Goal: Task Accomplishment & Management: Manage account settings

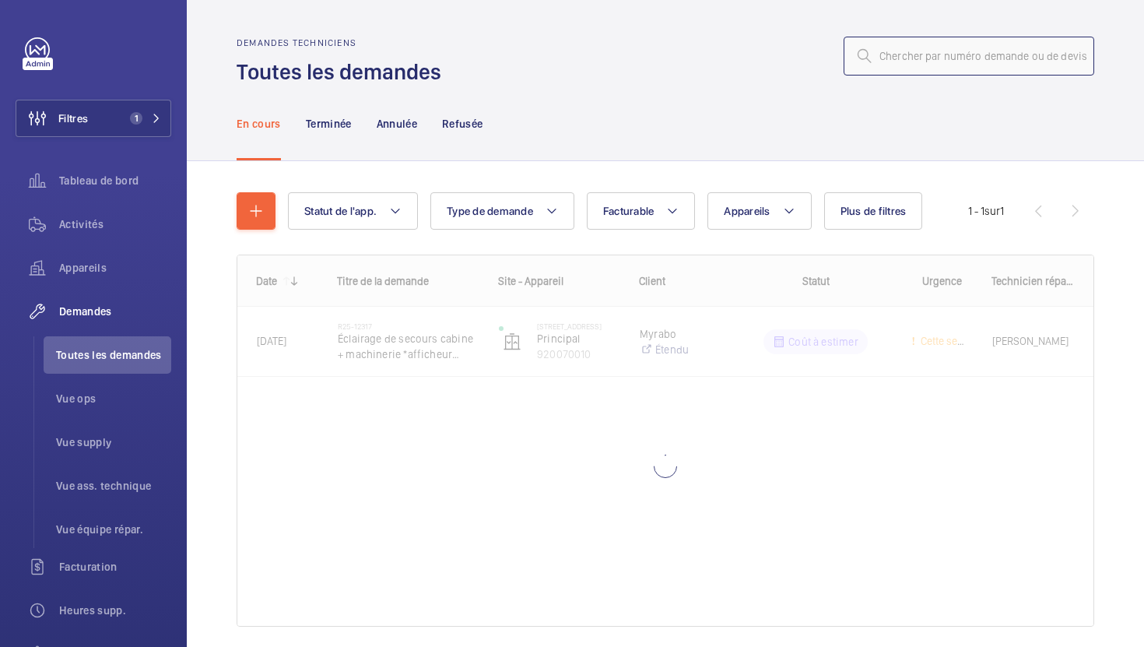
click at [960, 47] on input "text" at bounding box center [969, 56] width 251 height 39
type input "R25-12857"
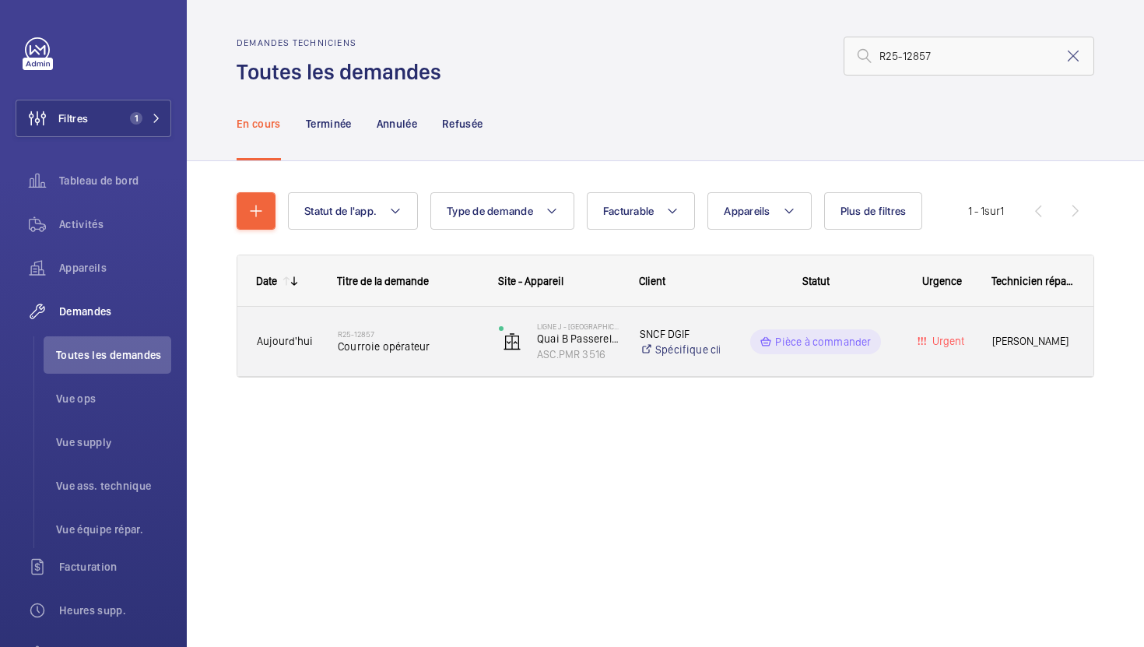
click at [444, 359] on div "R25-12857 Courroie opérateur" at bounding box center [408, 341] width 141 height 45
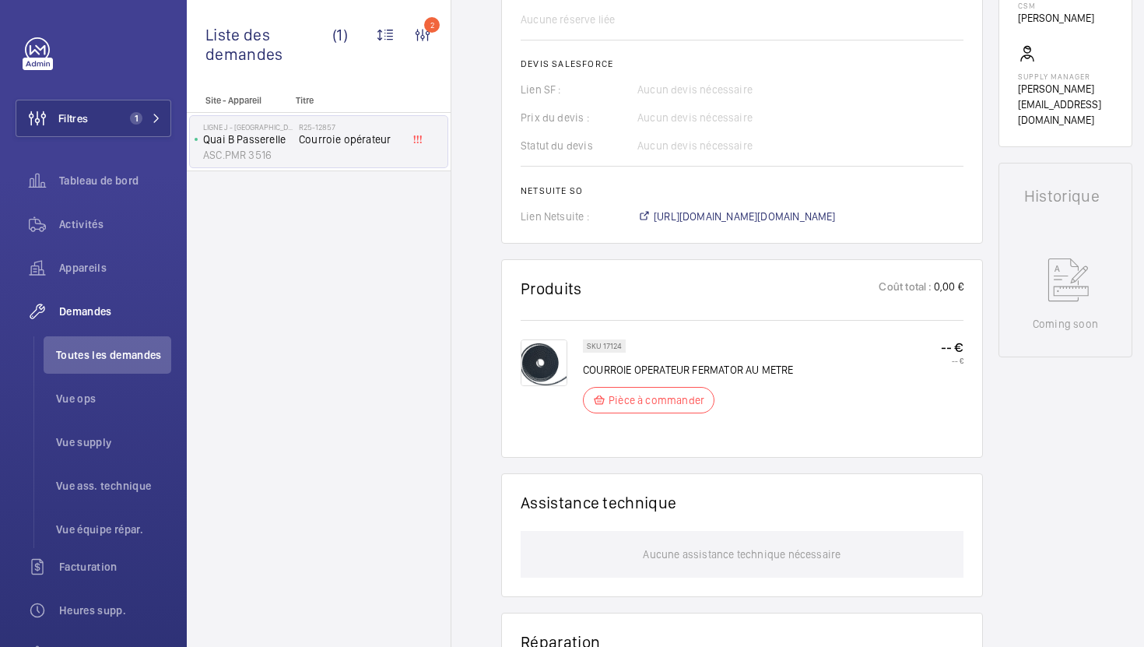
scroll to position [621, 0]
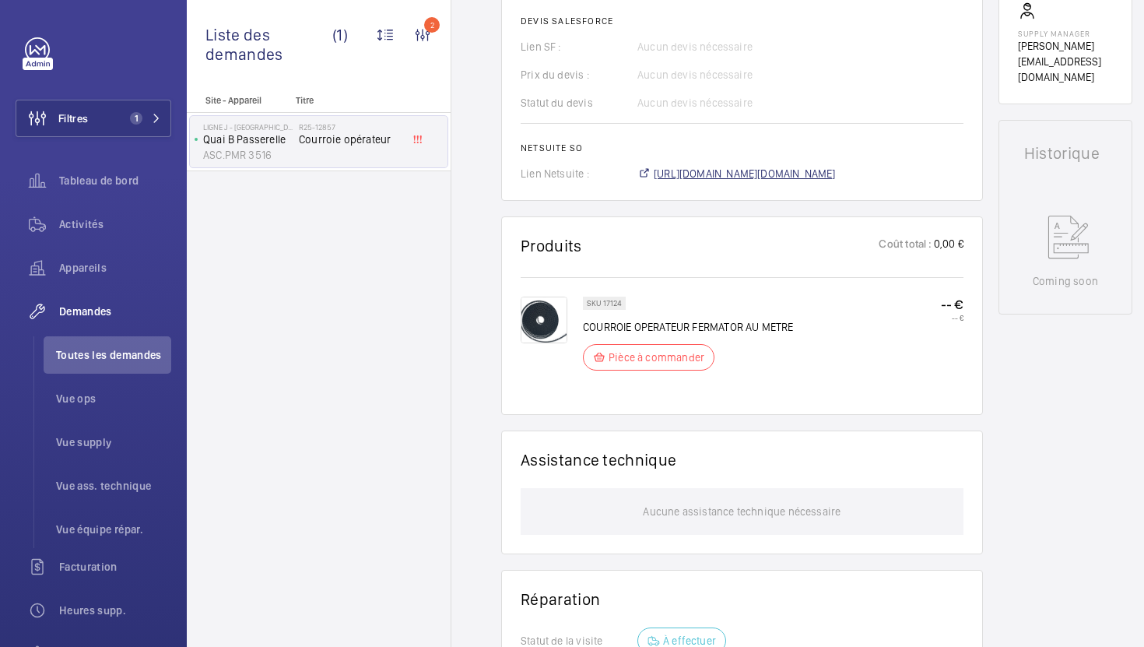
click at [762, 174] on span "https://6461500.app.netsuite.com/app/accounting/transactions/salesord.nl?id=304…" at bounding box center [745, 174] width 182 height 16
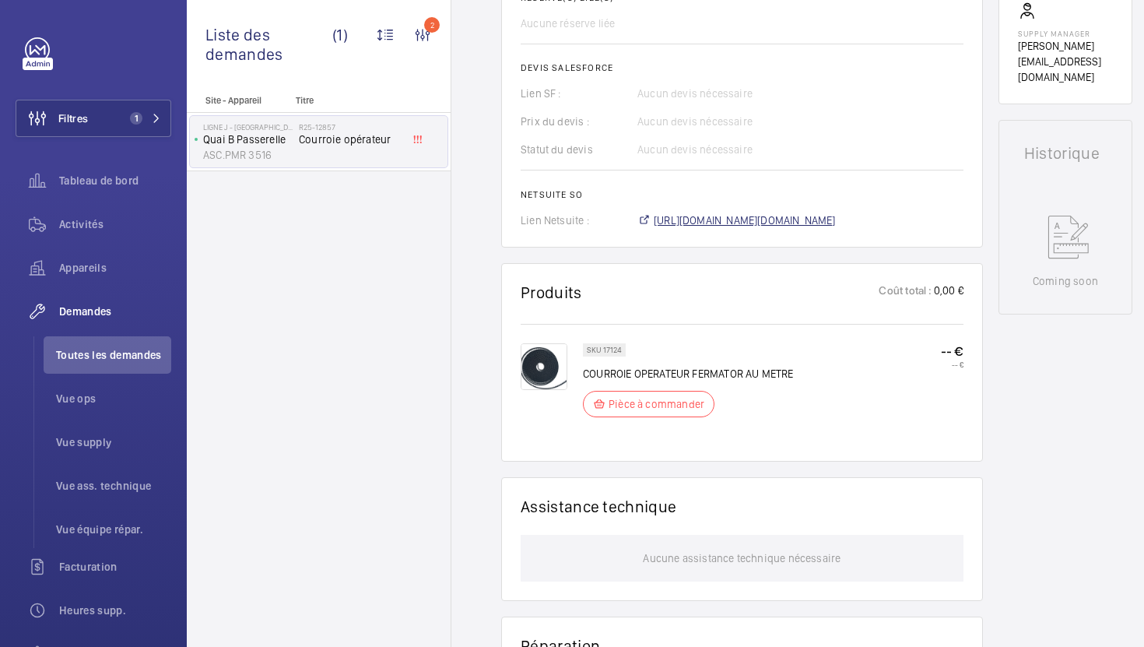
scroll to position [668, 0]
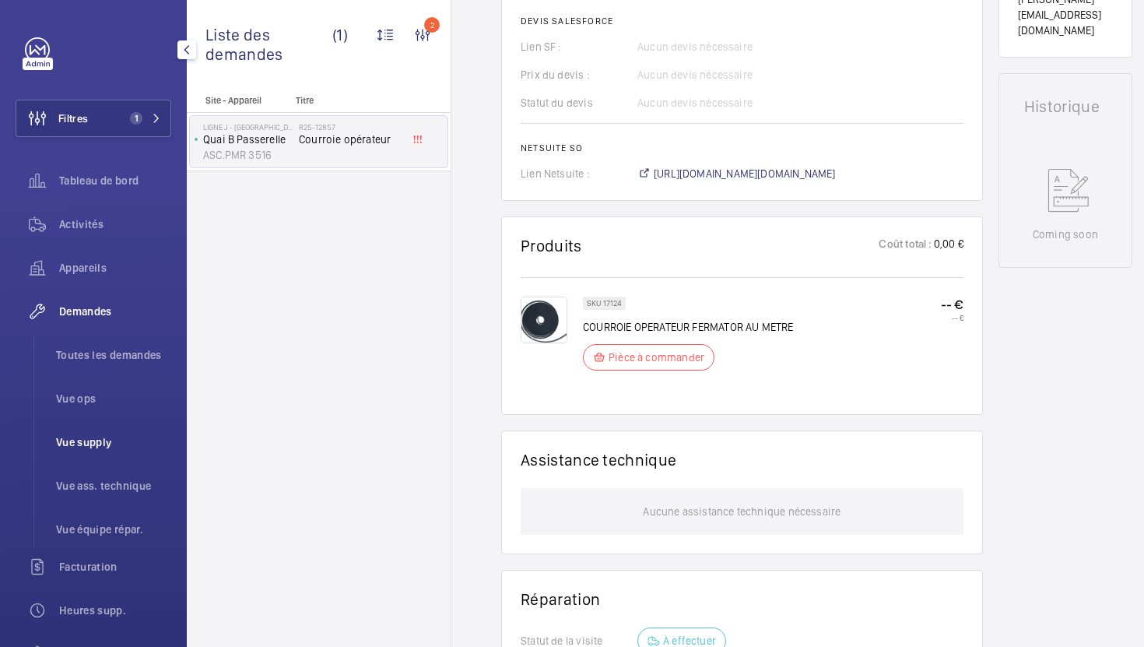
click at [91, 452] on li "Vue supply" at bounding box center [108, 441] width 128 height 37
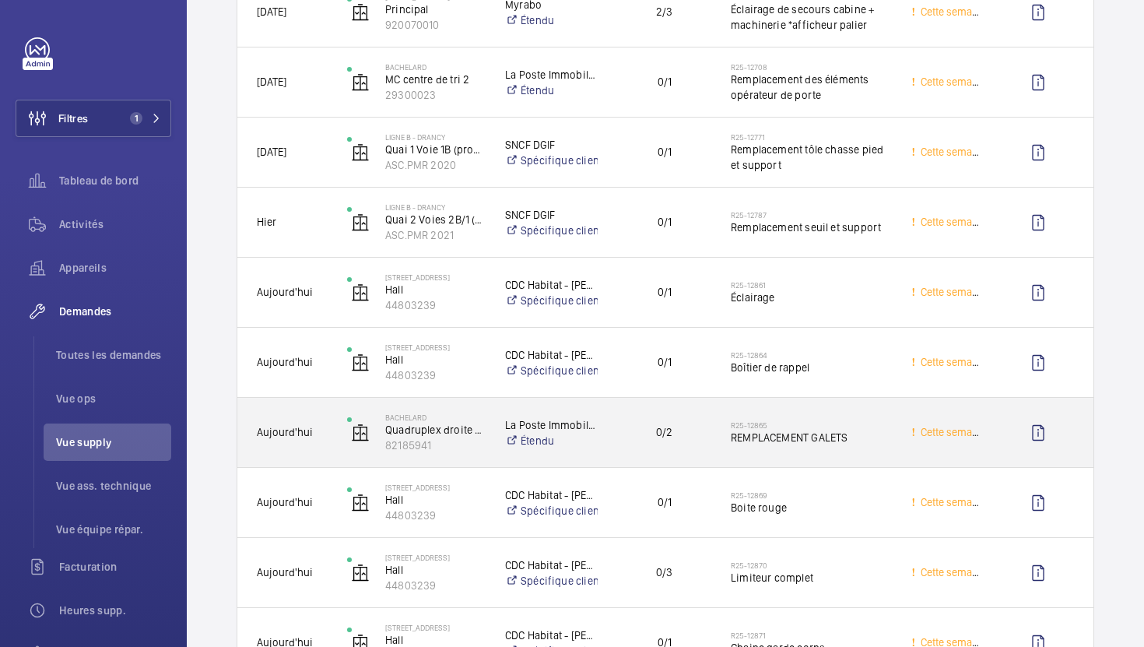
scroll to position [595, 0]
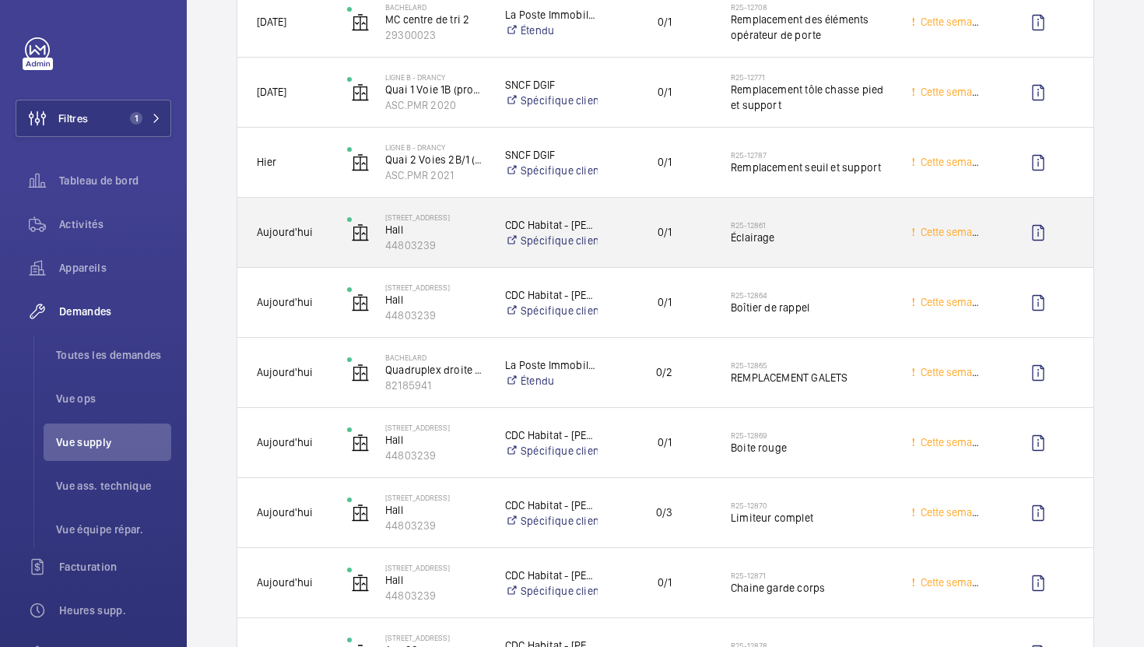
click at [853, 251] on div "R25-12861 Éclairage" at bounding box center [811, 232] width 160 height 45
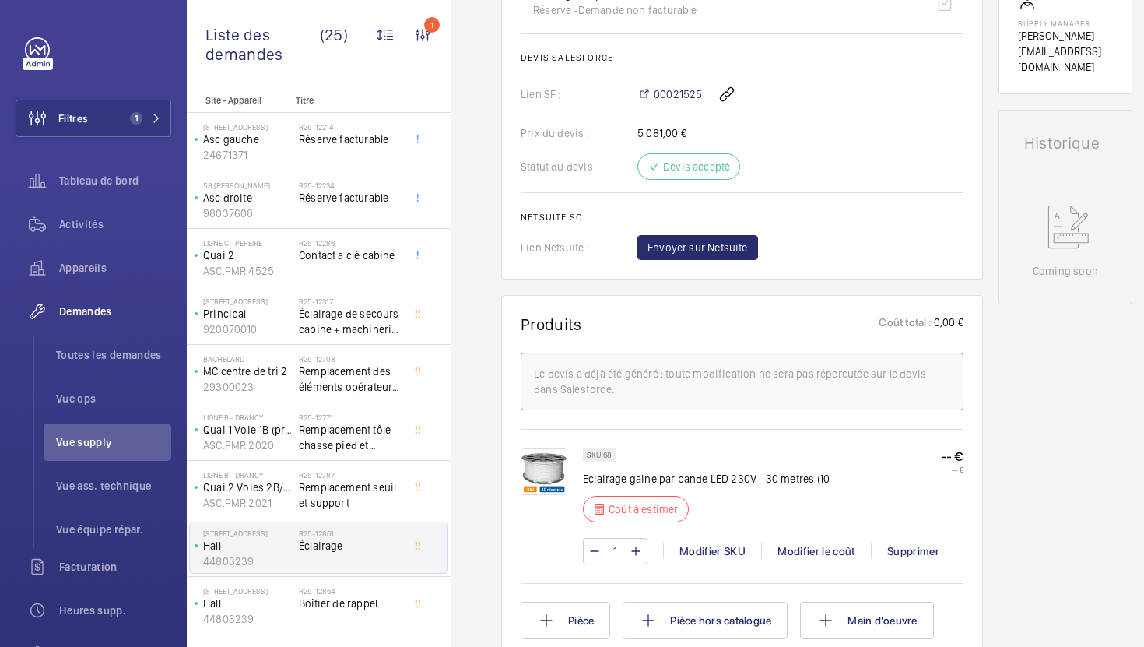
scroll to position [640, 0]
click at [626, 484] on p "Eclairage gaine par bande LED 230V - 30 metres (10" at bounding box center [706, 477] width 247 height 16
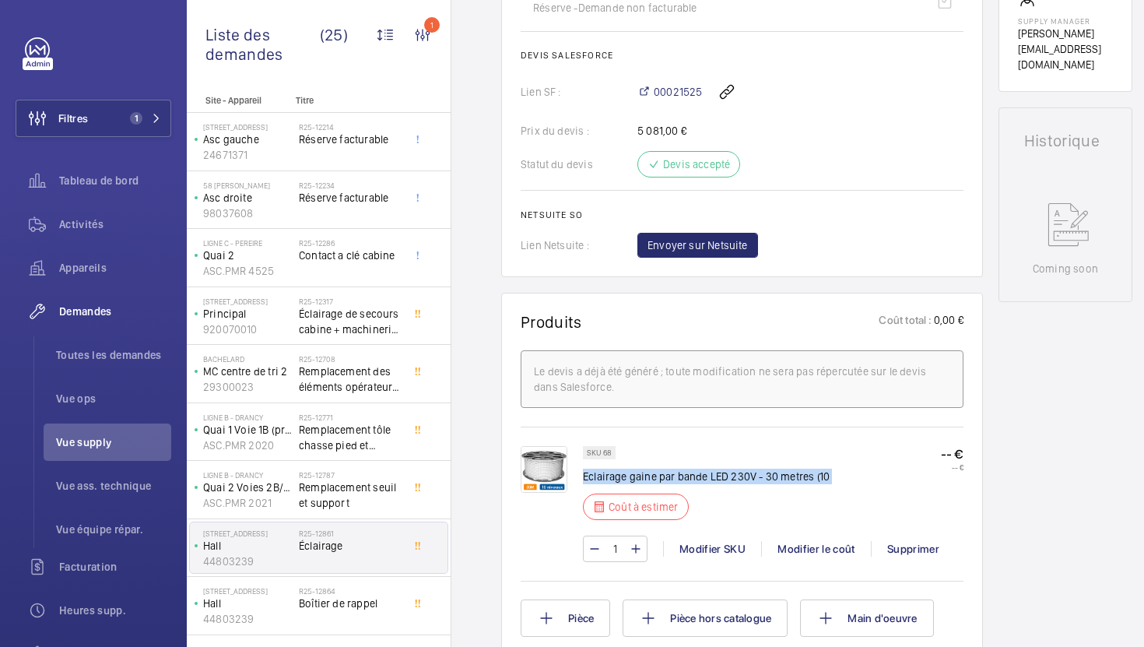
click at [626, 484] on p "Eclairage gaine par bande LED 230V - 30 metres (10" at bounding box center [706, 477] width 247 height 16
copy div "Eclairage gaine par bande LED 230V - 30 metres (10"
click at [379, 591] on h2 "R25-12864" at bounding box center [350, 590] width 103 height 9
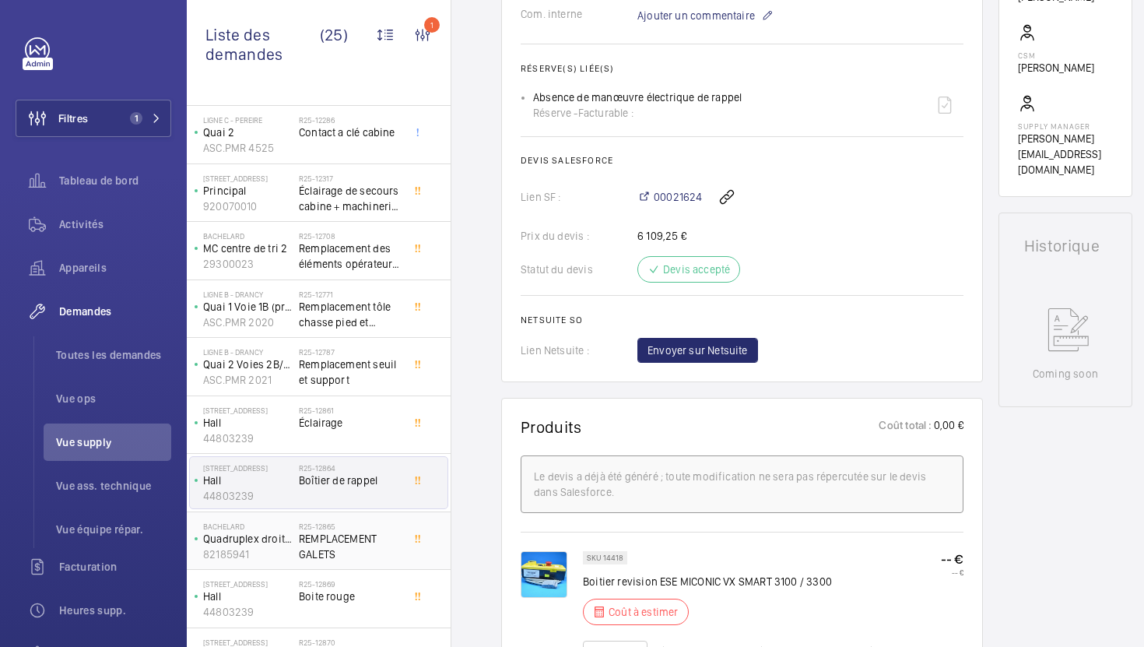
scroll to position [146, 0]
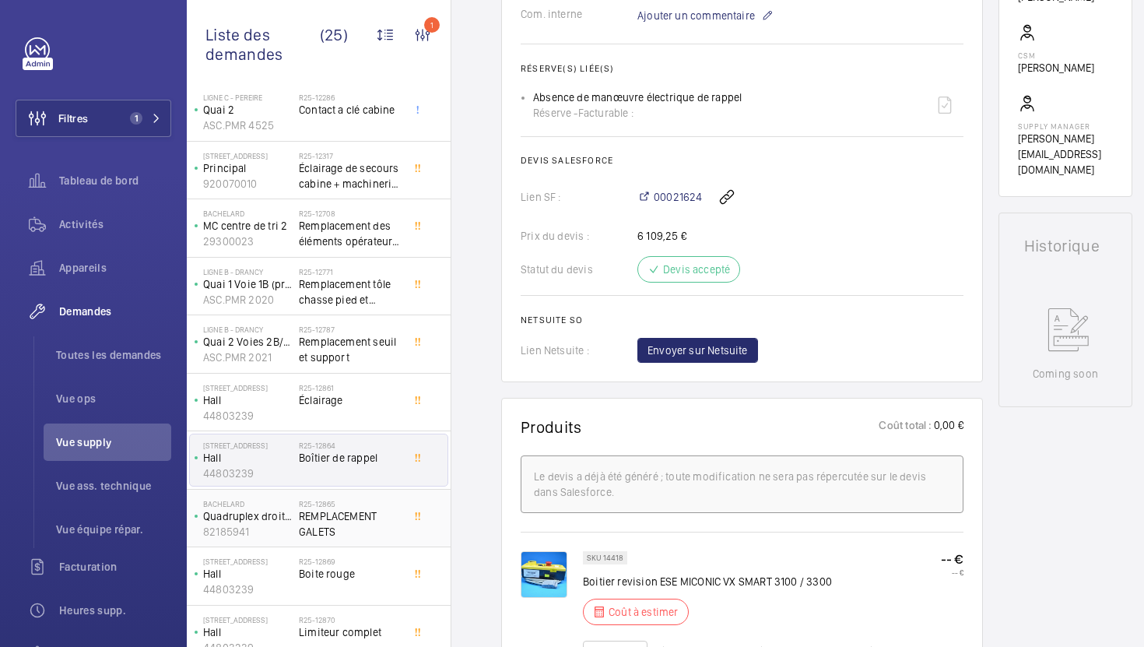
click at [381, 527] on span "REMPLACEMENT GALETS" at bounding box center [350, 523] width 103 height 31
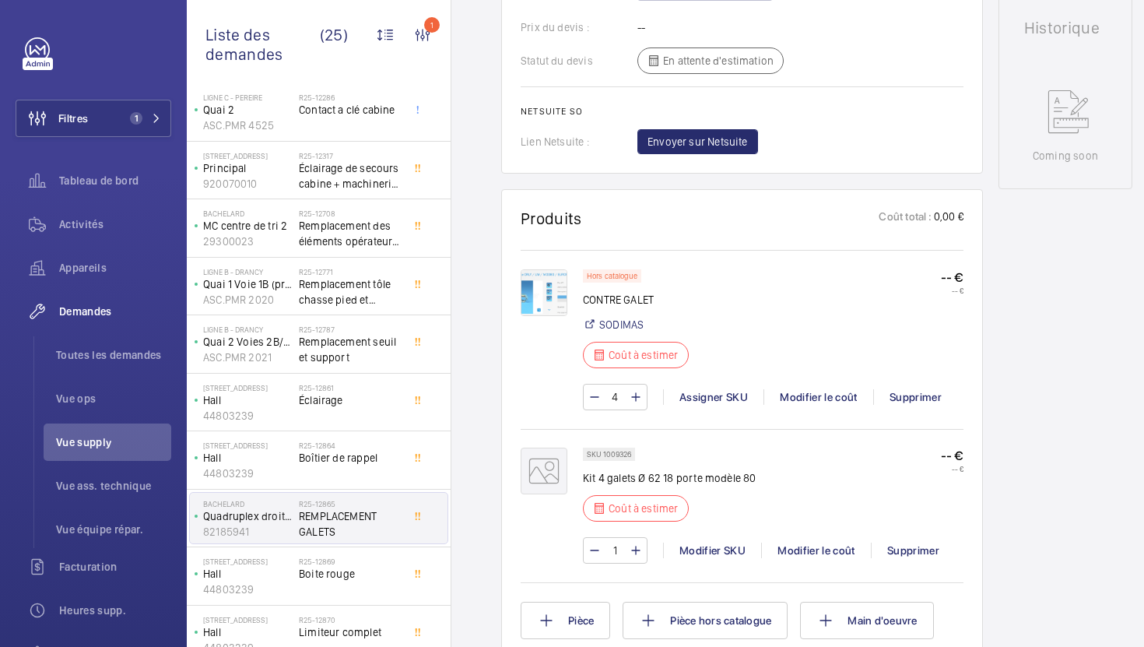
scroll to position [739, 0]
click at [620, 455] on p "SKU 1009326" at bounding box center [609, 451] width 44 height 5
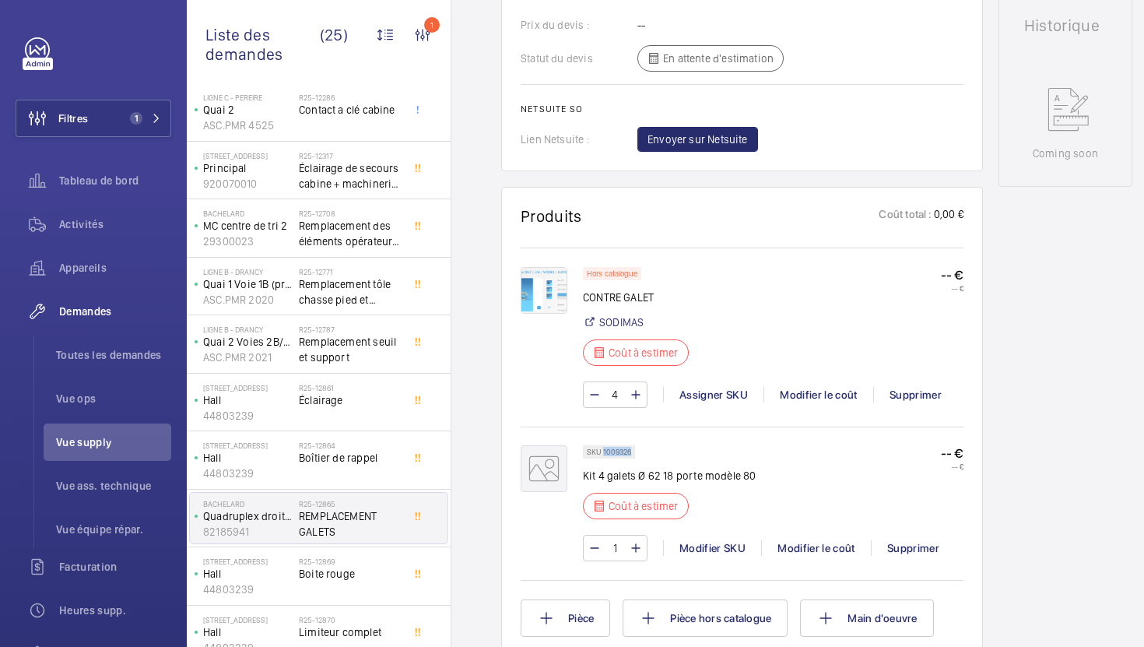
click at [620, 455] on p "SKU 1009326" at bounding box center [609, 451] width 44 height 5
copy p "1009326"
click at [541, 279] on img at bounding box center [544, 290] width 47 height 47
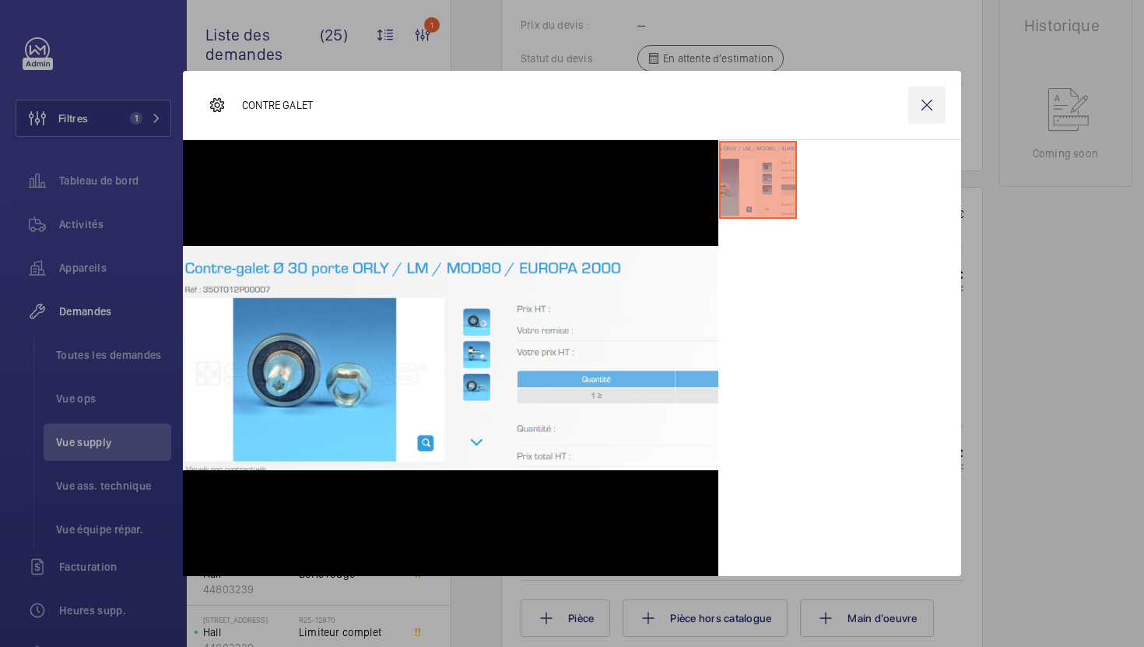
click at [929, 115] on wm-front-icon-button at bounding box center [926, 104] width 37 height 37
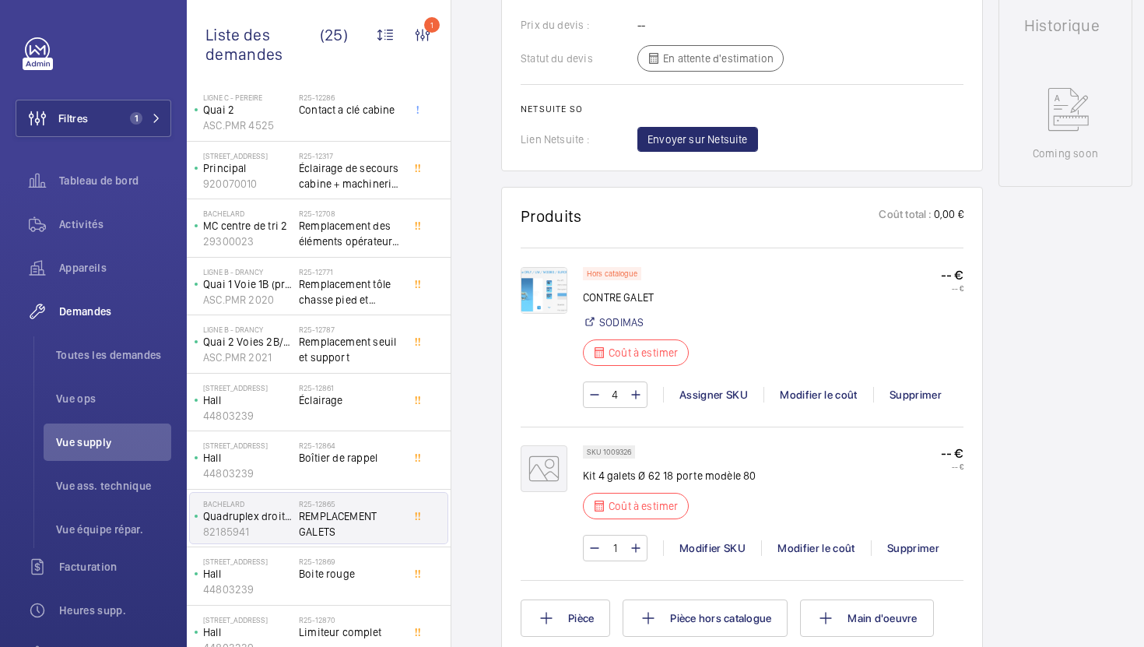
click at [104, 448] on span "Vue supply" at bounding box center [113, 442] width 115 height 16
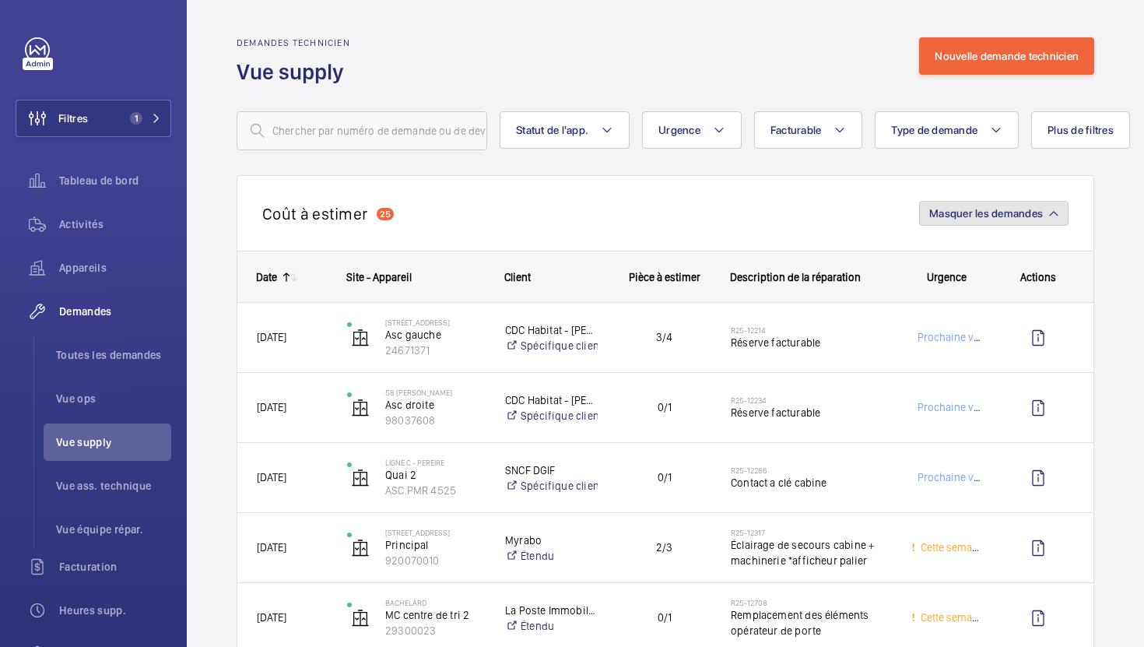
click at [950, 220] on button "Masquer les demandes" at bounding box center [993, 213] width 149 height 25
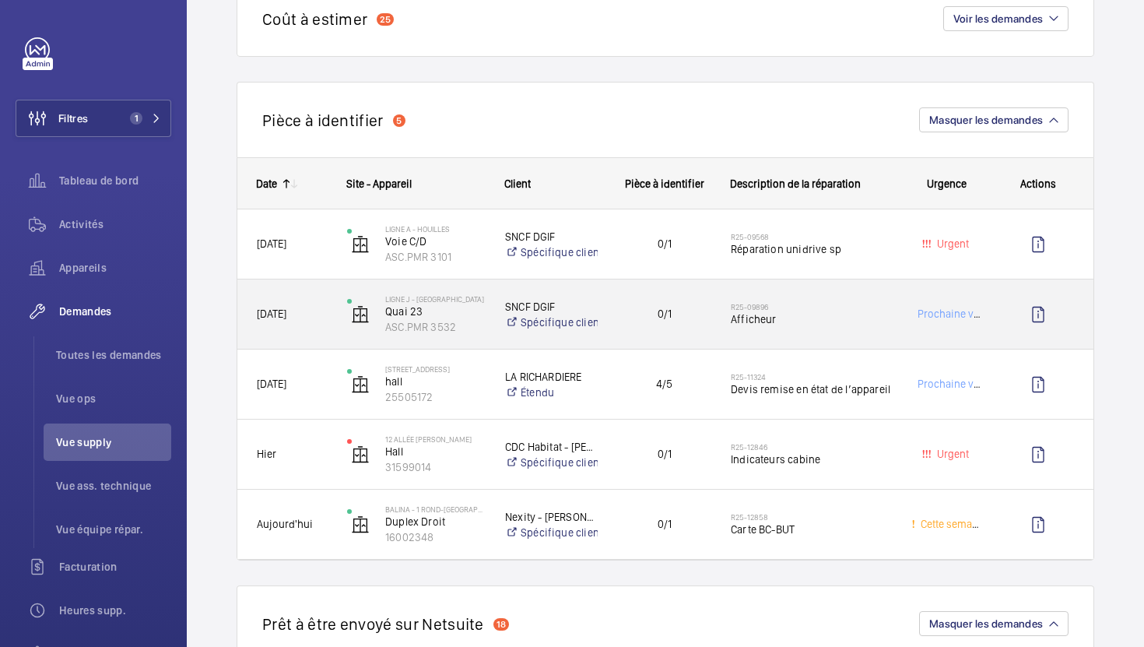
scroll to position [196, 0]
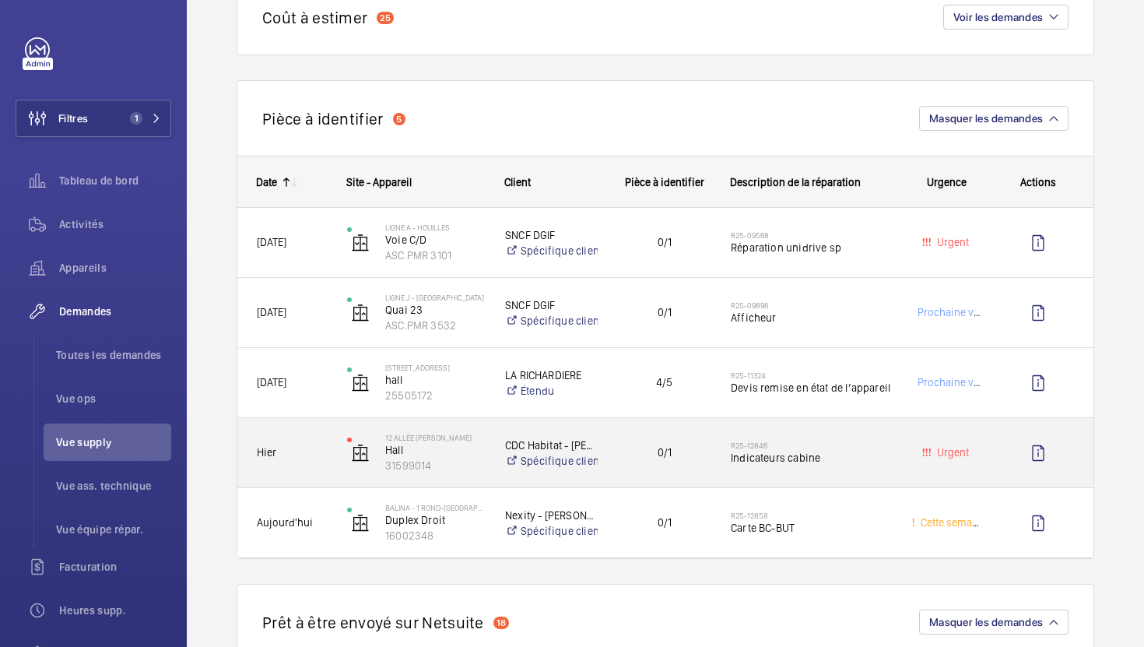
click at [859, 462] on span "Indicateurs cabine" at bounding box center [811, 458] width 160 height 16
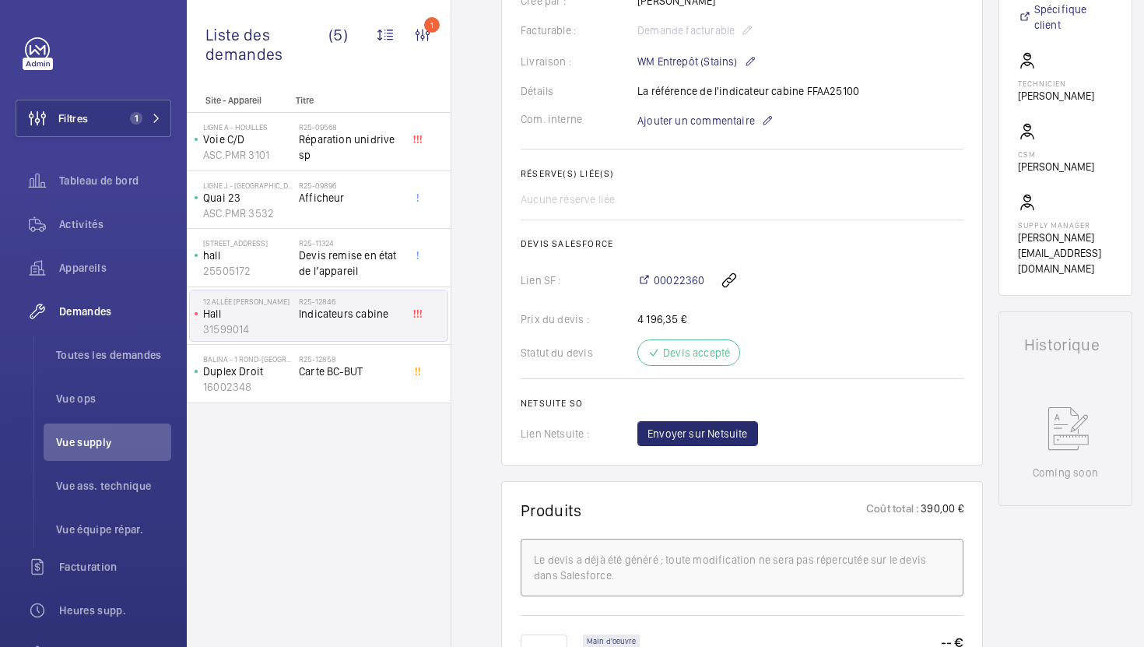
scroll to position [459, 0]
click at [830, 92] on div "Détails La référence de l'indicateur cabine FFAA25100" at bounding box center [742, 93] width 443 height 16
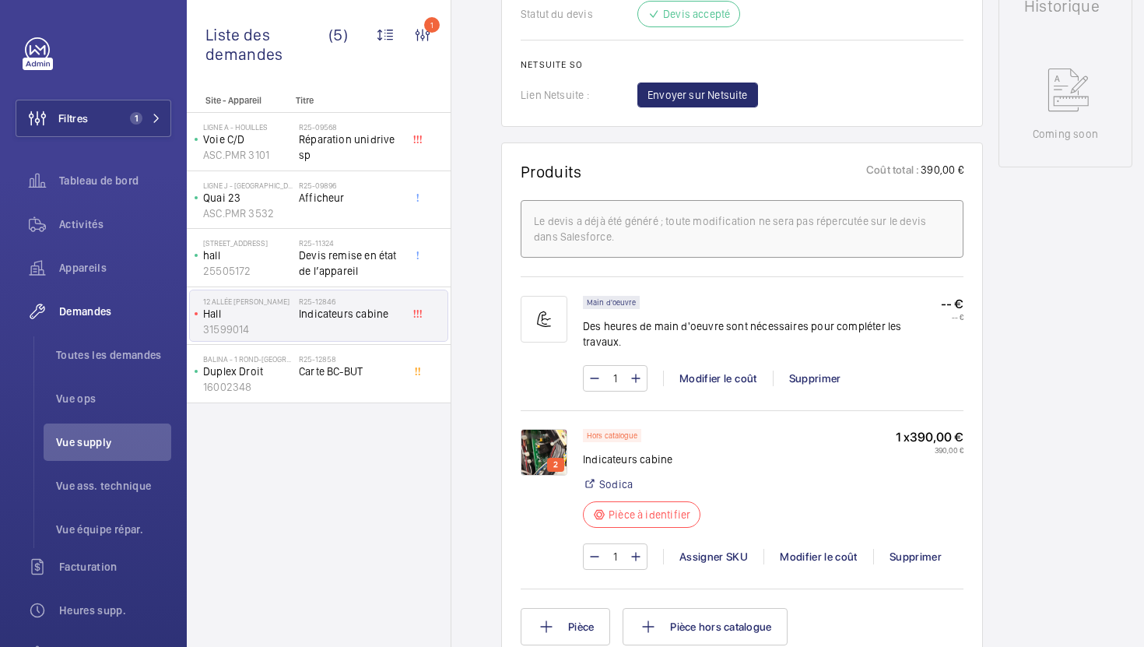
scroll to position [930, 0]
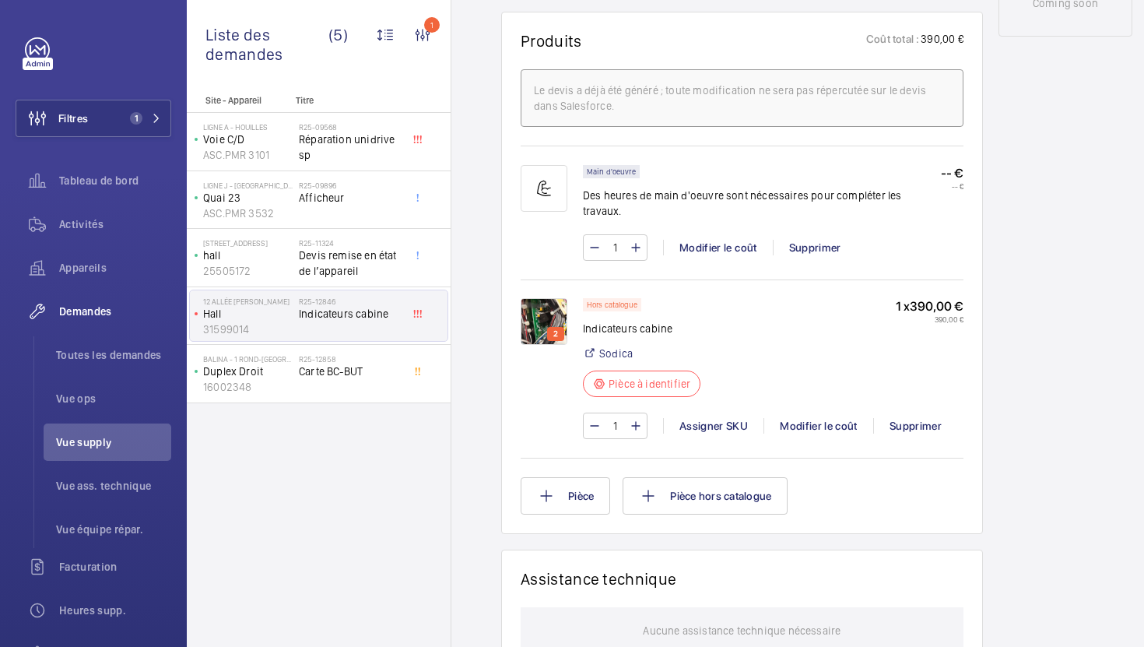
click at [699, 429] on div "Hors catalogue Indicateurs cabine Sodica Pièce à identifier 1 x 390,00 € 390,00…" at bounding box center [773, 376] width 381 height 156
click at [704, 418] on div "Assigner SKU" at bounding box center [713, 426] width 100 height 16
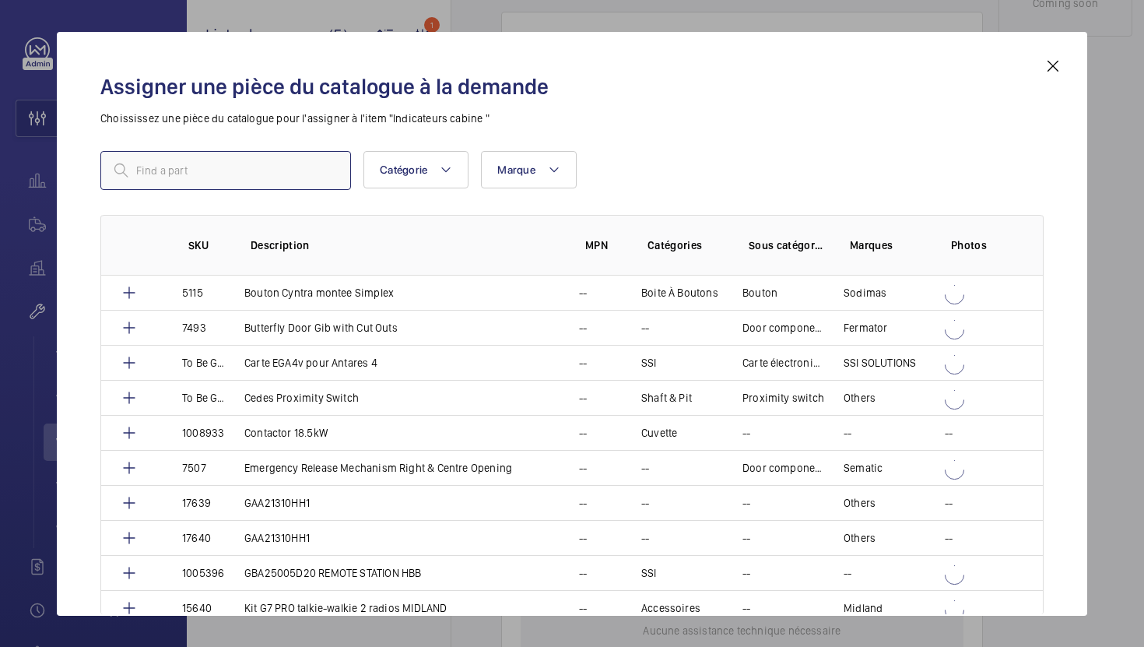
click at [307, 167] on input "text" at bounding box center [225, 170] width 251 height 39
paste input "512"
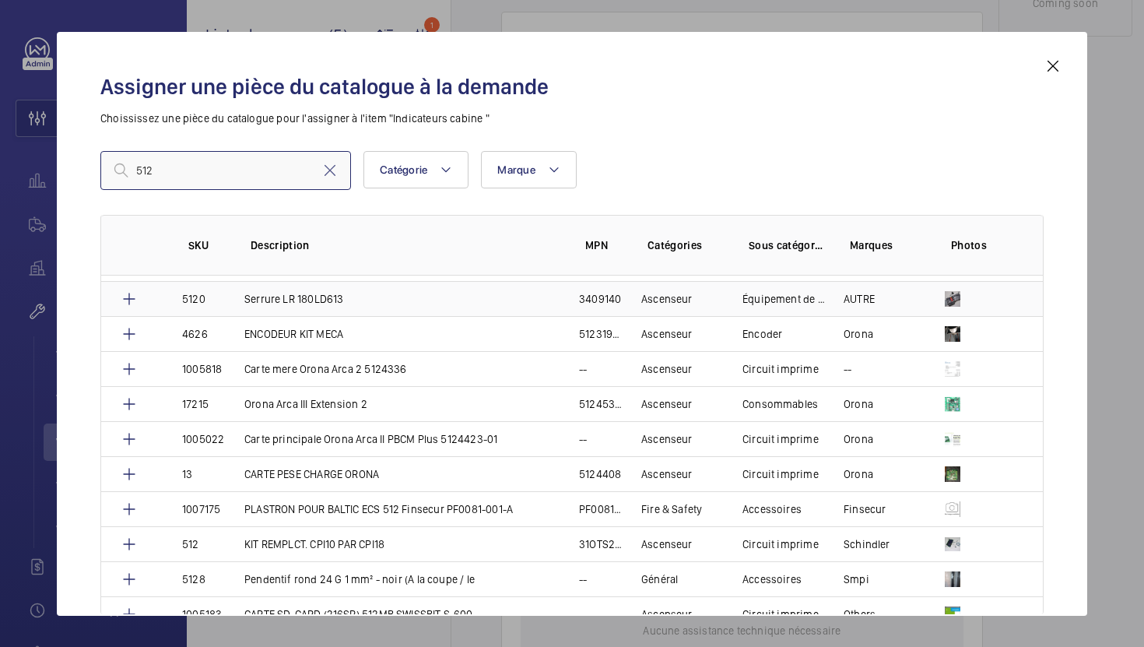
scroll to position [1048, 0]
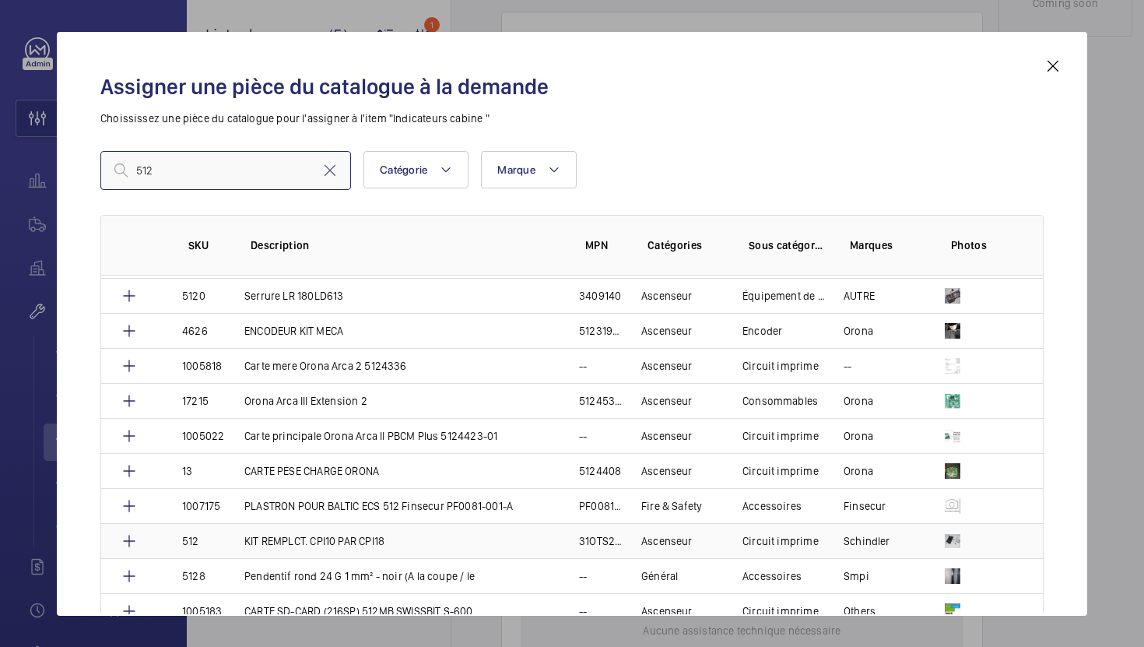
type input "512"
click at [381, 541] on p "KIT REMPLCT. CPI10 PAR CPI18" at bounding box center [314, 541] width 140 height 16
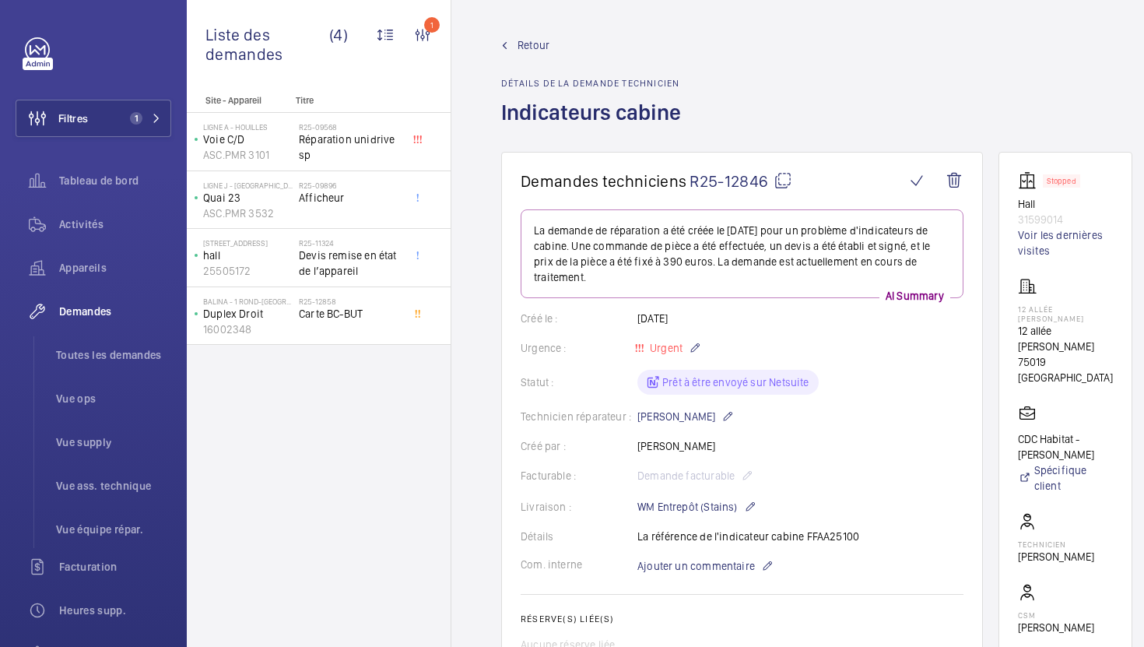
scroll to position [600, 0]
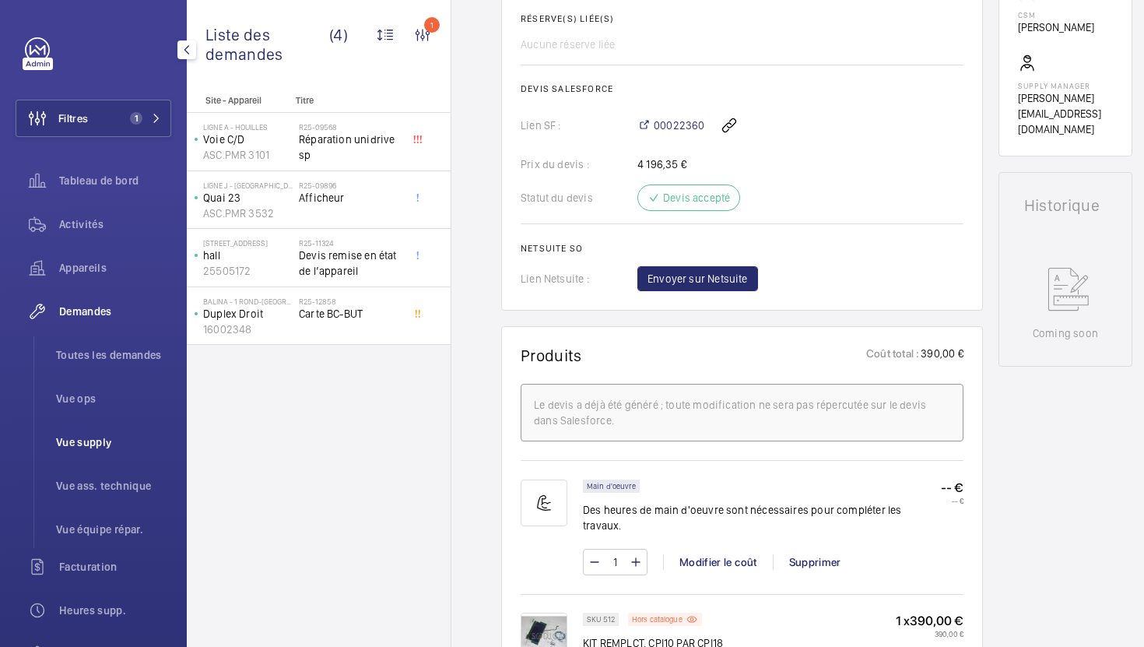
click at [101, 439] on span "Vue supply" at bounding box center [113, 442] width 115 height 16
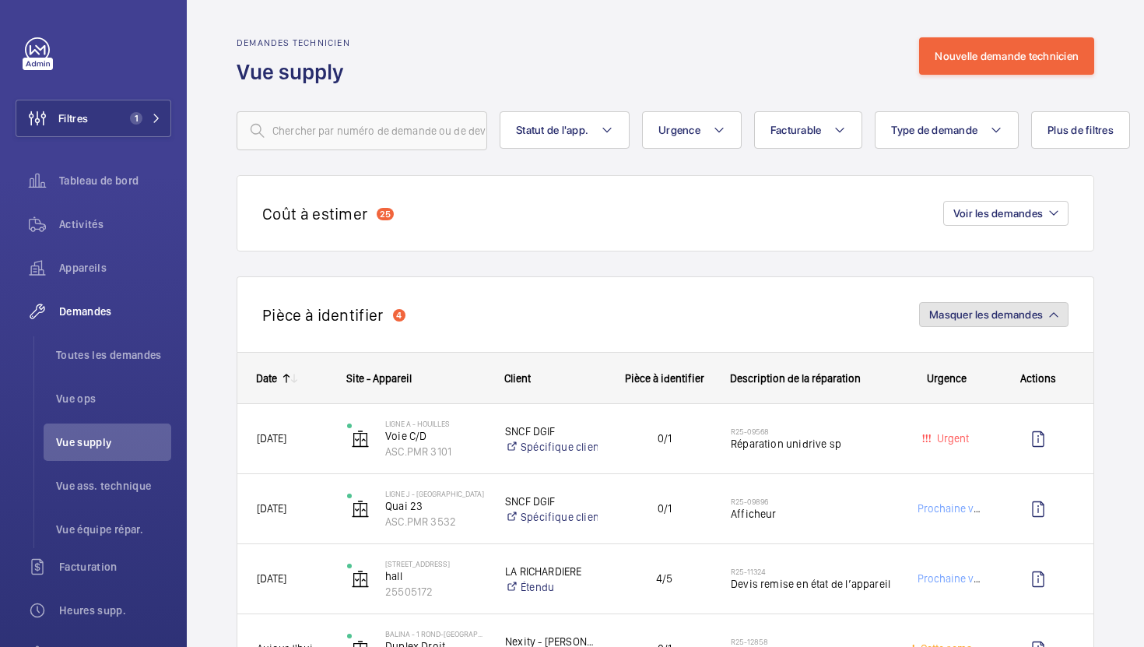
click at [1047, 325] on button "Masquer les demandes" at bounding box center [993, 314] width 149 height 25
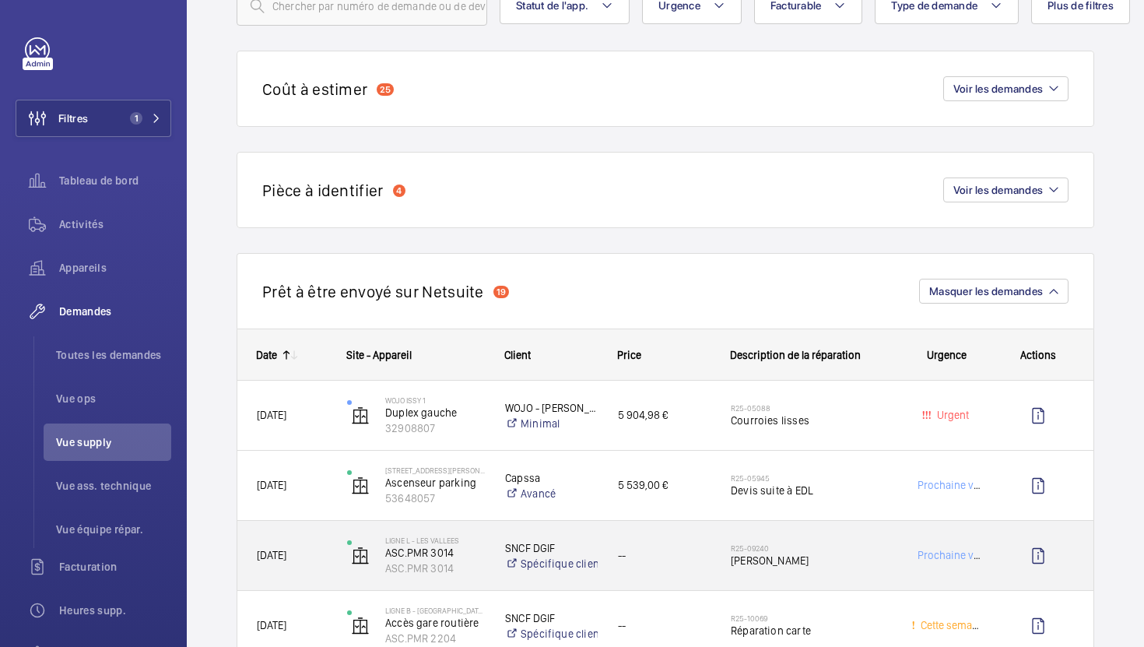
scroll to position [306, 0]
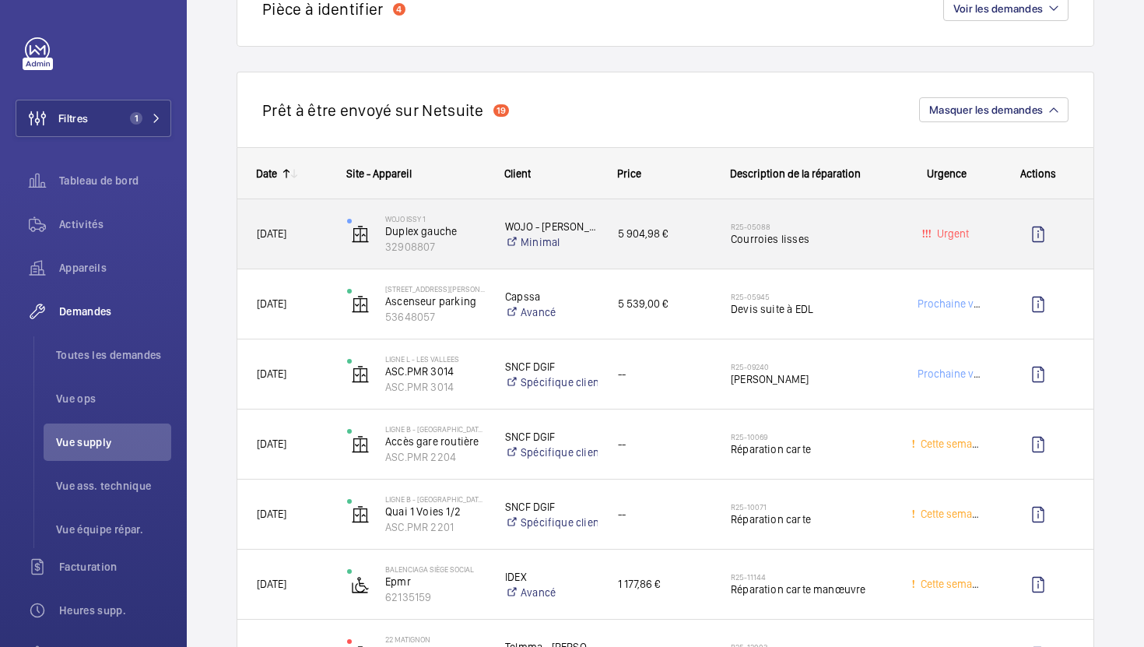
click at [860, 248] on div "R25-05088 Courroies lisses" at bounding box center [811, 234] width 160 height 45
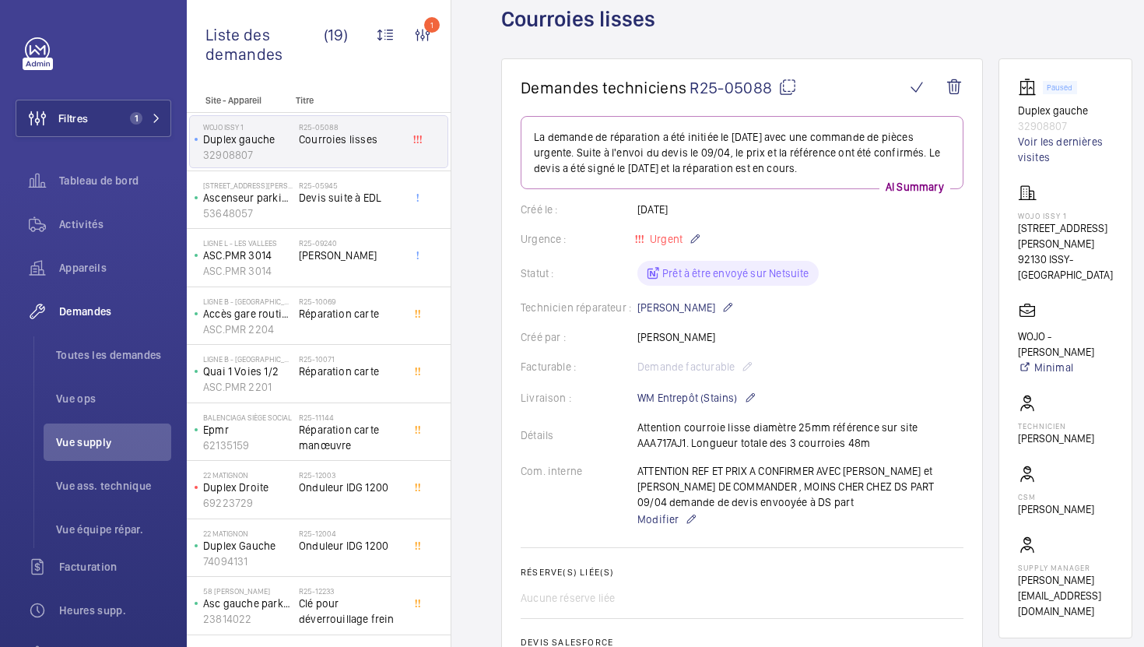
scroll to position [94, 0]
click at [788, 93] on mat-icon at bounding box center [787, 86] width 19 height 19
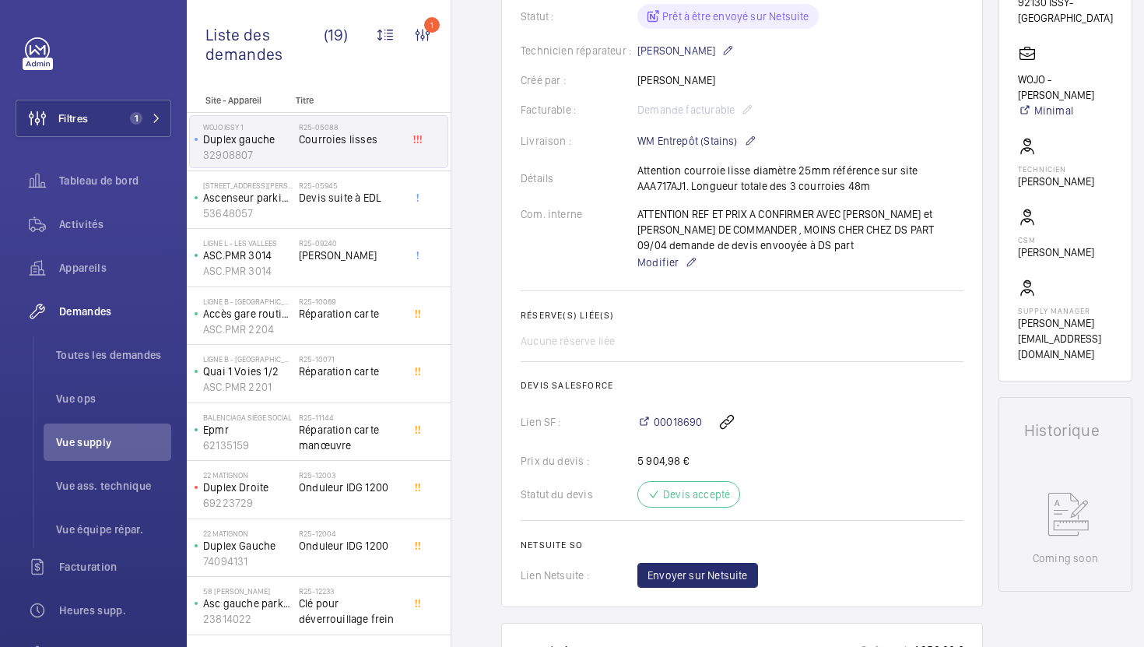
scroll to position [346, 0]
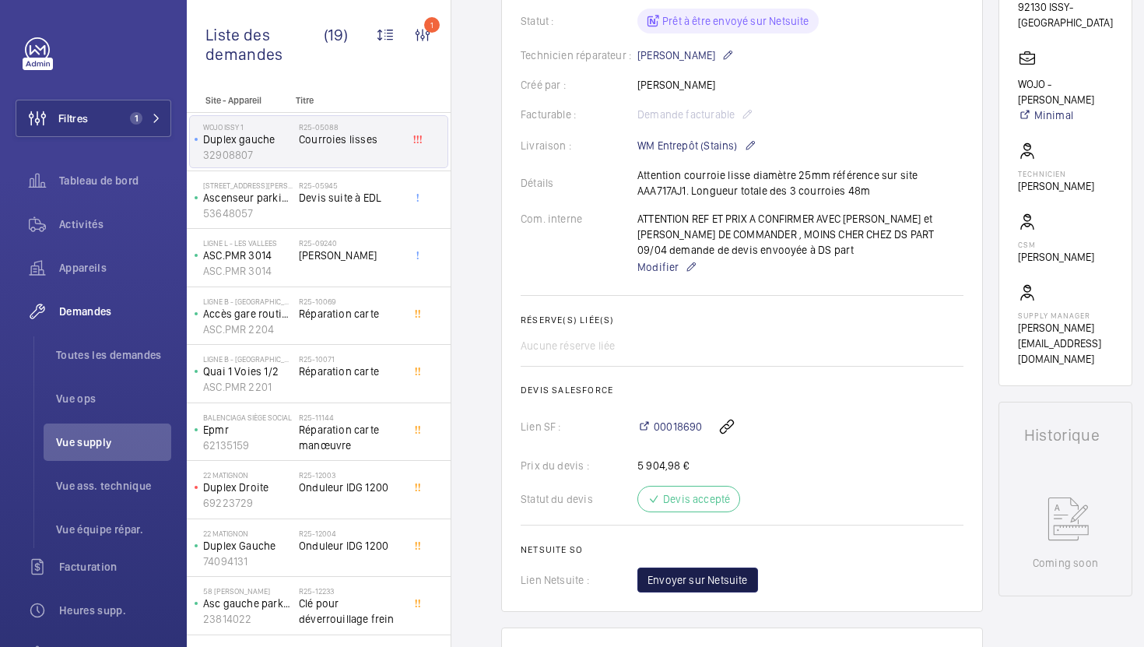
click at [738, 581] on span "Envoyer sur Netsuite" at bounding box center [698, 580] width 100 height 16
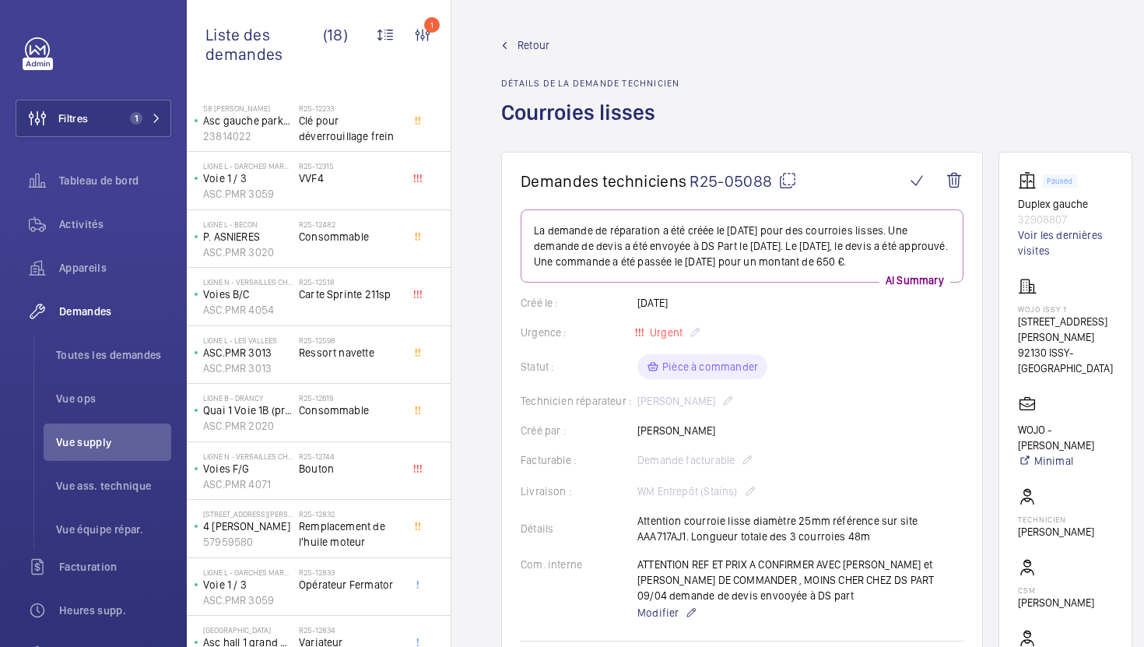
scroll to position [510, 0]
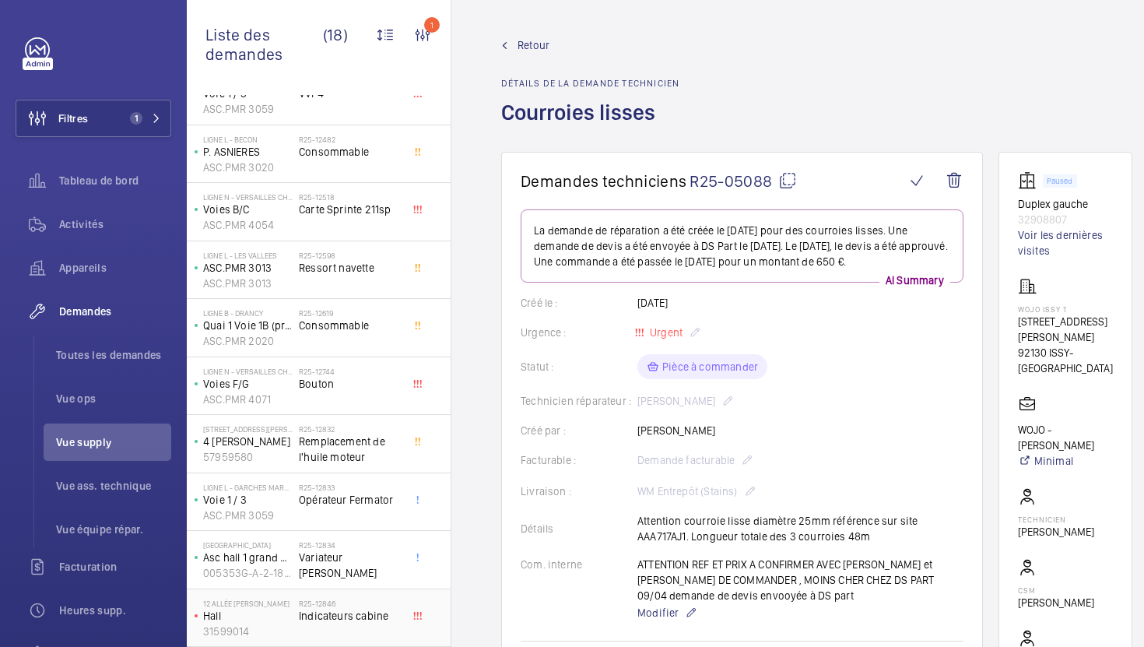
click at [395, 617] on span "Indicateurs cabine" at bounding box center [350, 616] width 103 height 16
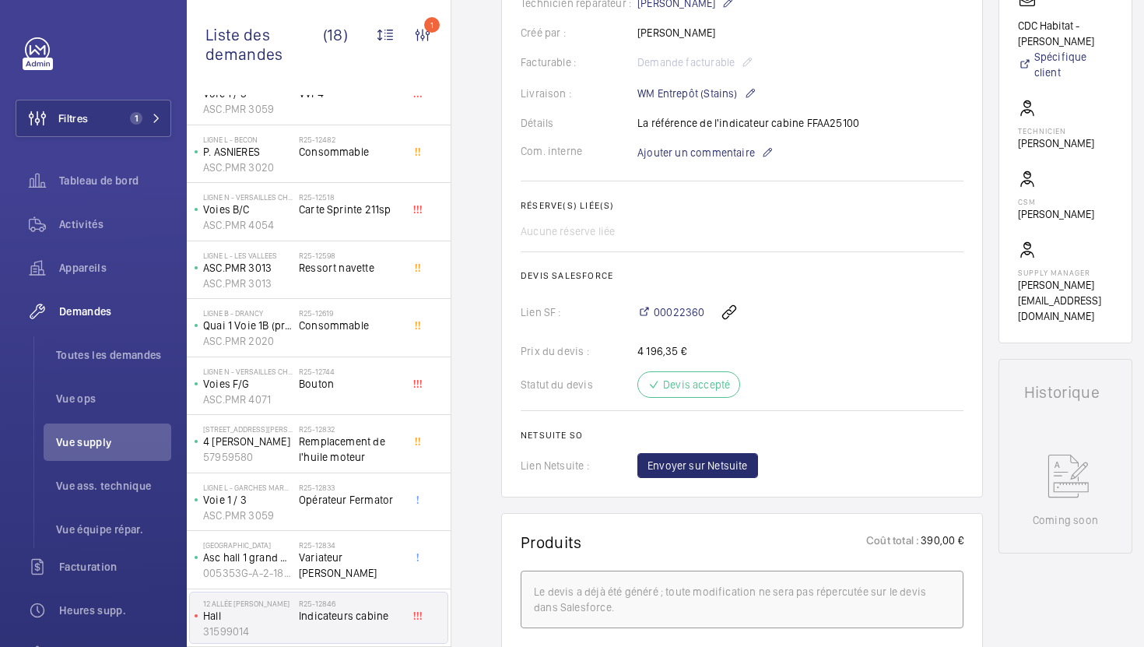
scroll to position [395, 0]
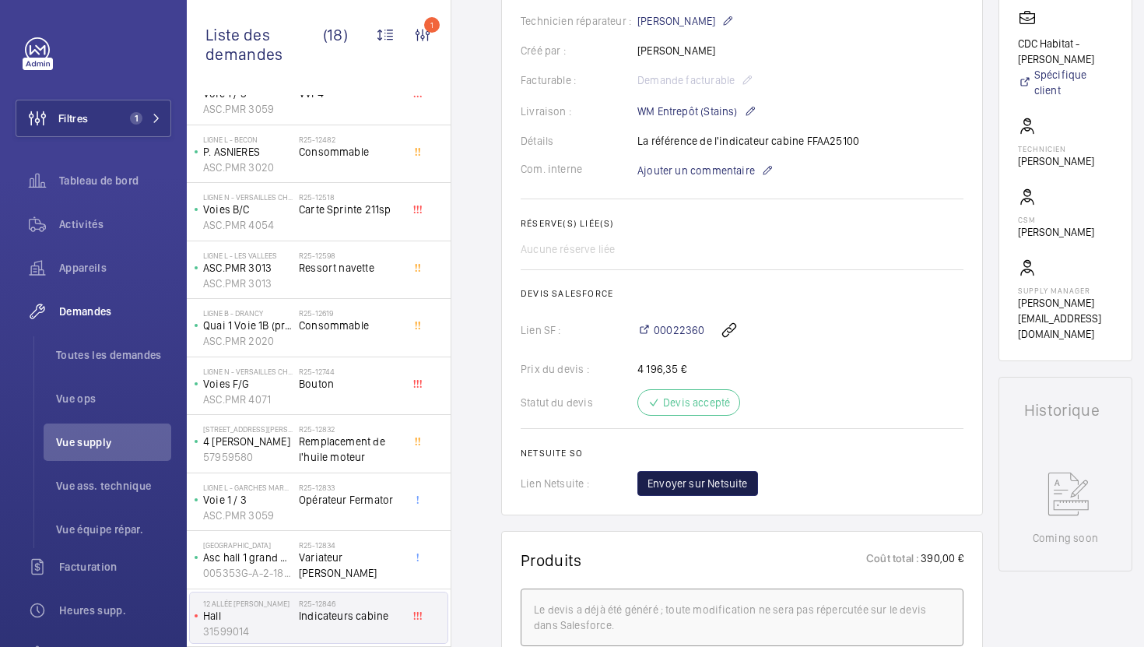
click at [708, 486] on span "Envoyer sur Netsuite" at bounding box center [698, 484] width 100 height 16
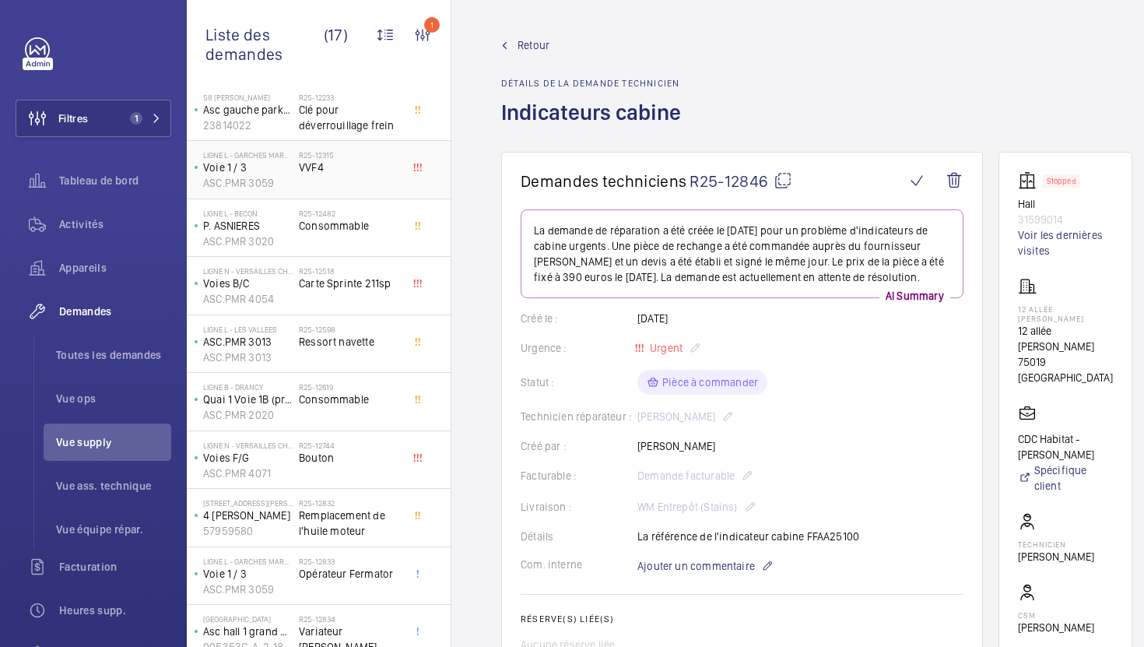
scroll to position [452, 0]
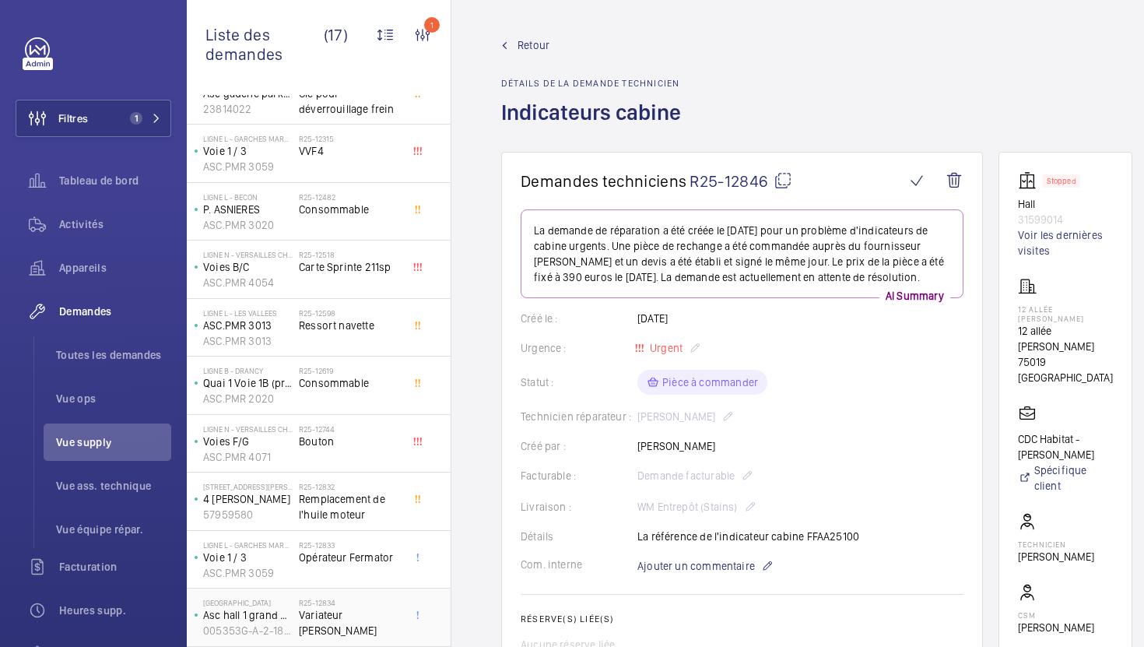
click at [381, 604] on h2 "R25-12834" at bounding box center [350, 602] width 103 height 9
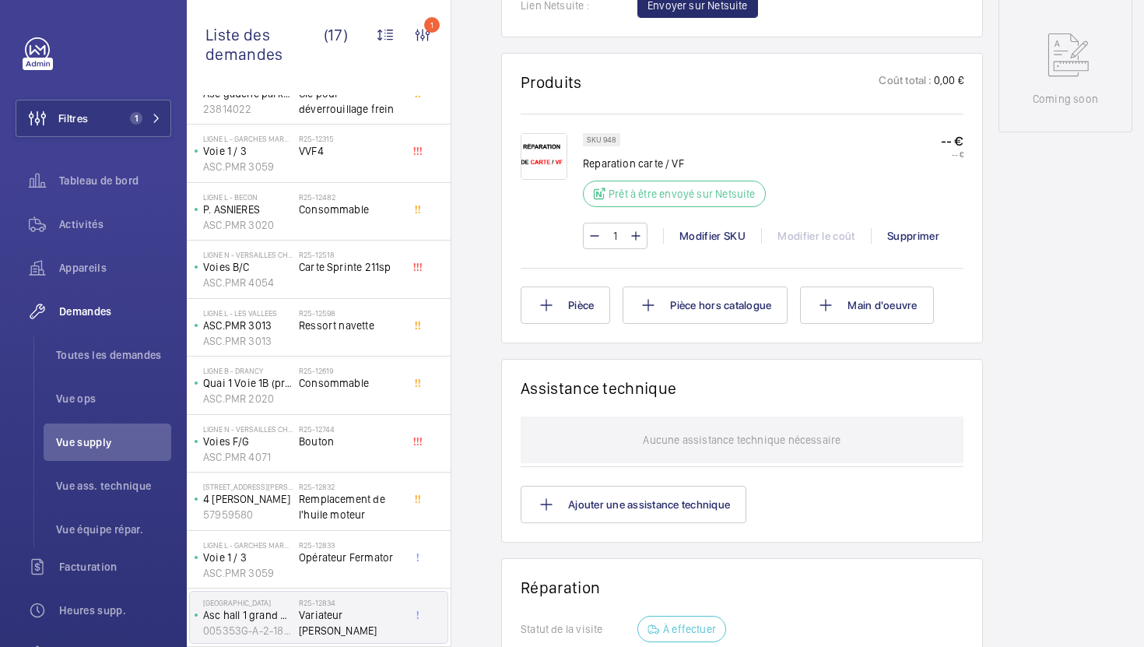
scroll to position [841, 0]
click at [336, 545] on h2 "R25-12833" at bounding box center [350, 544] width 103 height 9
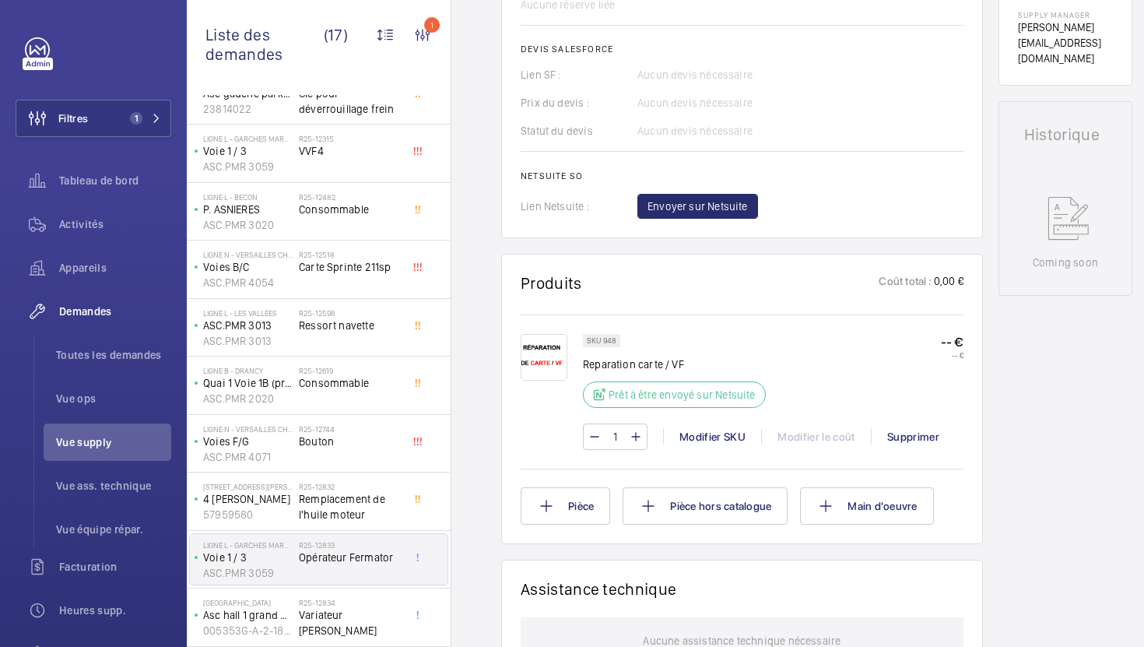
scroll to position [743, 0]
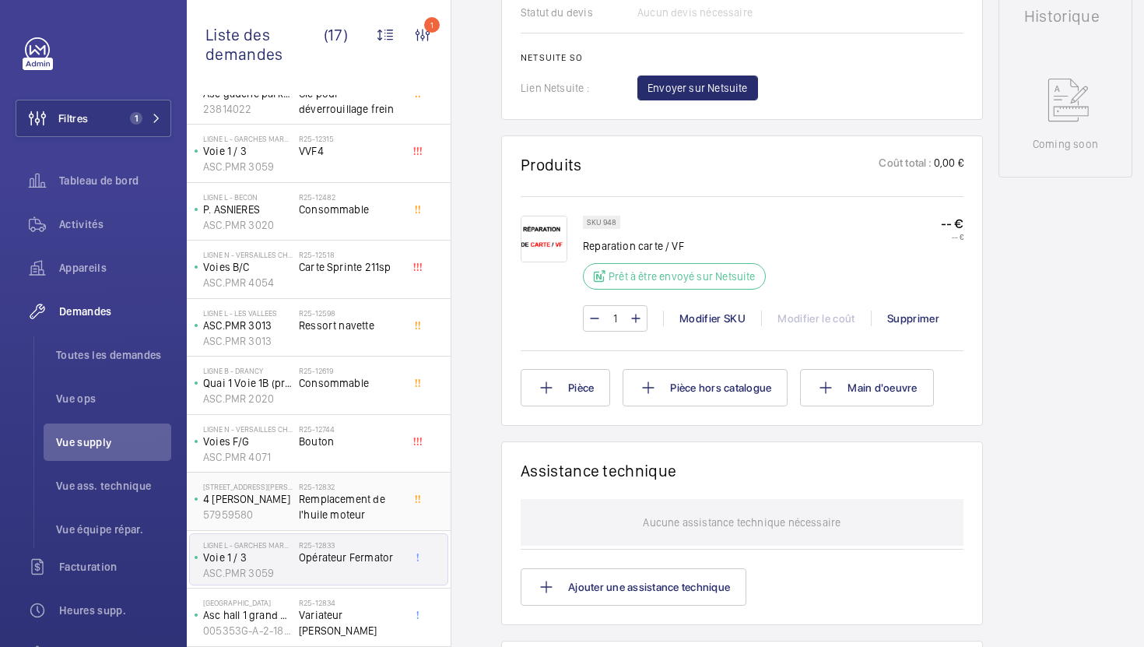
click at [414, 507] on div at bounding box center [422, 501] width 28 height 51
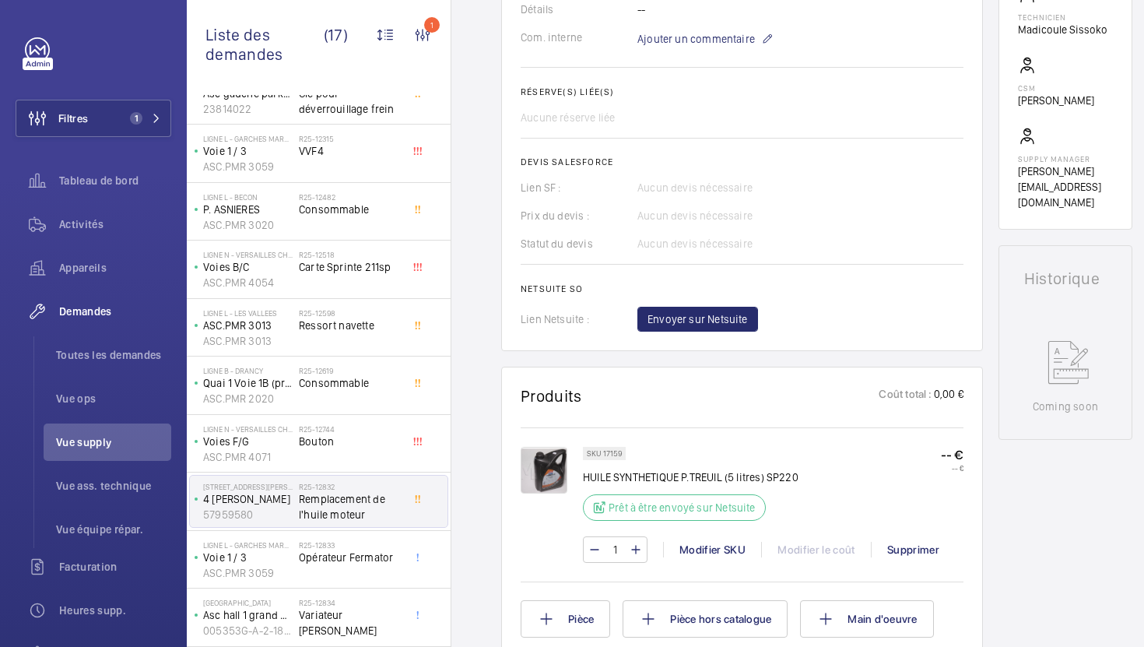
scroll to position [542, 0]
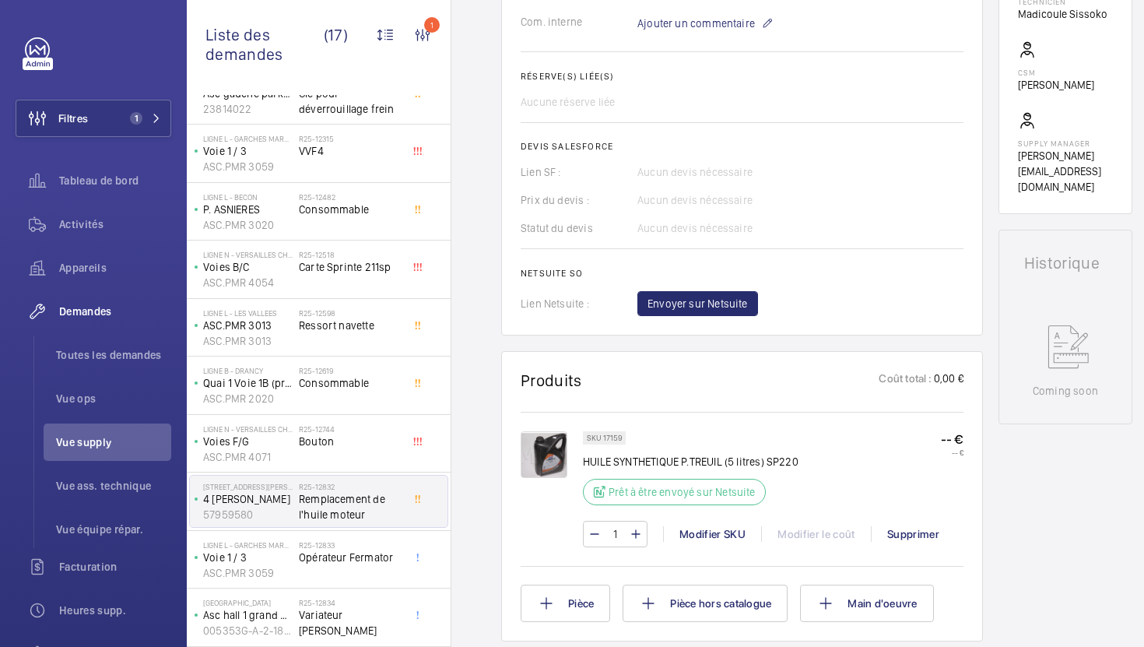
click at [615, 440] on p "SKU 17159" at bounding box center [604, 437] width 35 height 5
copy p "17159"
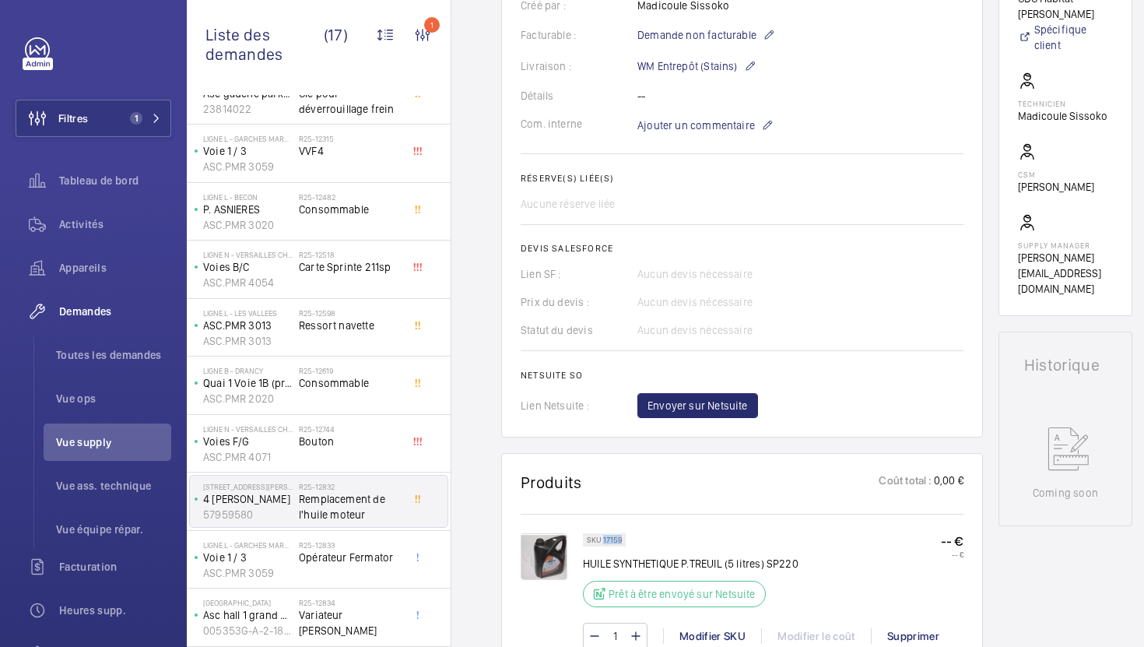
scroll to position [421, 0]
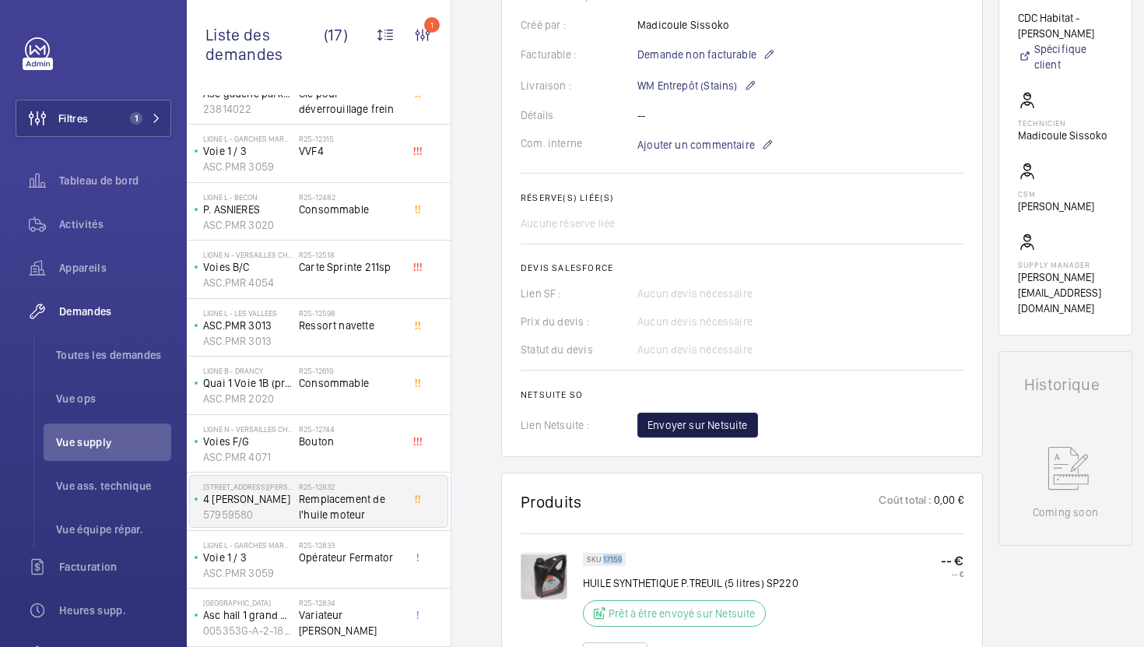
click at [683, 433] on span "Envoyer sur Netsuite" at bounding box center [698, 425] width 100 height 16
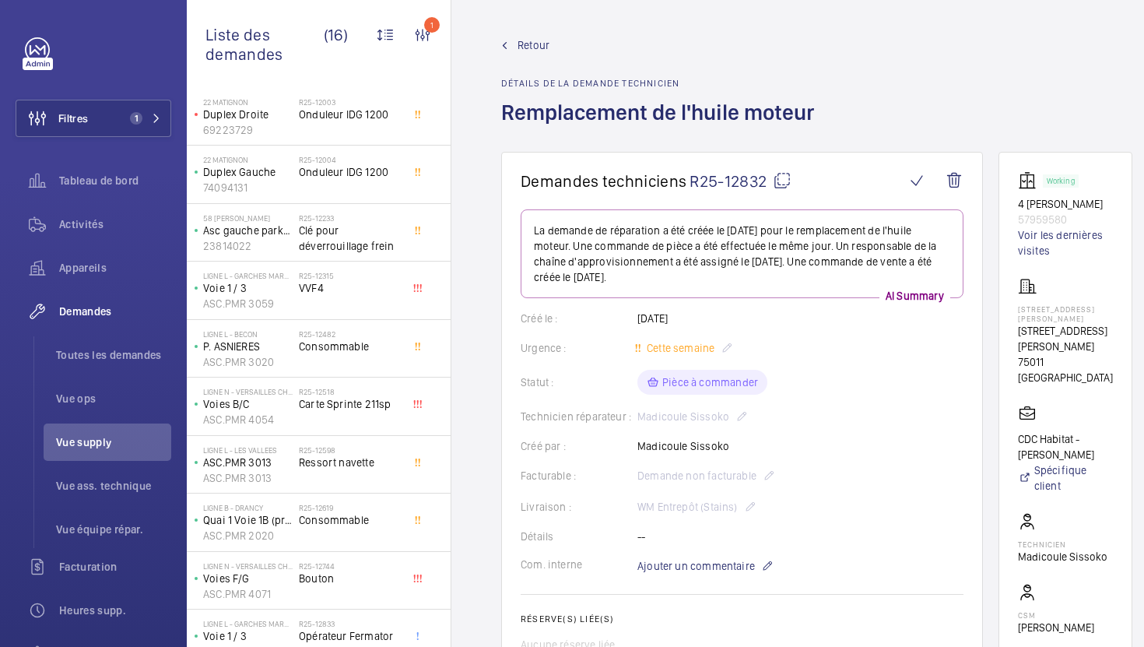
scroll to position [372, 0]
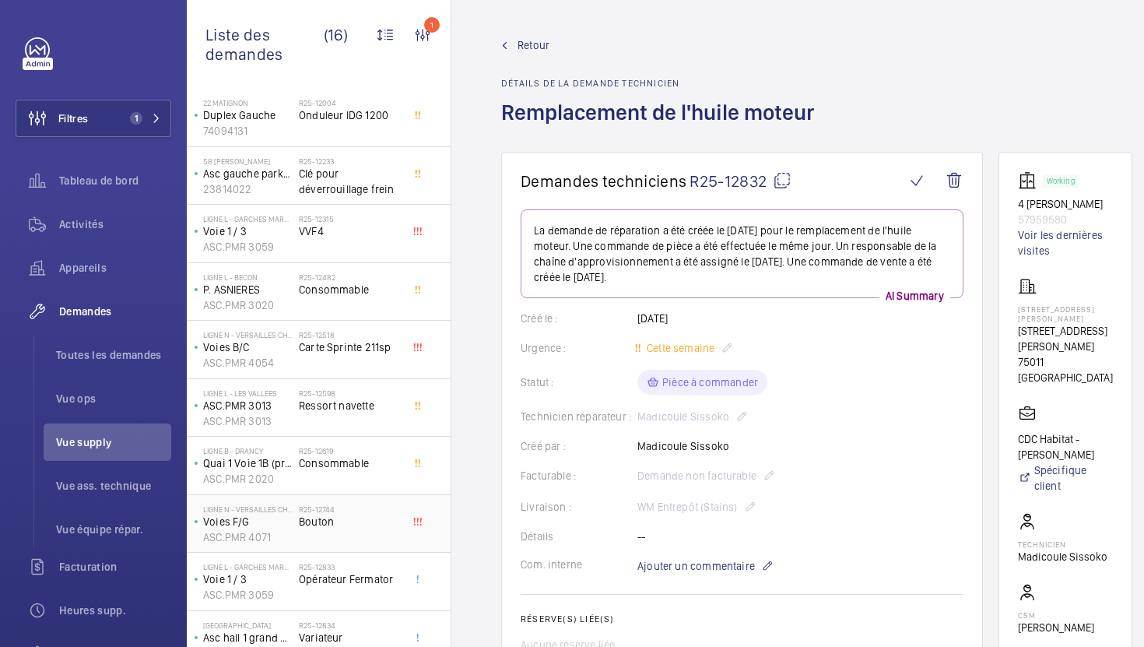
click at [364, 532] on div "R25-12744 Bouton" at bounding box center [350, 526] width 103 height 45
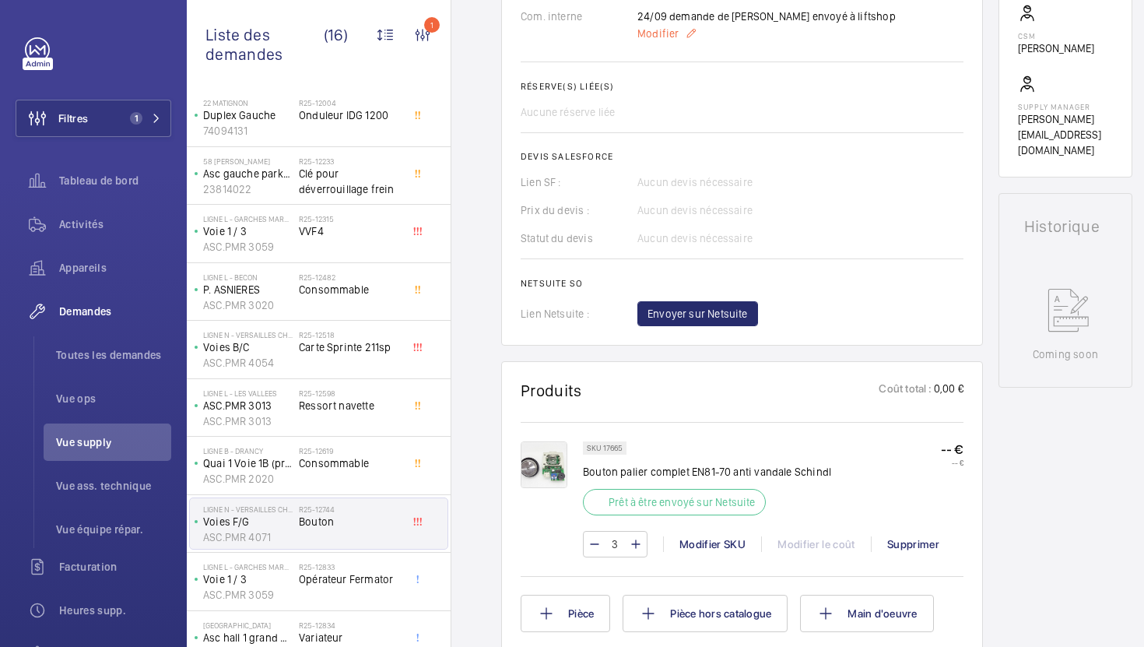
scroll to position [554, 0]
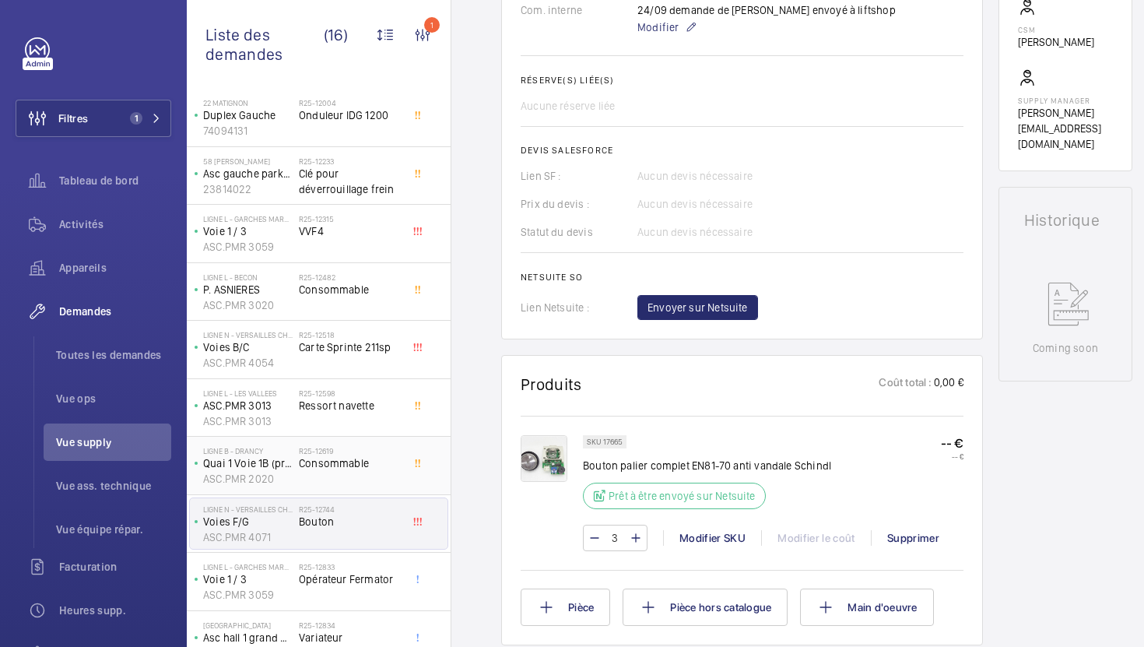
click at [346, 479] on div "R25-12619 Consommable" at bounding box center [350, 468] width 103 height 45
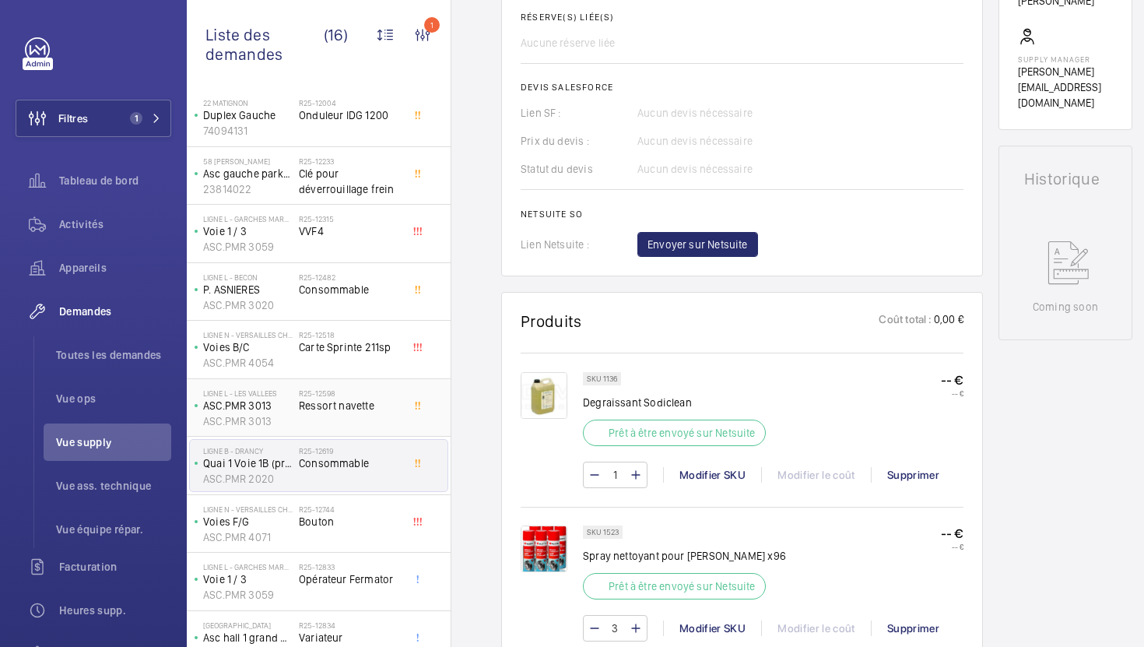
scroll to position [617, 0]
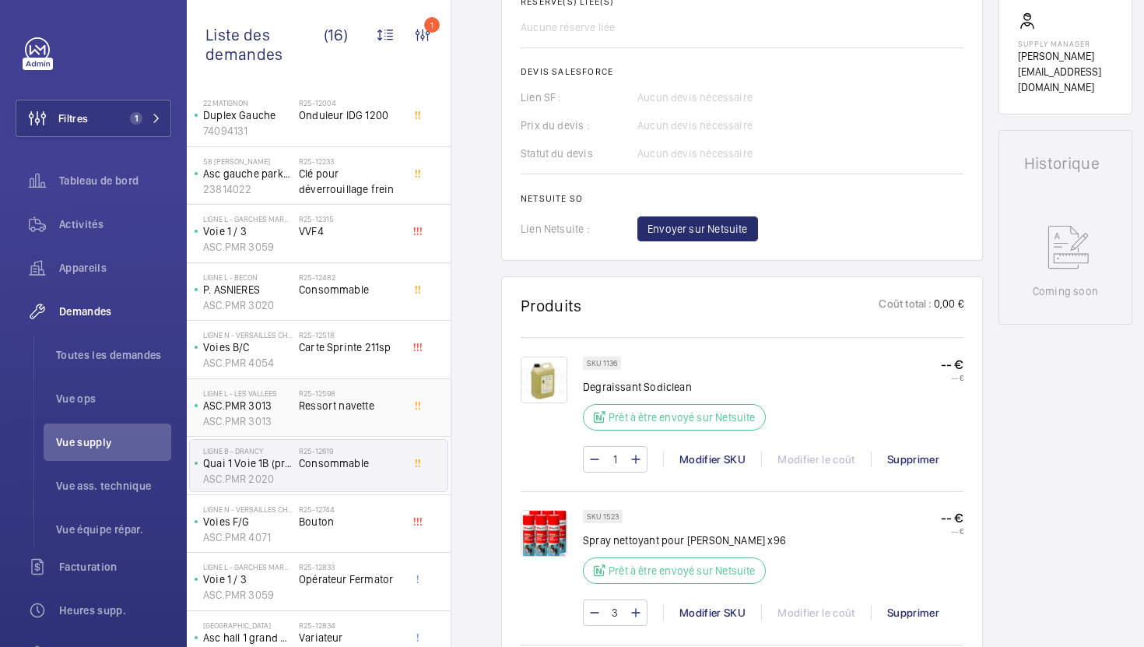
click at [374, 401] on span "Ressort navette" at bounding box center [350, 406] width 103 height 16
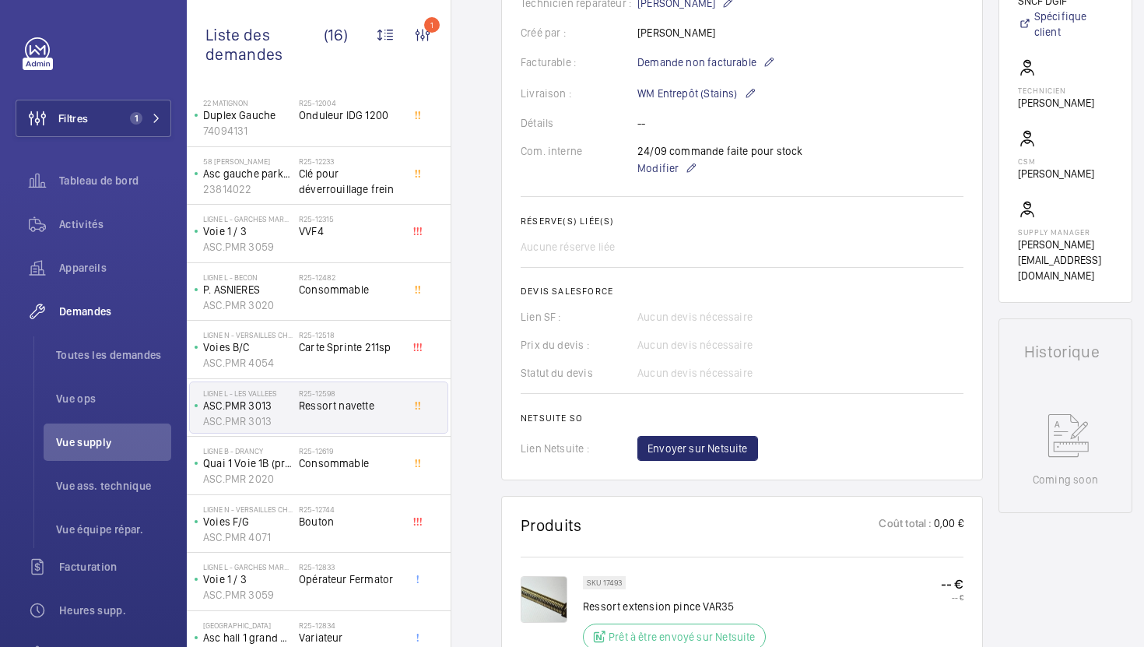
scroll to position [385, 0]
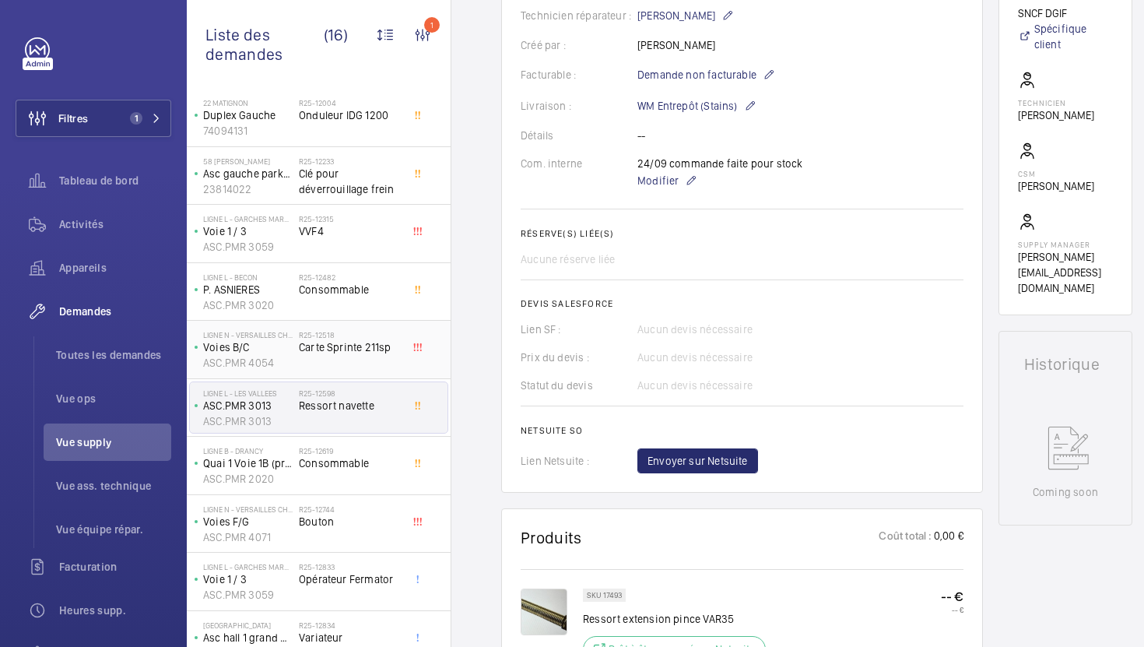
click at [342, 358] on div "R25-12518 Carte Sprinte 211sp" at bounding box center [350, 352] width 103 height 45
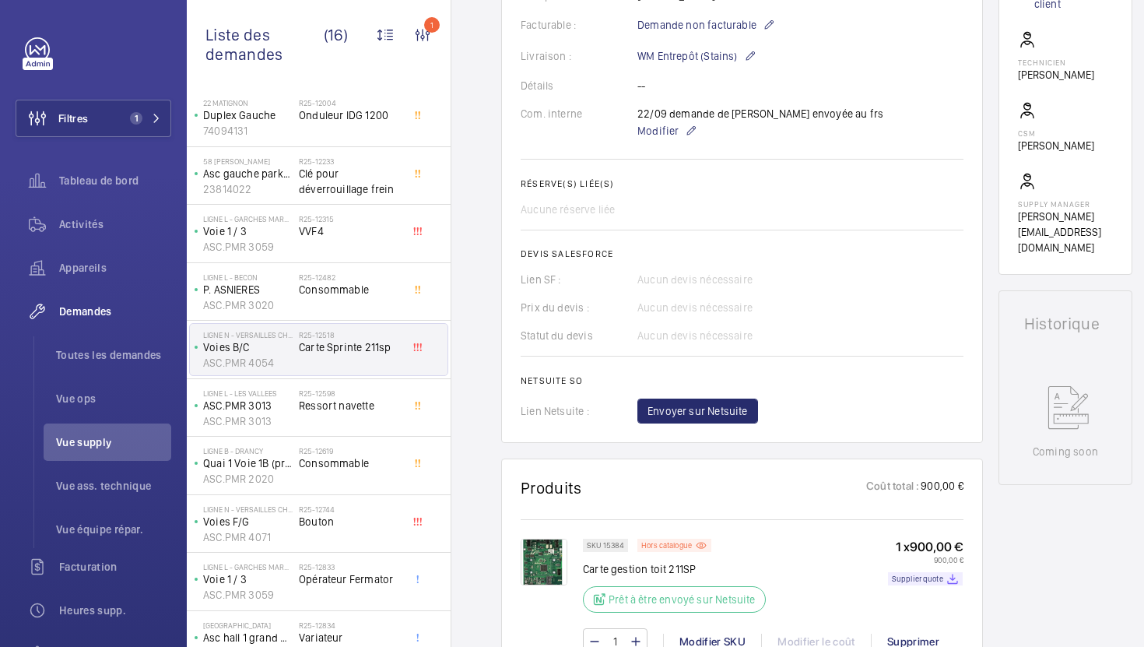
scroll to position [450, 0]
click at [616, 548] on p "SKU 15384" at bounding box center [605, 545] width 37 height 5
copy p "15384"
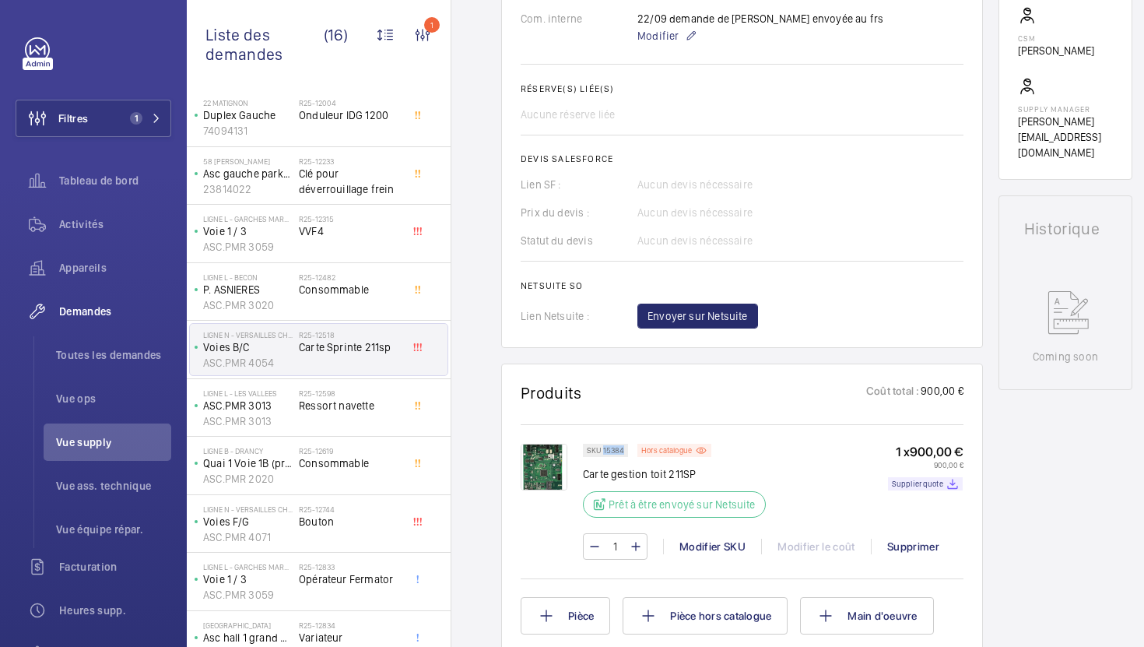
scroll to position [550, 0]
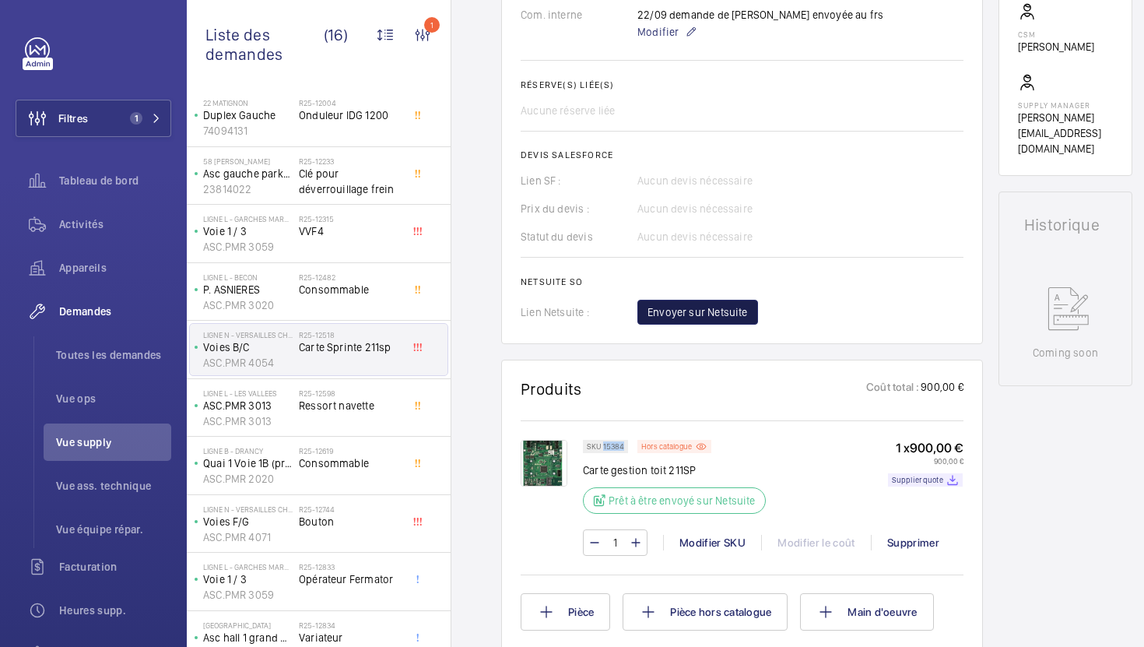
click at [708, 311] on span "Envoyer sur Netsuite" at bounding box center [698, 312] width 100 height 16
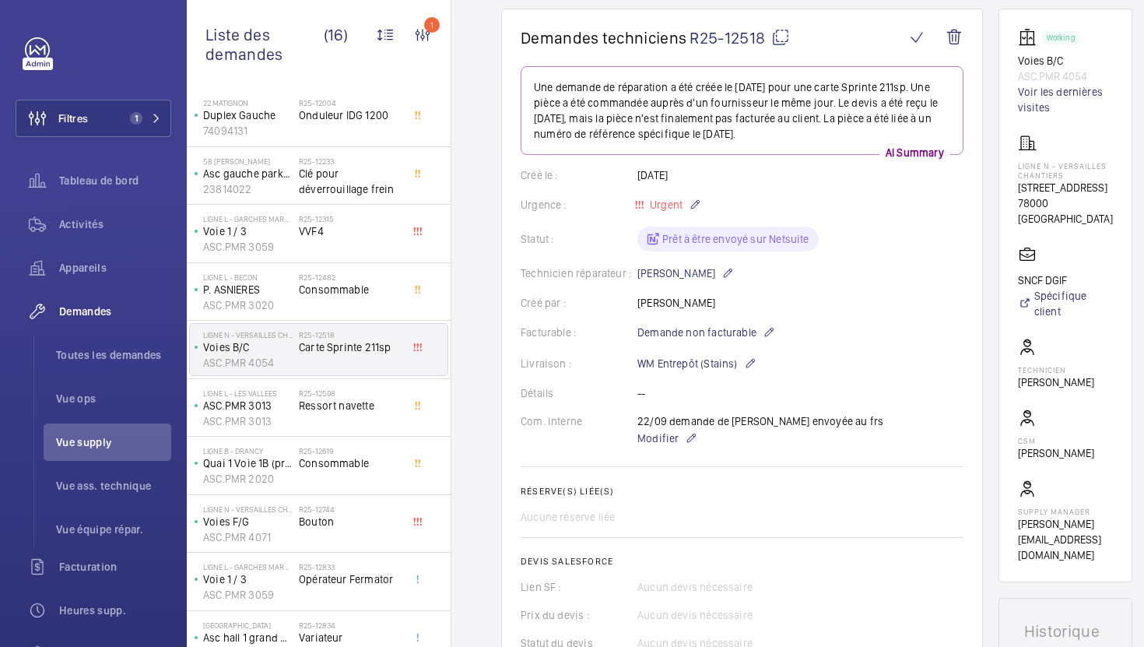
scroll to position [139, 0]
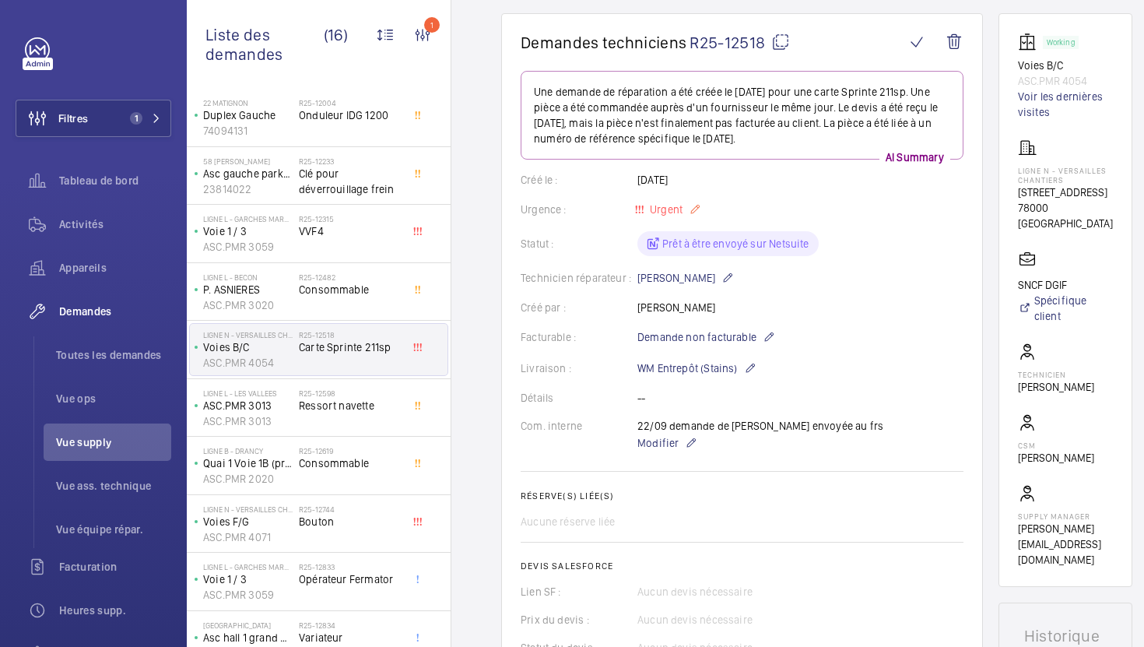
click at [686, 209] on p "Urgent" at bounding box center [669, 209] width 64 height 19
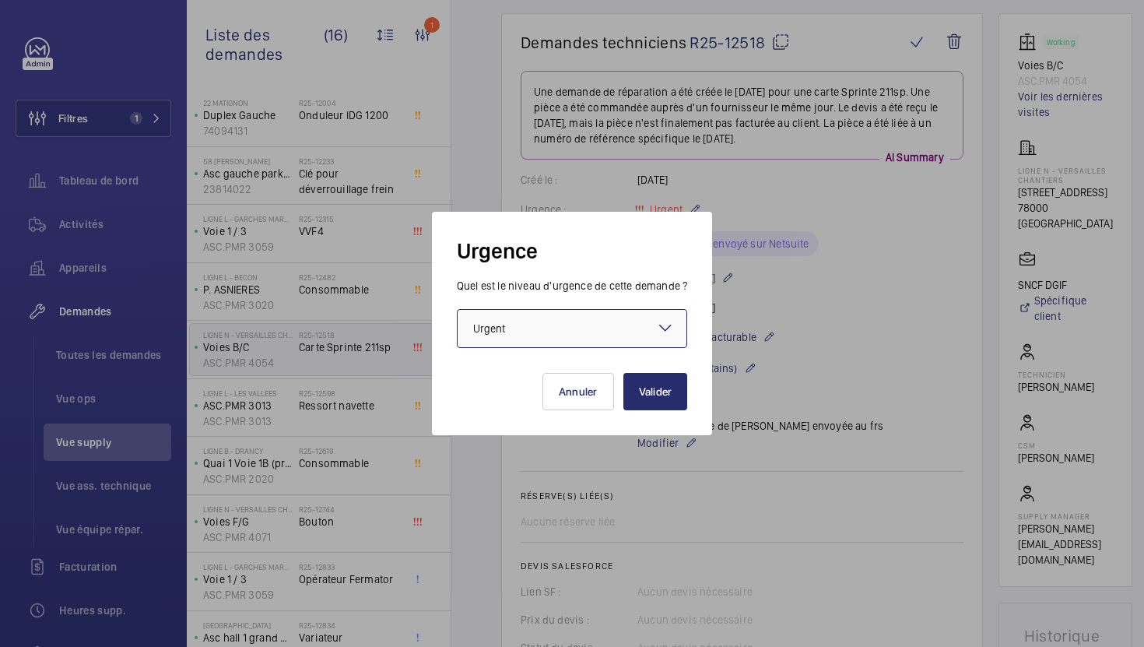
click at [626, 323] on div at bounding box center [573, 328] width 230 height 37
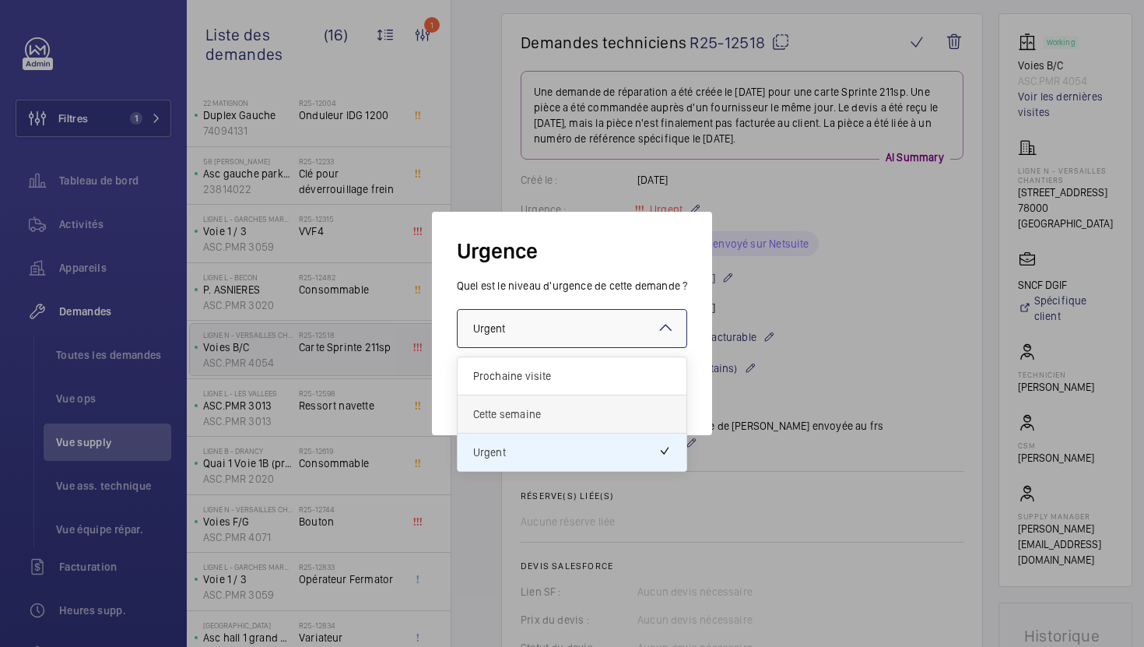
click at [583, 416] on span "Cette semaine" at bounding box center [572, 414] width 198 height 16
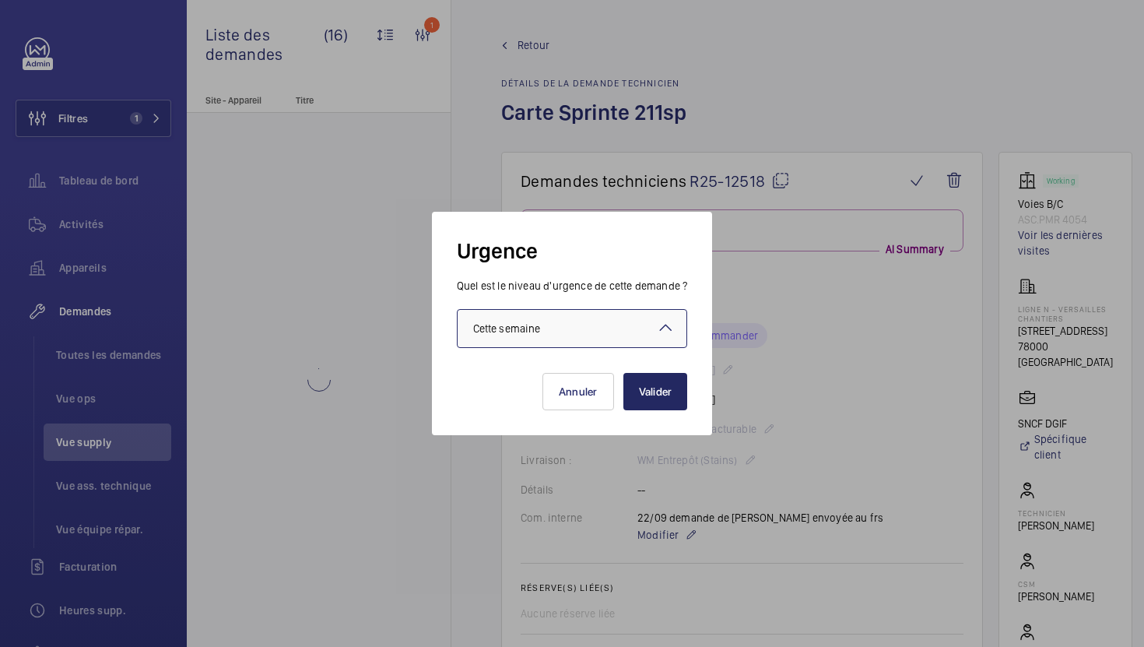
scroll to position [0, 0]
click at [653, 383] on button "Valider" at bounding box center [655, 391] width 65 height 37
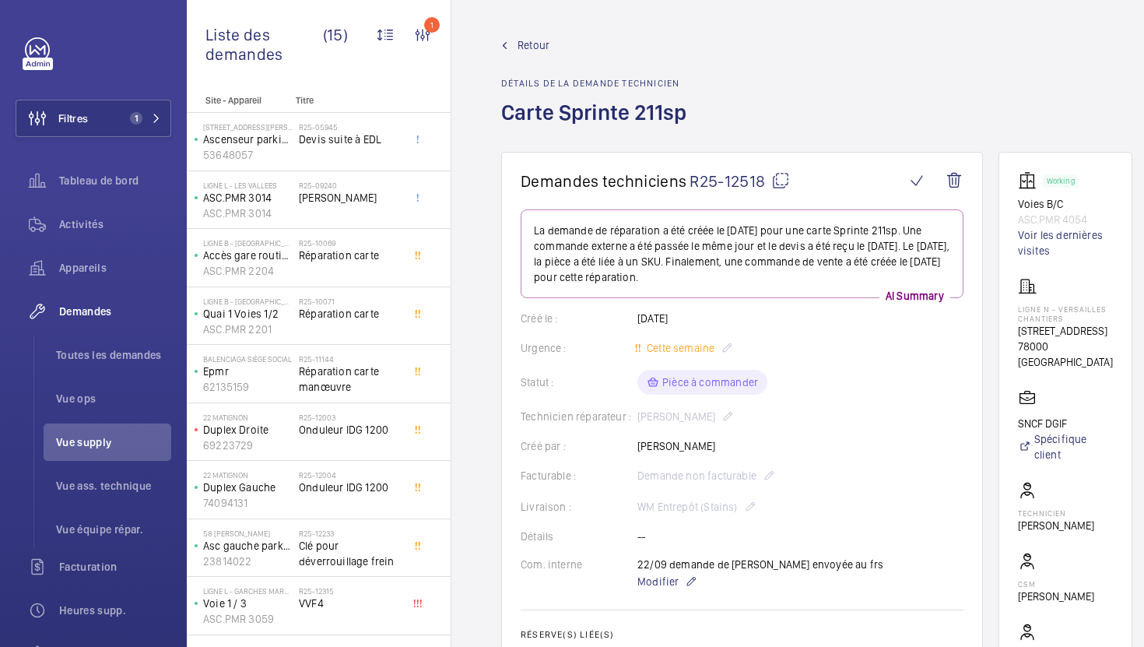
scroll to position [605, 0]
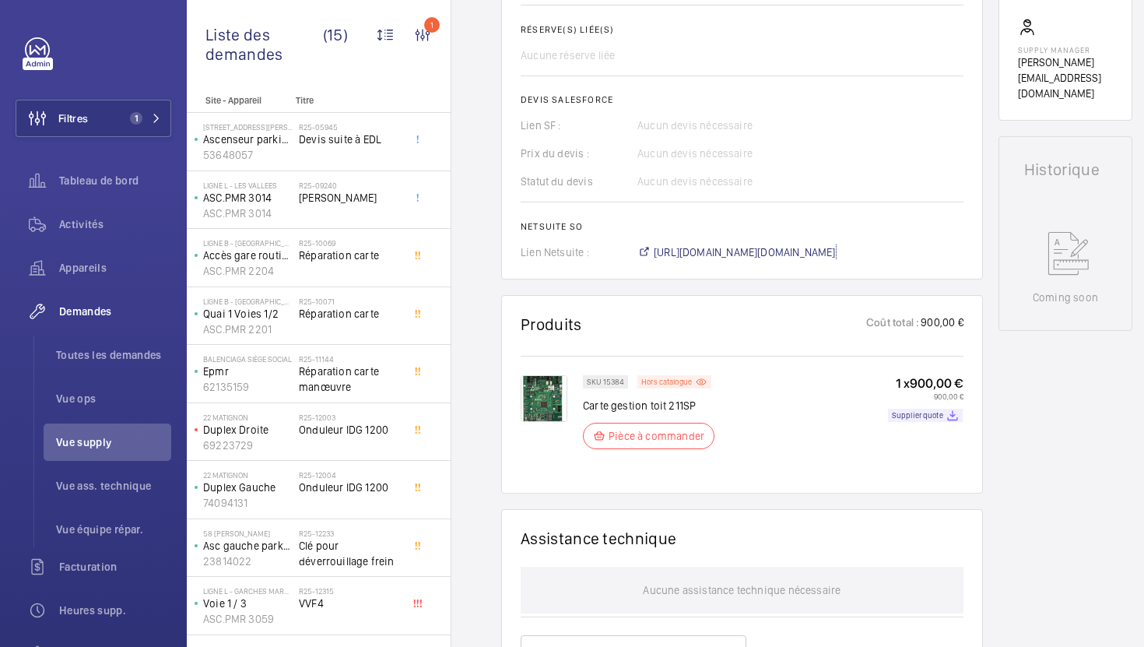
click at [708, 252] on span "https://6461500.app.netsuite.com/app/accounting/transactions/salesord.nl?id=304…" at bounding box center [745, 252] width 182 height 16
click at [366, 216] on div "R25-09240 Carte Frein" at bounding box center [350, 203] width 103 height 45
click at [375, 198] on span "Carte Frein" at bounding box center [350, 198] width 103 height 16
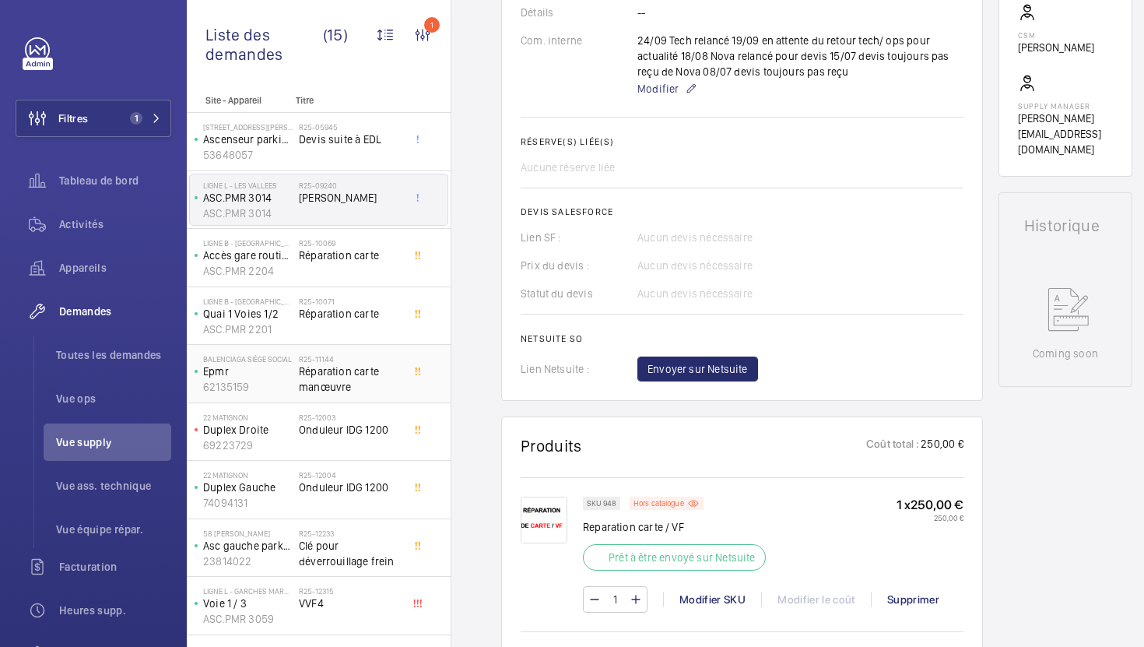
scroll to position [539, 0]
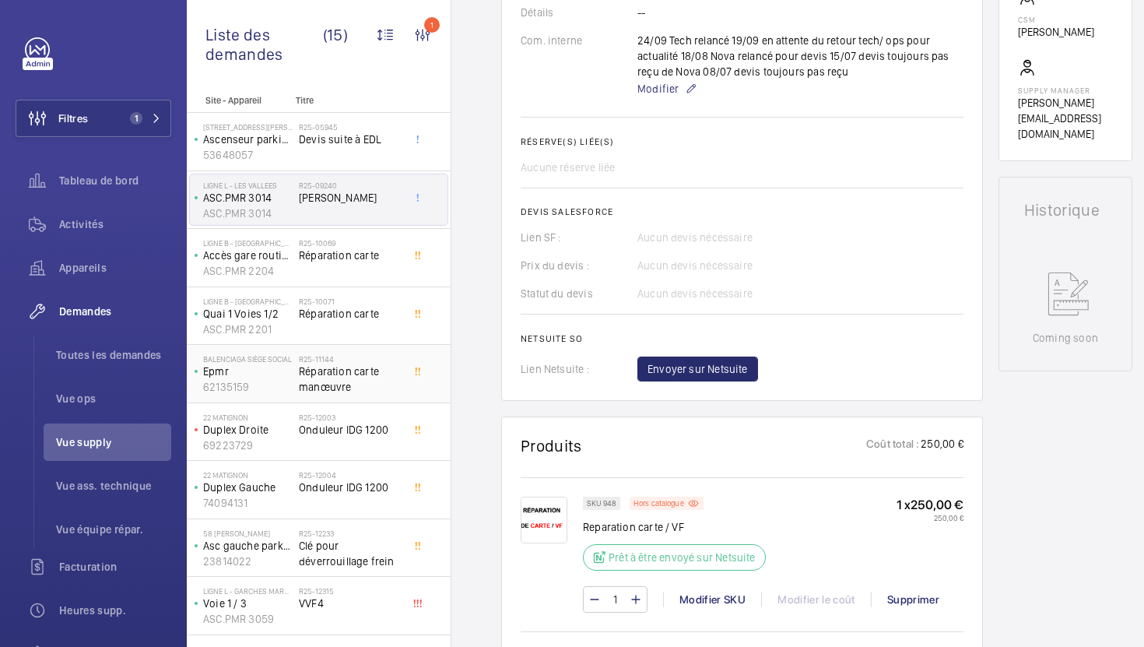
click at [392, 385] on span "Réparation carte manœuvre" at bounding box center [350, 378] width 103 height 31
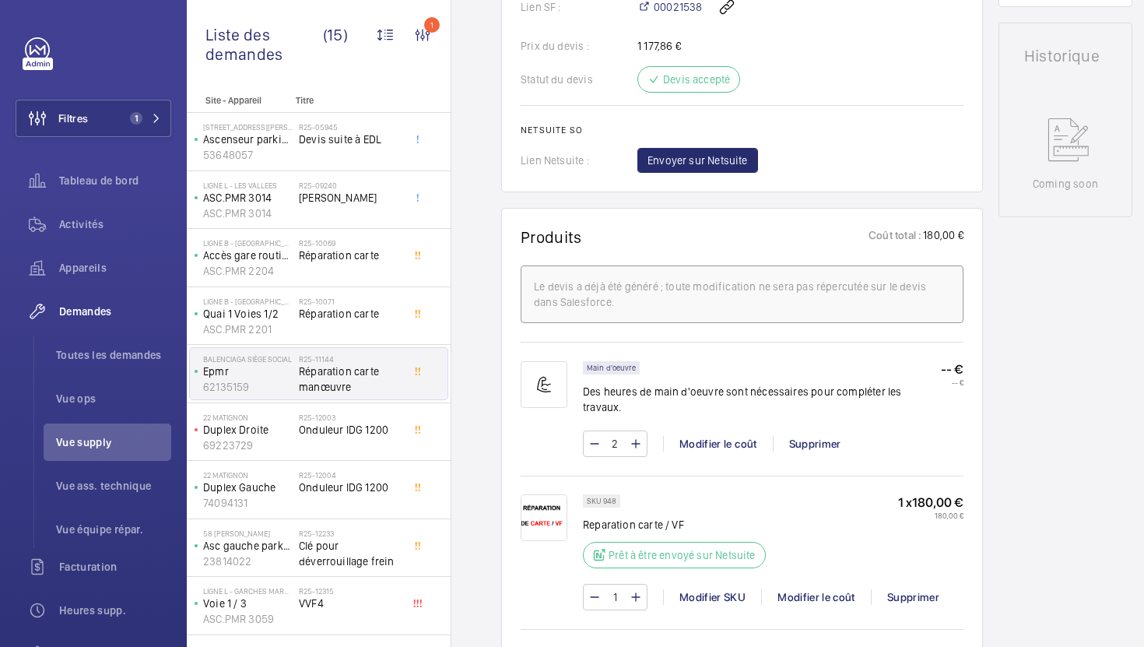
scroll to position [704, 0]
click at [378, 446] on div "R25-12003 Onduleur IDG 1200" at bounding box center [350, 435] width 103 height 45
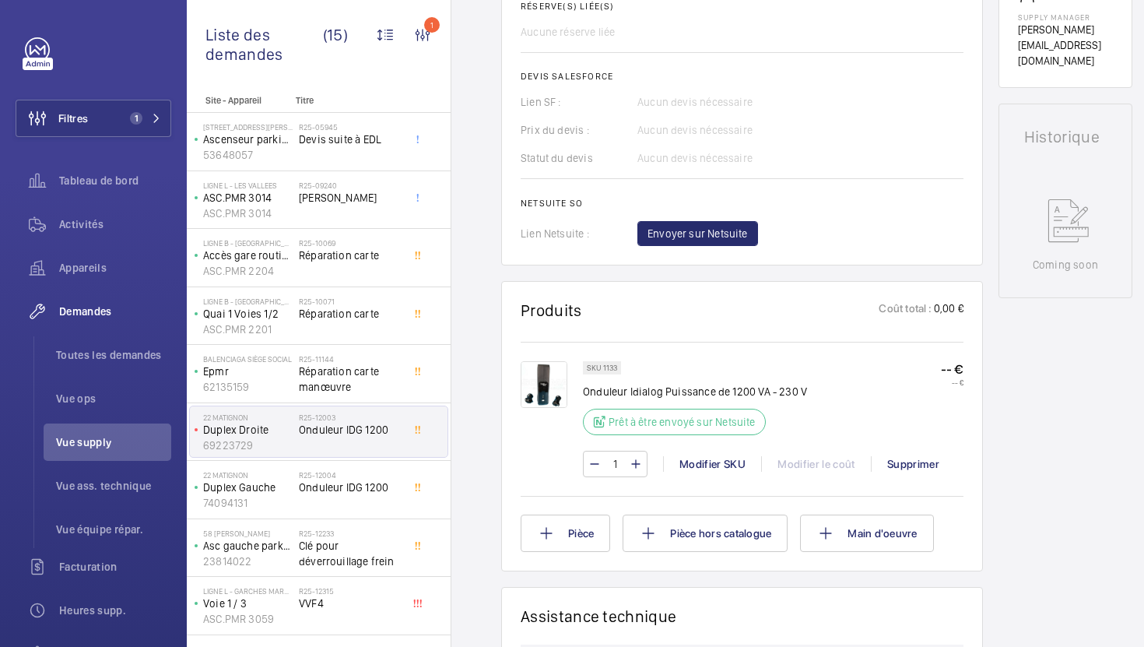
scroll to position [631, 0]
click at [395, 486] on span "Onduleur IDG 1200" at bounding box center [350, 487] width 103 height 16
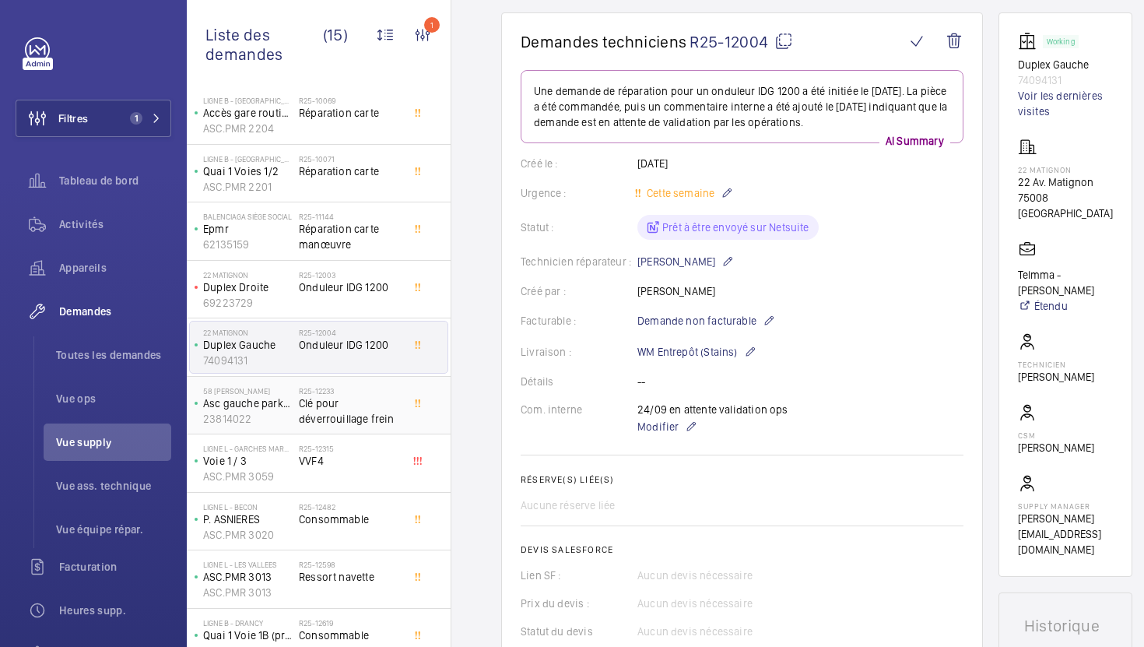
scroll to position [150, 0]
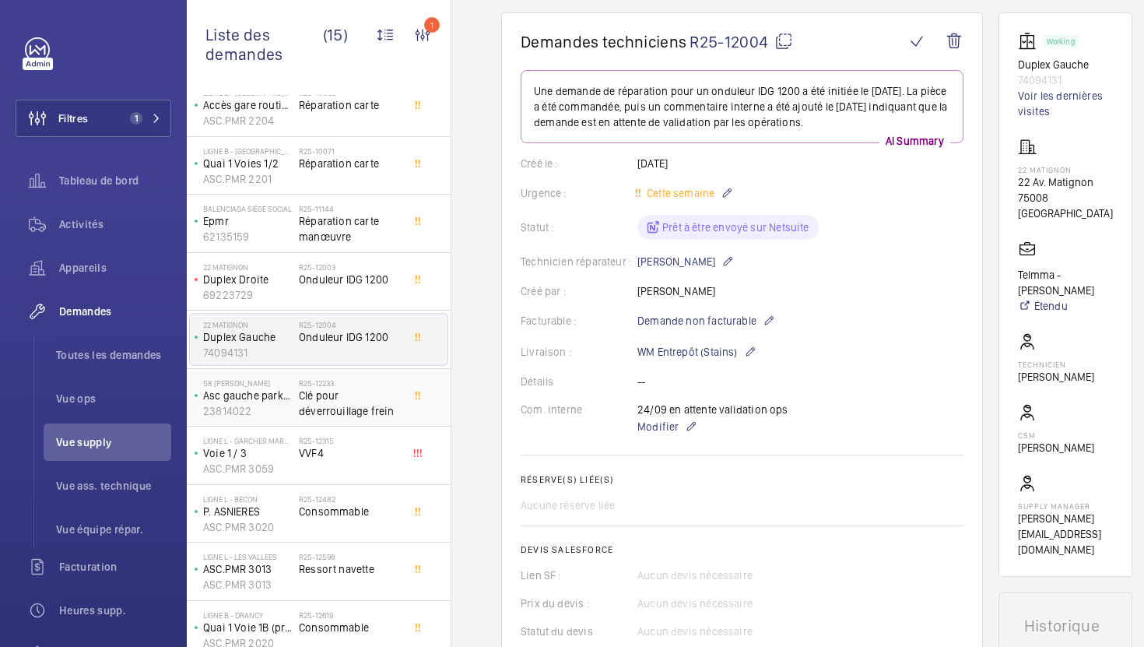
click at [374, 396] on span "Clé pour déverrouillage frein" at bounding box center [350, 403] width 103 height 31
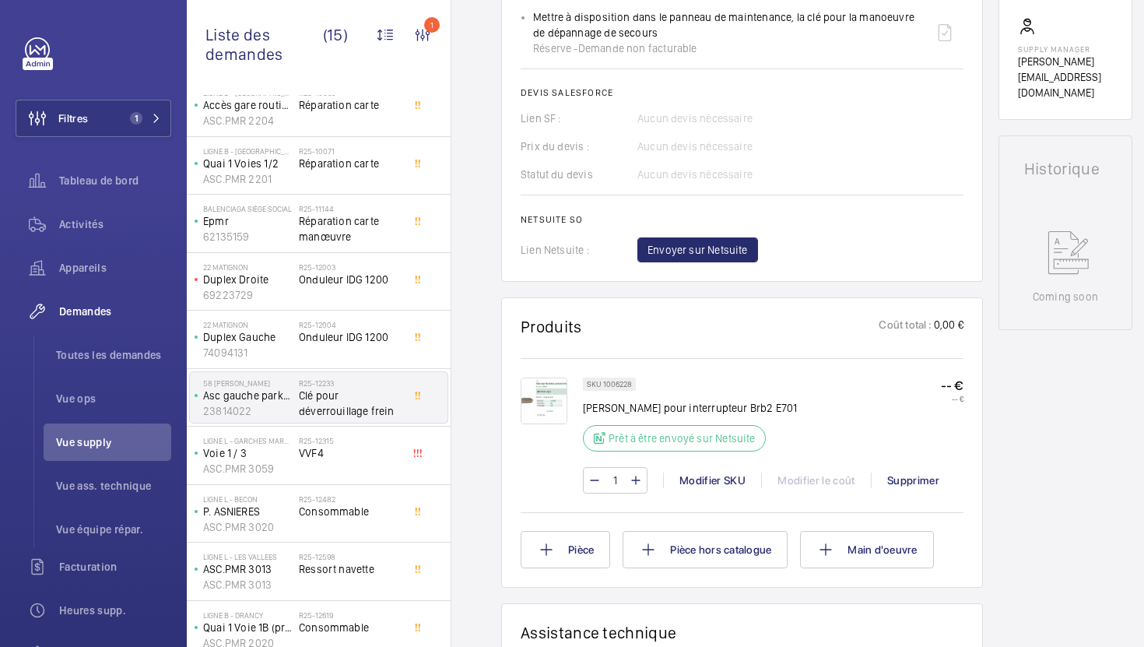
scroll to position [615, 0]
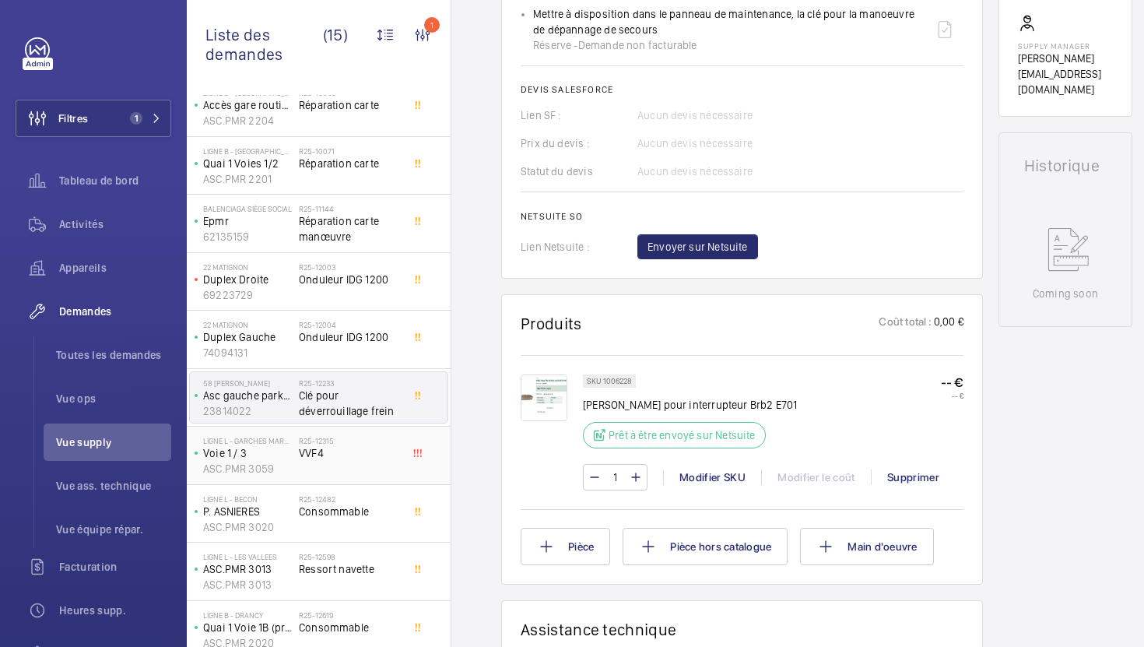
click at [377, 462] on div "R25-12315 VVF4" at bounding box center [350, 458] width 103 height 45
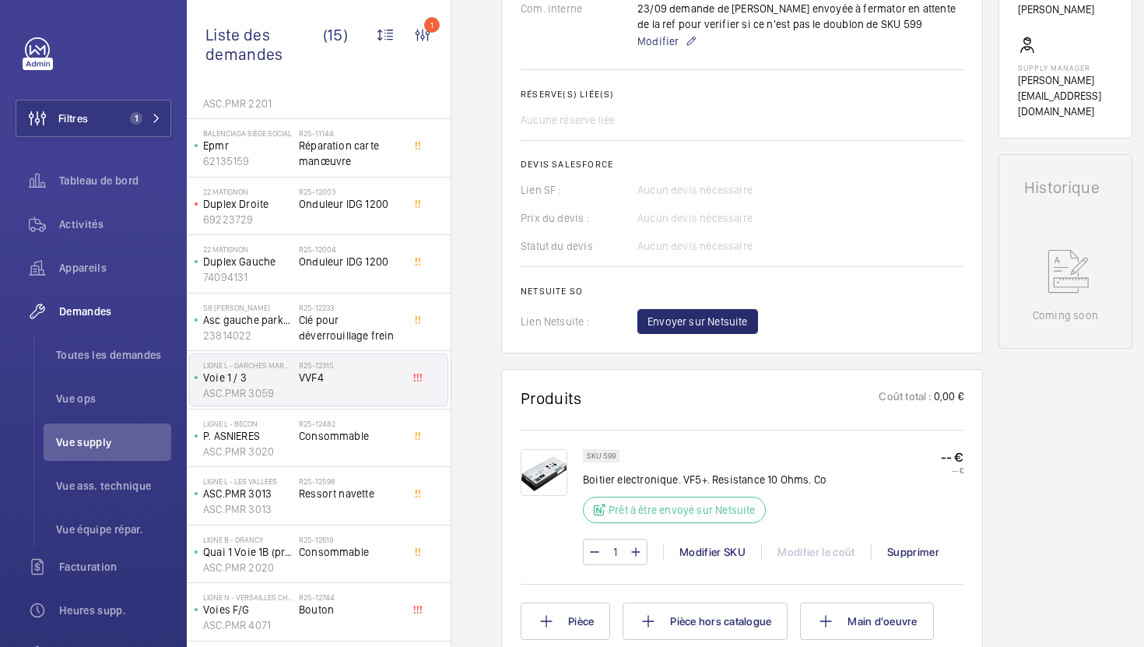
scroll to position [296, 0]
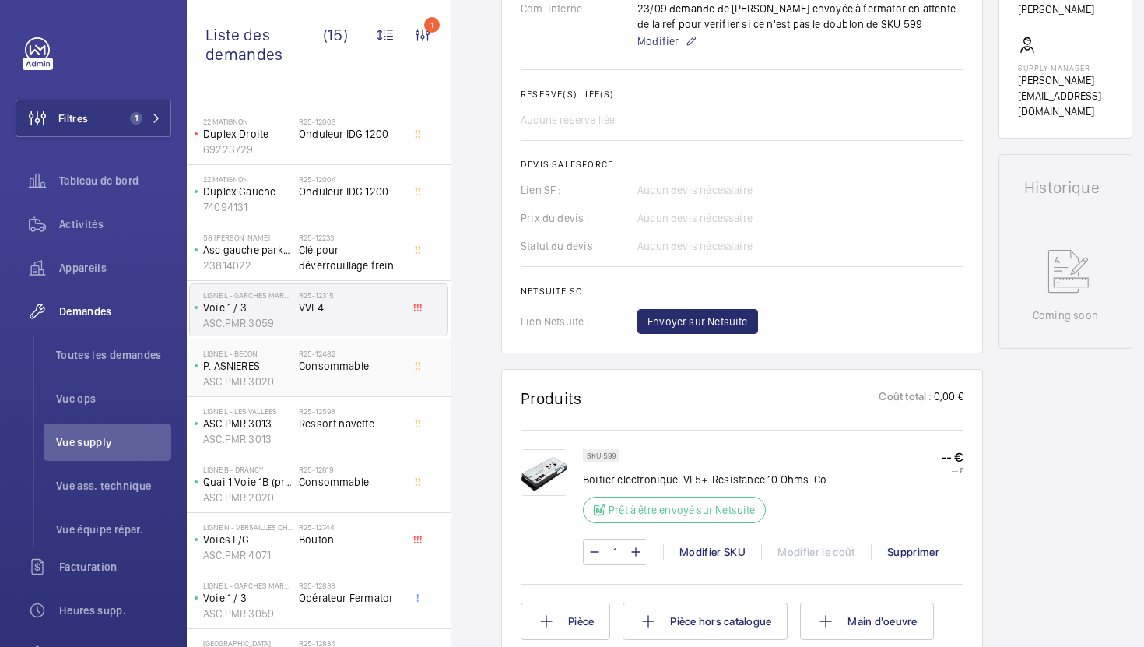
click at [407, 368] on div "R25-12482 Consommable" at bounding box center [353, 367] width 109 height 51
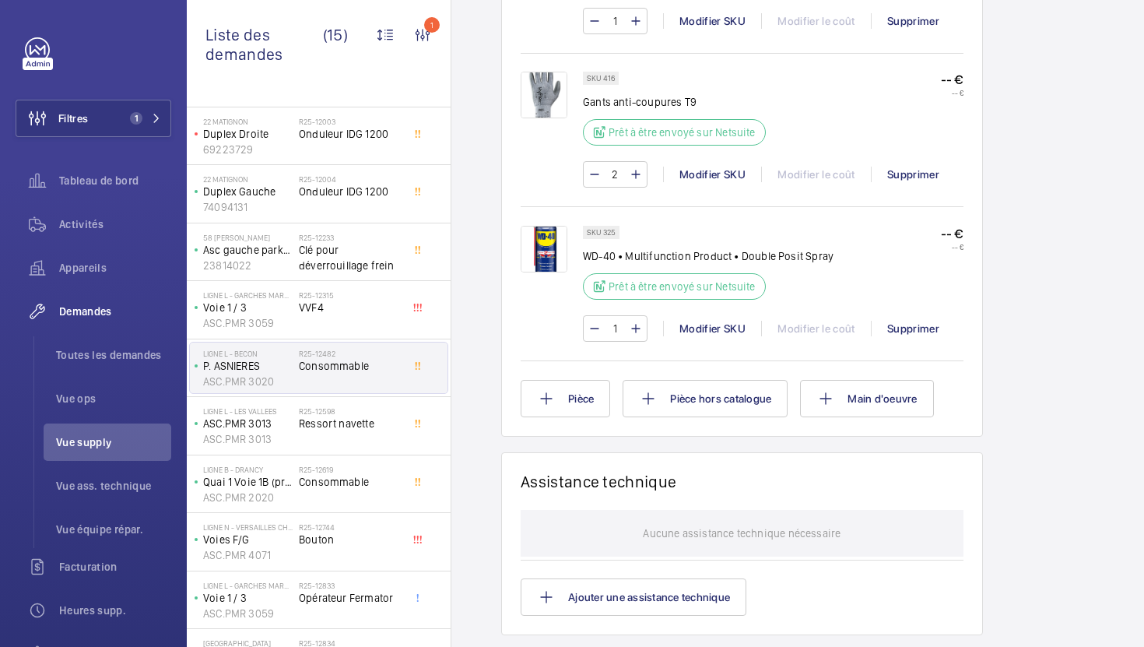
scroll to position [1052, 0]
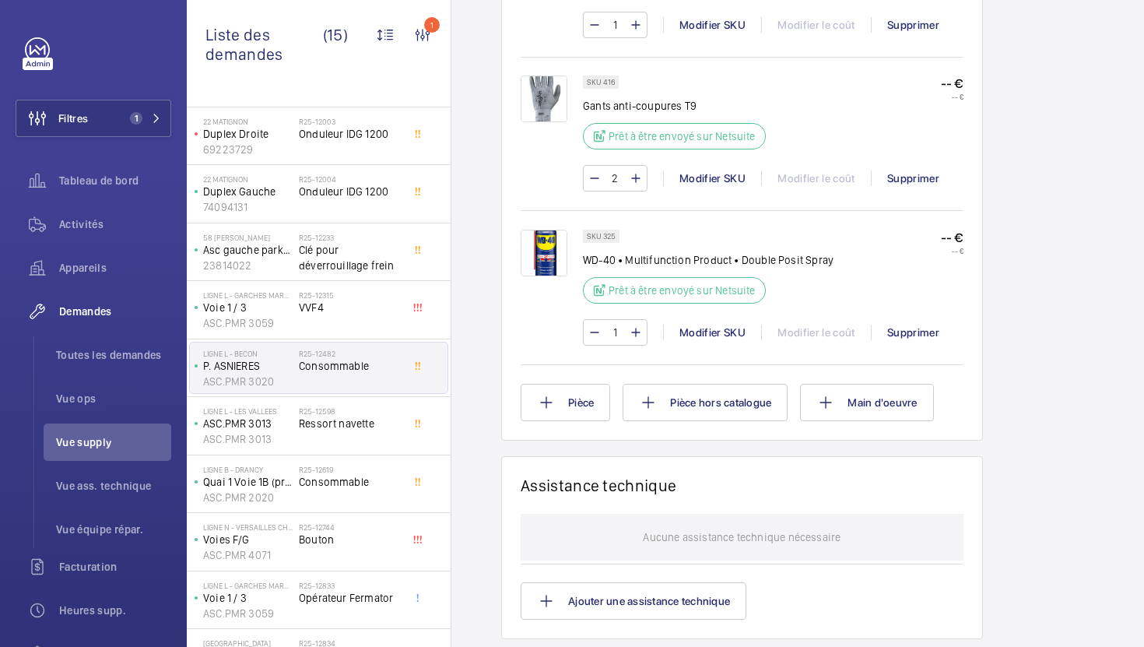
click at [613, 237] on p "SKU 325" at bounding box center [601, 236] width 29 height 5
copy p "325"
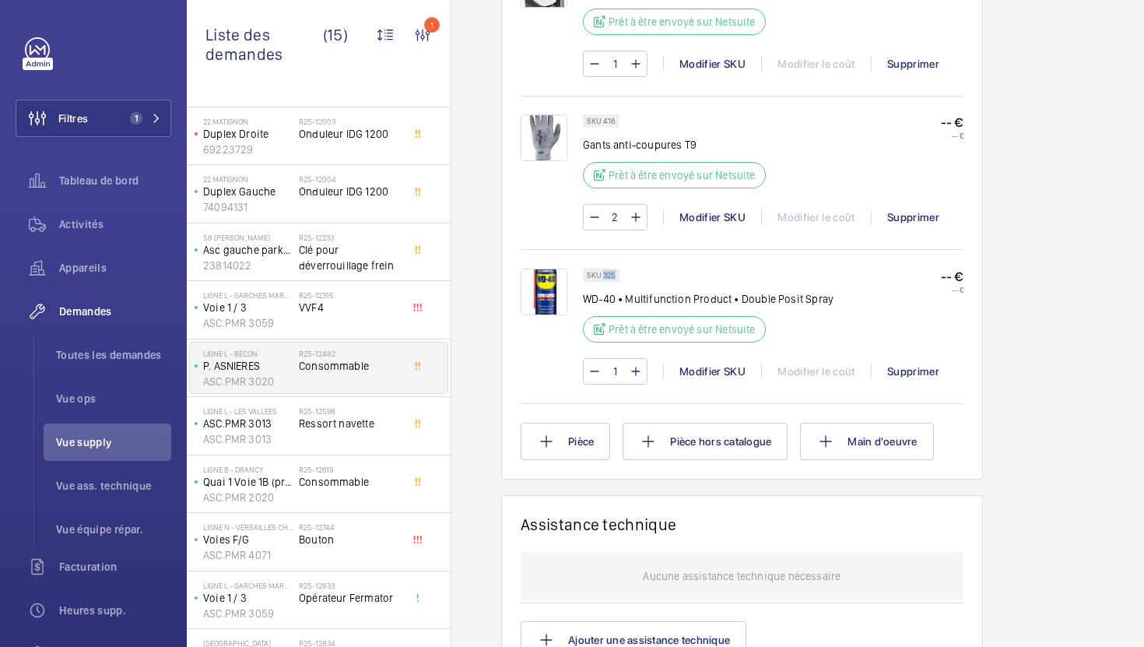
scroll to position [986, 0]
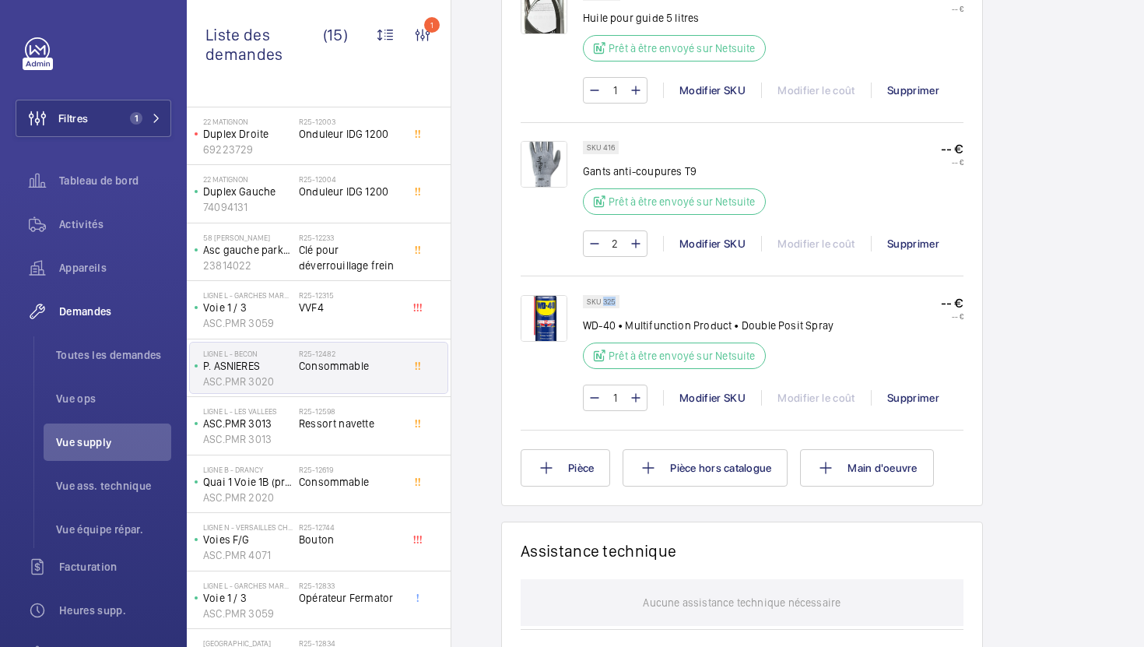
click at [610, 150] on p "SKU 416" at bounding box center [601, 147] width 28 height 5
copy p "416"
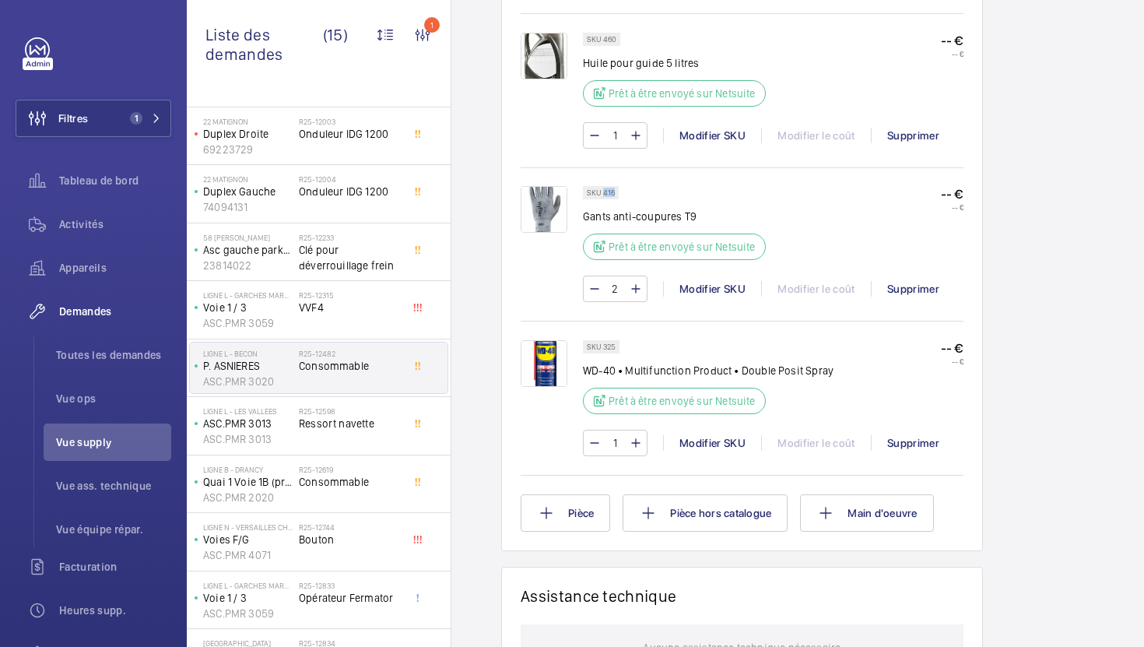
scroll to position [908, 0]
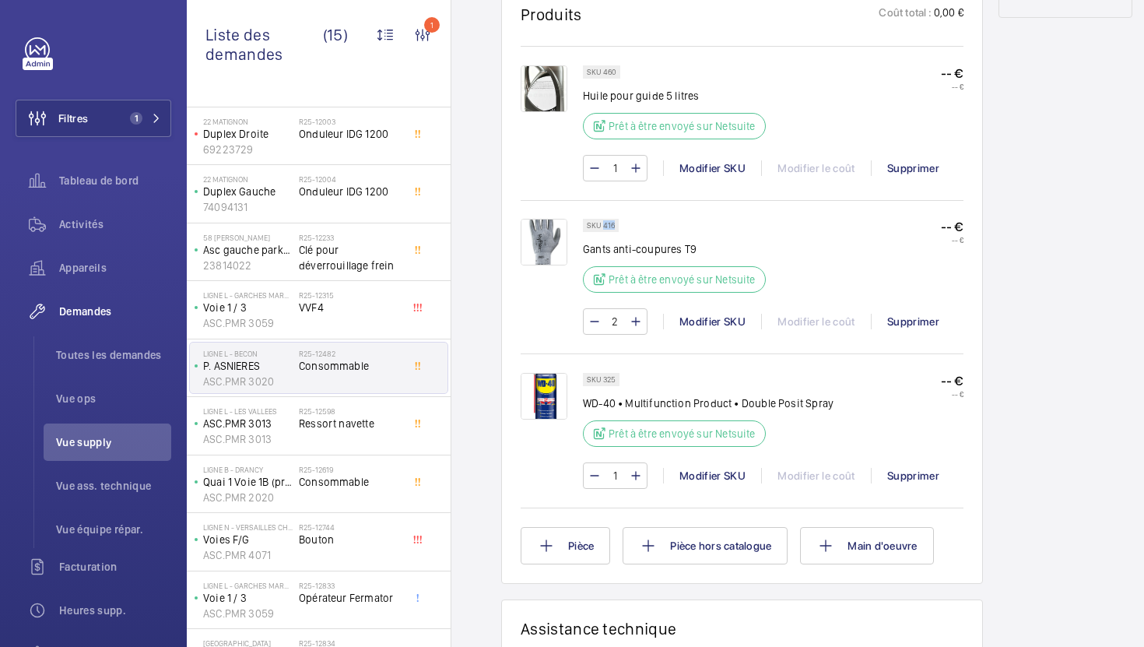
click at [610, 75] on p "SKU 460" at bounding box center [602, 71] width 30 height 5
copy p "460"
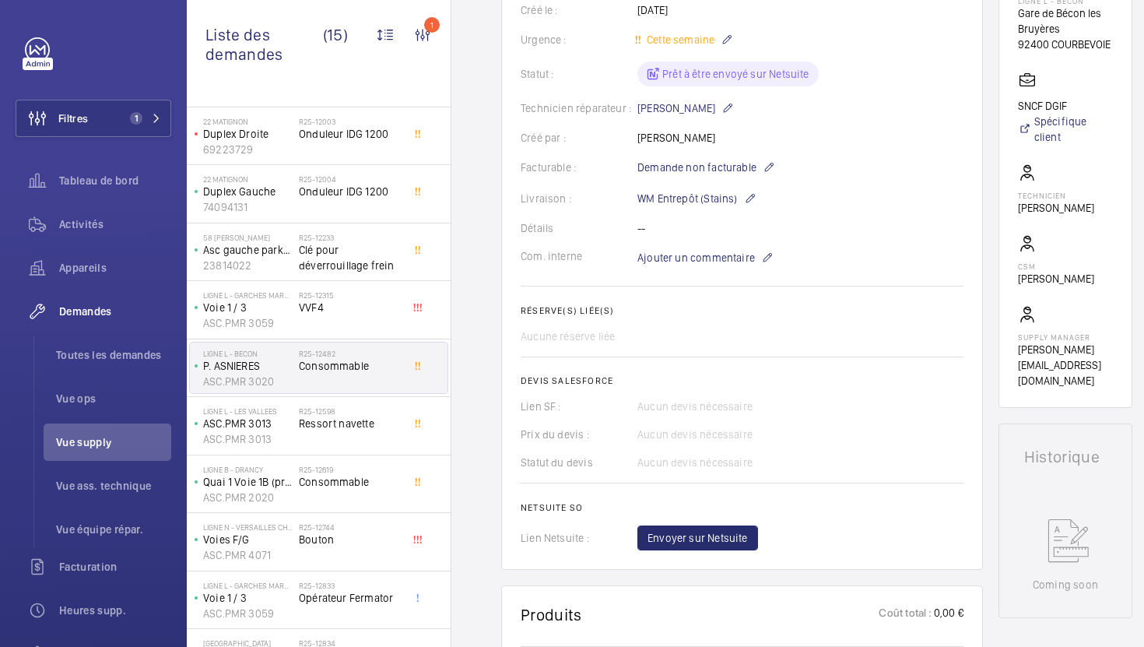
scroll to position [314, 0]
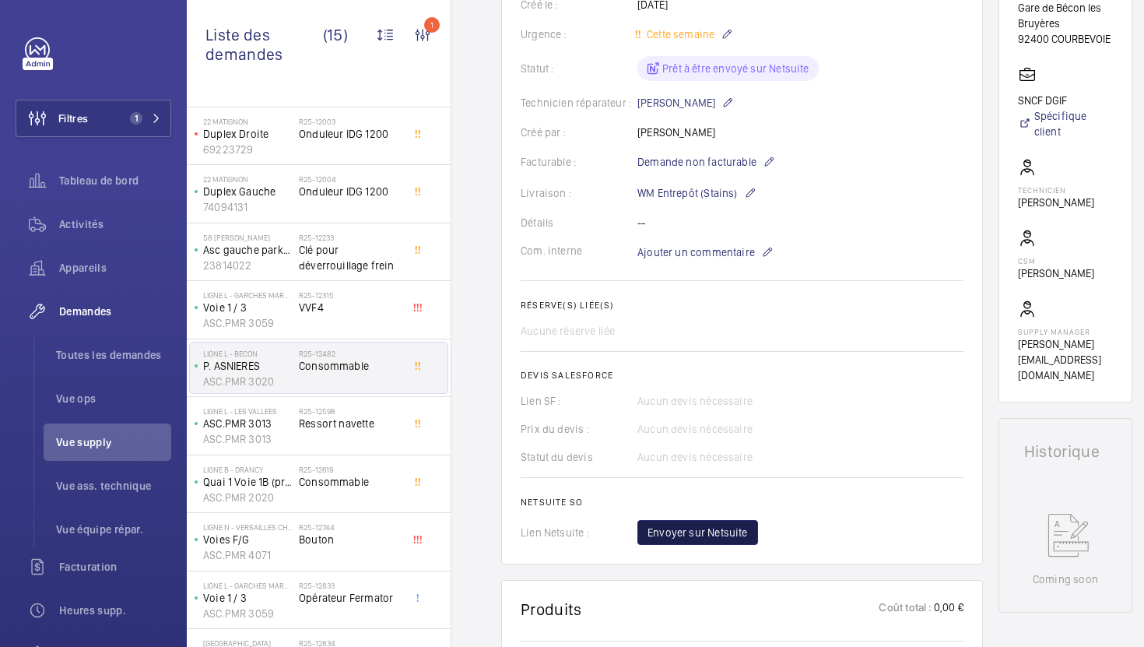
click at [683, 528] on span "Envoyer sur Netsuite" at bounding box center [698, 533] width 100 height 16
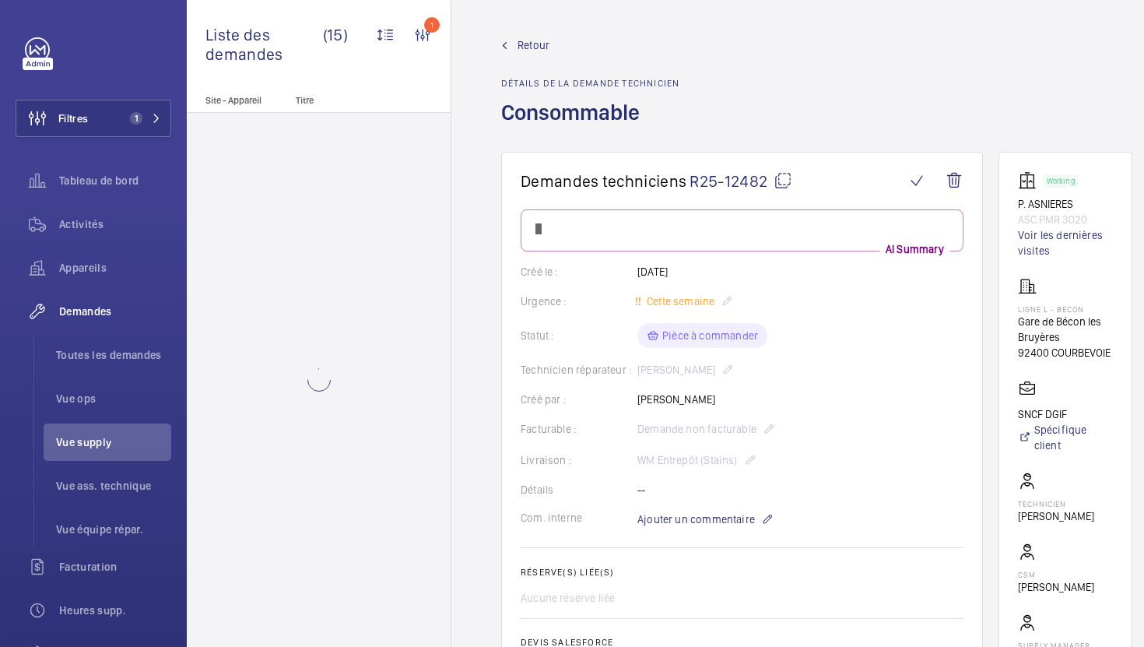
scroll to position [0, 0]
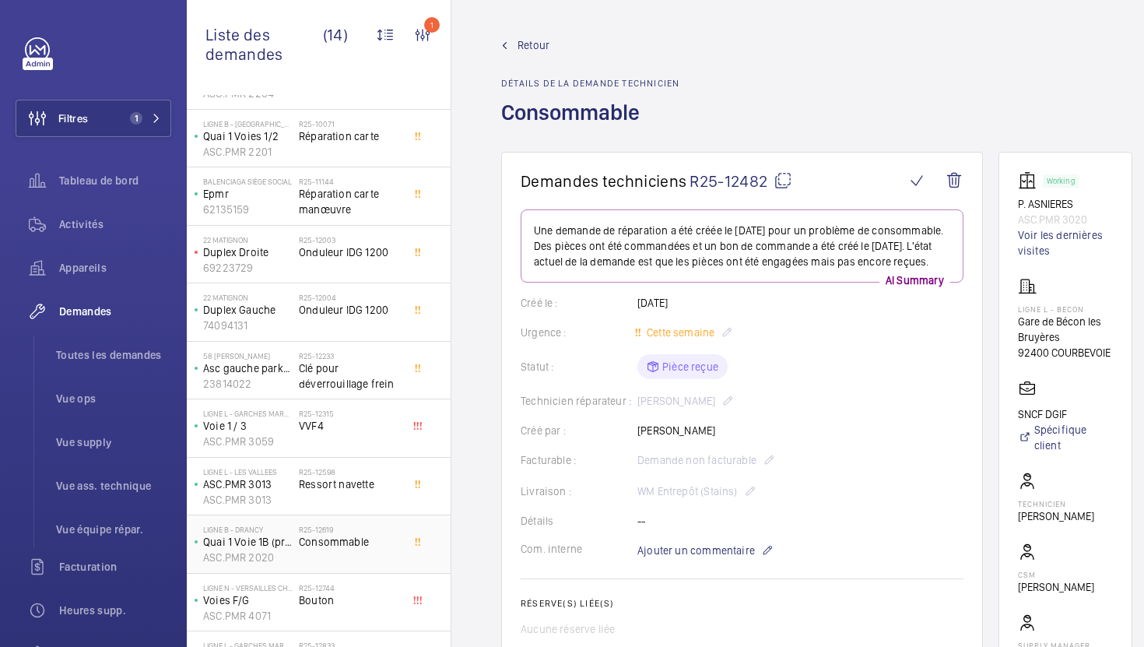
scroll to position [183, 0]
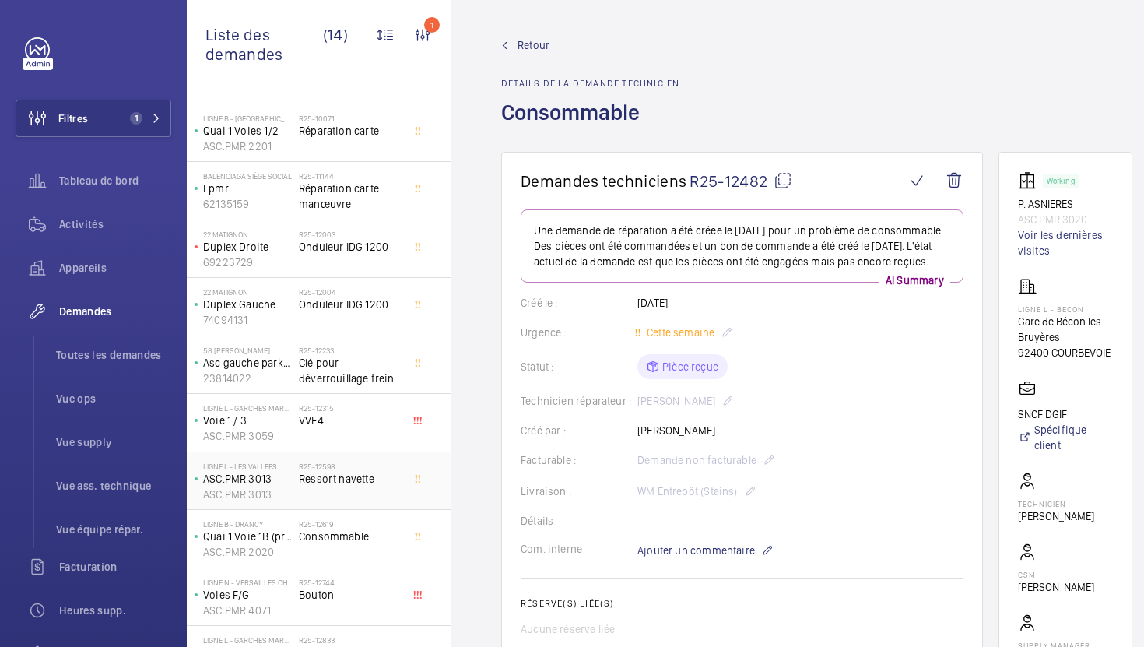
click at [392, 486] on div "R25-12598 Ressort navette" at bounding box center [350, 484] width 103 height 45
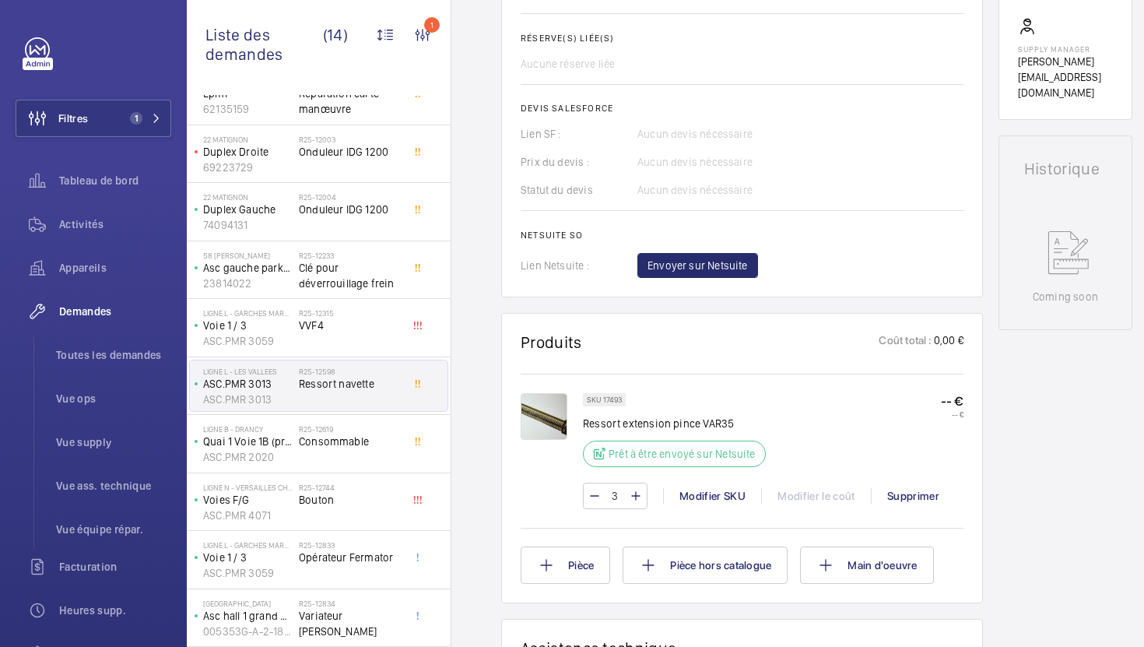
scroll to position [593, 0]
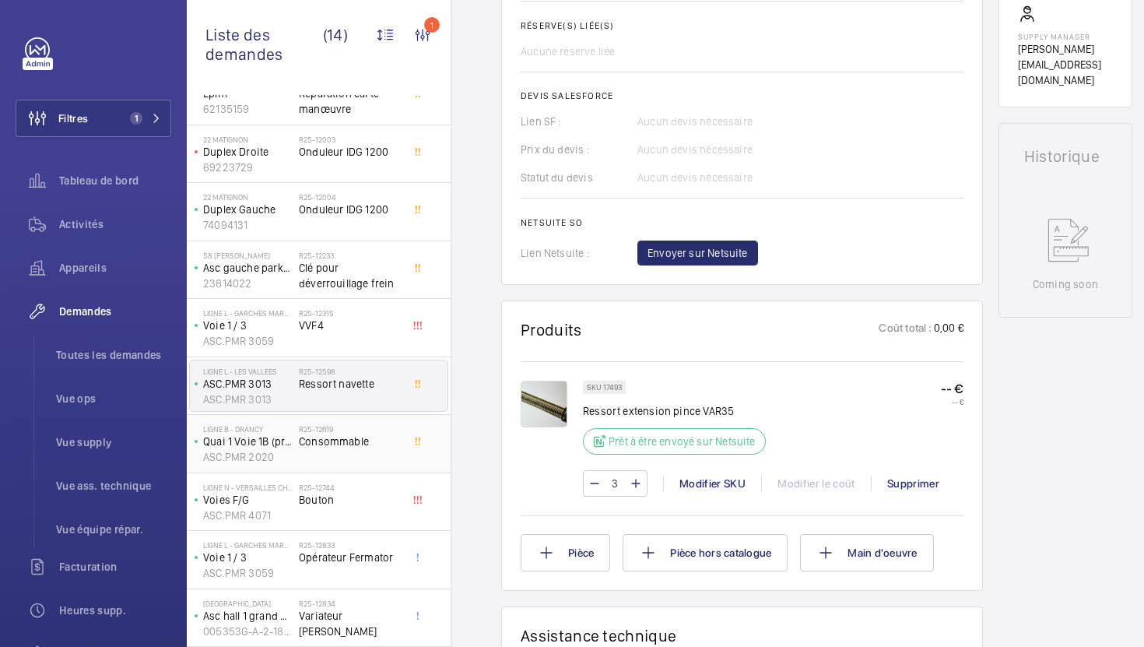
click at [409, 467] on div at bounding box center [422, 443] width 28 height 51
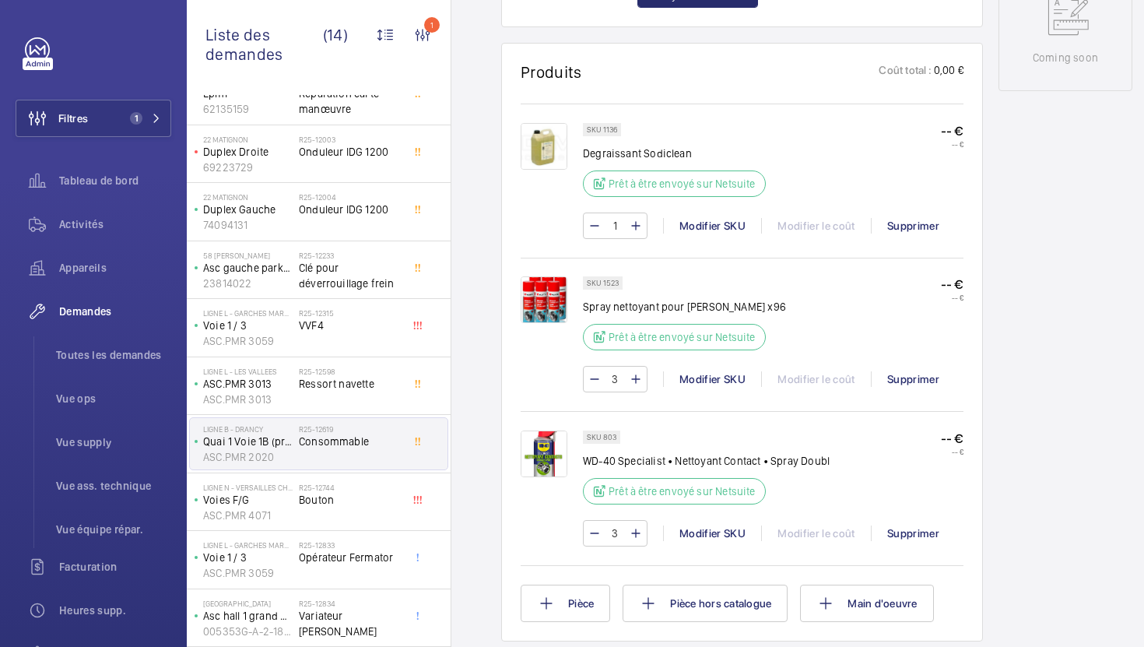
scroll to position [852, 0]
click at [610, 438] on p "SKU 803" at bounding box center [602, 435] width 30 height 5
copy p "803"
click at [615, 283] on p "SKU 1523" at bounding box center [603, 281] width 32 height 5
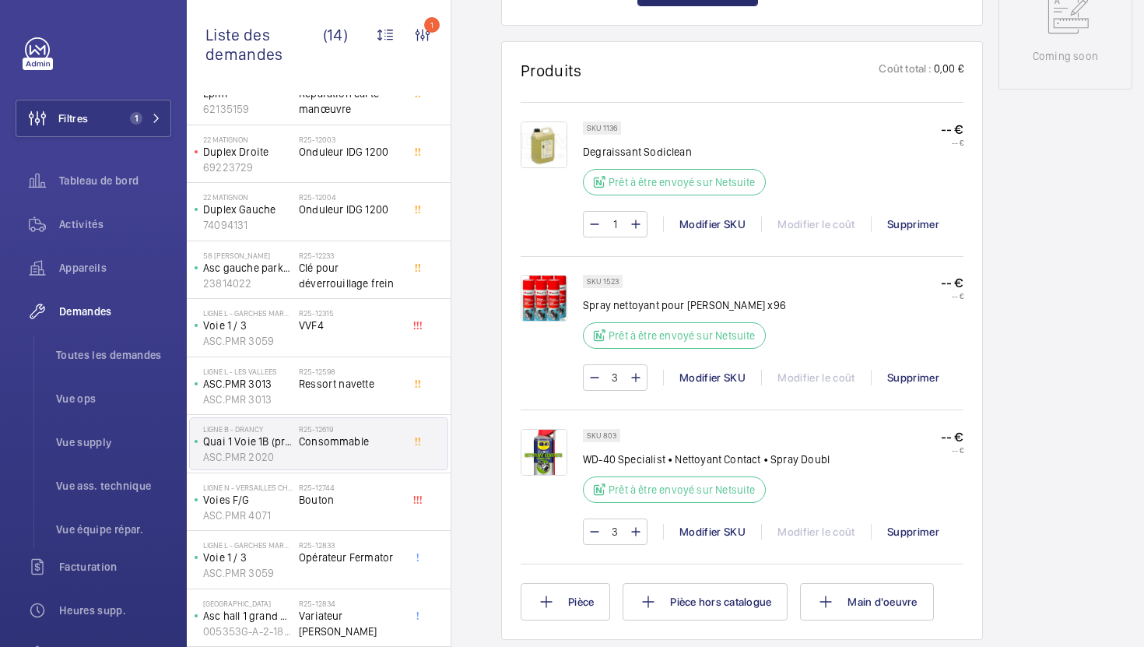
click at [615, 283] on p "SKU 1523" at bounding box center [603, 281] width 32 height 5
copy p "1523"
click at [596, 534] on mat-icon at bounding box center [594, 531] width 12 height 19
type input "2"
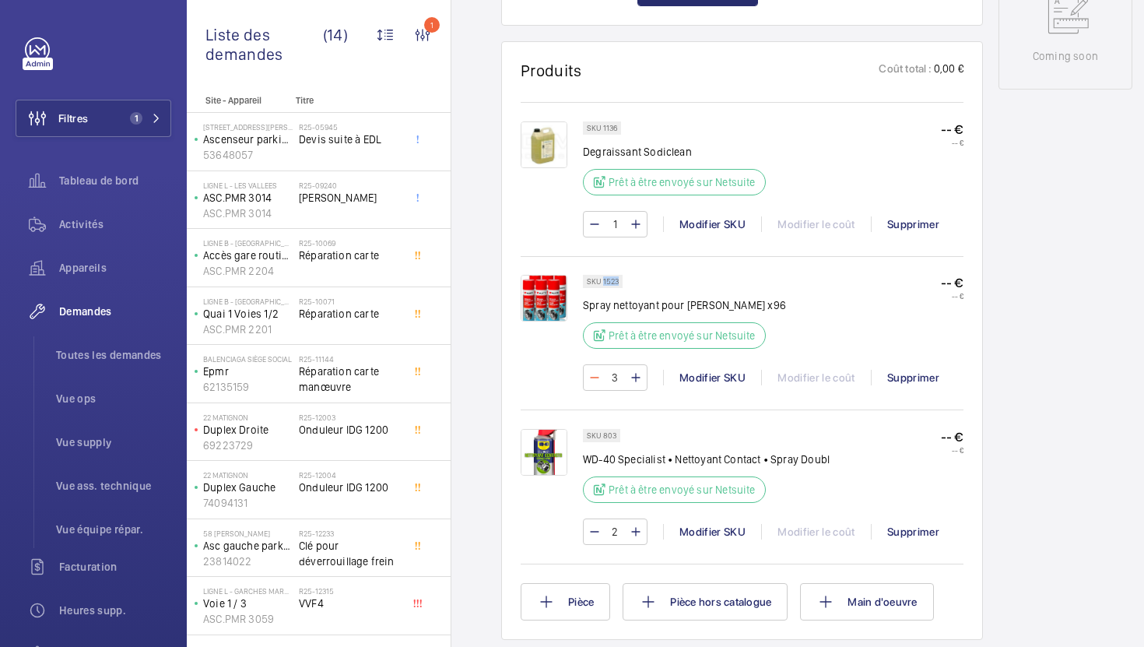
click at [595, 384] on mat-icon at bounding box center [594, 377] width 12 height 19
type input "2"
click at [614, 128] on p "SKU 1136" at bounding box center [602, 127] width 30 height 5
copy p "1136"
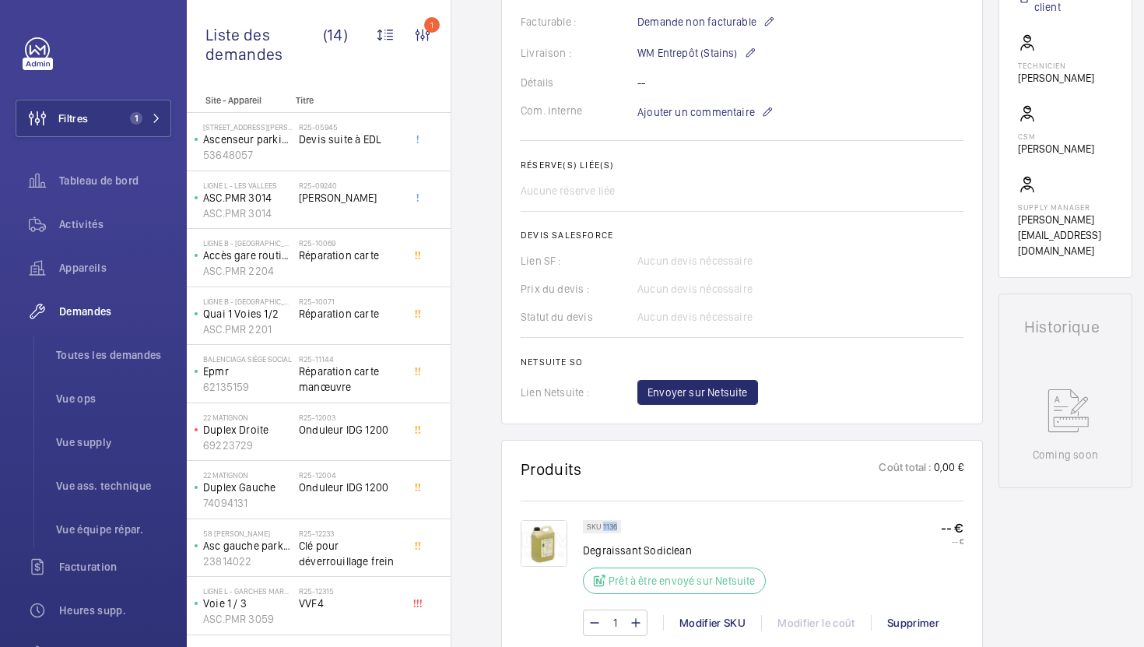
scroll to position [326, 0]
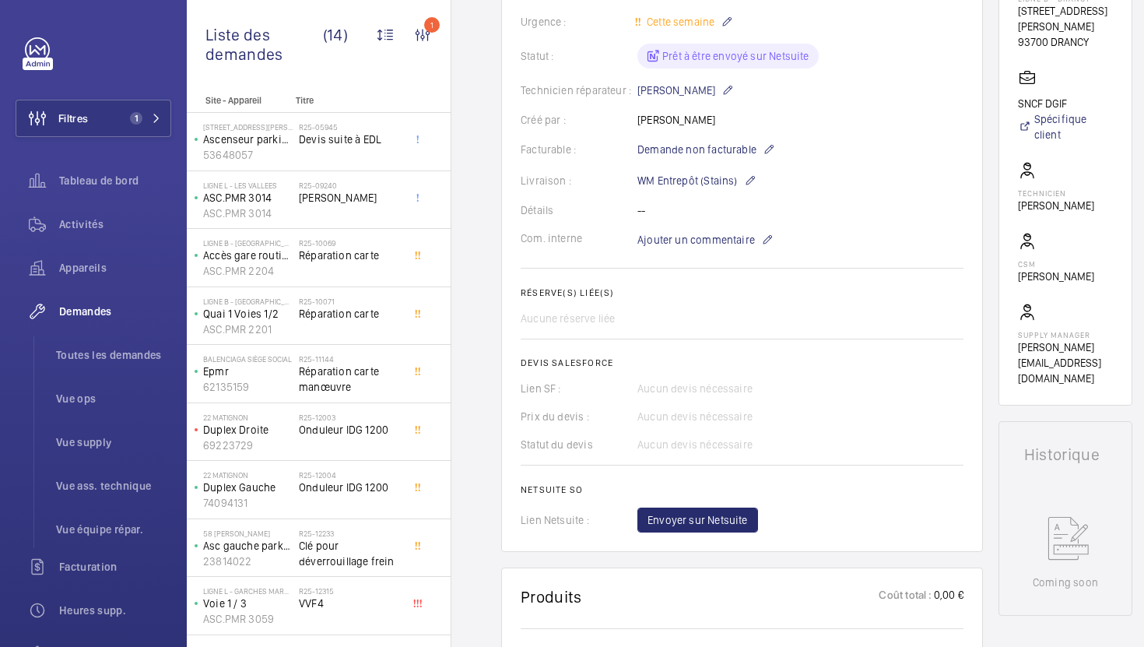
click at [729, 366] on h2 "Devis Salesforce" at bounding box center [742, 362] width 443 height 11
click at [708, 523] on span "Envoyer sur Netsuite" at bounding box center [698, 520] width 100 height 16
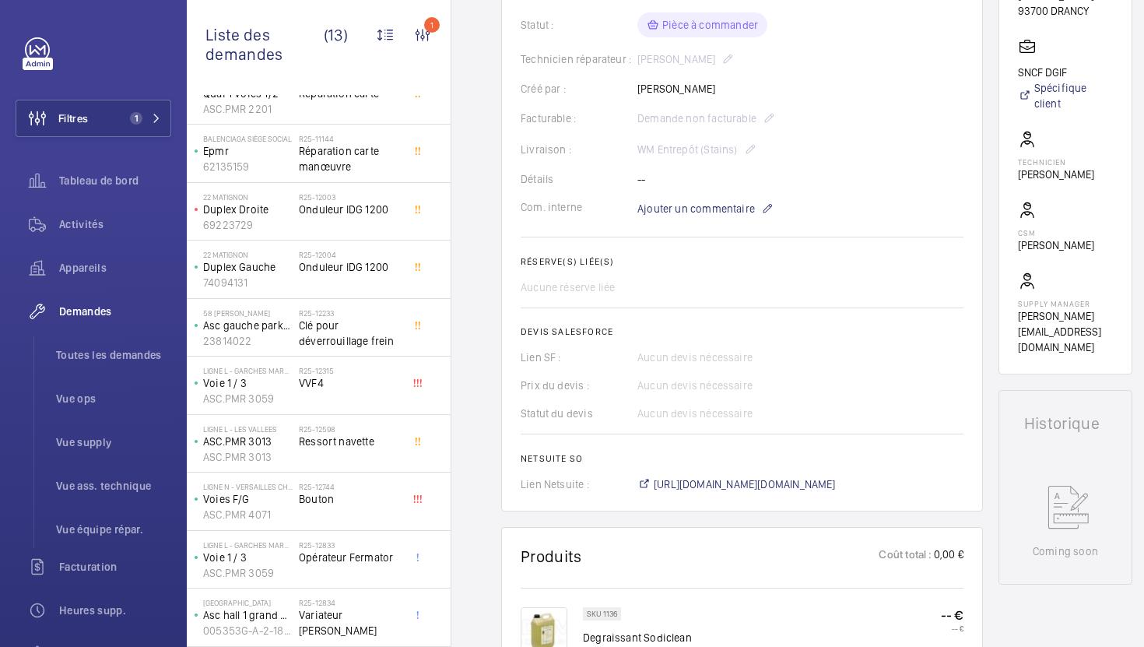
scroll to position [373, 0]
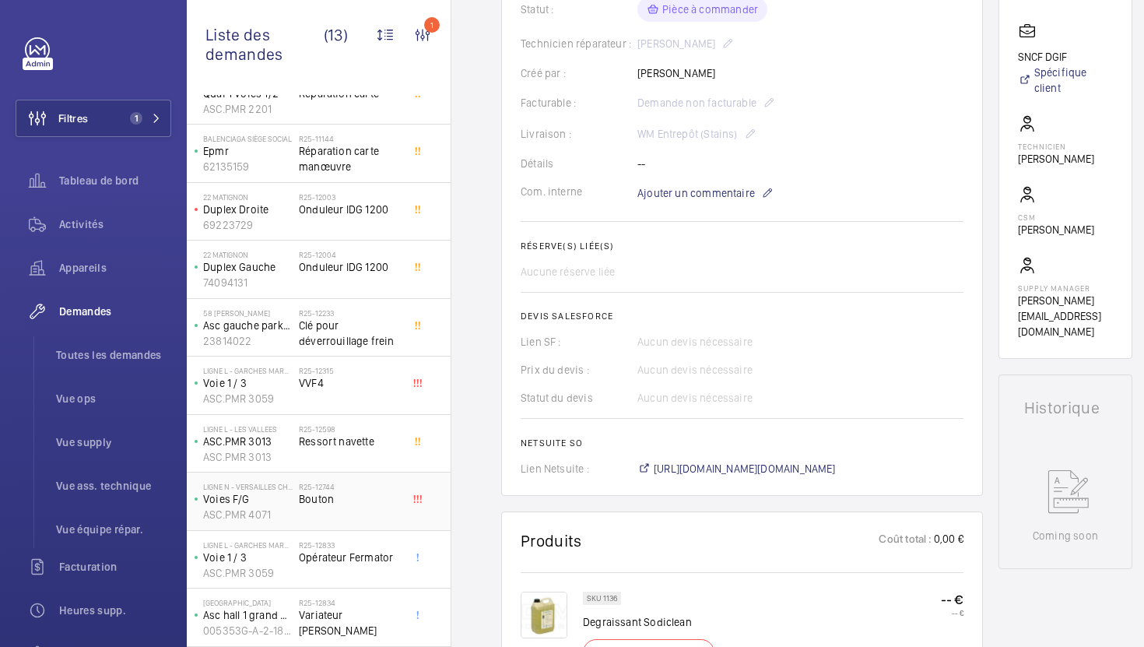
click at [370, 520] on div "R25-12744 Bouton" at bounding box center [350, 504] width 103 height 45
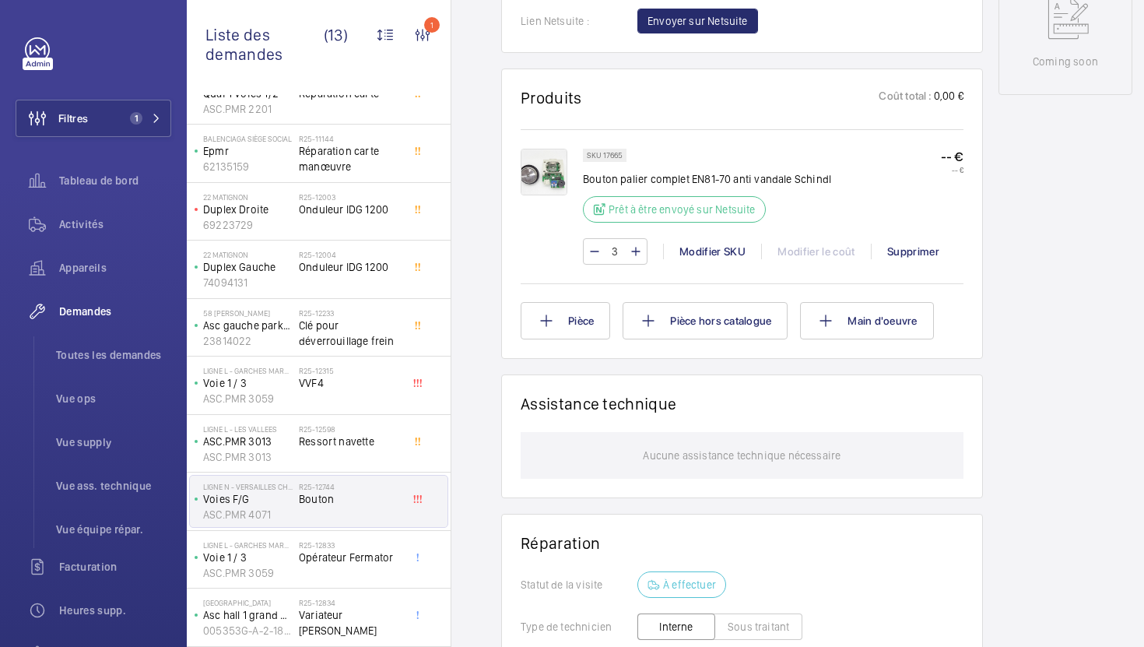
scroll to position [851, 0]
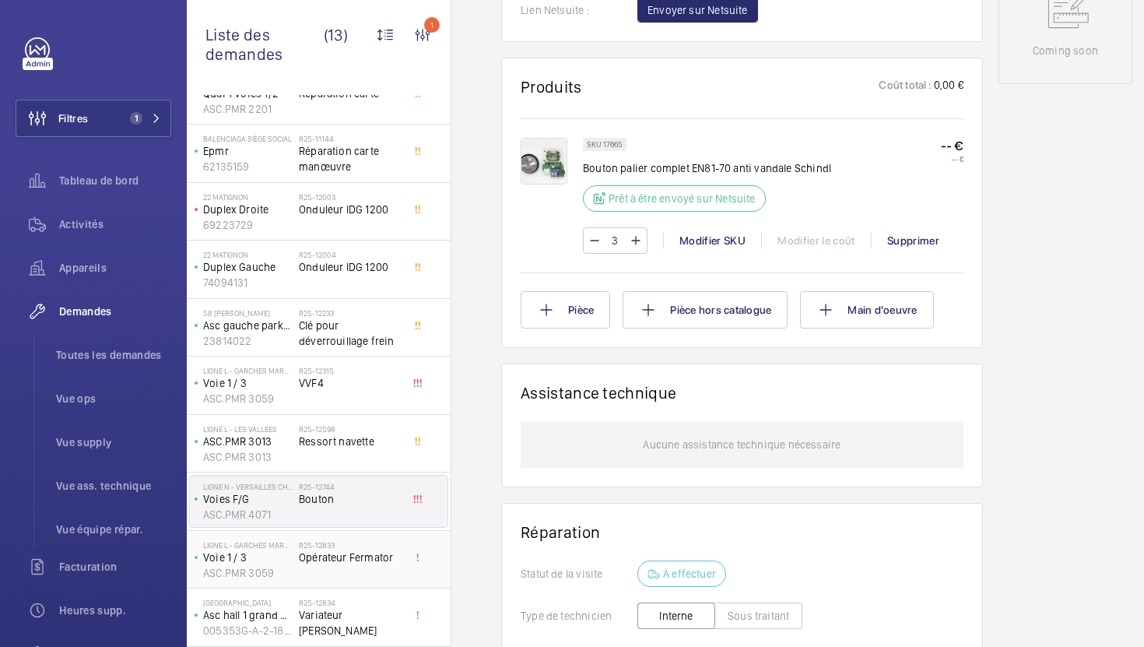
click at [377, 559] on span "Opérateur Fermator" at bounding box center [350, 558] width 103 height 16
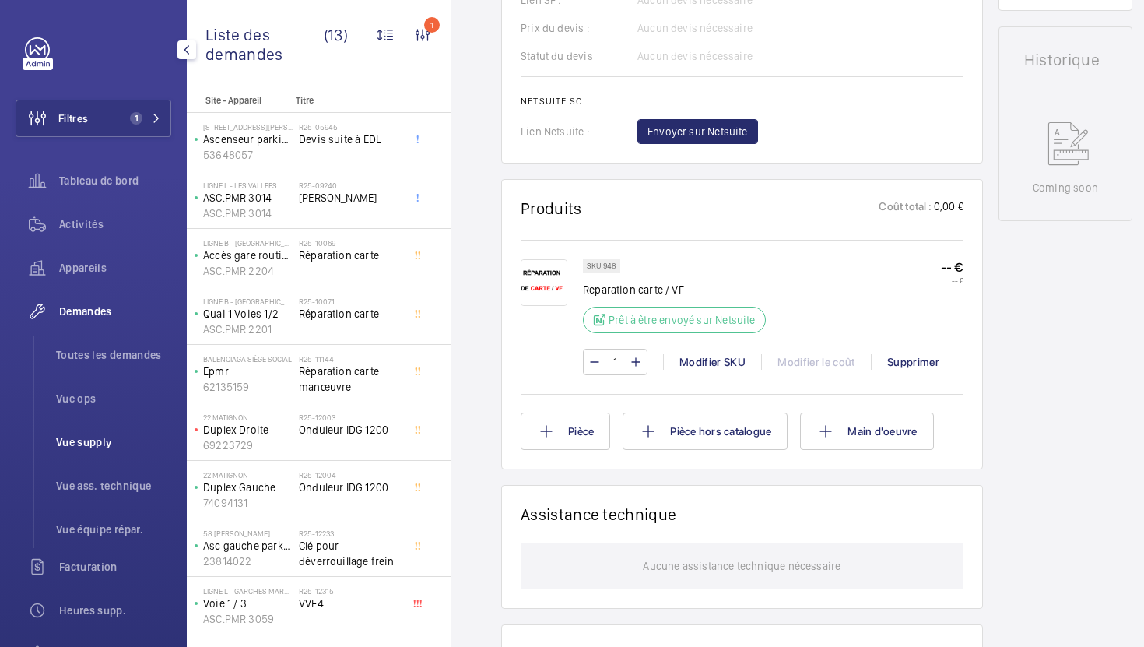
click at [107, 437] on span "Vue supply" at bounding box center [113, 442] width 115 height 16
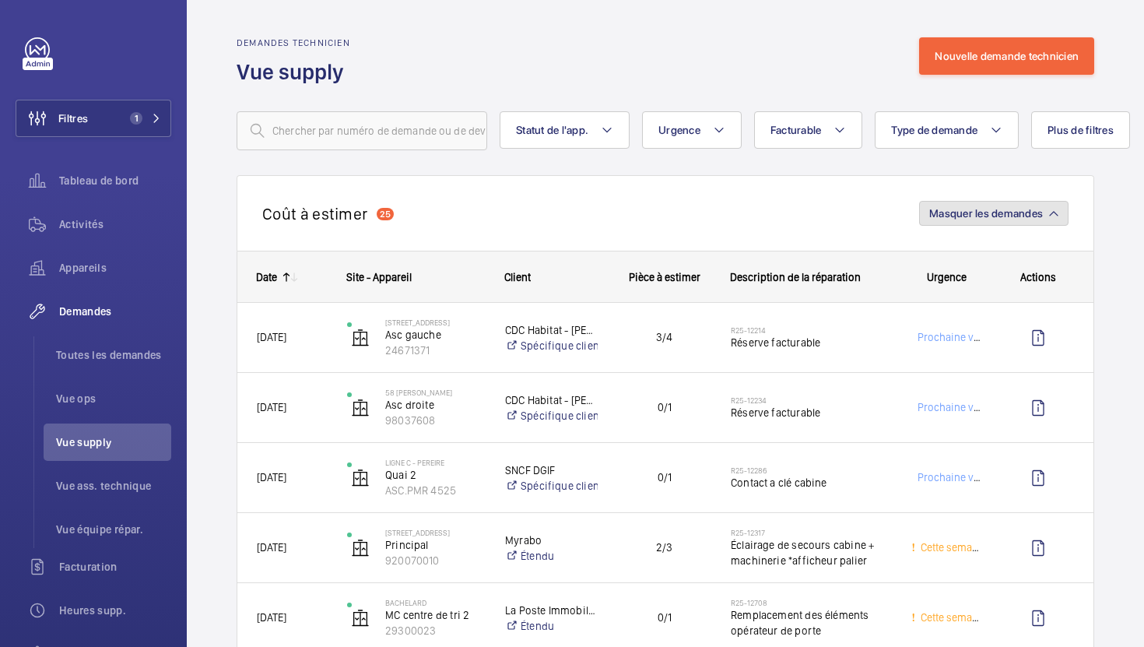
click at [1050, 210] on mat-icon "button" at bounding box center [1053, 213] width 9 height 9
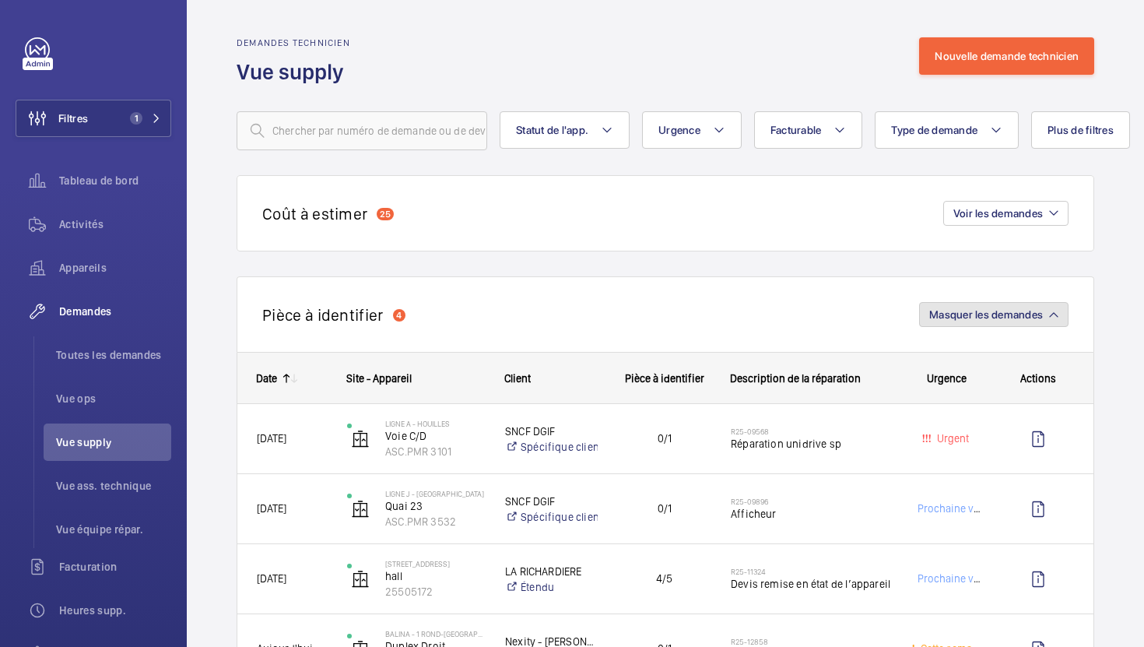
click at [1036, 316] on span "Masquer les demandes" at bounding box center [986, 314] width 114 height 12
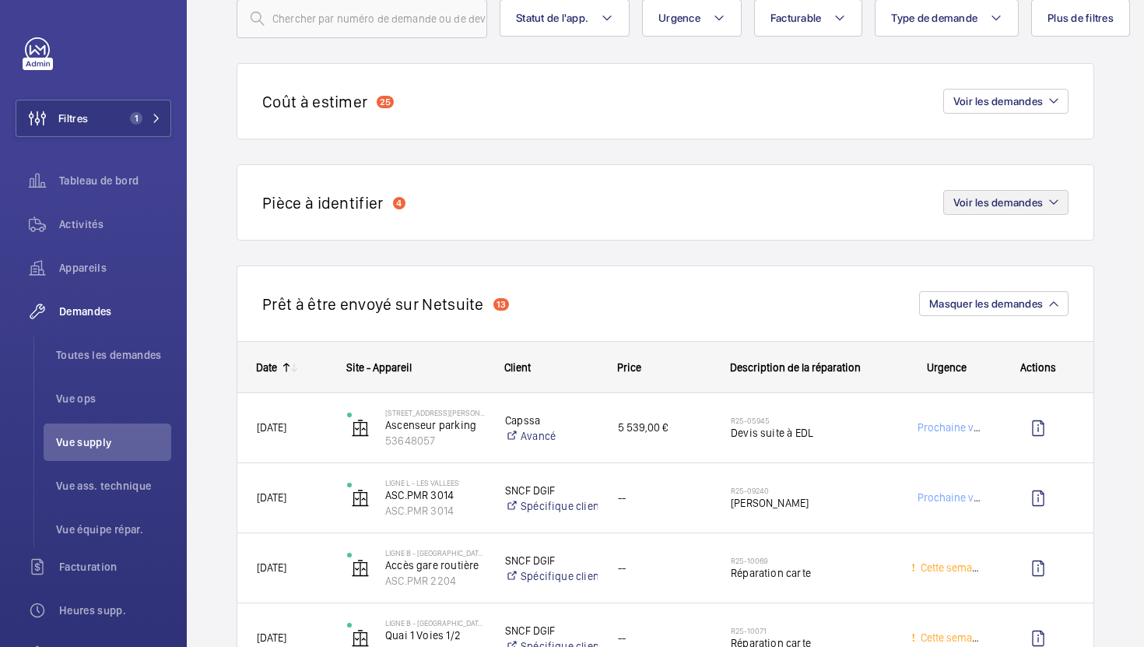
scroll to position [149, 0]
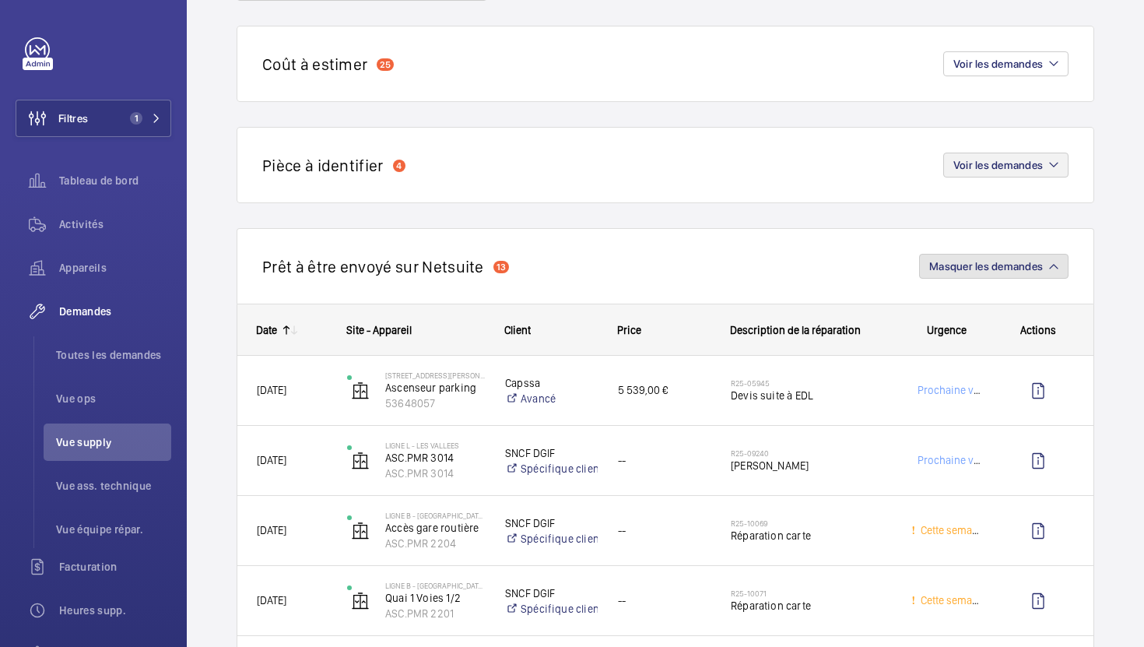
click at [1039, 271] on span "Masquer les demandes" at bounding box center [986, 266] width 114 height 12
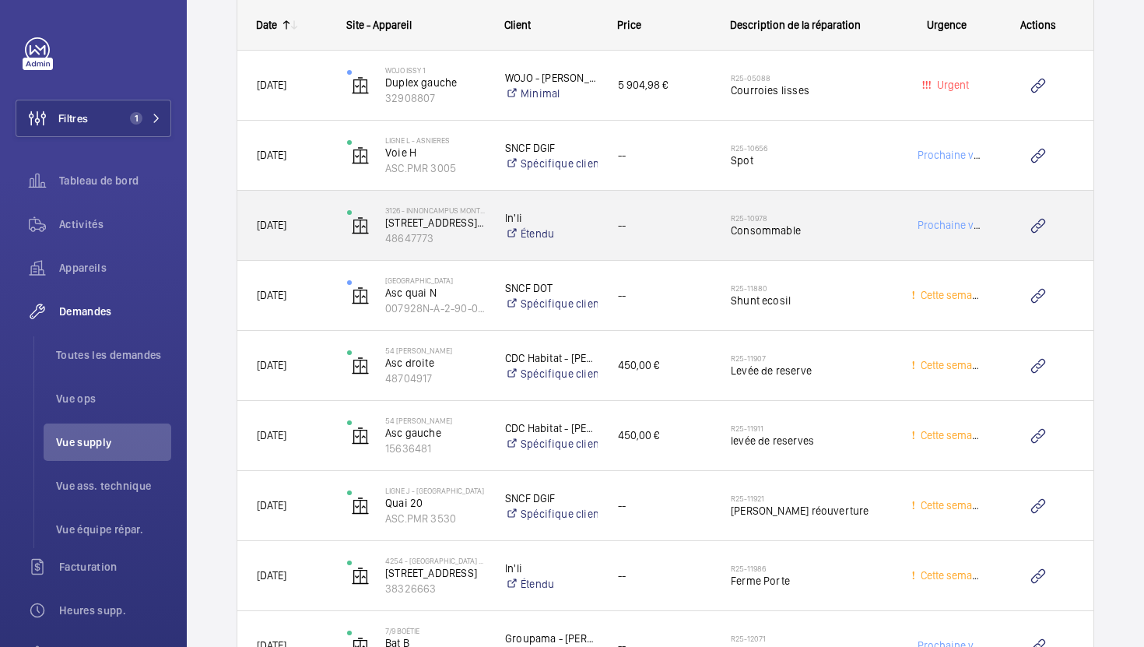
scroll to position [557, 0]
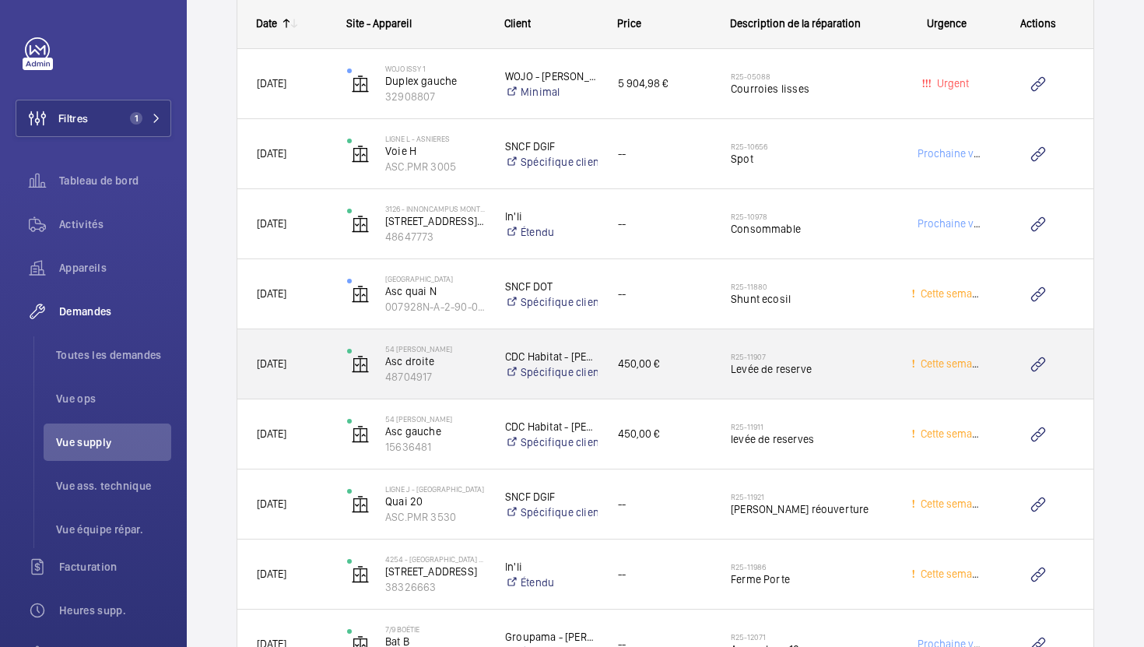
click at [849, 388] on div "R25-11907 Levée de reserve" at bounding box center [801, 364] width 179 height 70
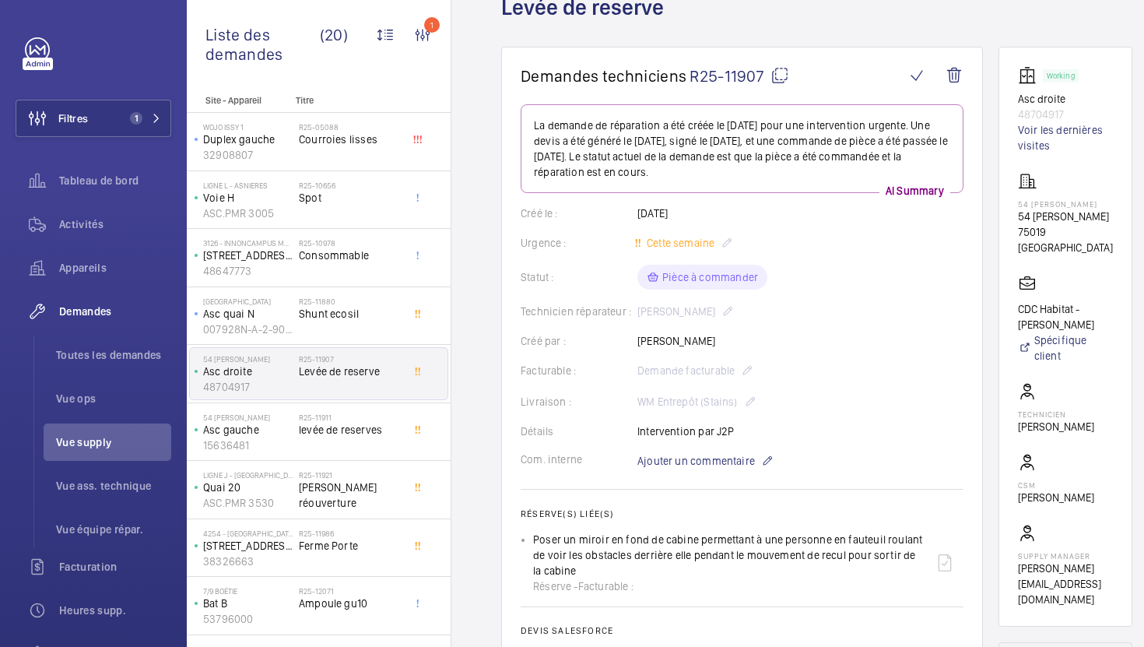
scroll to position [75, 0]
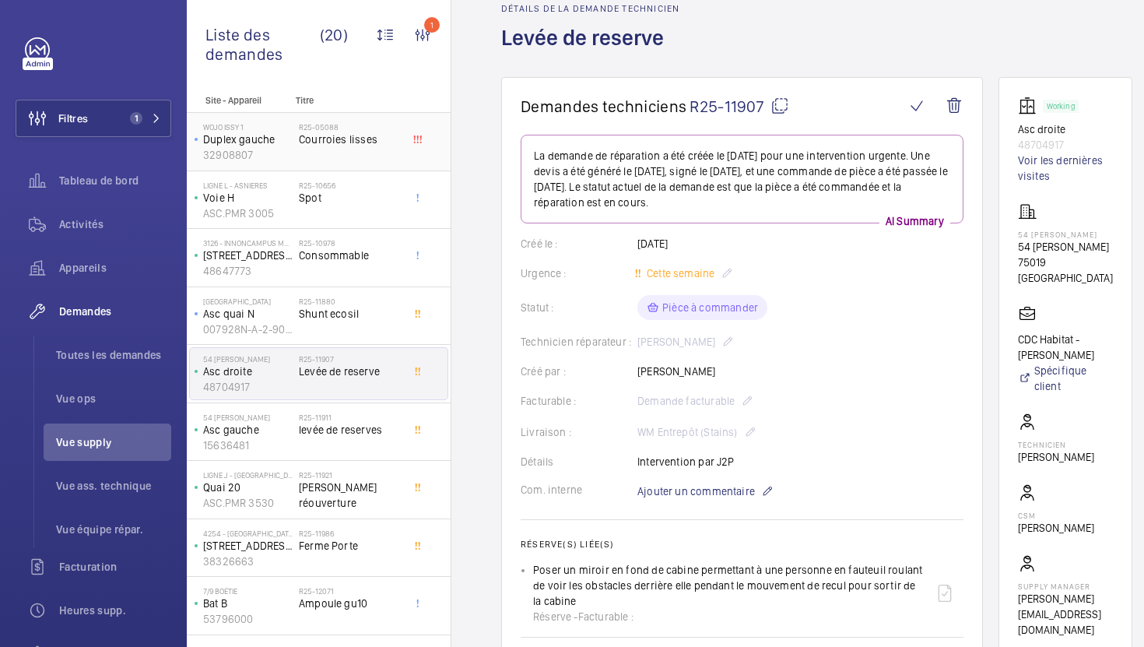
click at [394, 161] on div "R25-05088 Courroies lisses" at bounding box center [350, 144] width 103 height 45
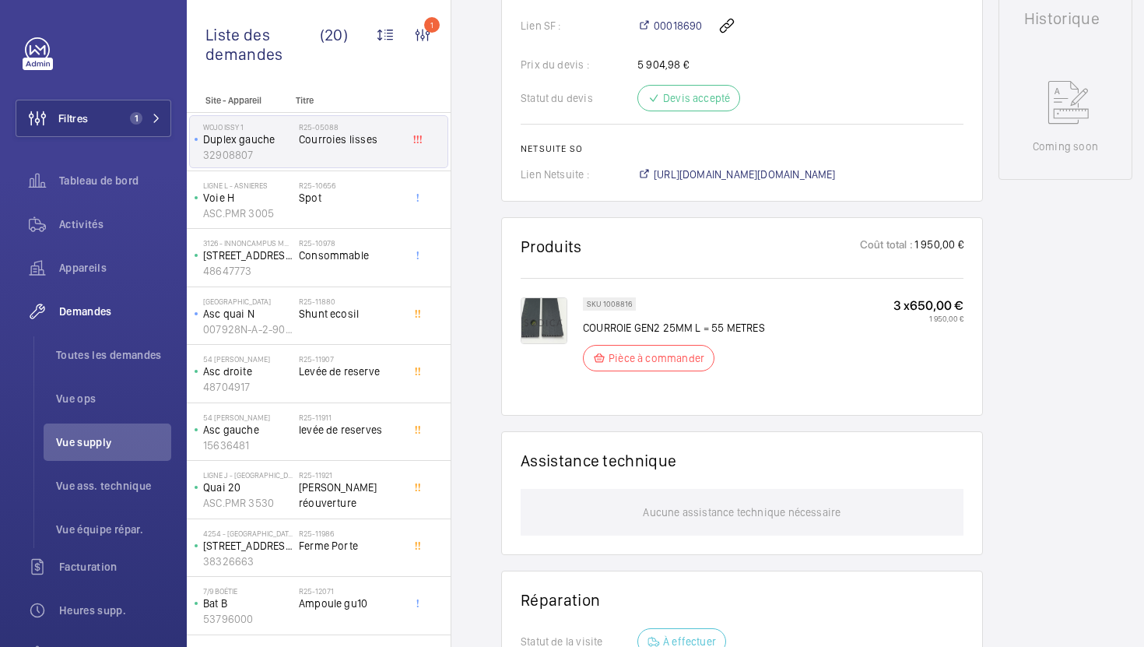
scroll to position [648, 0]
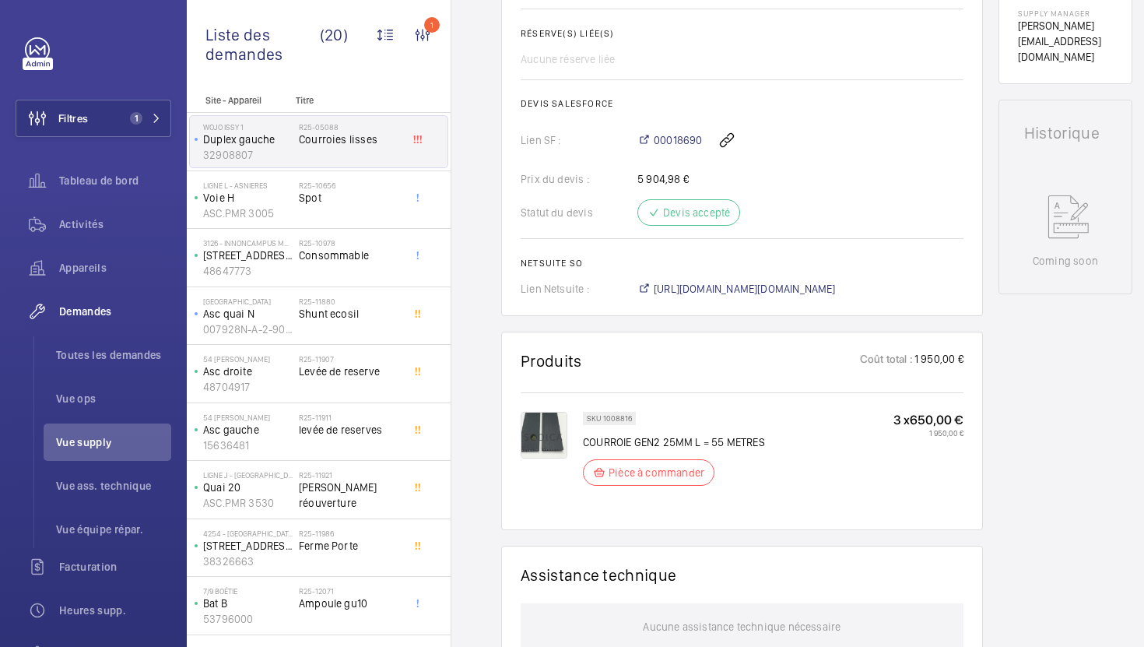
click at [771, 293] on span "https://6461500.app.netsuite.com/app/accounting/transactions/salesord.nl?id=304…" at bounding box center [745, 289] width 182 height 16
click at [370, 217] on div "R25-10656 Spot" at bounding box center [350, 203] width 103 height 45
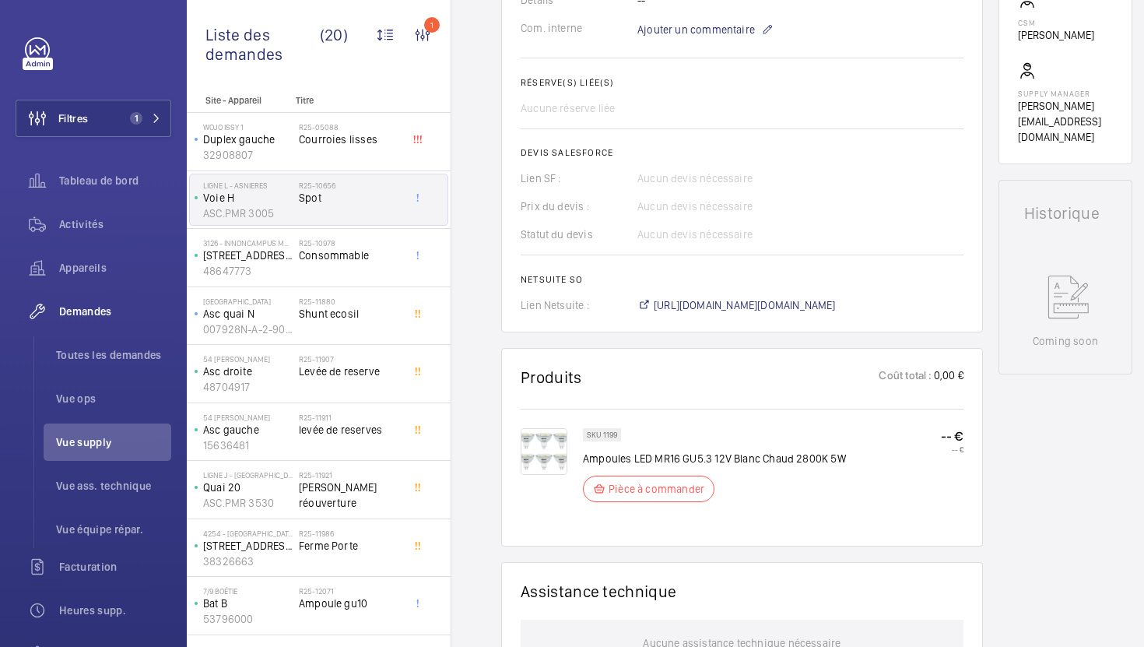
scroll to position [568, 0]
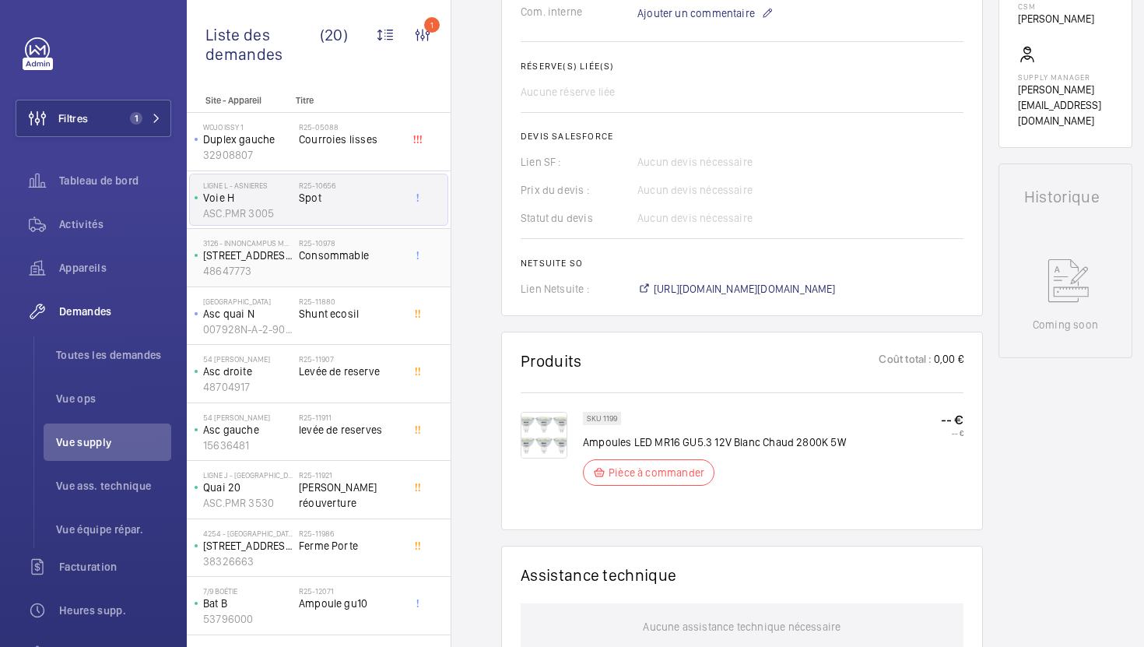
click at [383, 281] on div "R25-10978 Consommable" at bounding box center [350, 260] width 103 height 45
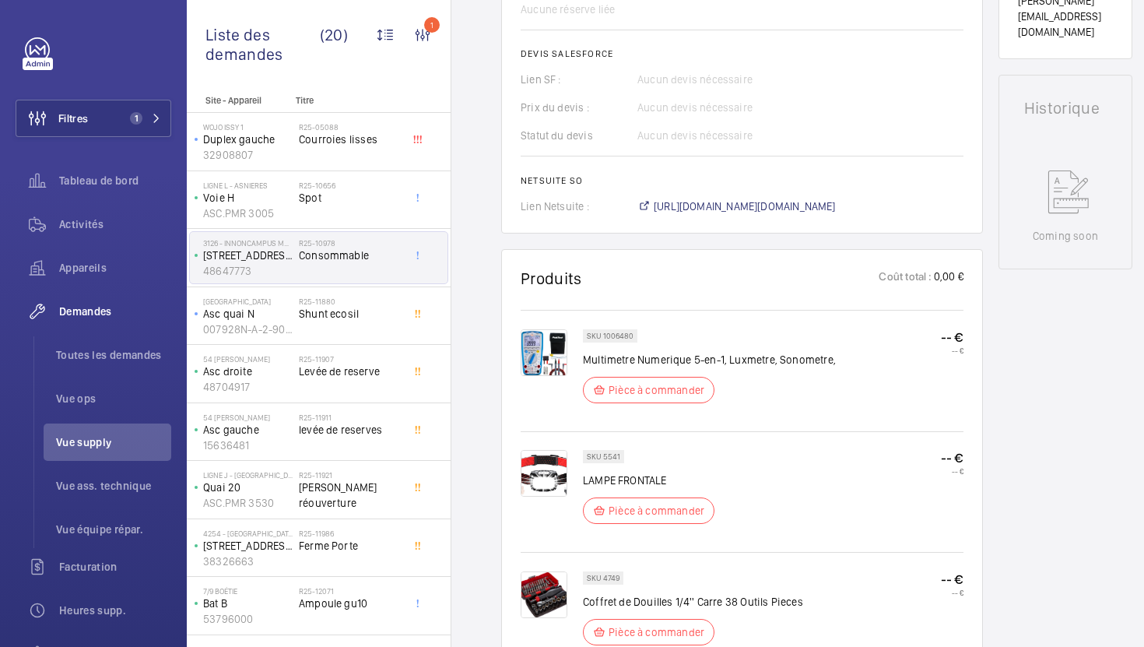
scroll to position [672, 0]
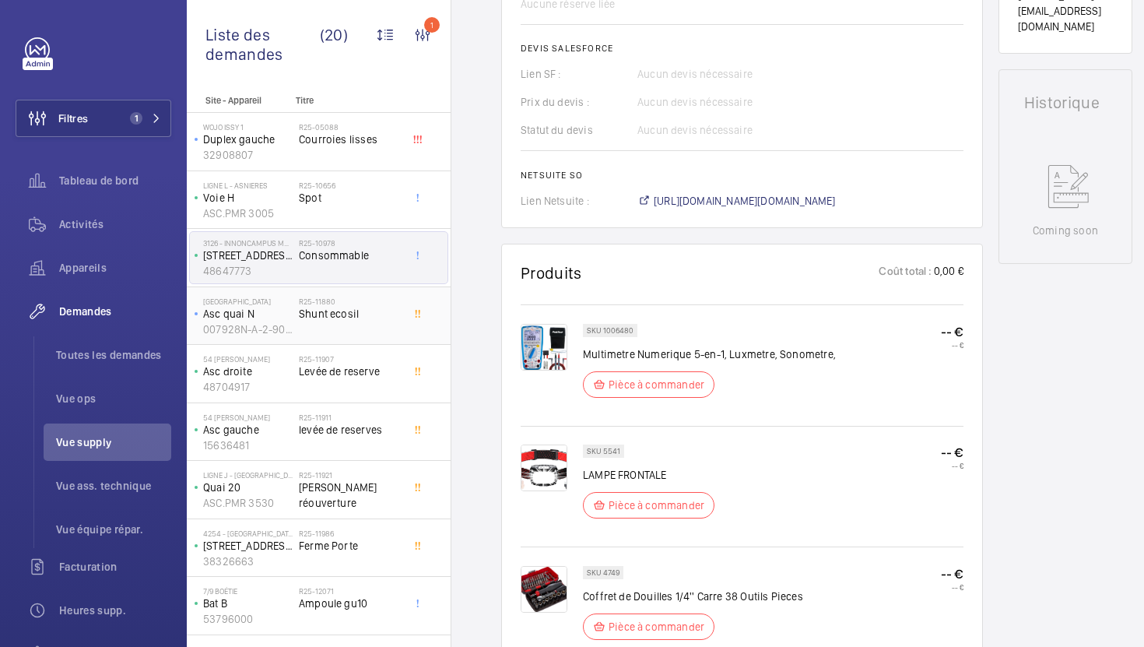
click at [332, 325] on div "R25-11880 Shunt ecosil" at bounding box center [350, 319] width 103 height 45
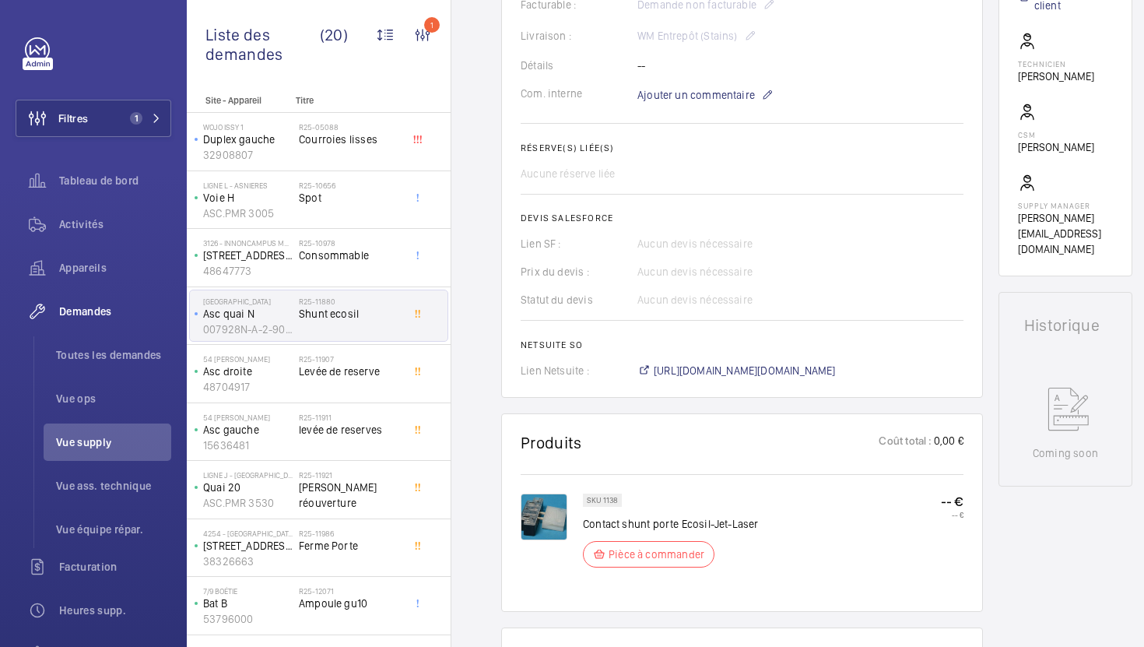
scroll to position [479, 0]
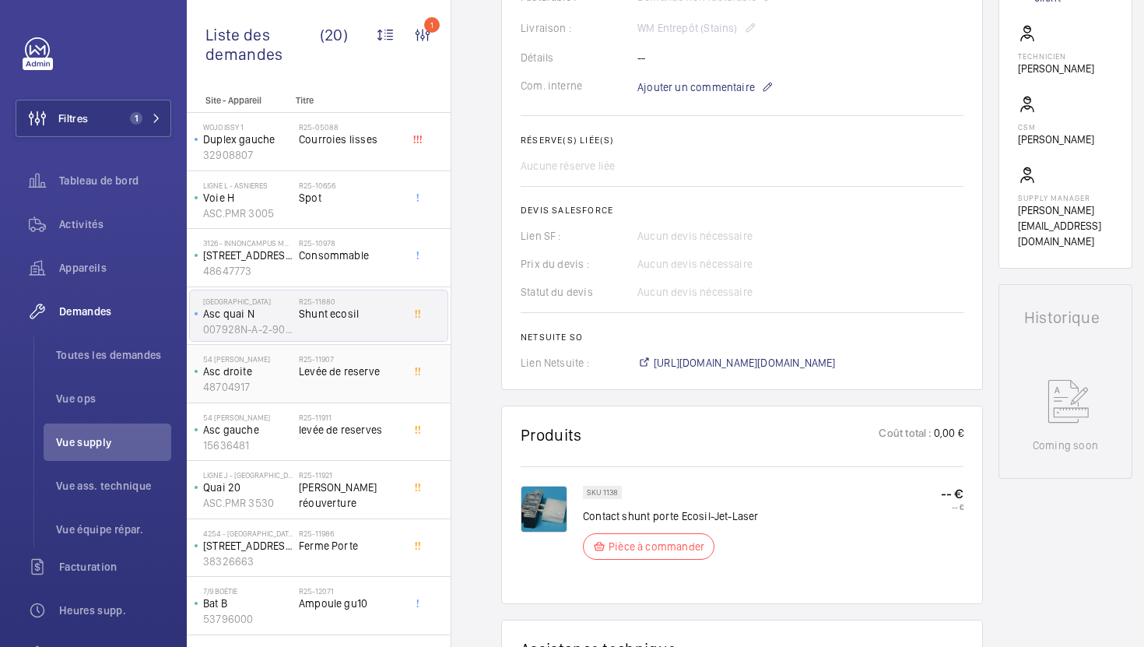
click at [366, 379] on div "R25-11907 Levée de reserve" at bounding box center [350, 376] width 103 height 45
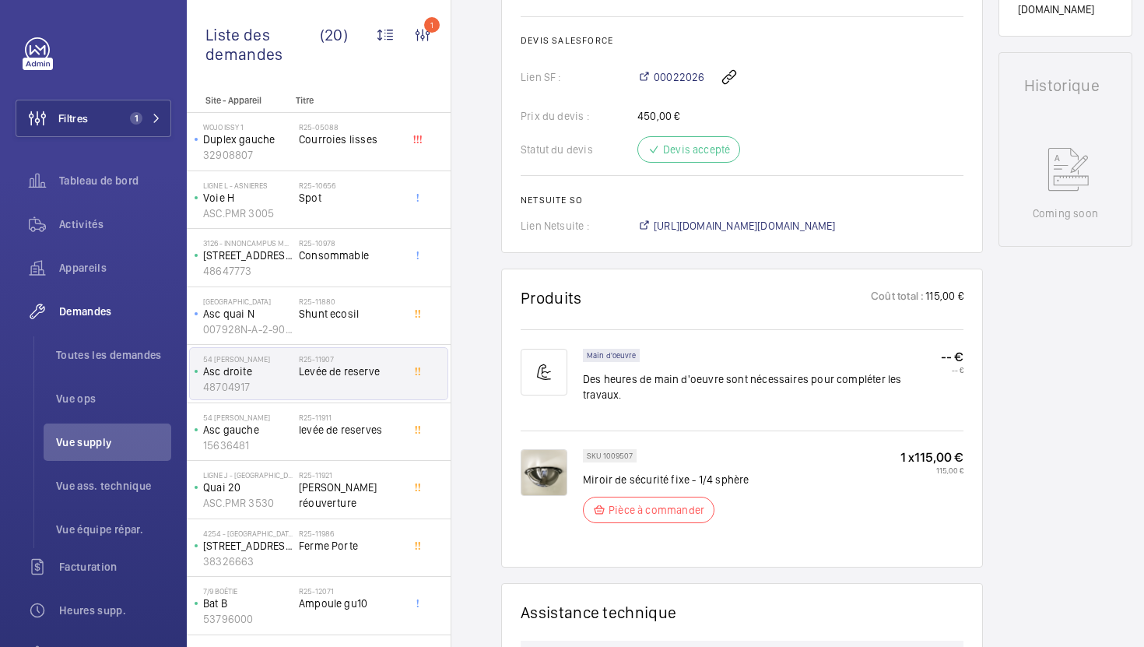
scroll to position [705, 0]
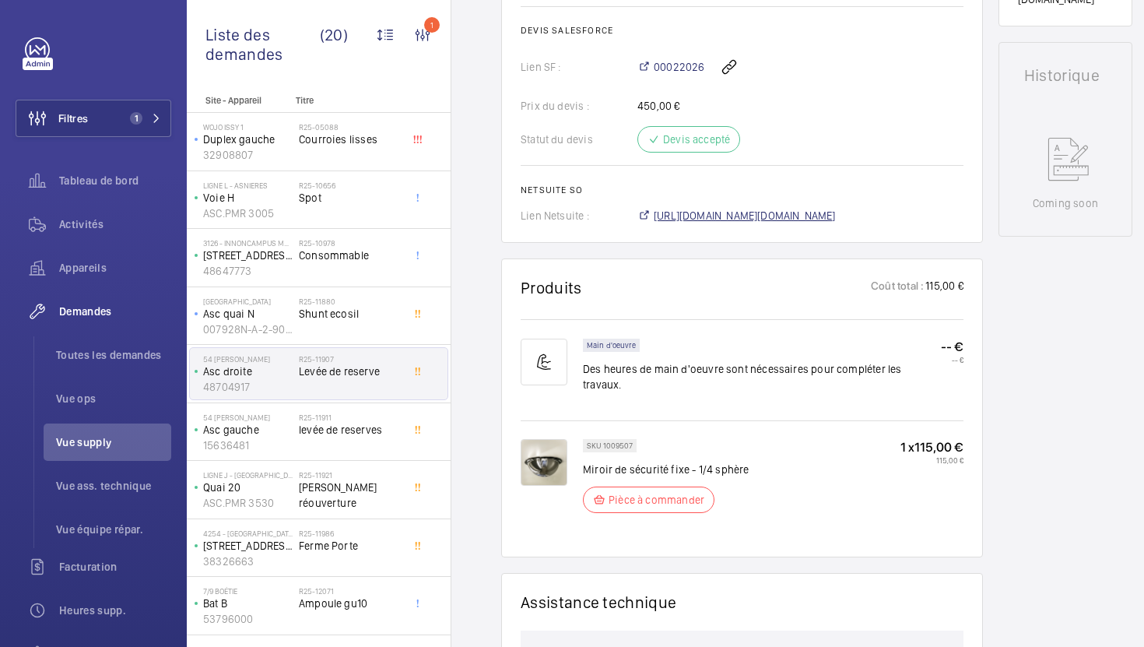
click at [708, 214] on span "https://6461500.app.netsuite.com/app/accounting/transactions/salesord.nl?id=303…" at bounding box center [745, 216] width 182 height 16
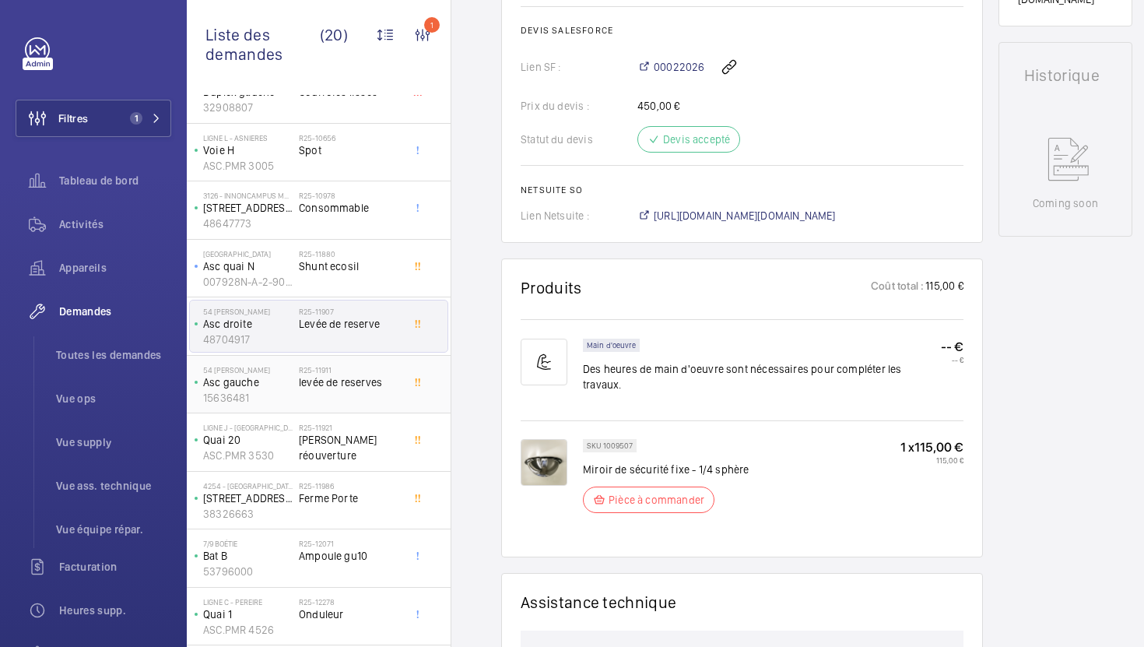
click at [395, 384] on span "levée de reserves" at bounding box center [350, 382] width 103 height 16
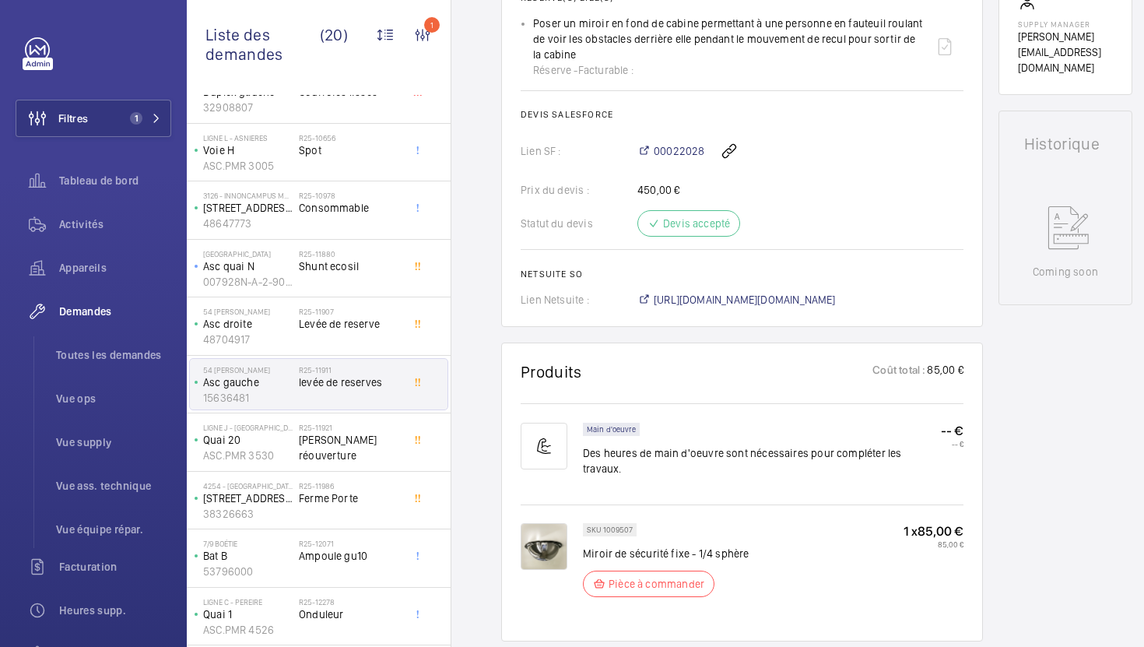
scroll to position [706, 0]
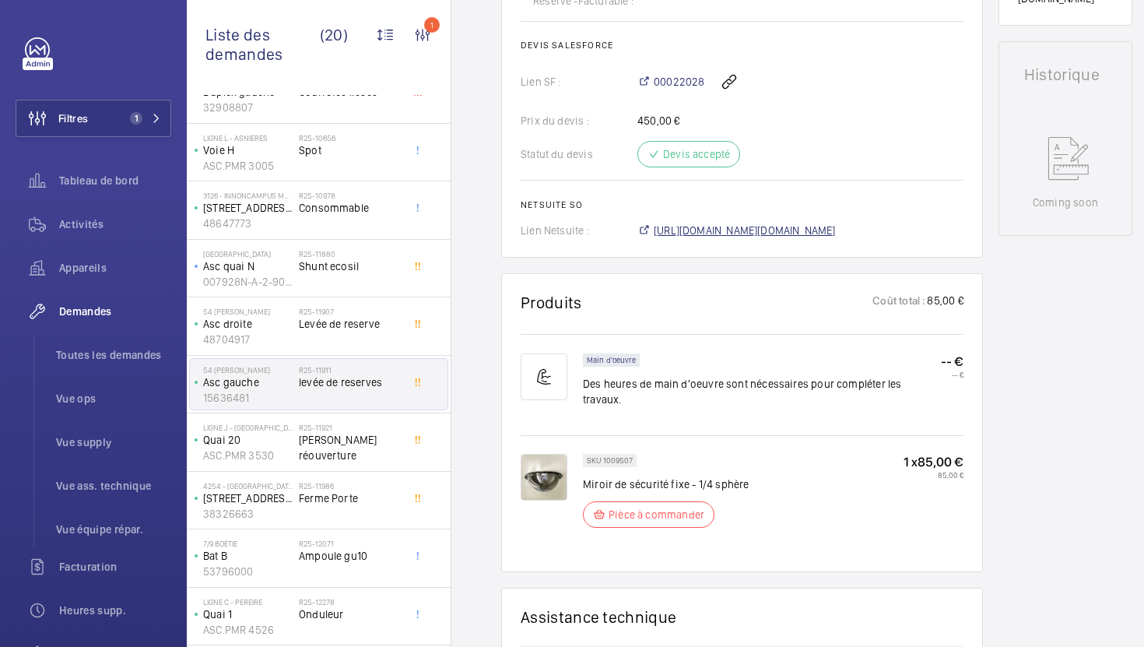
click at [781, 238] on span "https://6461500.app.netsuite.com/app/accounting/transactions/salesord.nl?id=303…" at bounding box center [745, 231] width 182 height 16
click at [344, 430] on h2 "R25-11921" at bounding box center [350, 427] width 103 height 9
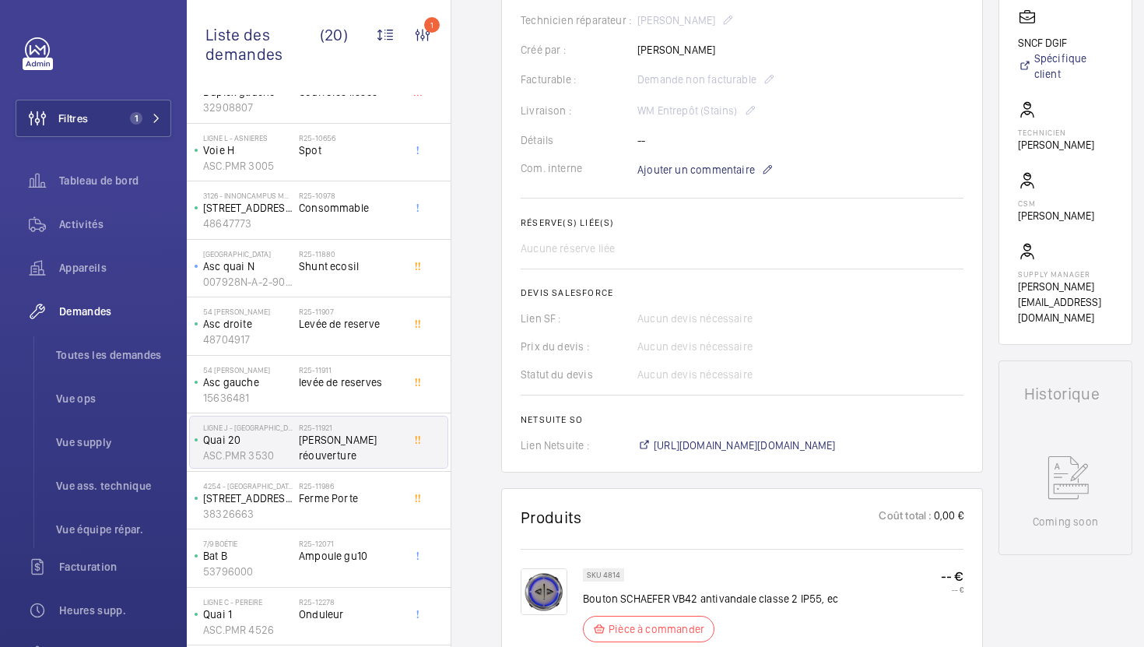
scroll to position [409, 0]
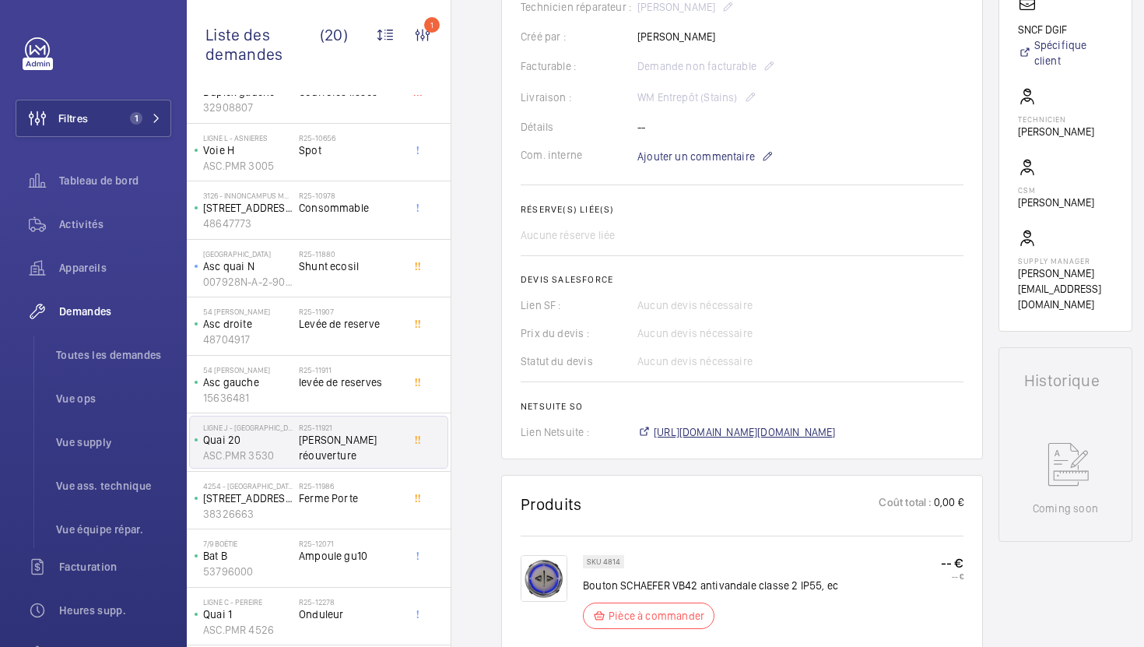
click at [718, 434] on span "https://6461500.app.netsuite.com/app/accounting/transactions/salesord.nl?id=303…" at bounding box center [745, 432] width 182 height 16
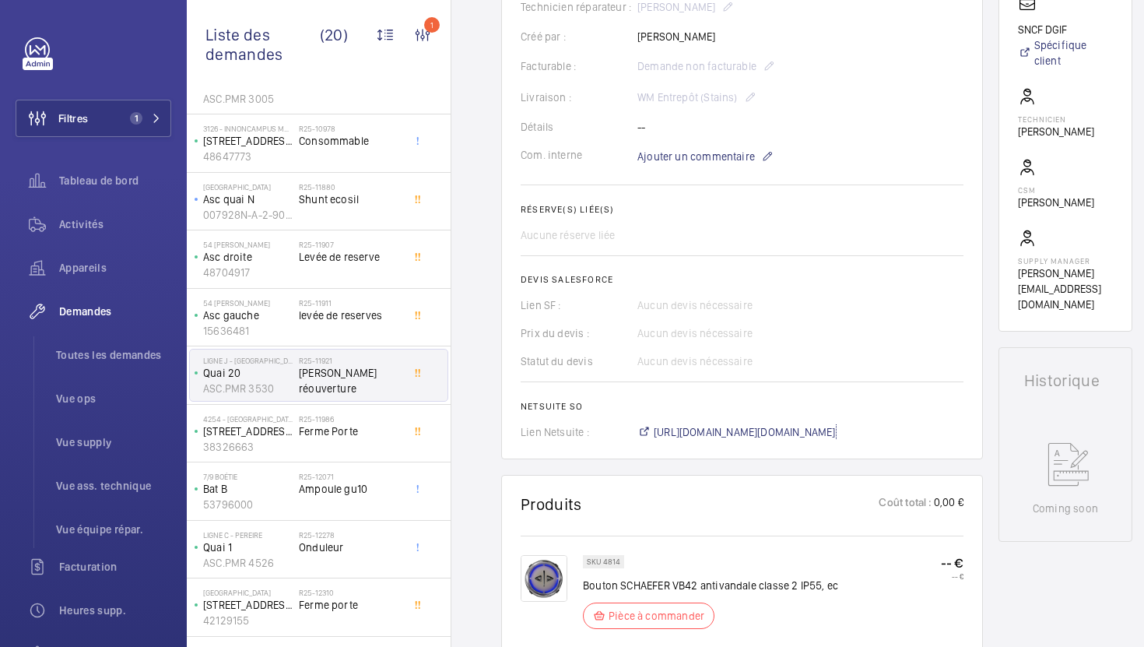
scroll to position [178, 0]
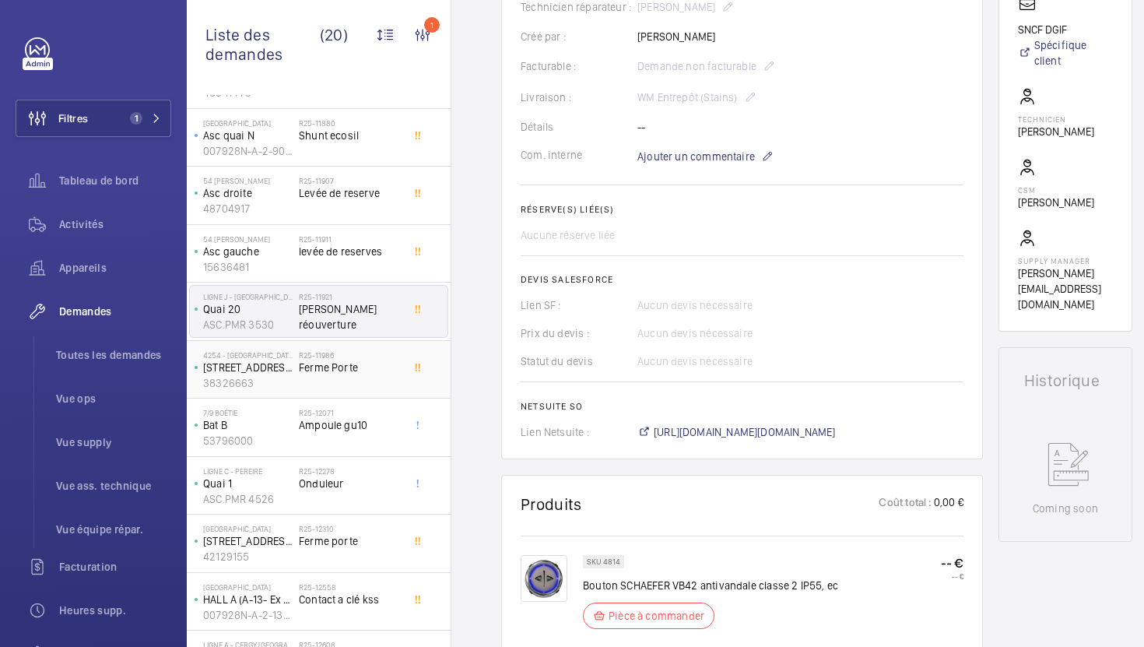
click at [384, 386] on div "R25-11986 Ferme Porte" at bounding box center [350, 372] width 103 height 45
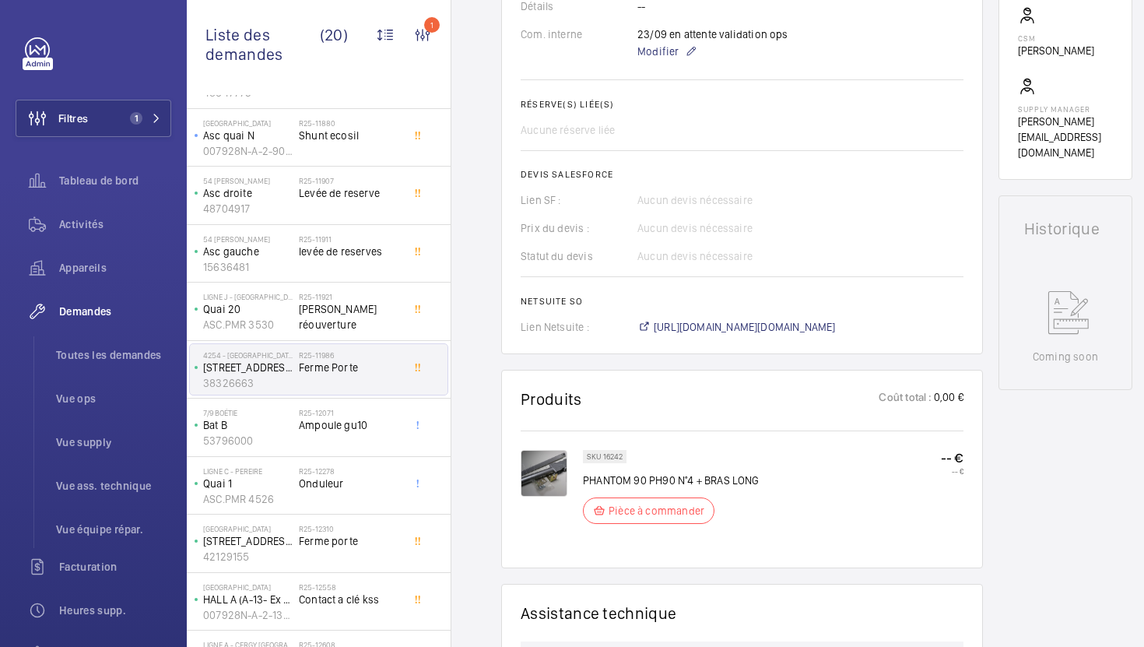
scroll to position [544, 0]
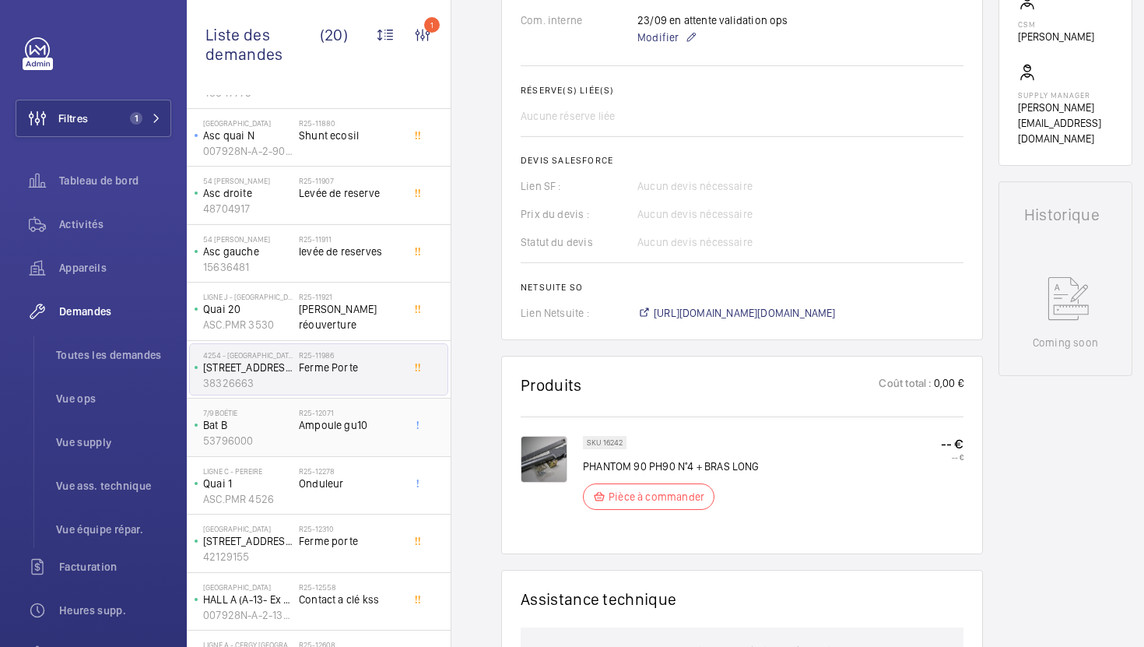
click at [367, 438] on div "R25-12071 Ampoule gu10" at bounding box center [350, 430] width 103 height 45
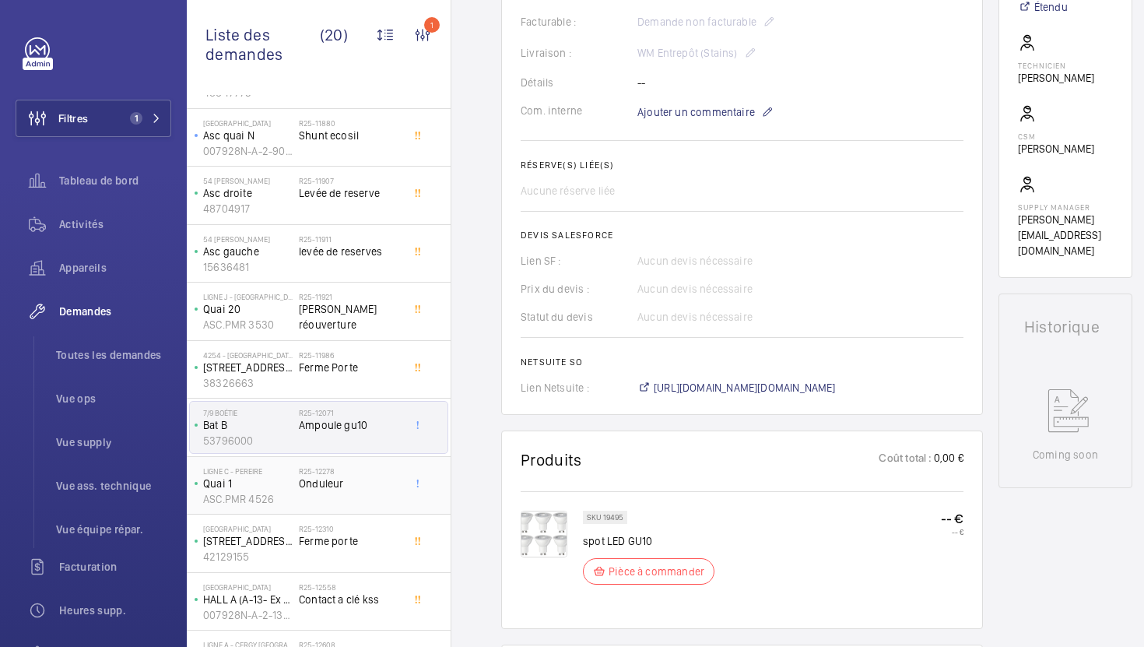
scroll to position [454, 0]
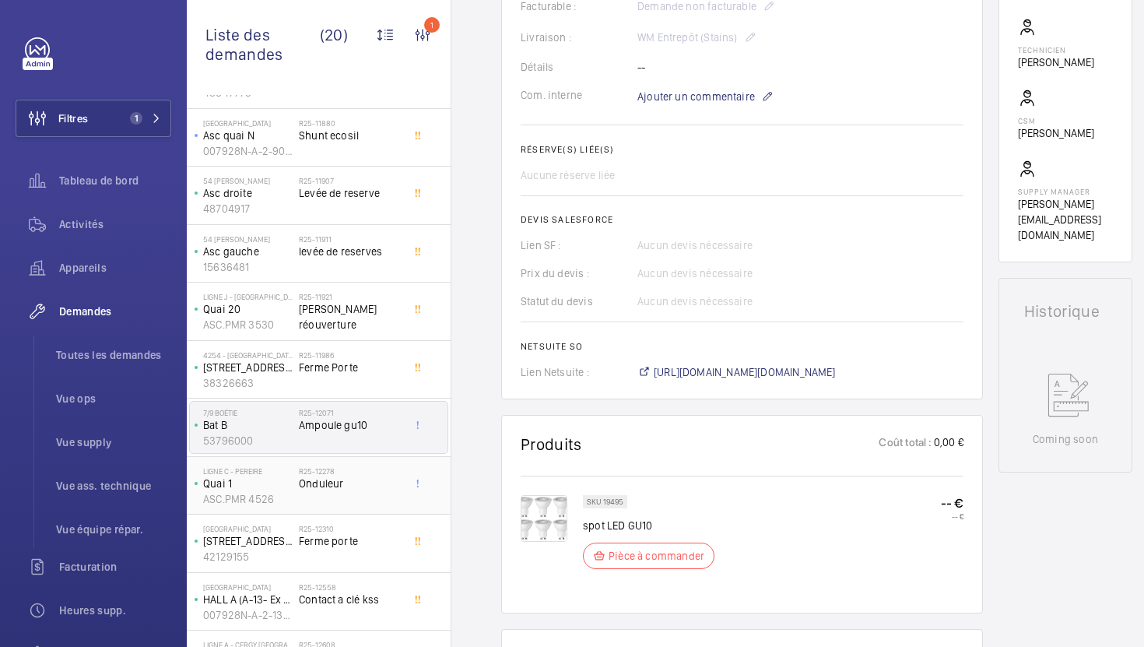
click at [376, 496] on div "R25-12278 Onduleur" at bounding box center [350, 488] width 103 height 45
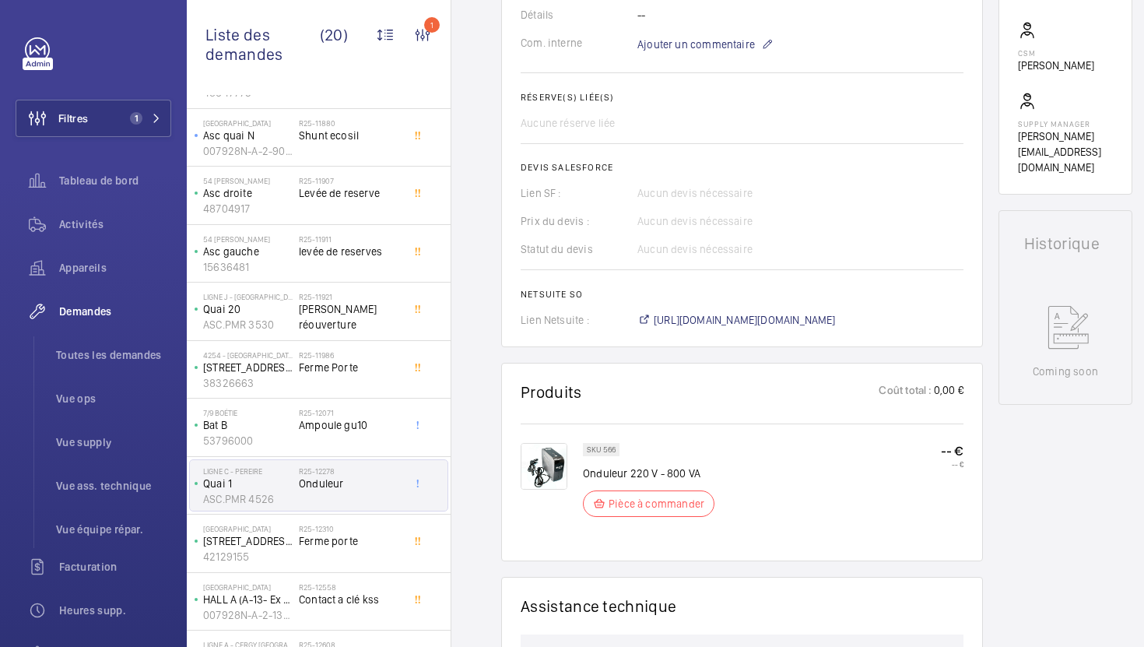
scroll to position [523, 0]
click at [367, 554] on div "R25-12310 Ferme porte" at bounding box center [350, 546] width 103 height 45
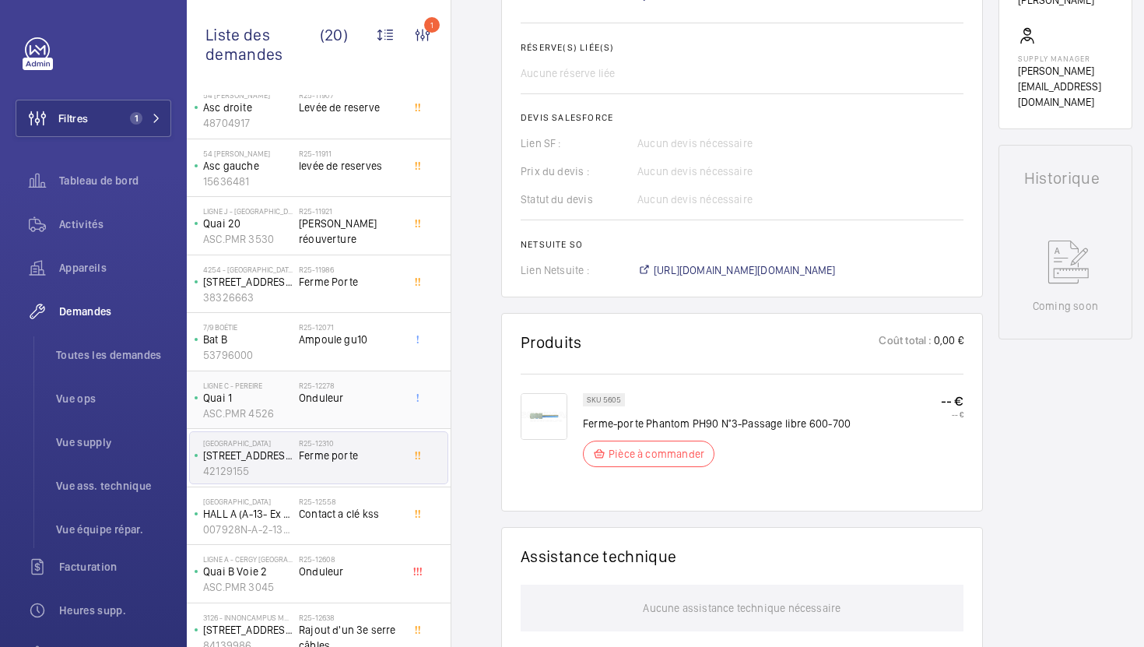
scroll to position [334, 0]
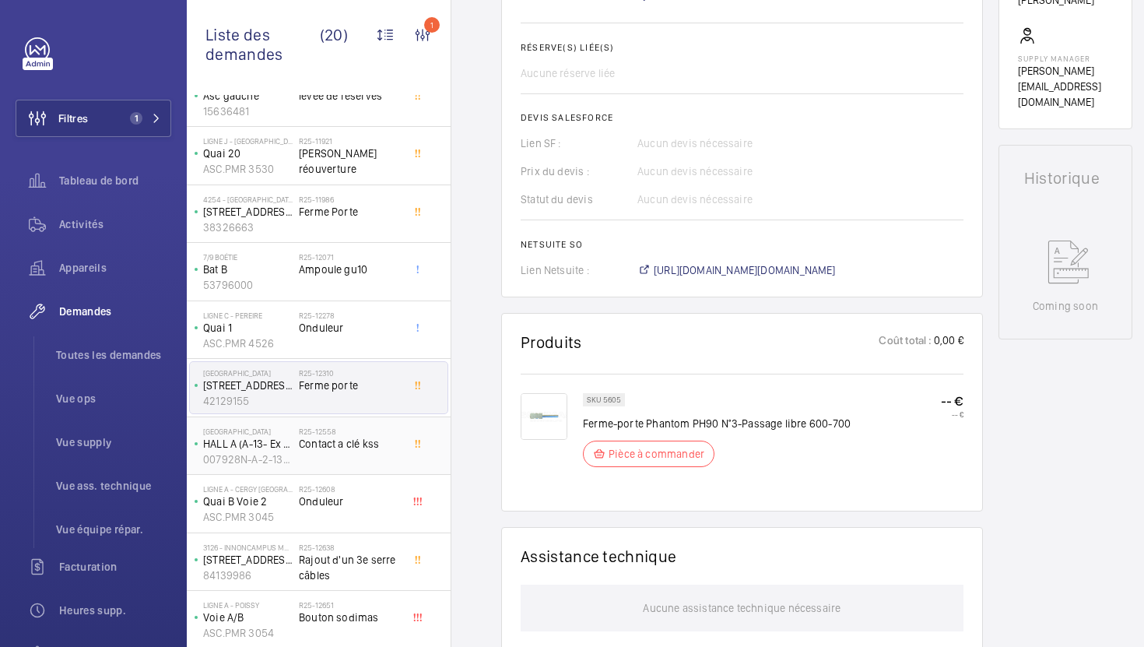
click at [389, 454] on div "R25-12558 Contact a clé kss" at bounding box center [350, 449] width 103 height 45
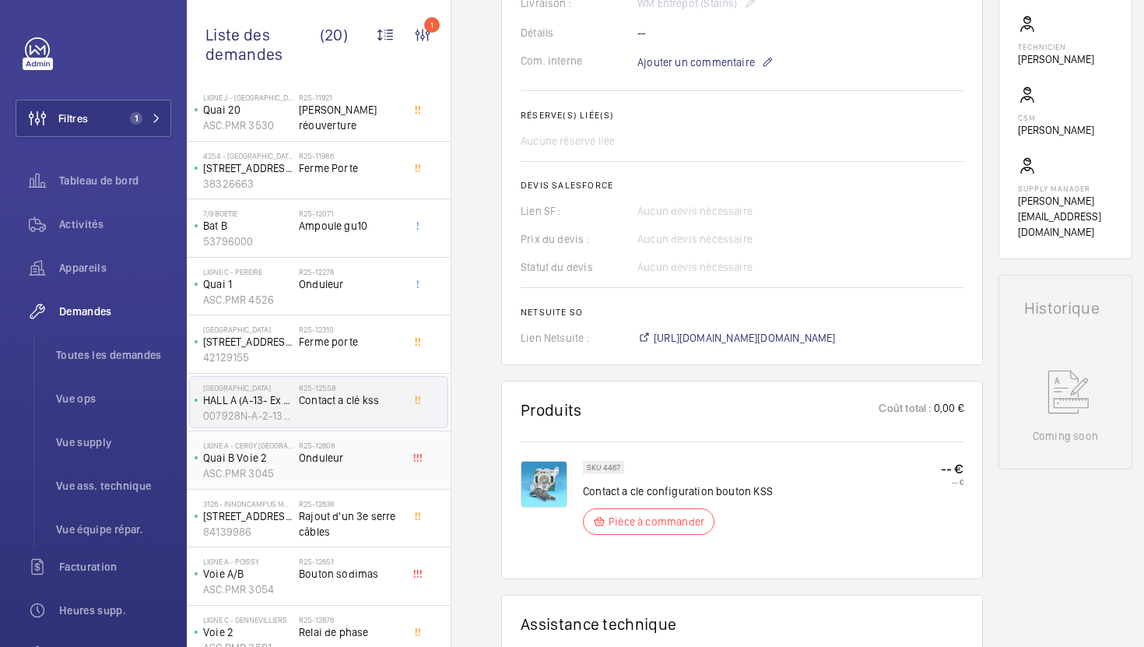
scroll to position [497, 0]
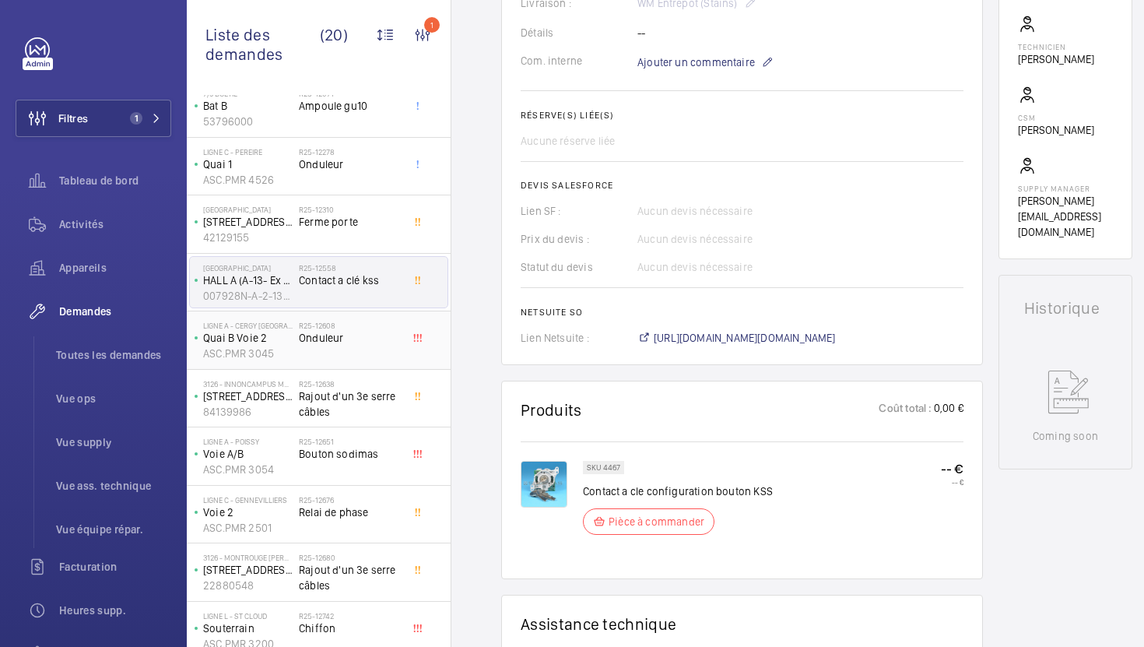
click at [374, 332] on span "Onduleur" at bounding box center [350, 338] width 103 height 16
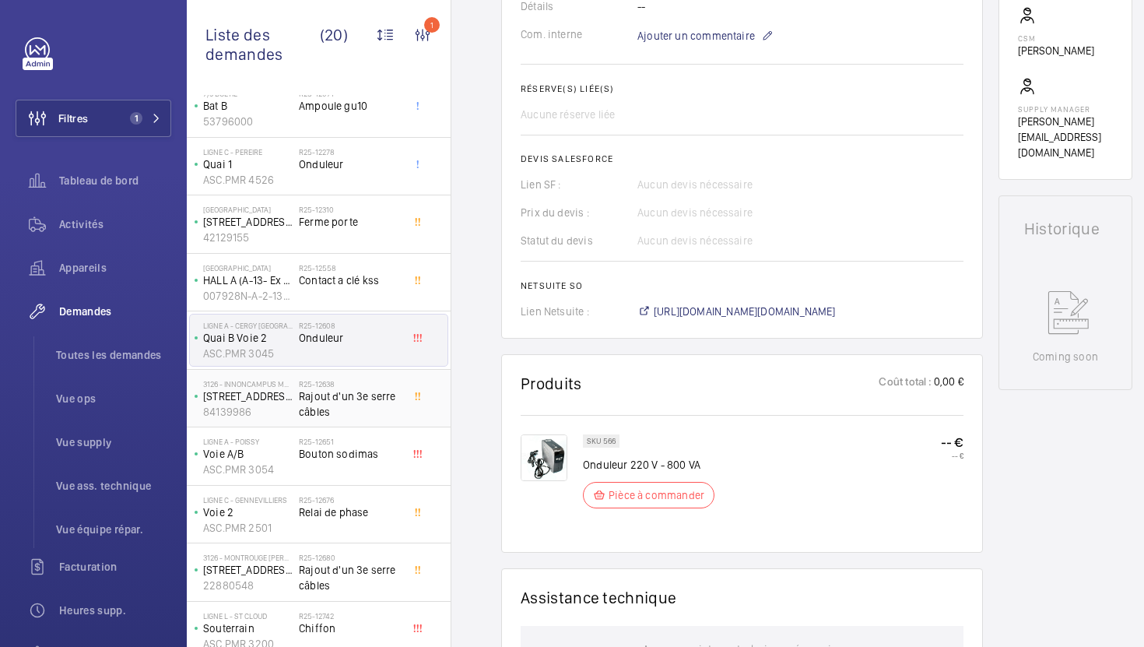
scroll to position [620, 0]
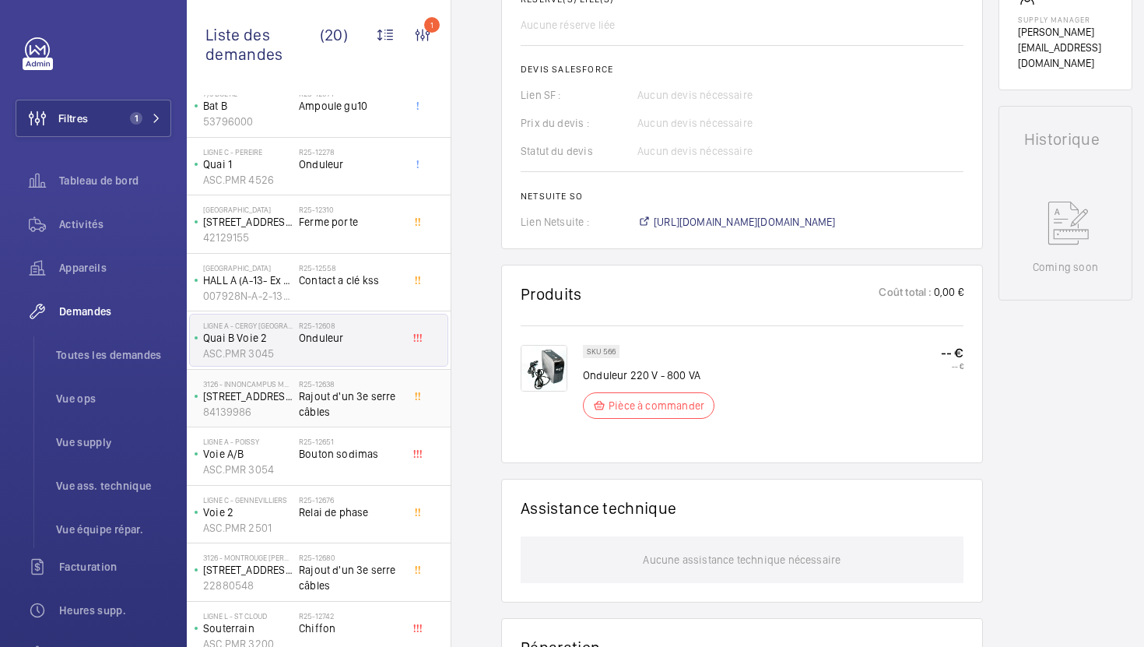
click at [357, 409] on span "Rajout d'un 3e serre câbles" at bounding box center [350, 403] width 103 height 31
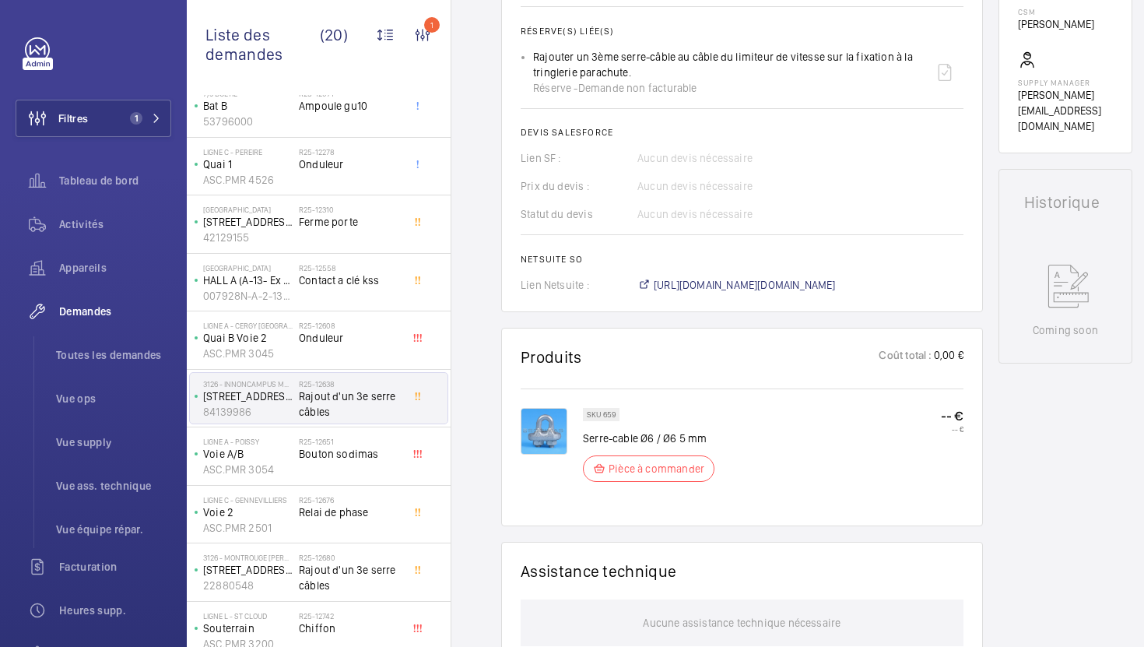
scroll to position [615, 0]
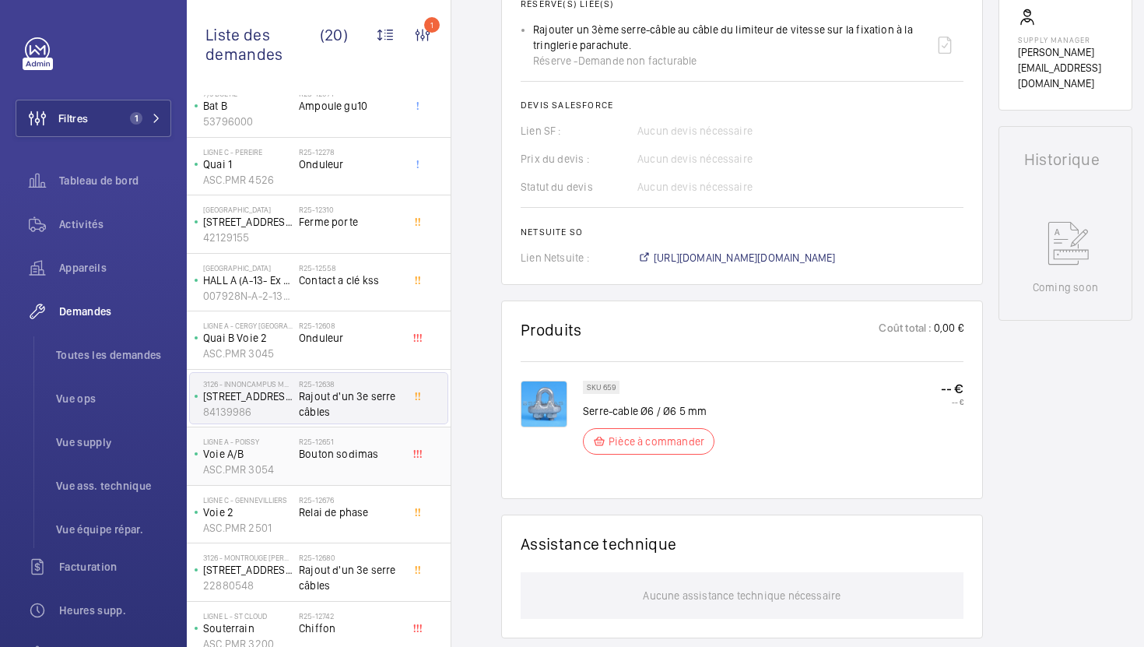
click at [384, 476] on div "R25-12651 Bouton sodimas" at bounding box center [350, 459] width 103 height 45
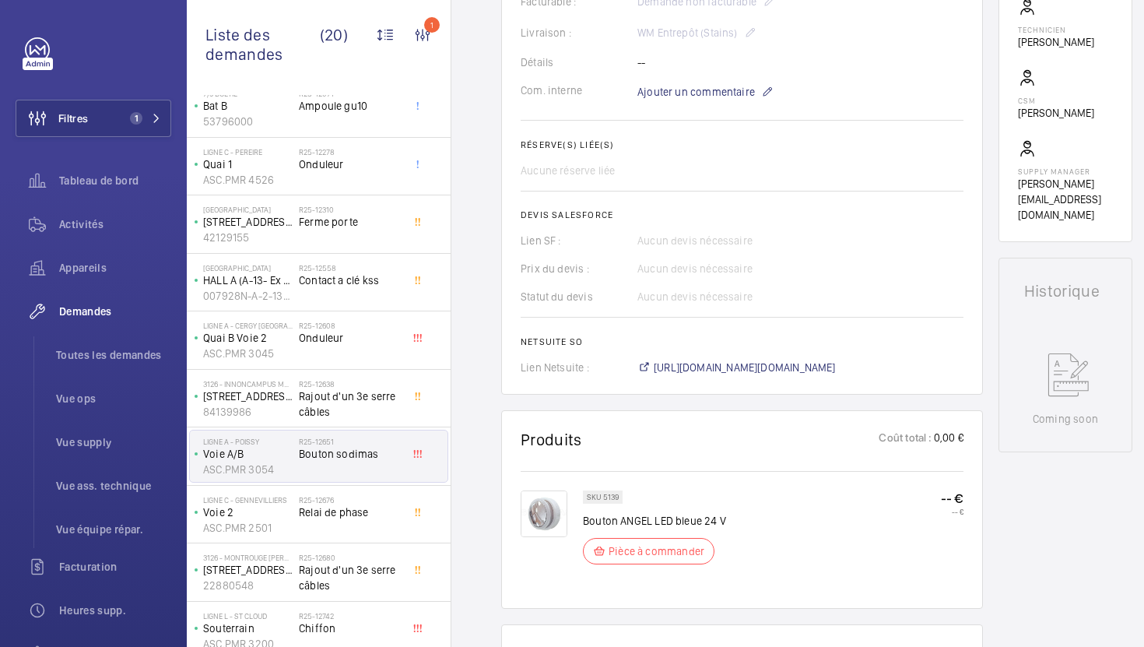
scroll to position [487, 0]
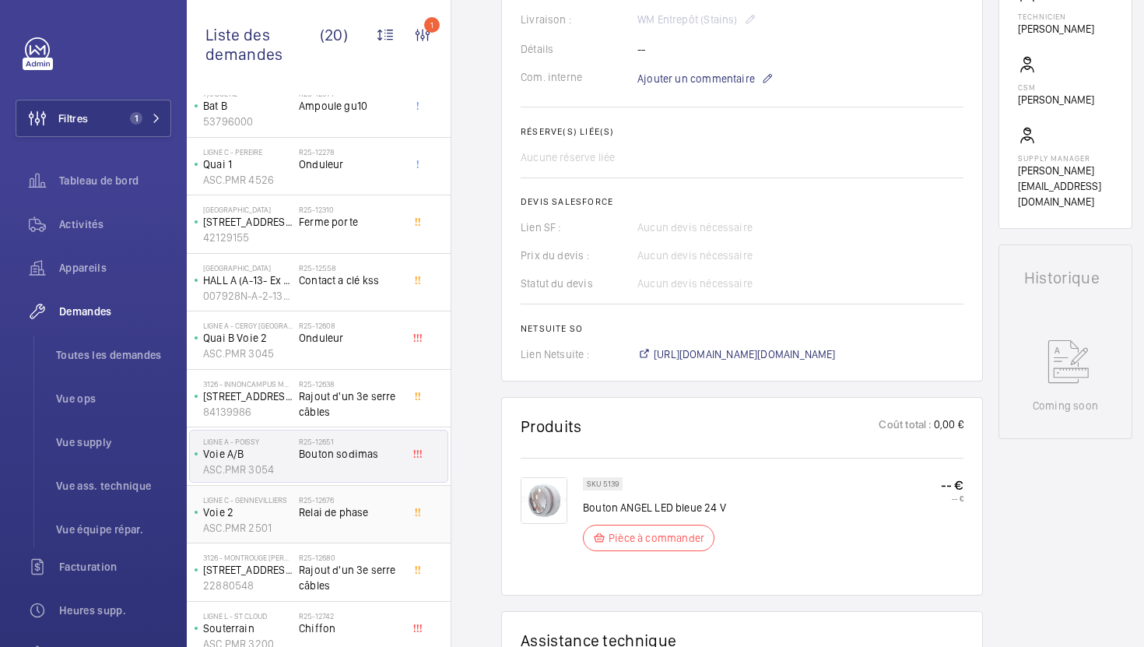
click at [378, 519] on span "Relai de phase" at bounding box center [350, 512] width 103 height 16
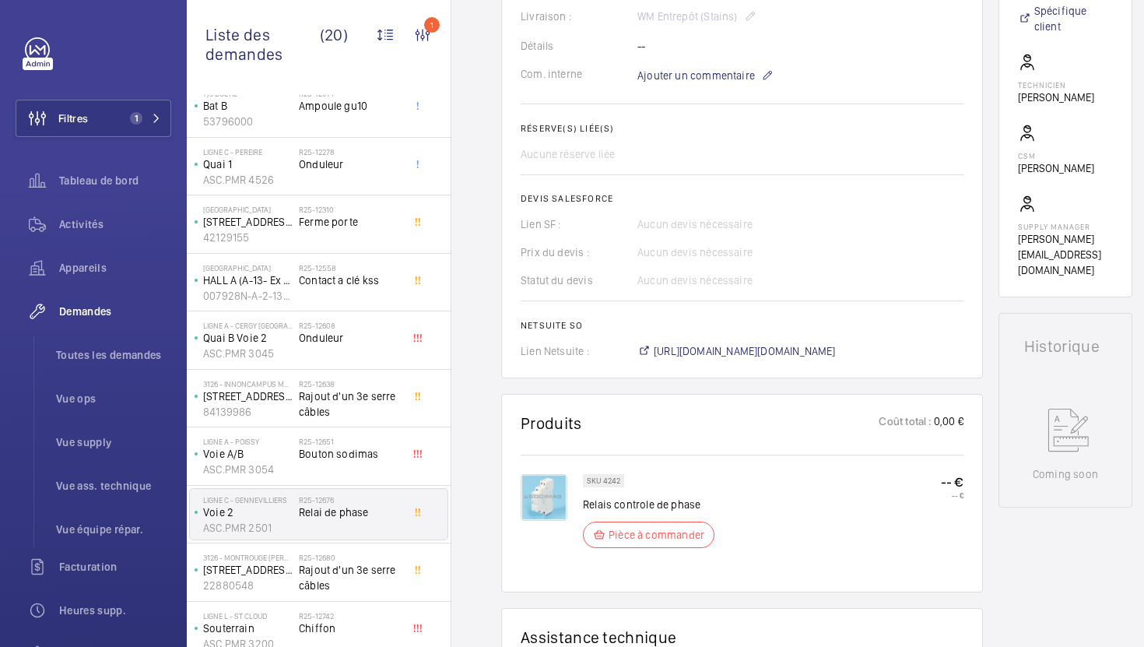
scroll to position [472, 0]
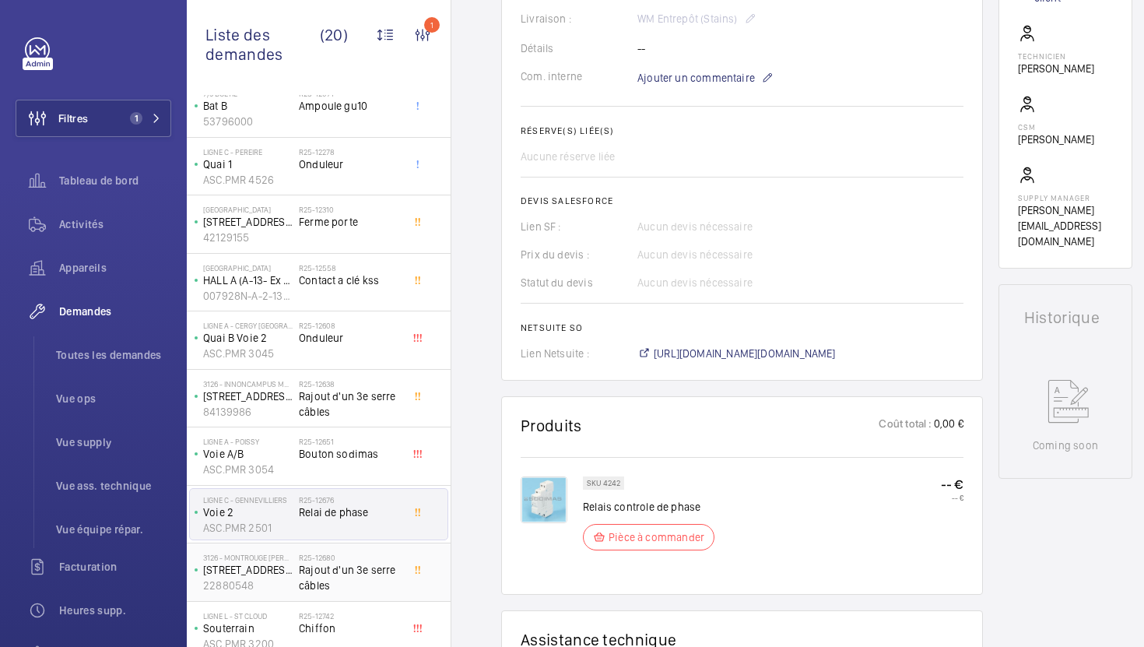
click at [397, 584] on span "Rajout d'un 3e serre câbles" at bounding box center [350, 577] width 103 height 31
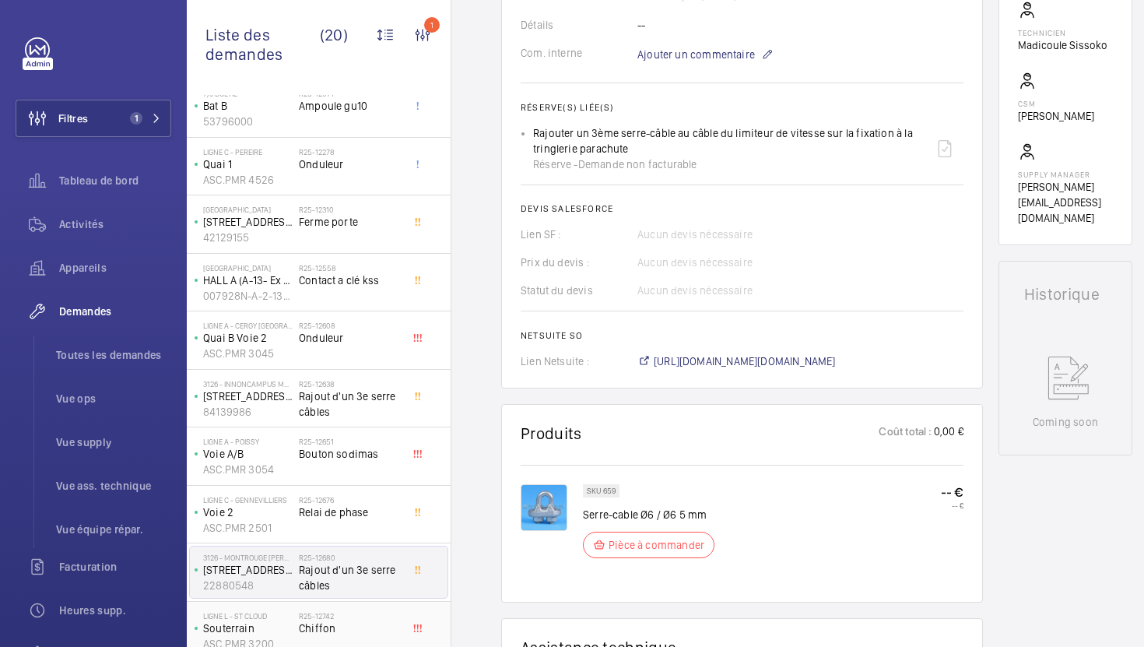
scroll to position [511, 0]
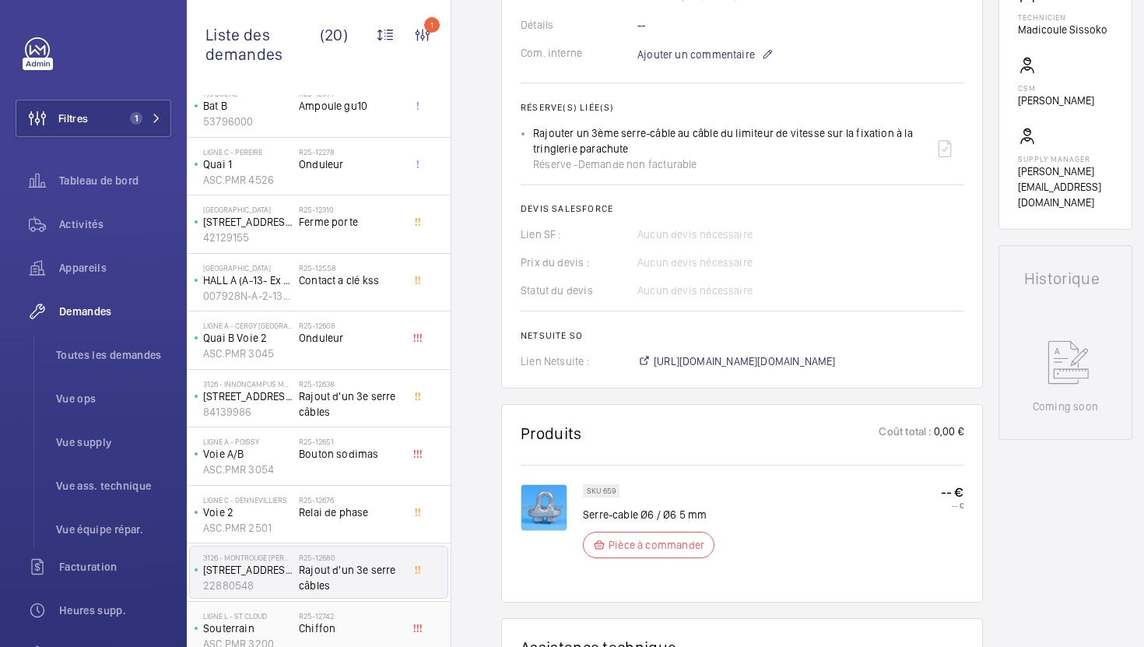
click at [408, 641] on div at bounding box center [422, 630] width 28 height 51
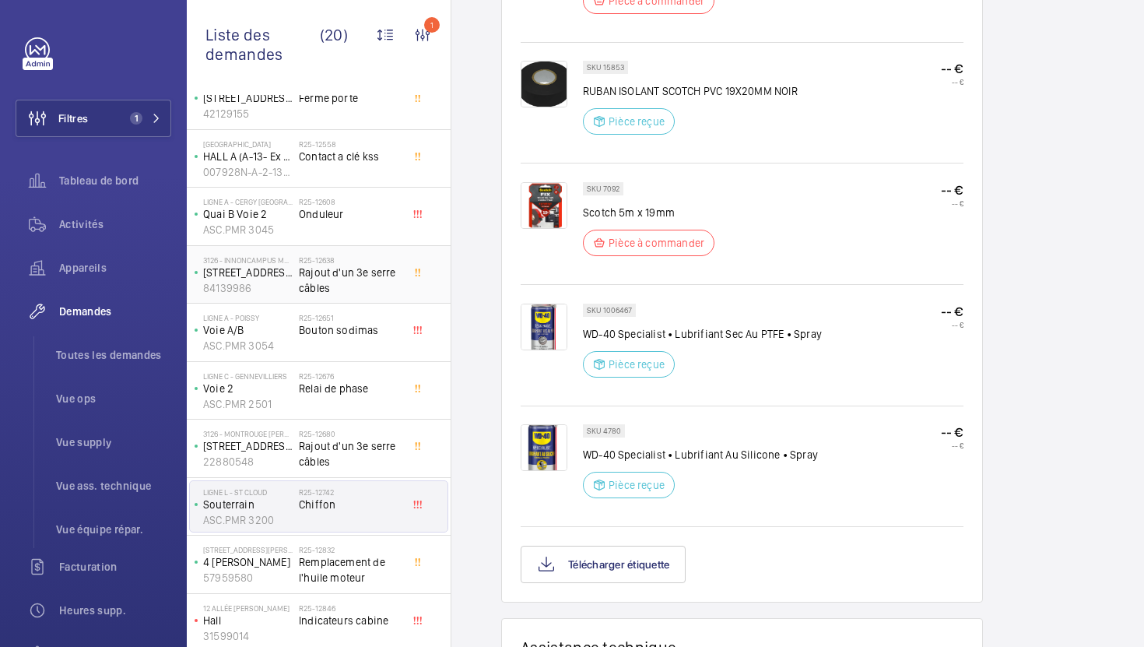
scroll to position [626, 0]
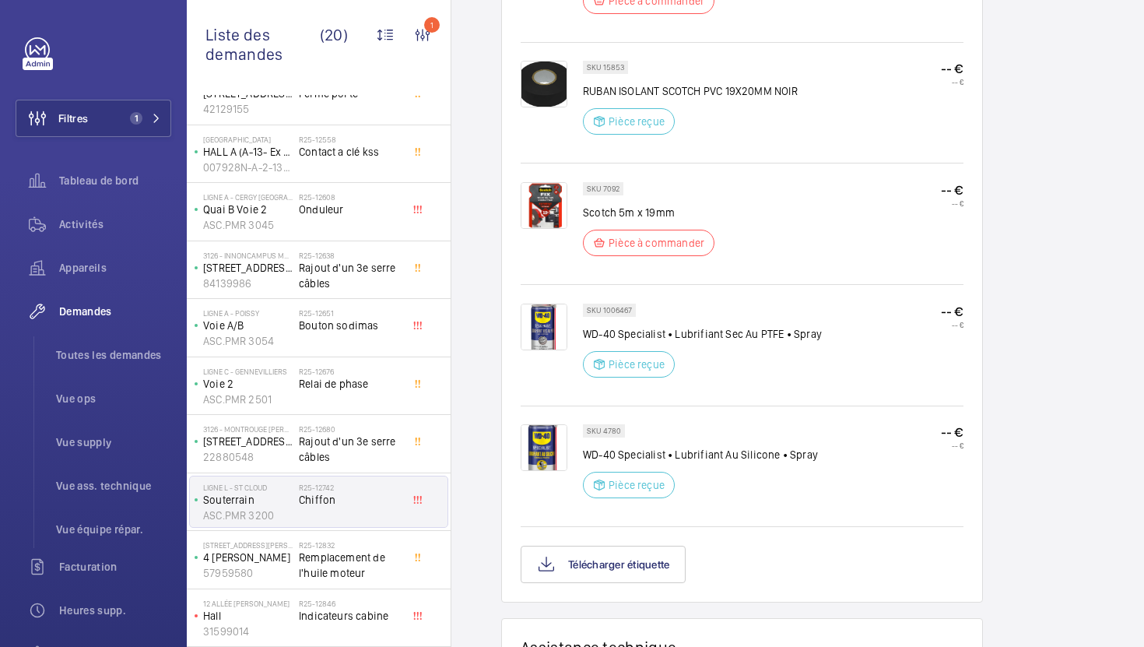
click at [611, 189] on p "SKU 7092" at bounding box center [603, 188] width 33 height 5
copy p "7092"
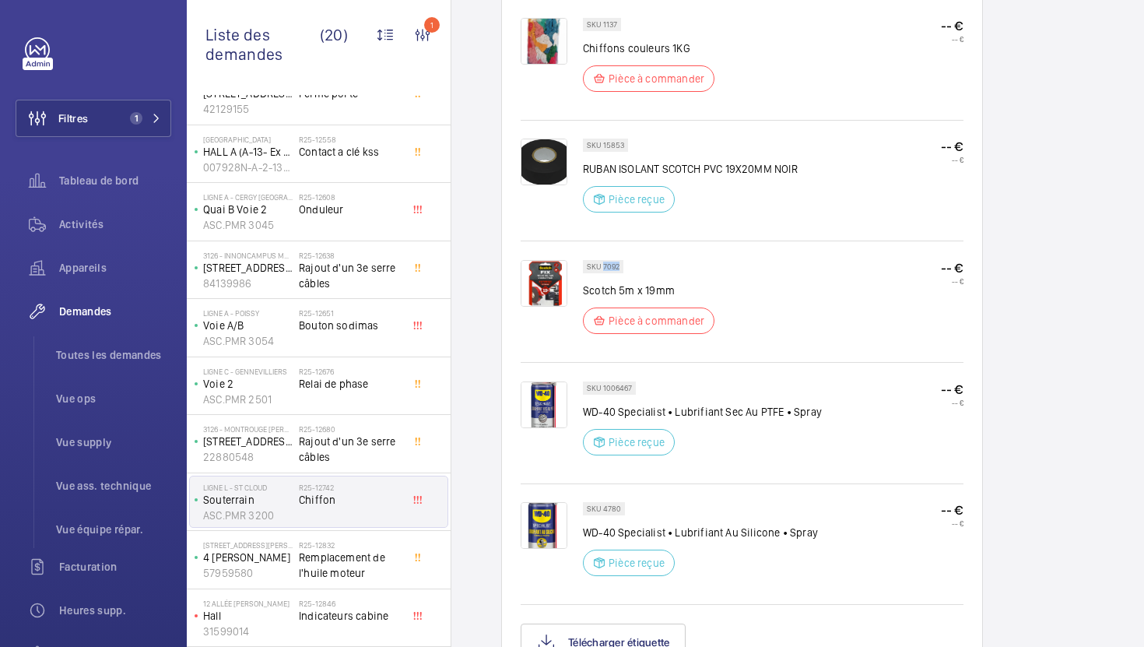
scroll to position [946, 0]
click at [357, 560] on span "Remplacement de l'huile moteur" at bounding box center [350, 565] width 103 height 31
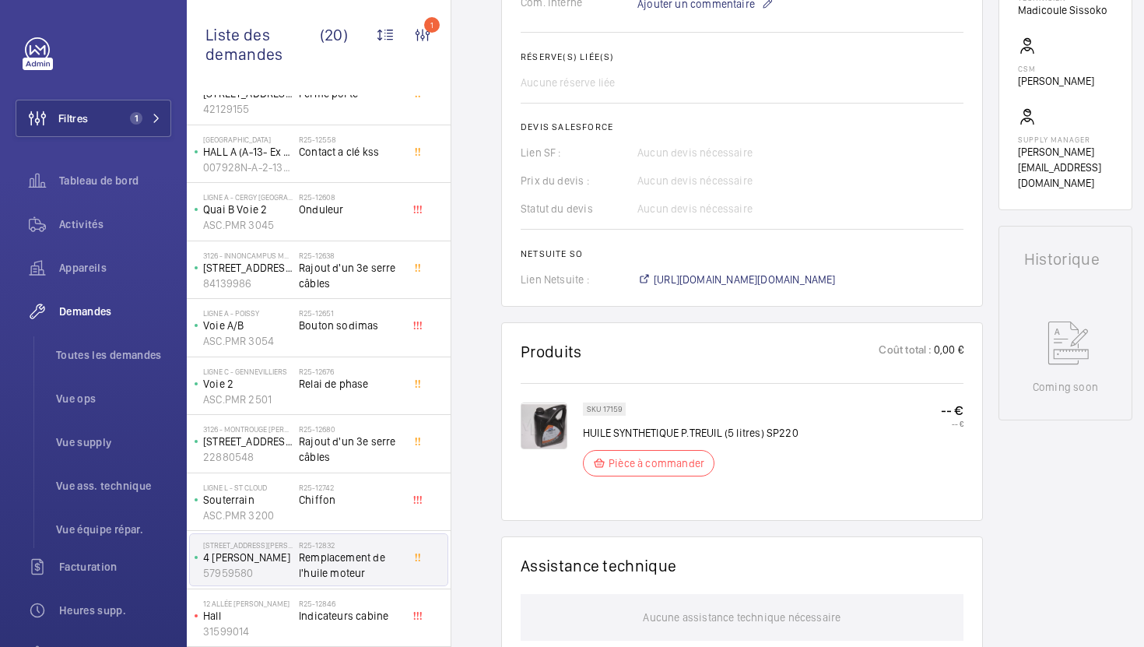
scroll to position [562, 0]
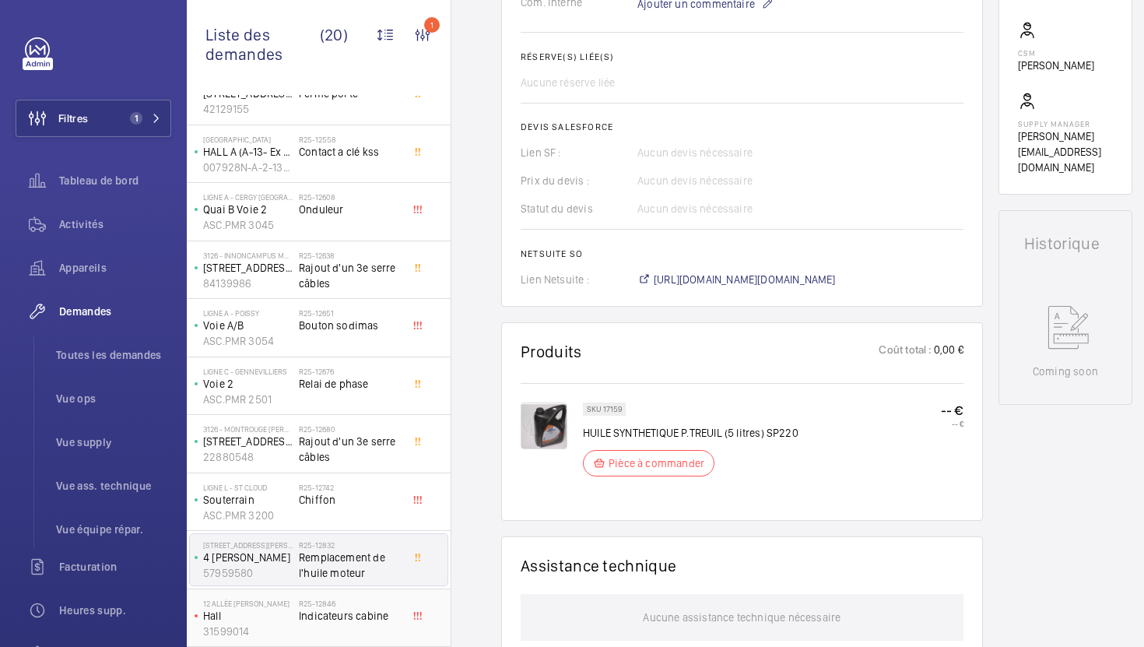
click at [363, 608] on span "Indicateurs cabine" at bounding box center [350, 616] width 103 height 16
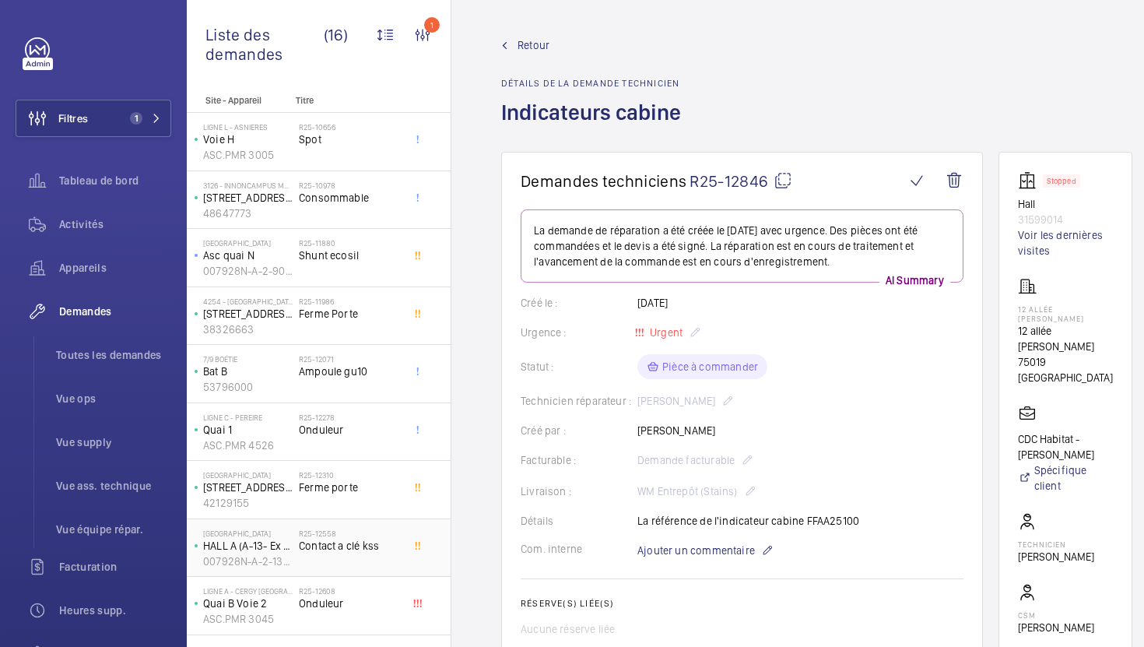
click at [381, 558] on div "R25-12558 Contact a clé kss" at bounding box center [350, 550] width 103 height 45
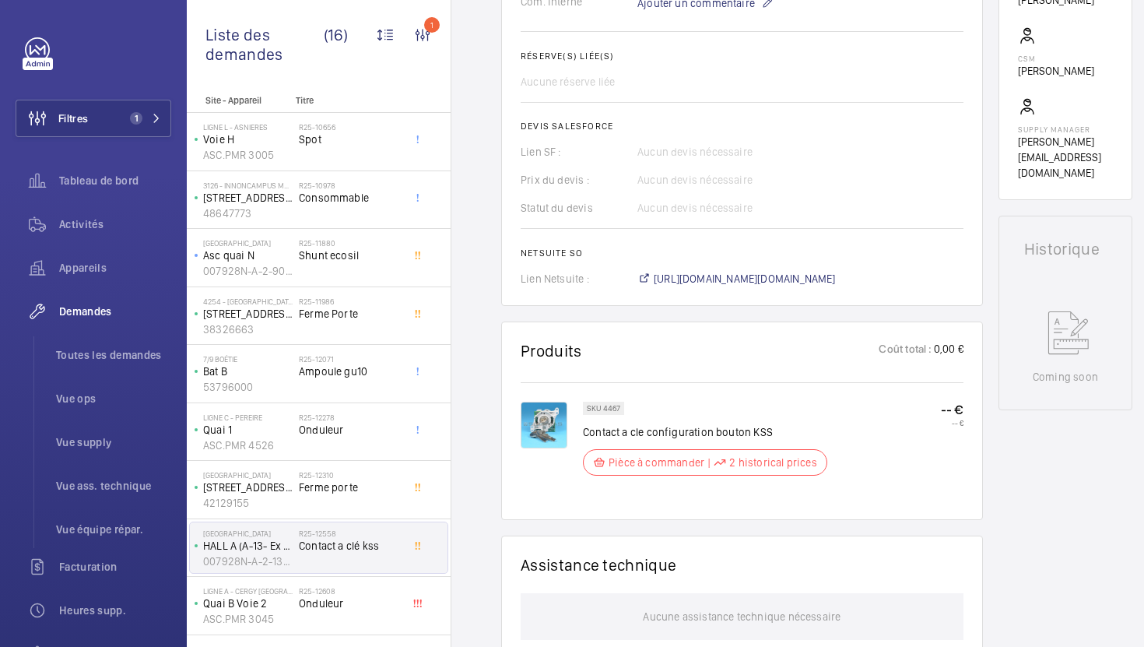
scroll to position [579, 0]
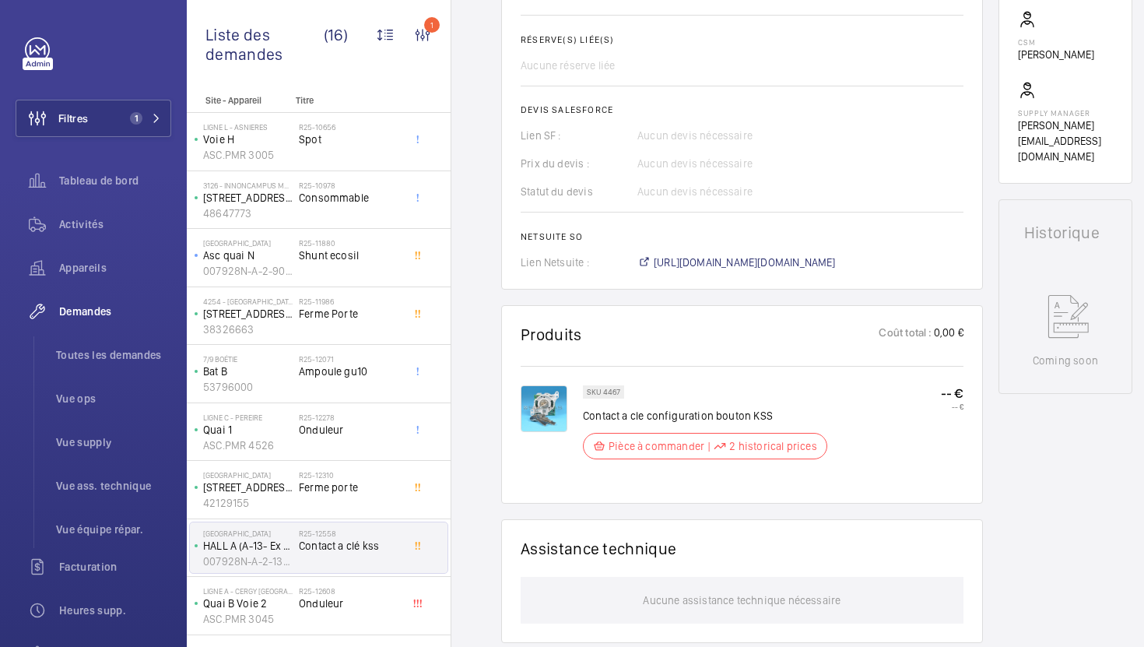
click at [605, 395] on p "SKU 4467" at bounding box center [603, 391] width 33 height 5
click at [610, 423] on p "Contact a cle configuration bouton KSS" at bounding box center [705, 416] width 244 height 16
copy div "Contact a cle configuration bouton KSS"
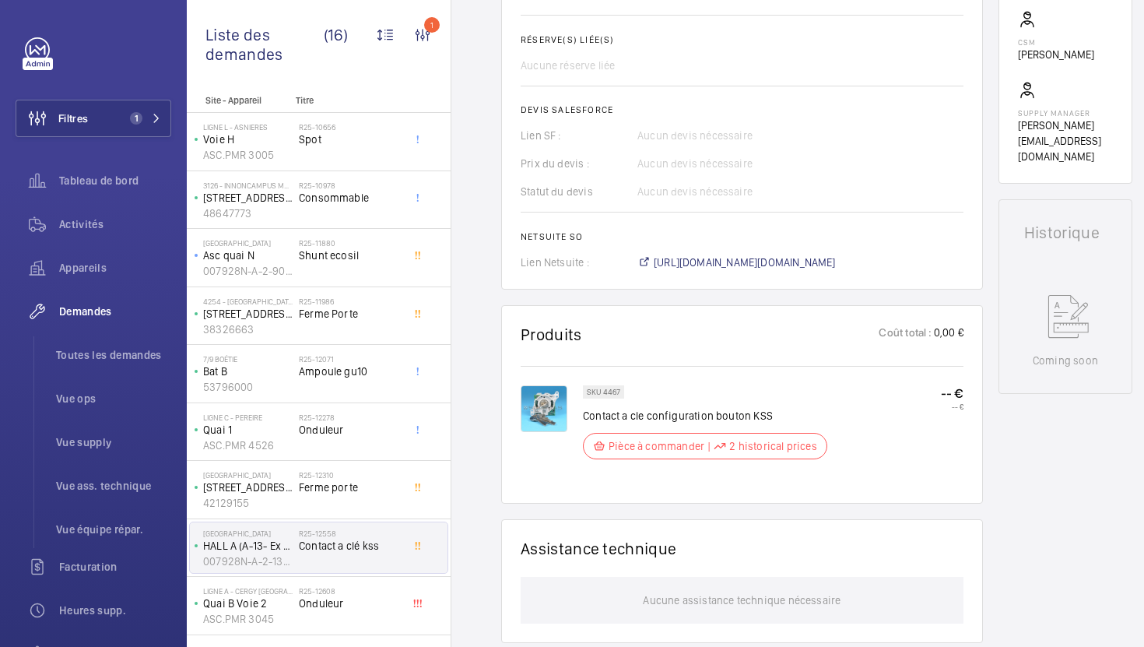
click at [613, 395] on p "SKU 4467" at bounding box center [603, 391] width 33 height 5
copy p "4467"
click at [377, 262] on span "Shunt ecosil" at bounding box center [350, 256] width 103 height 16
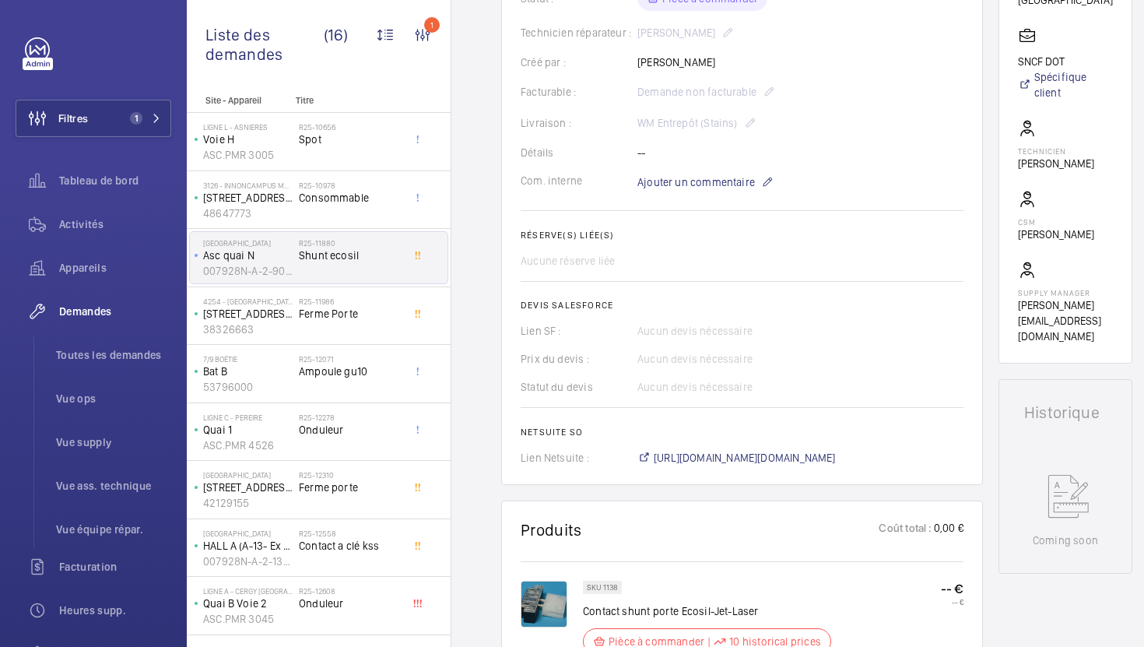
scroll to position [402, 0]
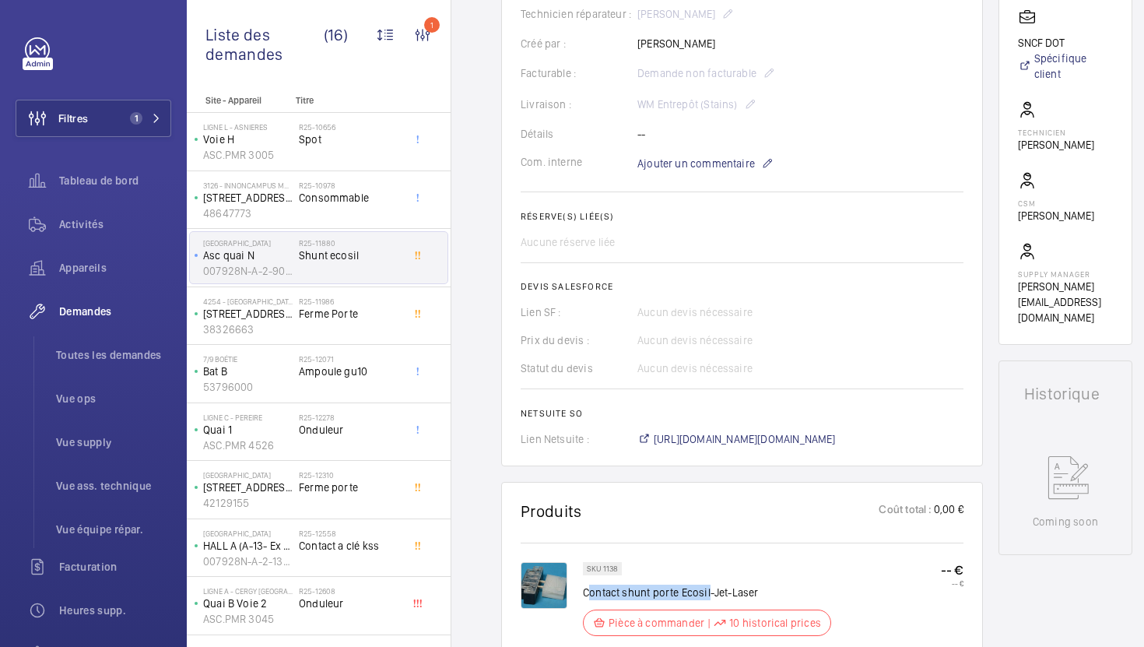
drag, startPoint x: 588, startPoint y: 596, endPoint x: 710, endPoint y: 588, distance: 122.4
click at [710, 588] on p "Contact shunt porte Ecosil-Jet-Laser" at bounding box center [707, 593] width 248 height 16
copy p "ontact shunt porte Ecosil"
click at [539, 594] on img at bounding box center [544, 585] width 47 height 47
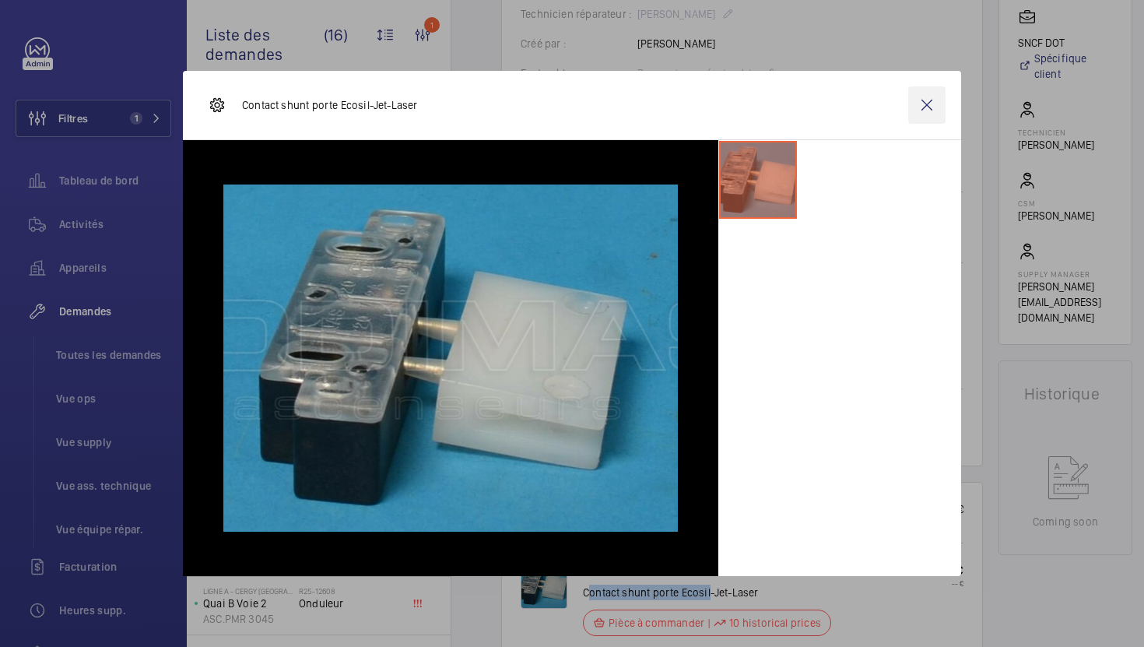
click at [927, 111] on wm-front-icon-button at bounding box center [926, 104] width 37 height 37
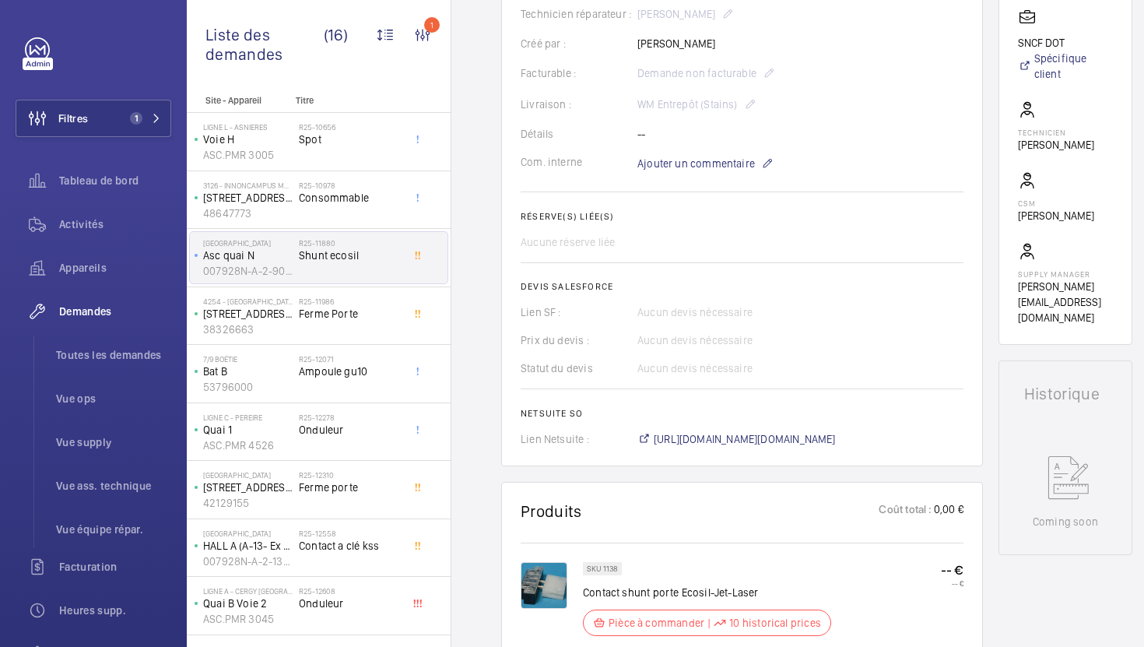
click at [610, 569] on p "SKU 1138" at bounding box center [602, 568] width 31 height 5
copy p "1138"
click at [366, 209] on div "R25-10978 Consommable" at bounding box center [350, 203] width 103 height 45
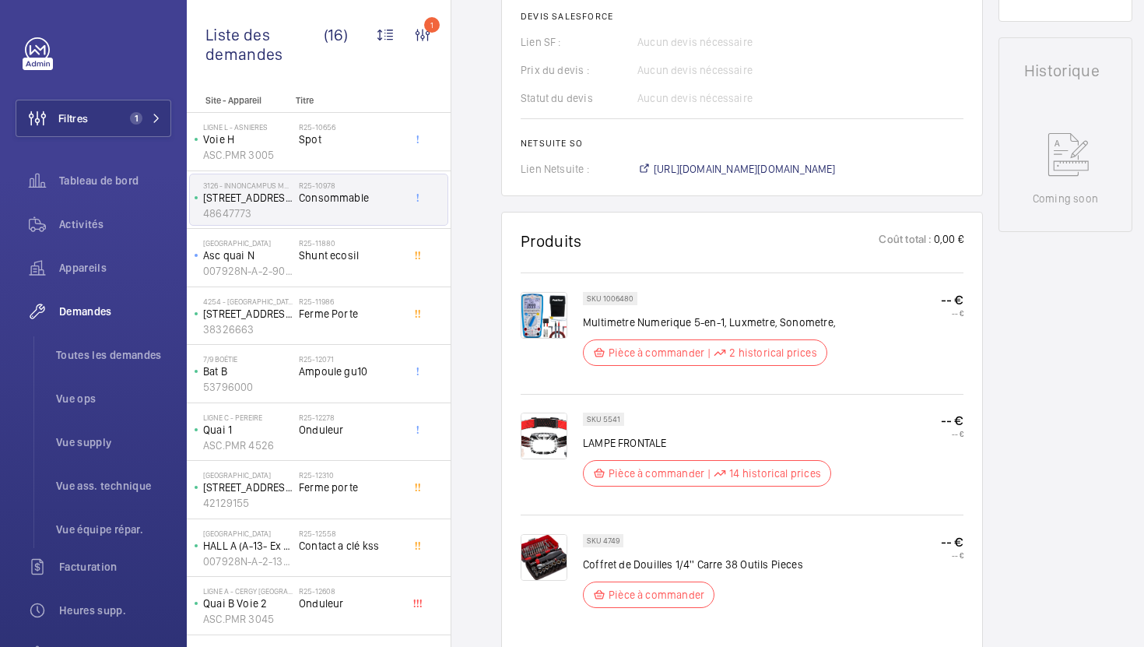
scroll to position [708, 0]
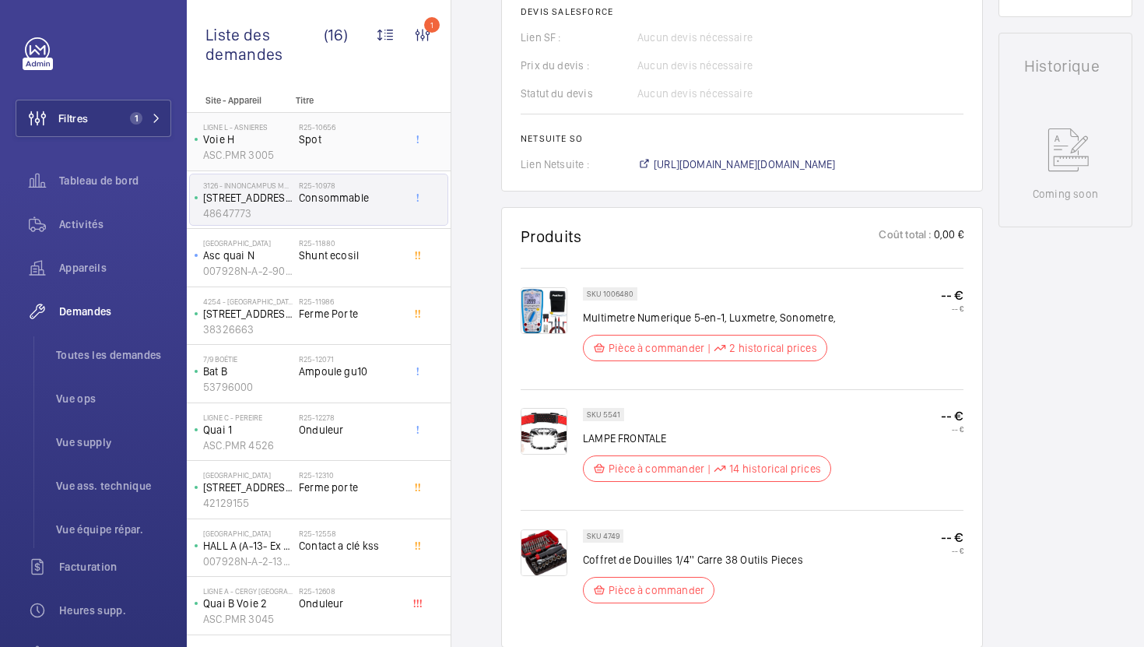
click at [352, 156] on div "R25-10656 Spot" at bounding box center [350, 144] width 103 height 45
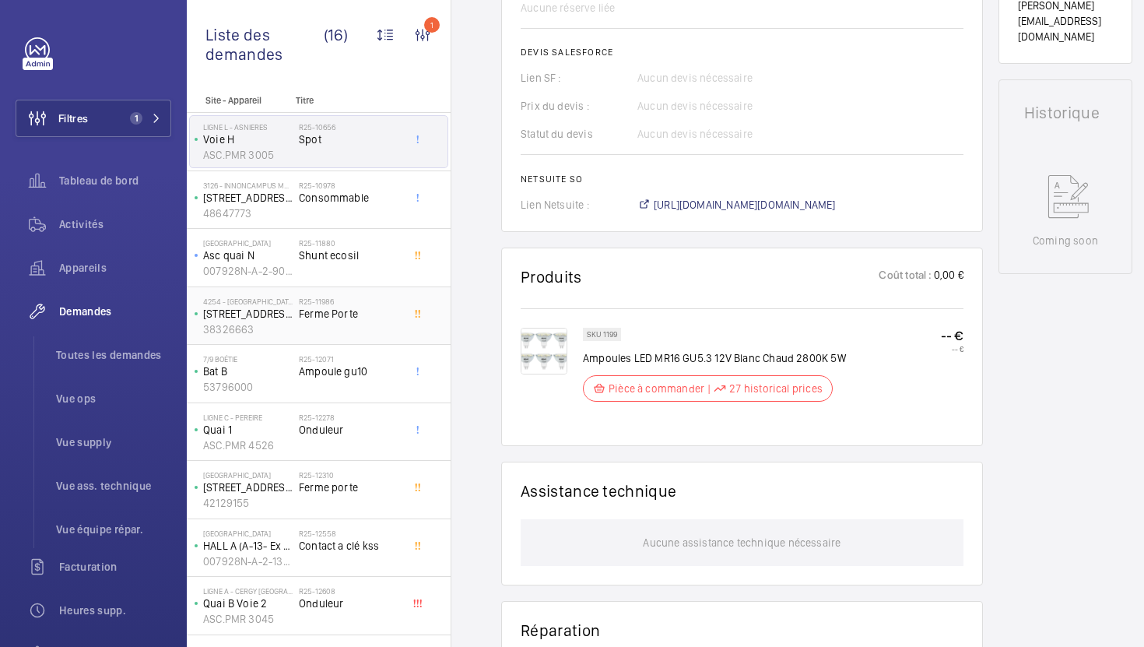
scroll to position [659, 0]
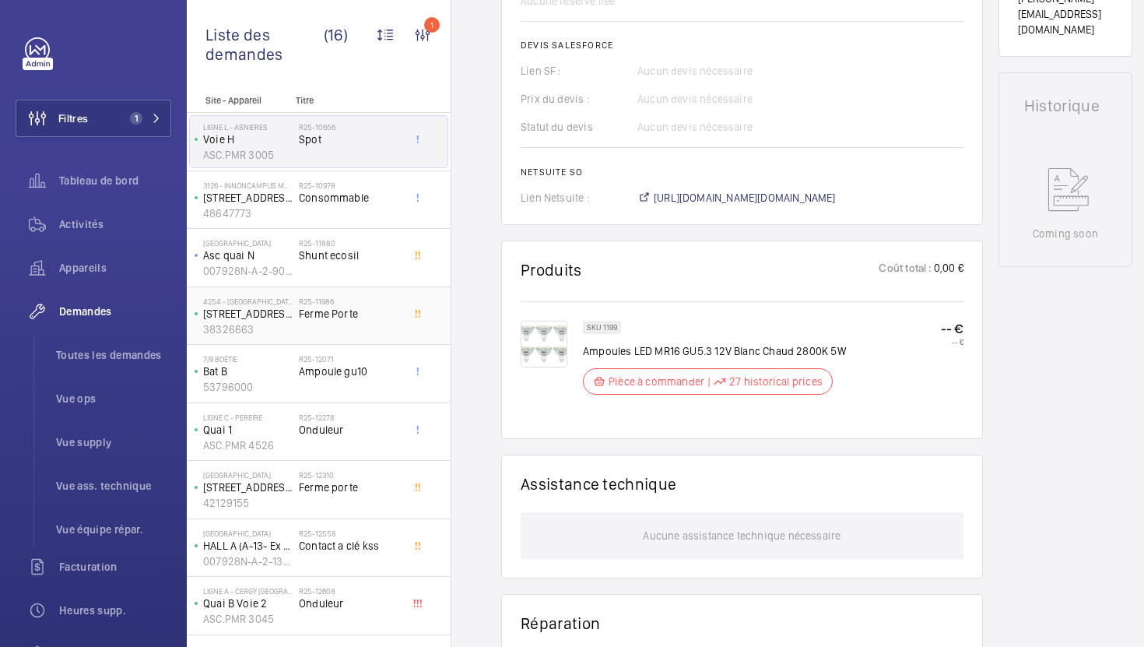
click at [393, 314] on span "Ferme Porte" at bounding box center [350, 314] width 103 height 16
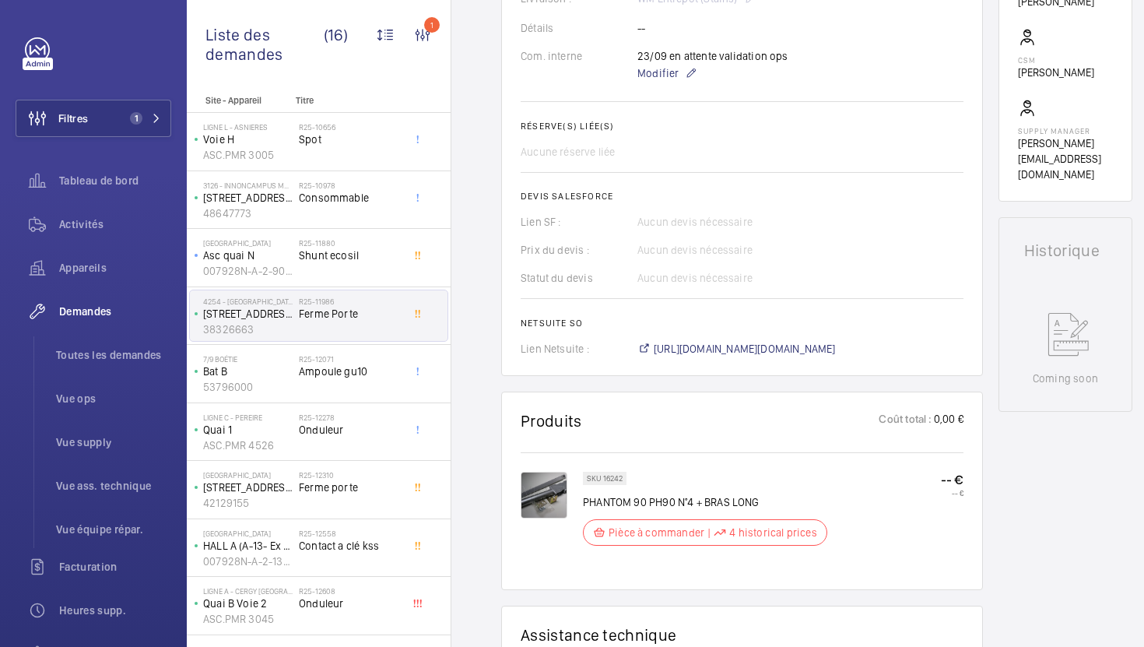
scroll to position [515, 0]
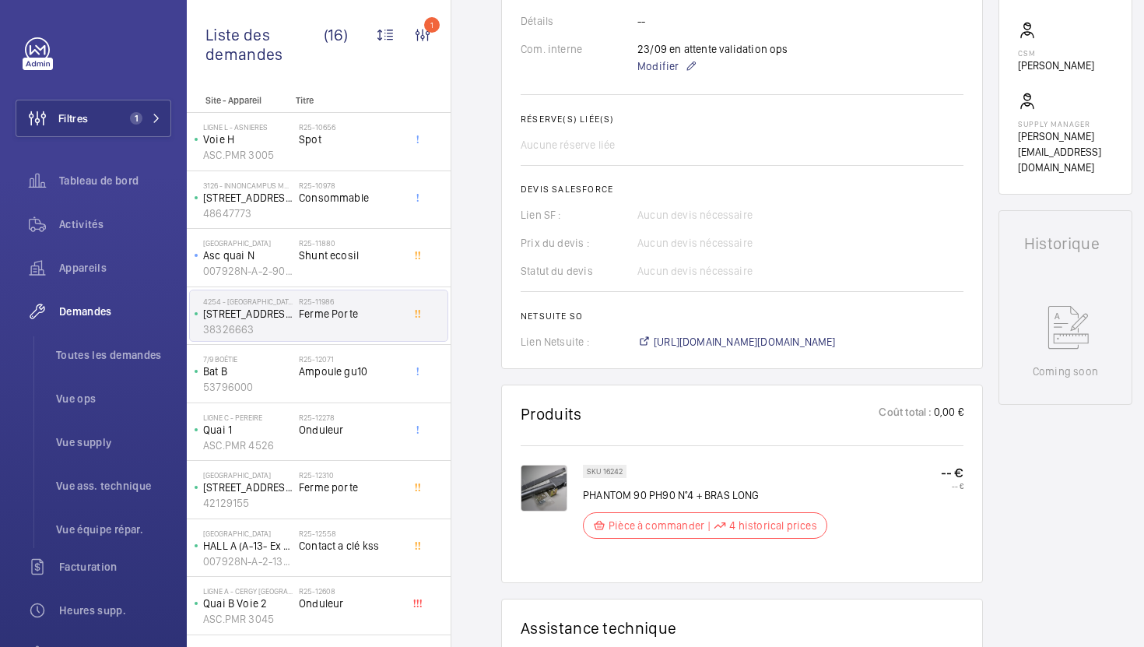
click at [613, 477] on div "SKU 16242" at bounding box center [605, 471] width 44 height 13
click at [614, 472] on p "SKU 16242" at bounding box center [605, 471] width 36 height 5
copy p "16242"
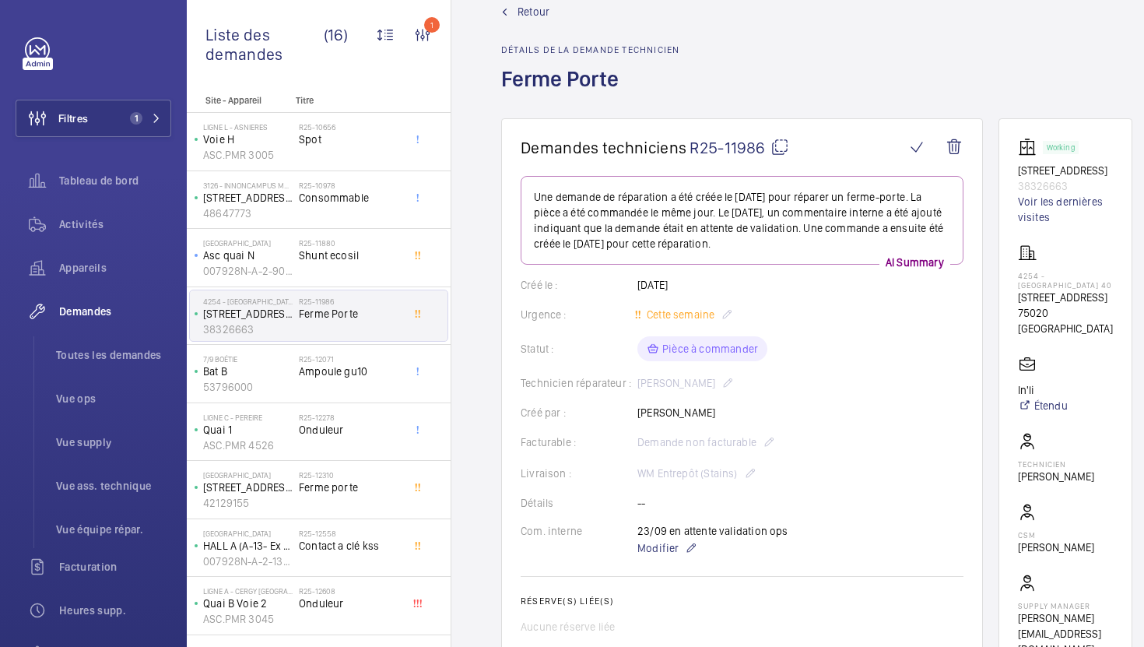
scroll to position [7, 0]
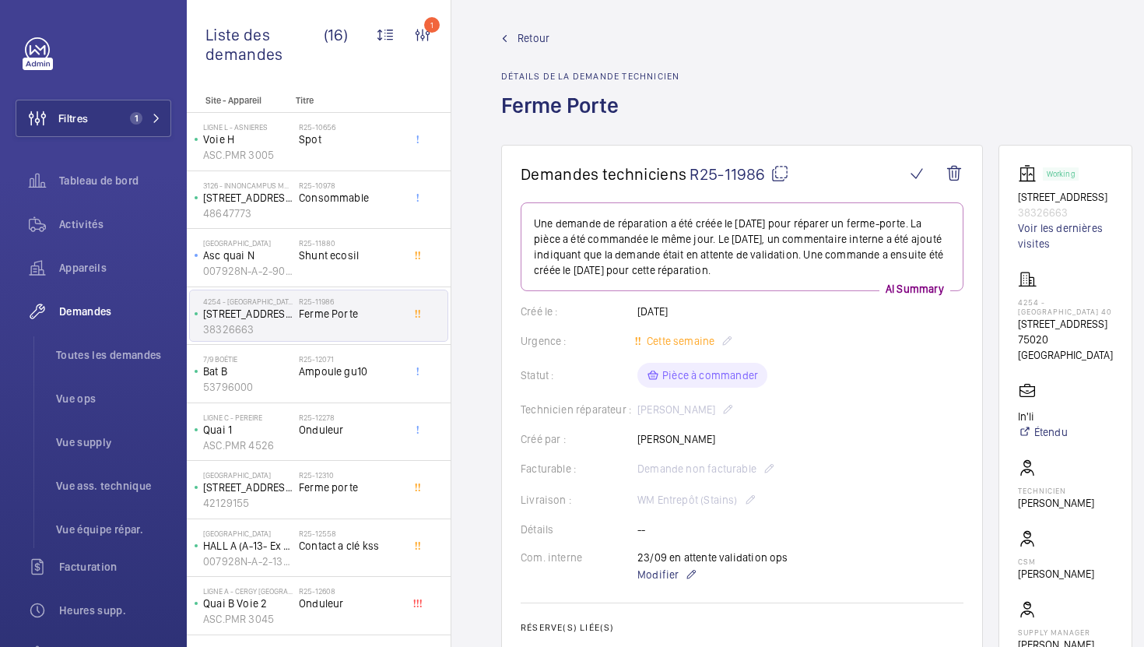
click at [779, 181] on mat-icon at bounding box center [780, 173] width 19 height 19
copy p "16242"
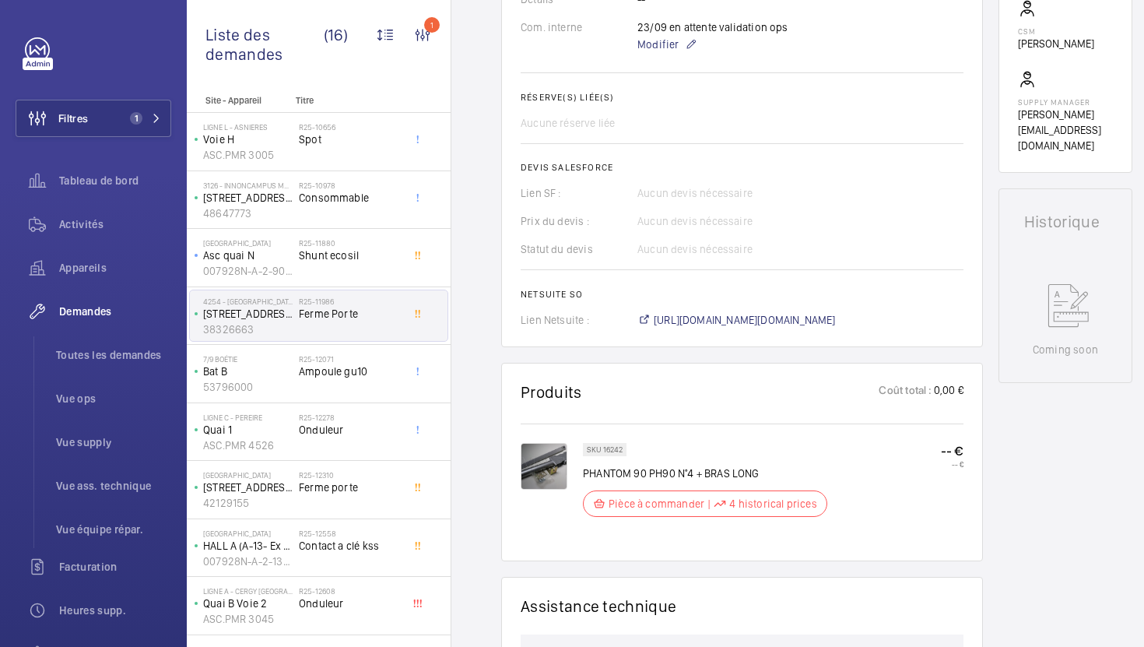
scroll to position [603, 0]
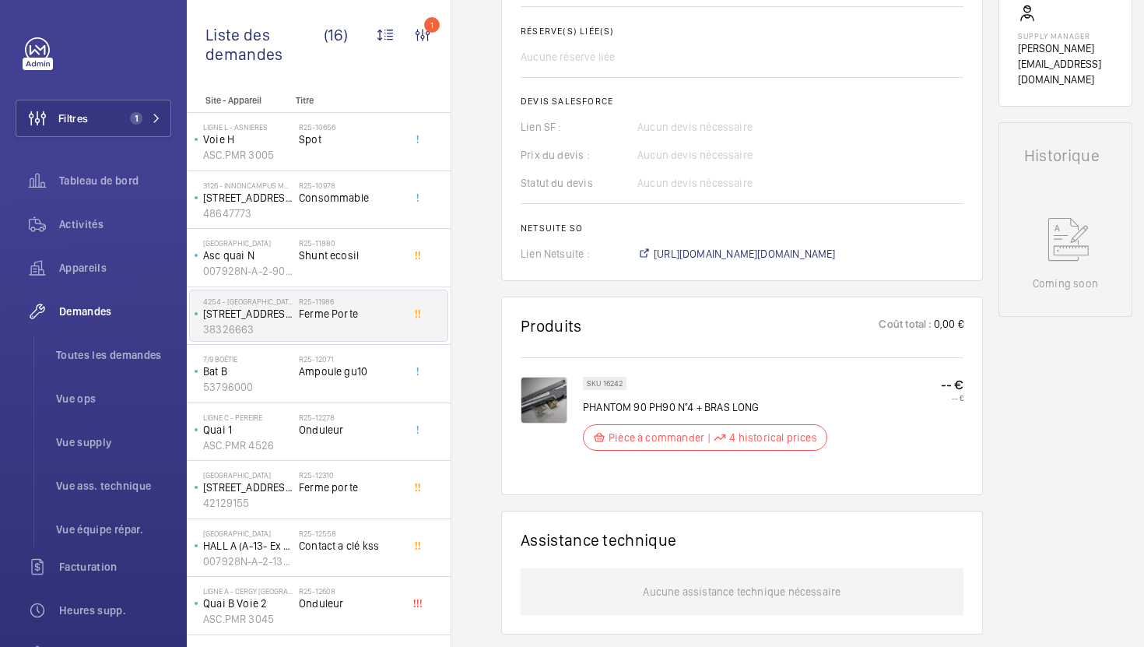
click at [618, 386] on p "SKU 16242" at bounding box center [605, 383] width 36 height 5
copy p "16242"
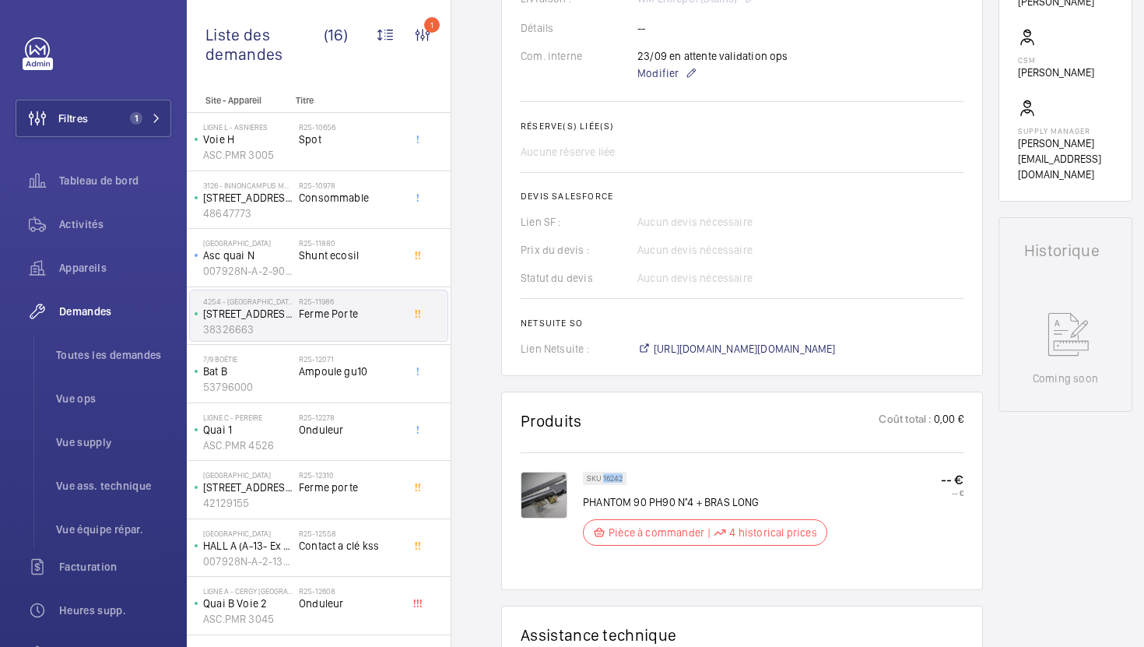
scroll to position [508, 0]
click at [916, 550] on div "SKU 16242 PHANTOM 90 PH90 N°4 + BRAS LONG Pièce à commander | 4 historical pric…" at bounding box center [773, 513] width 381 height 83
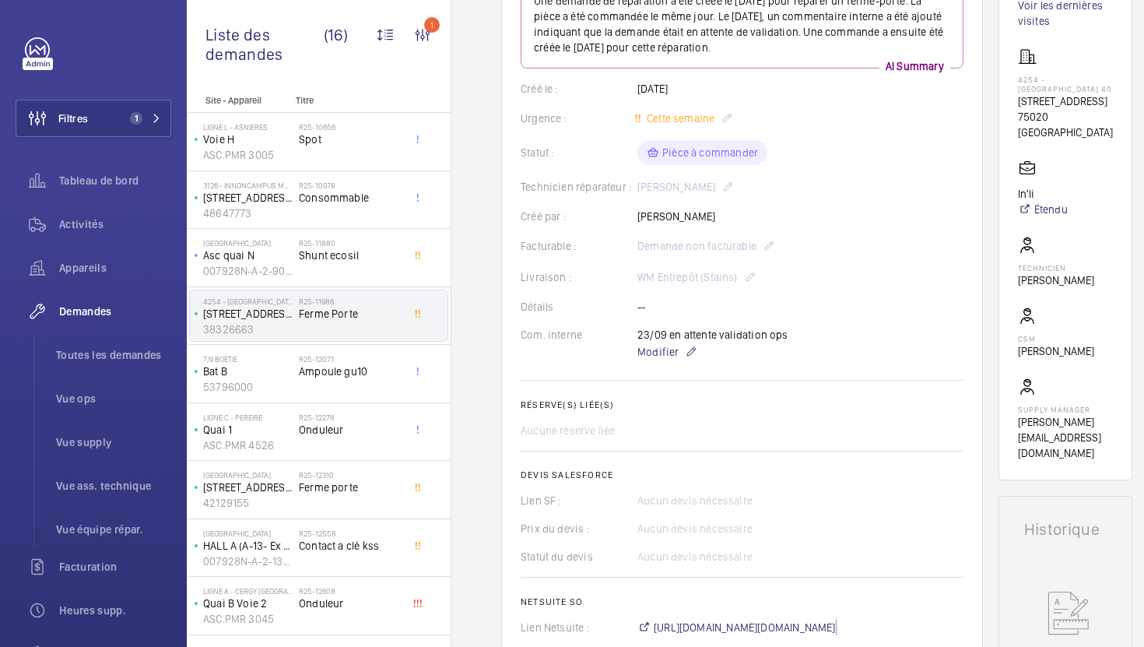
scroll to position [216, 0]
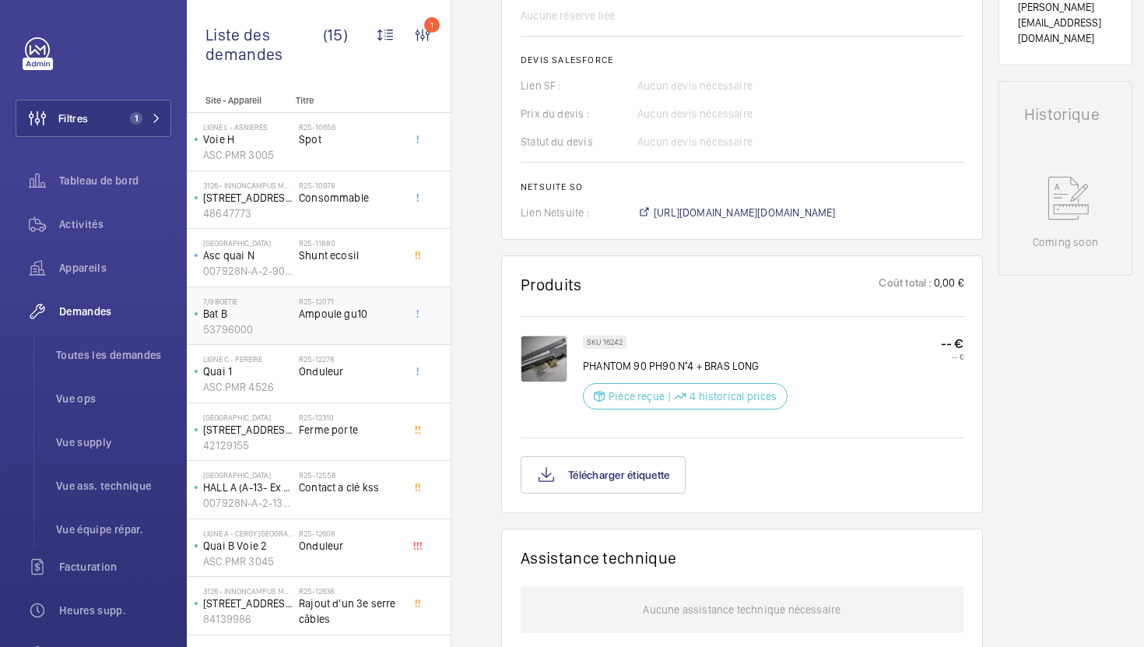
click at [365, 338] on div "R25-12071 Ampoule gu10" at bounding box center [350, 319] width 103 height 45
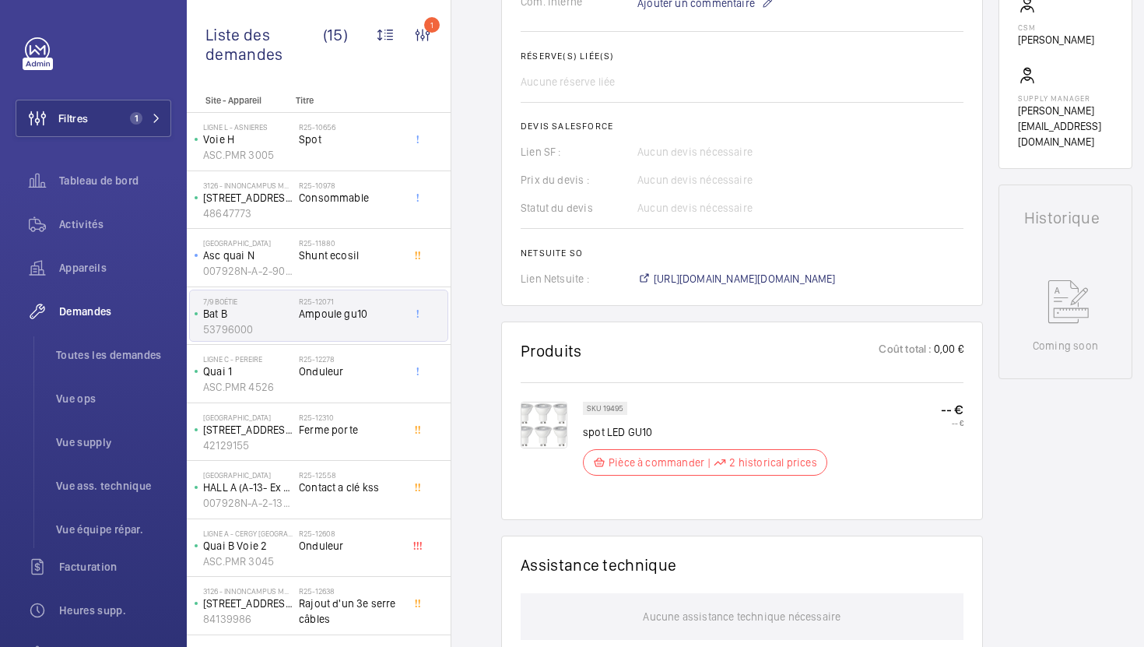
scroll to position [548, 0]
click at [384, 381] on div "R25-12278 Onduleur" at bounding box center [350, 376] width 103 height 45
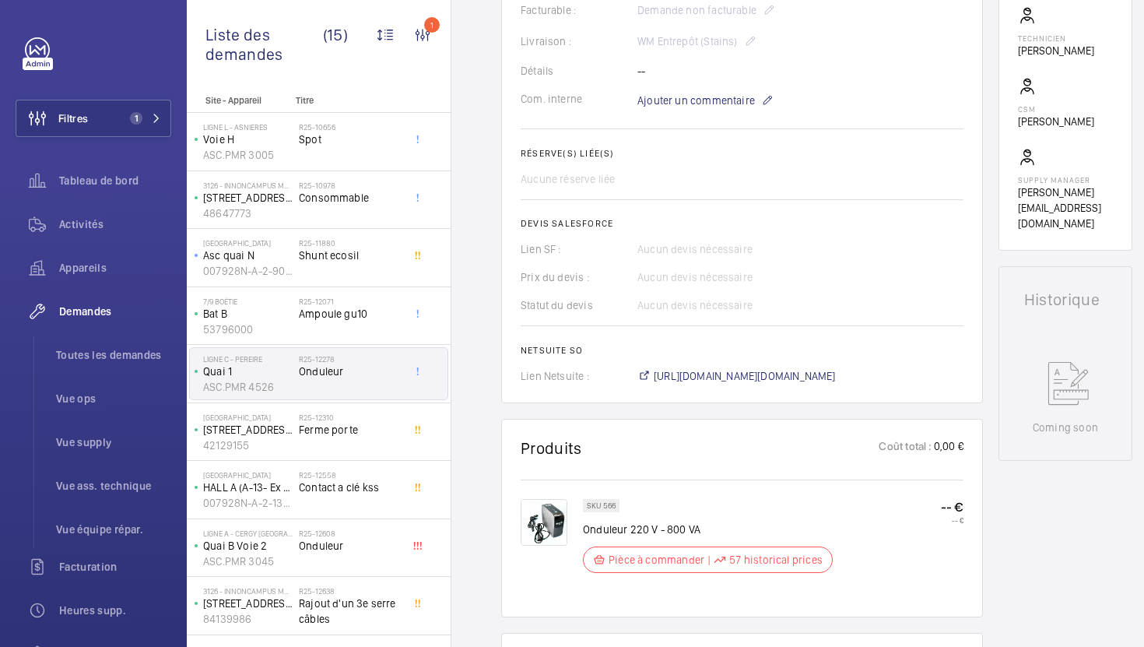
scroll to position [401, 0]
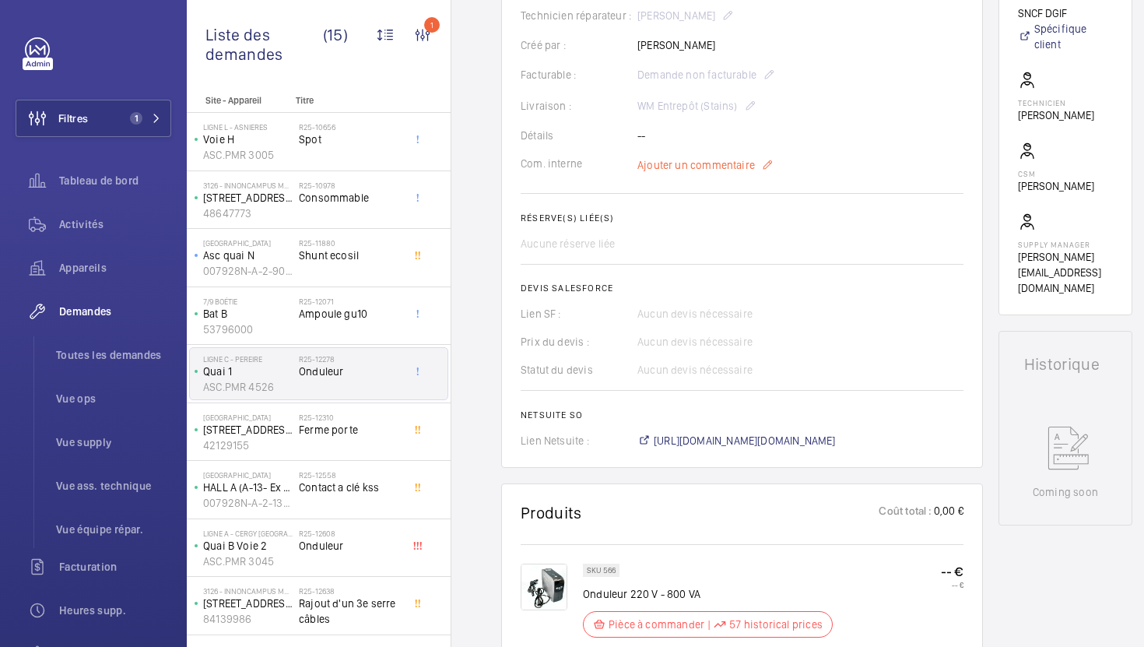
click at [681, 173] on span "Ajouter un commentaire" at bounding box center [696, 165] width 118 height 16
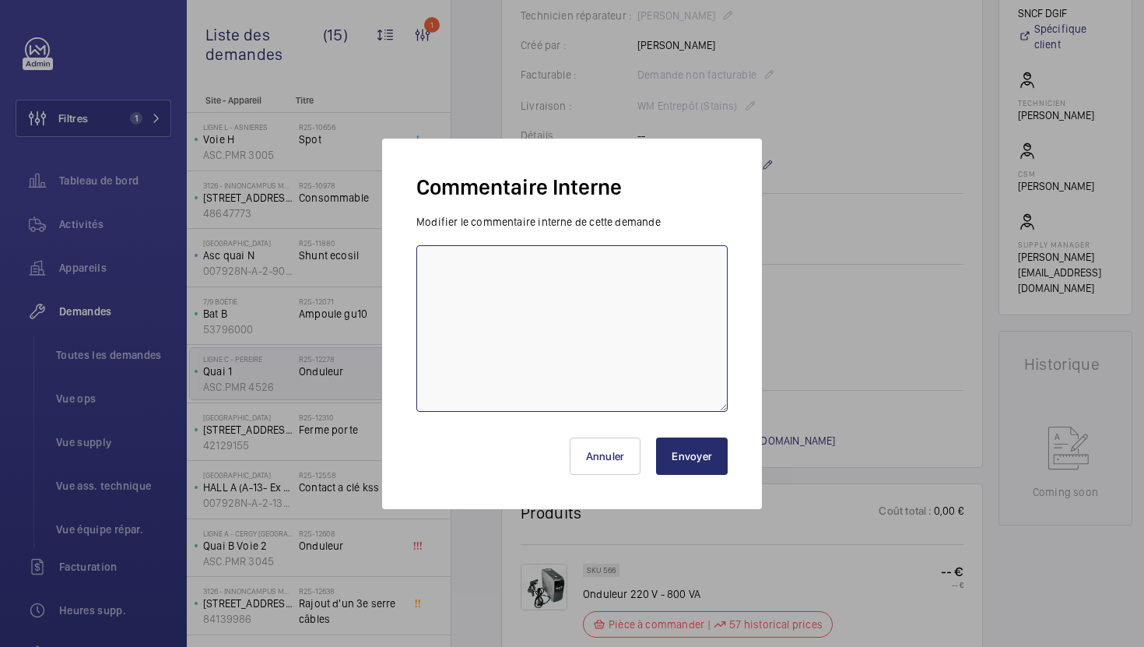
click at [623, 276] on textarea at bounding box center [571, 328] width 311 height 167
type textarea "26/09 commande faite pour le stock"
click at [691, 467] on button "Envoyer" at bounding box center [692, 455] width 72 height 37
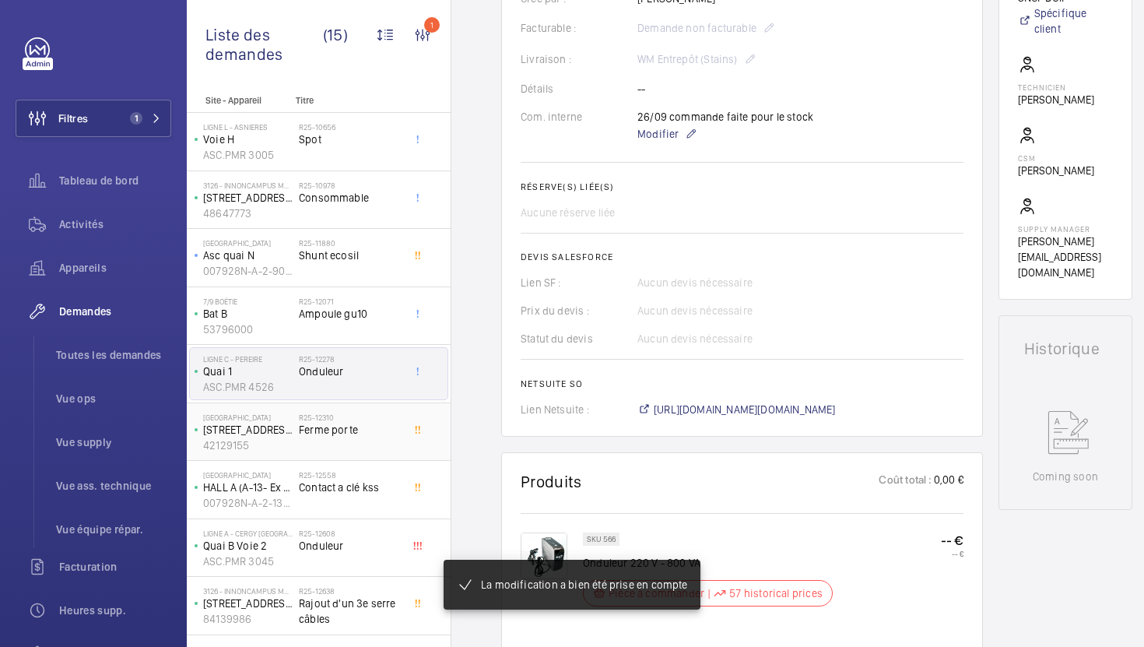
scroll to position [432, 0]
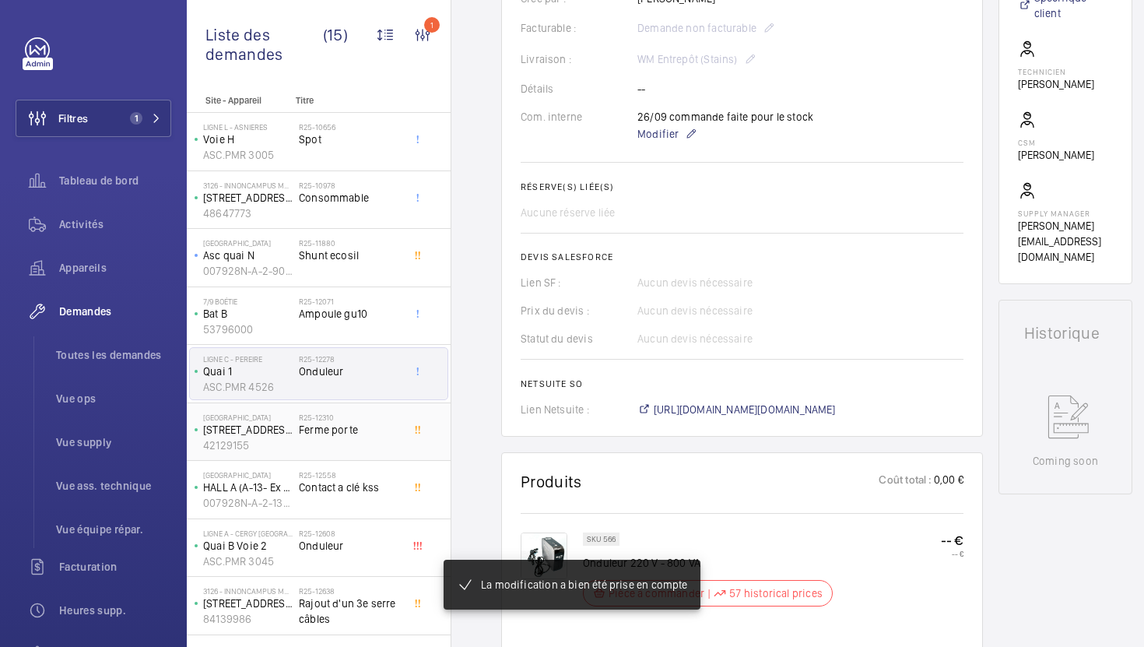
click at [367, 447] on div "R25-12310 Ferme porte" at bounding box center [350, 435] width 103 height 45
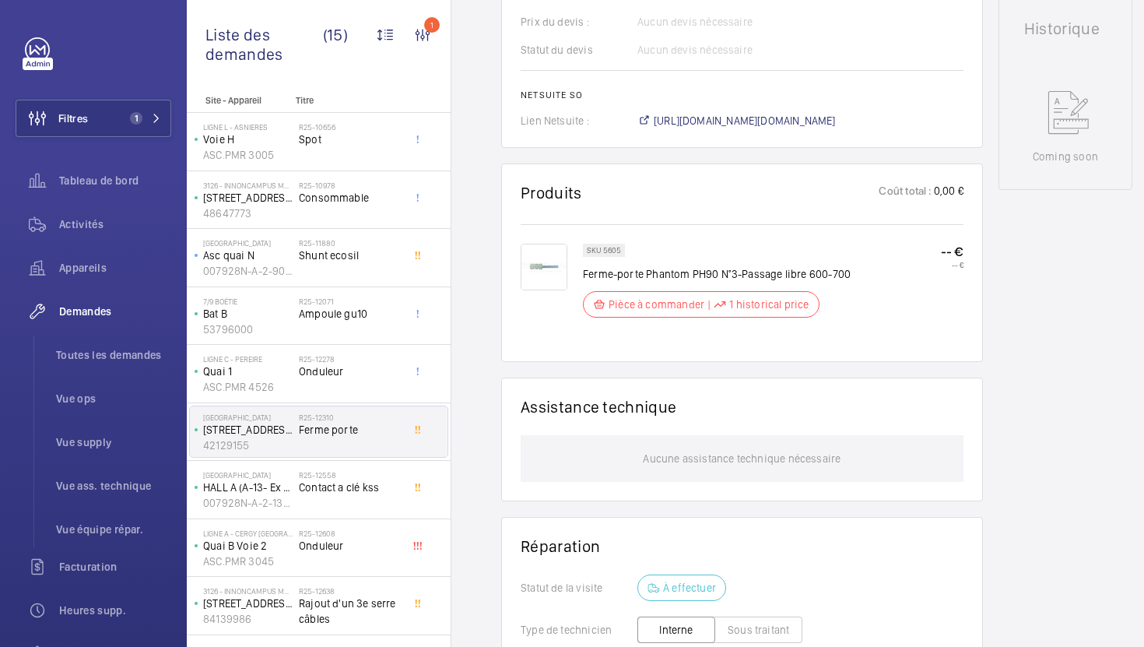
scroll to position [738, 0]
click at [387, 505] on div "R25-12558 Contact a clé kss" at bounding box center [350, 492] width 103 height 45
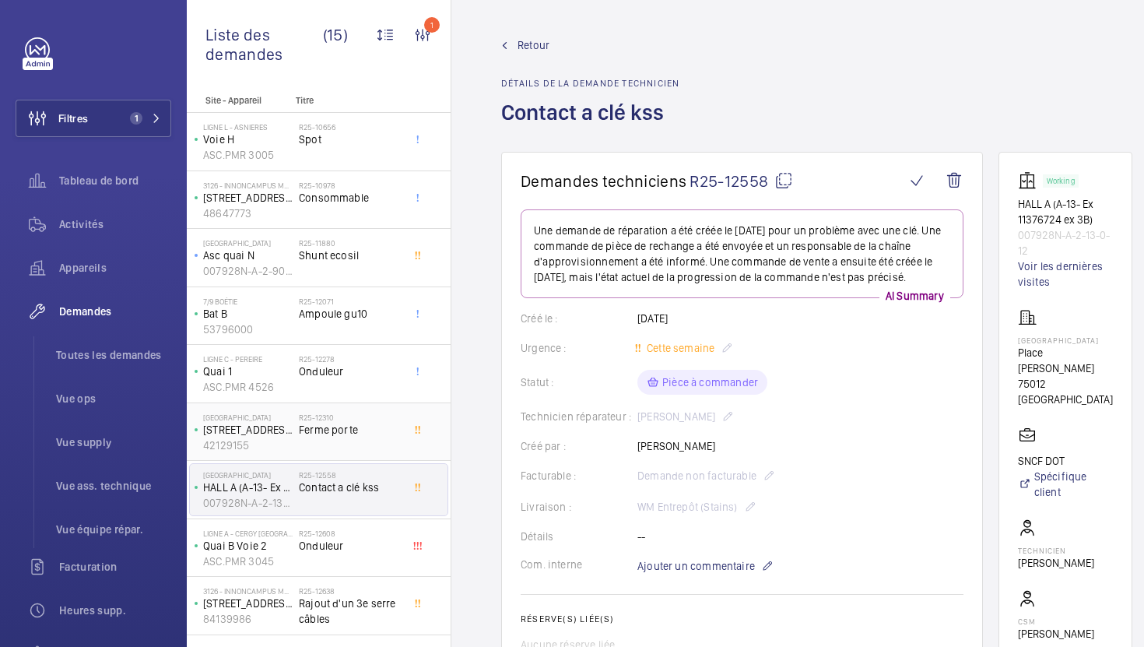
click at [380, 441] on div "R25-12310 Ferme porte" at bounding box center [350, 435] width 103 height 45
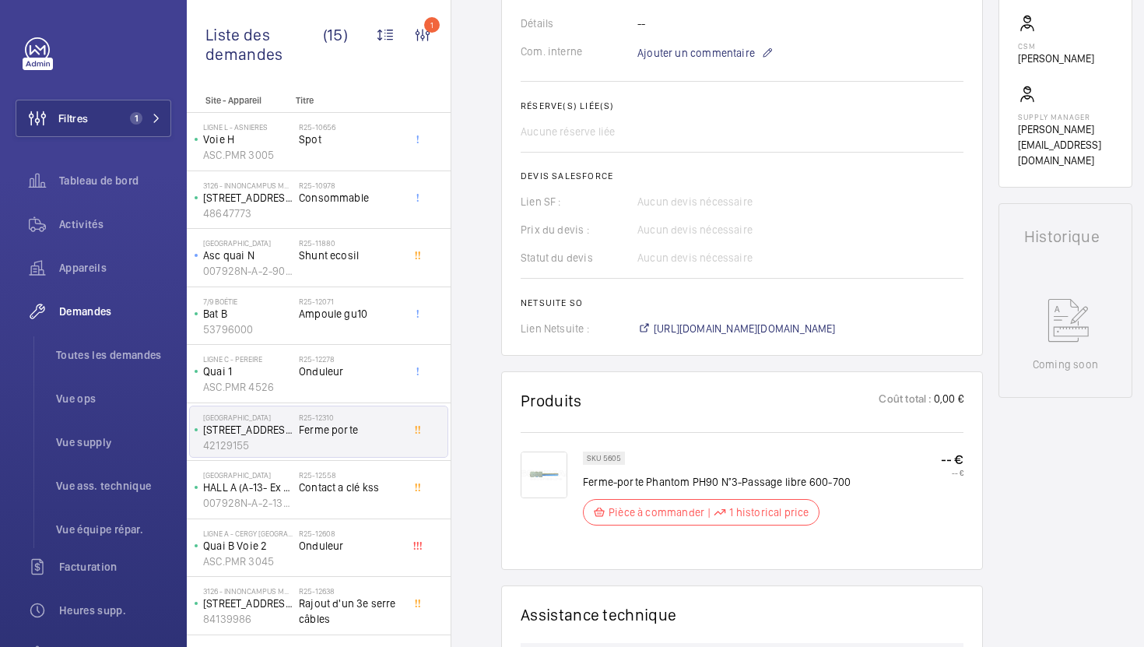
scroll to position [565, 0]
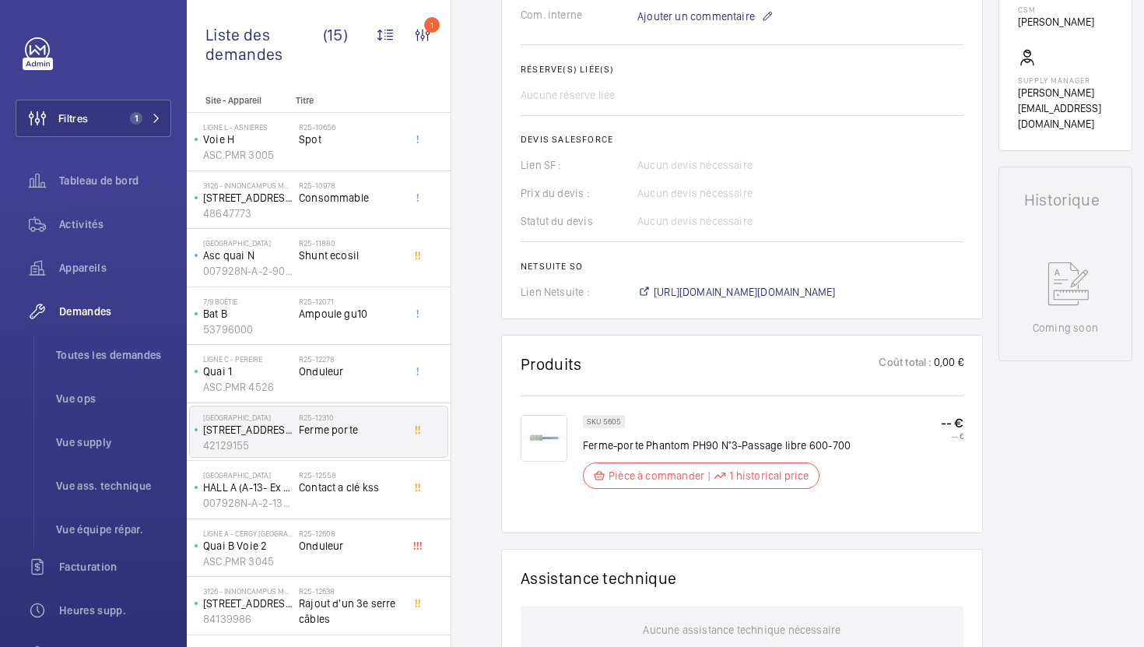
click at [612, 421] on p "SKU 5605" at bounding box center [604, 421] width 34 height 5
copy p "5605"
click at [731, 408] on div "SKU 5605 Ferme-porte Phantom PH90 N°3-Passage libre 600-700 Pièce à commander |…" at bounding box center [742, 454] width 443 height 118
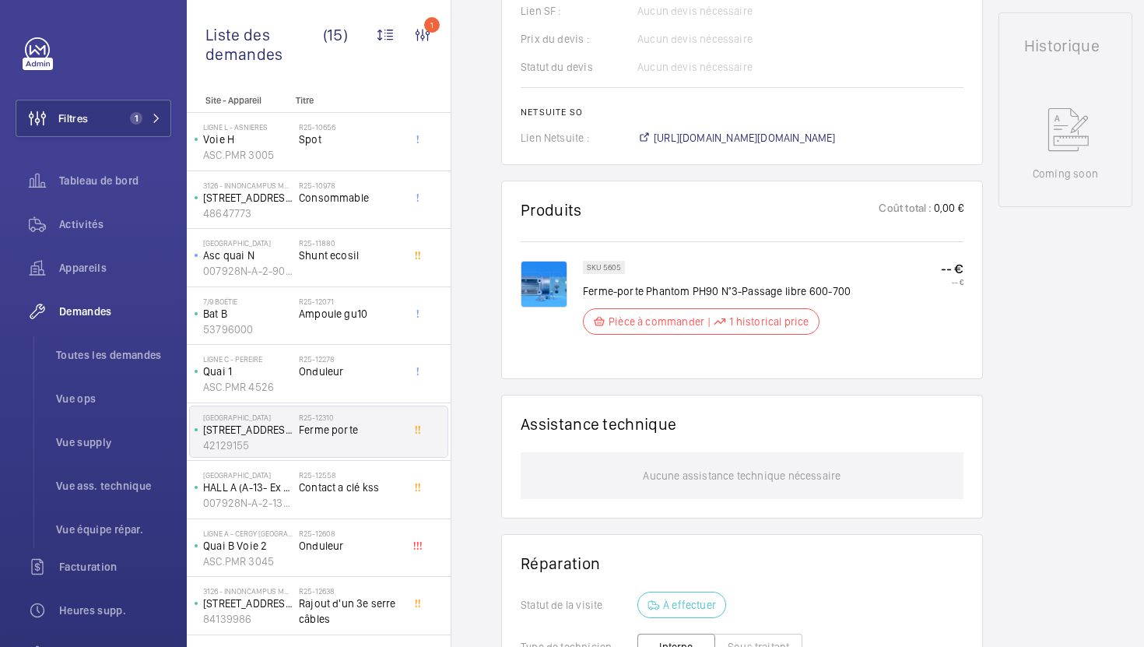
scroll to position [725, 0]
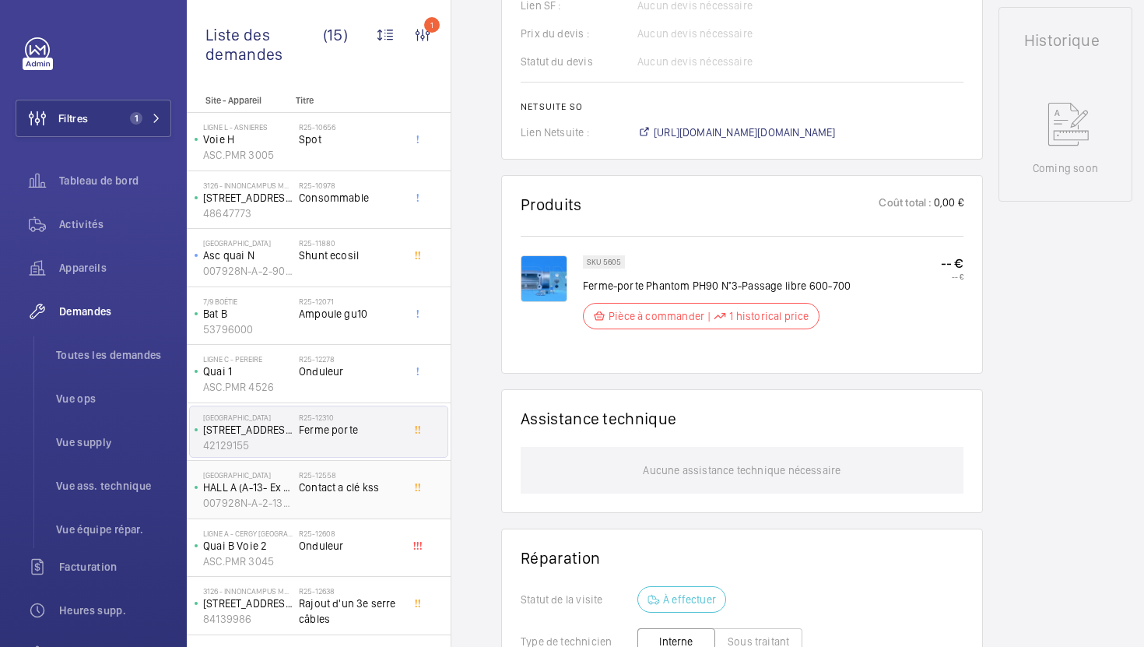
click at [363, 499] on div "R25-12558 Contact a clé kss" at bounding box center [350, 492] width 103 height 45
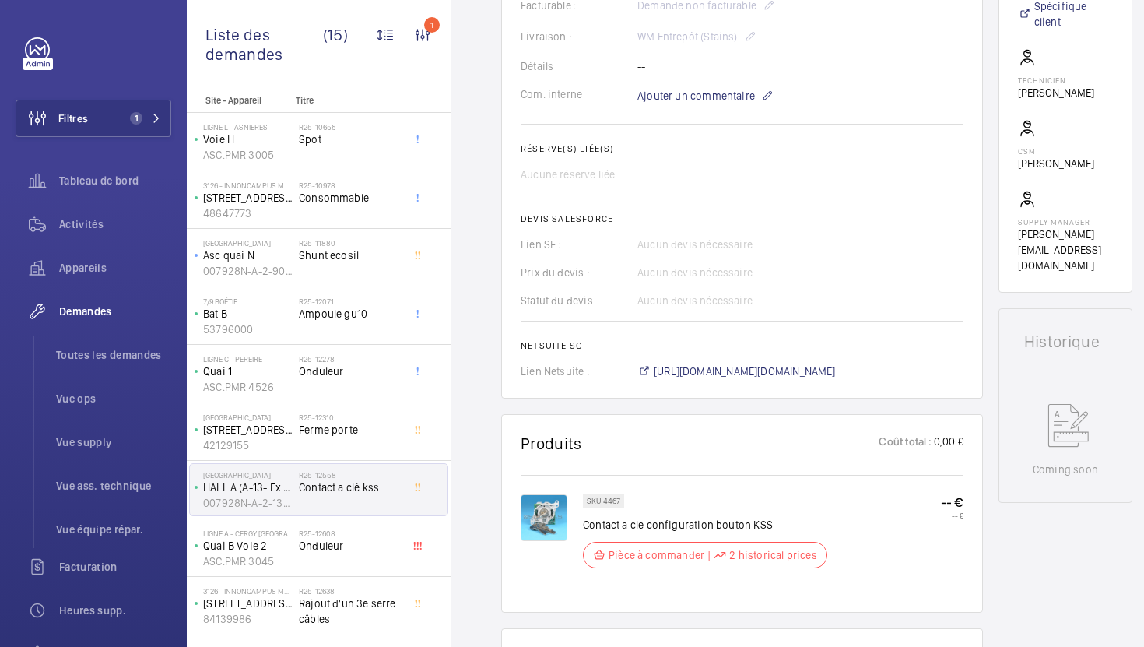
scroll to position [486, 0]
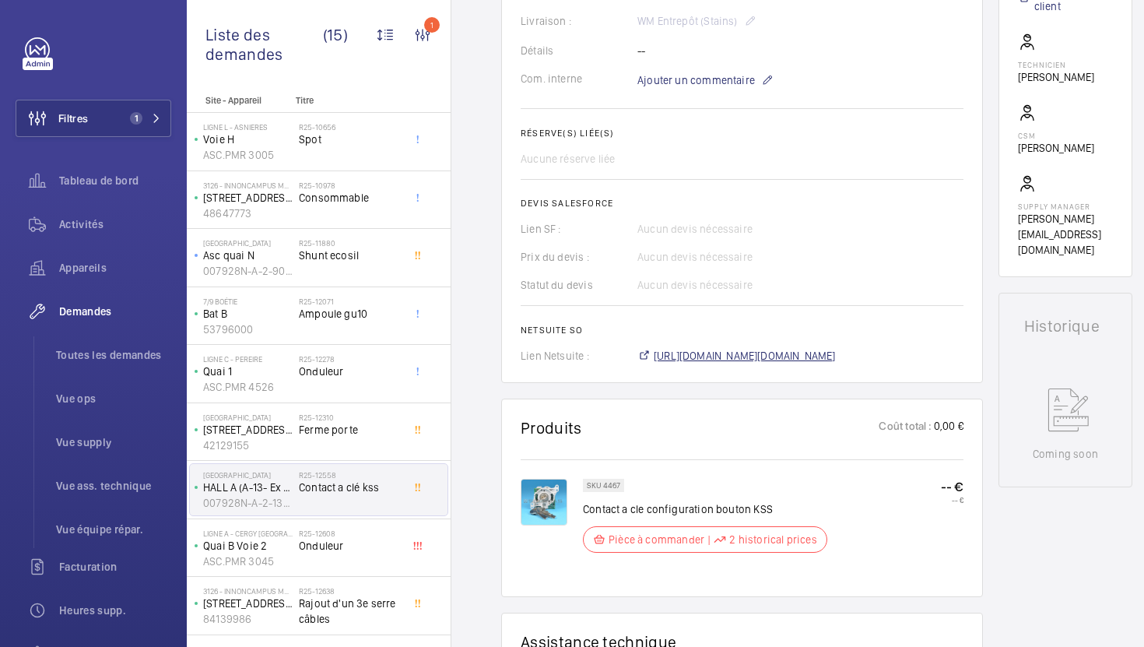
click at [788, 363] on span "[URL][DOMAIN_NAME][DOMAIN_NAME]" at bounding box center [745, 356] width 182 height 16
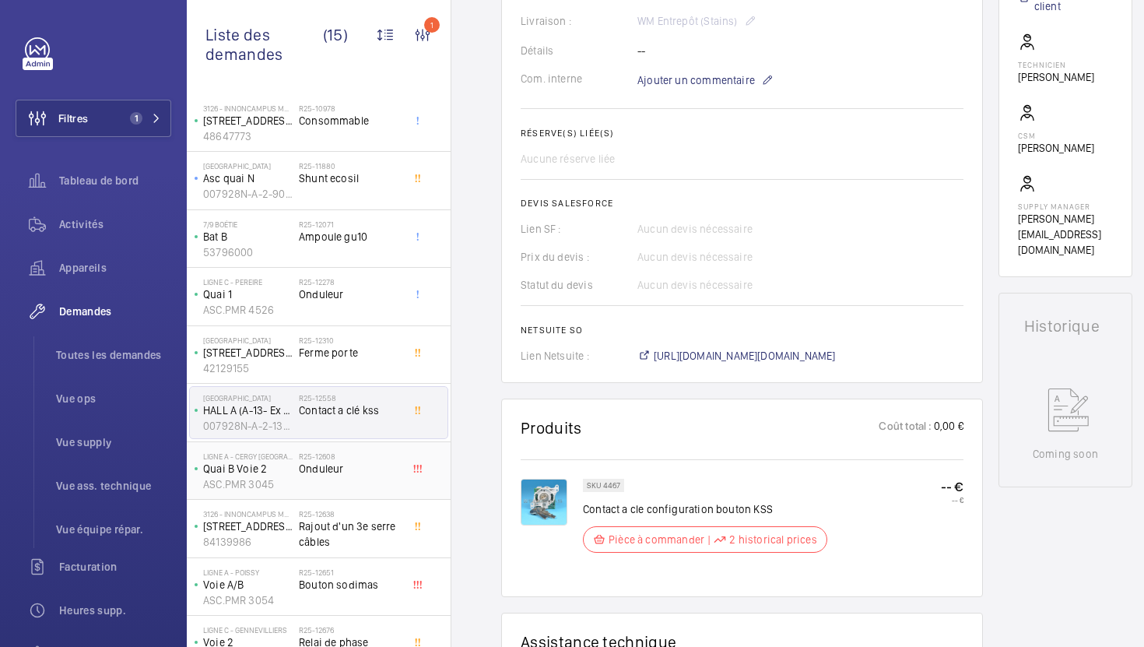
click at [375, 491] on div "R25-12608 Onduleur" at bounding box center [350, 473] width 103 height 45
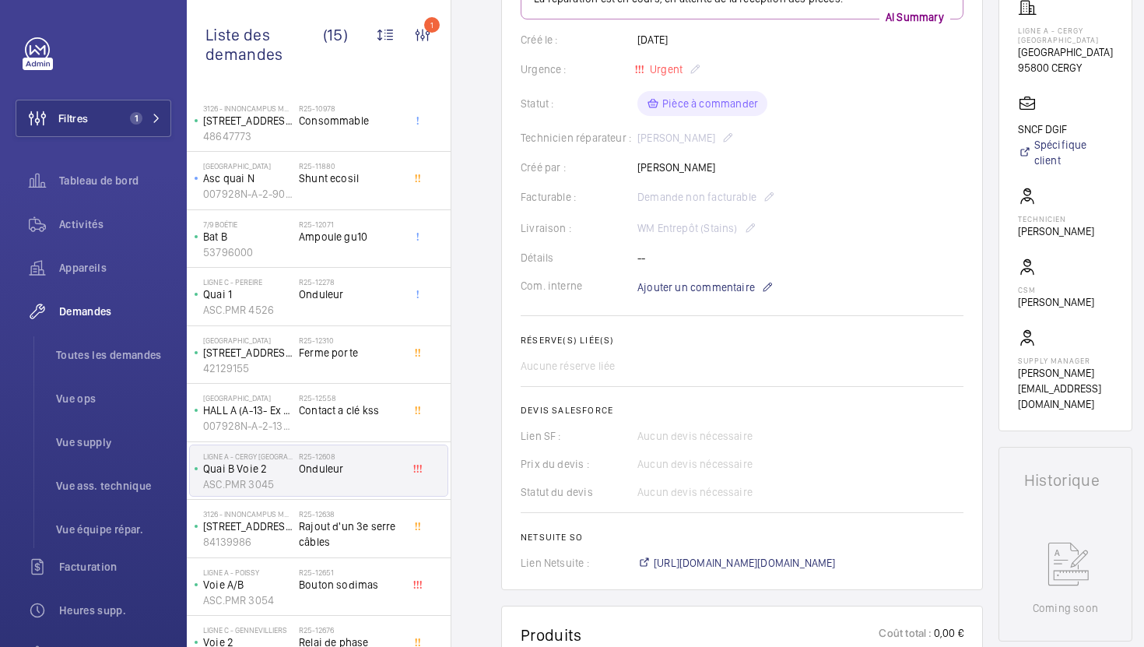
scroll to position [103, 0]
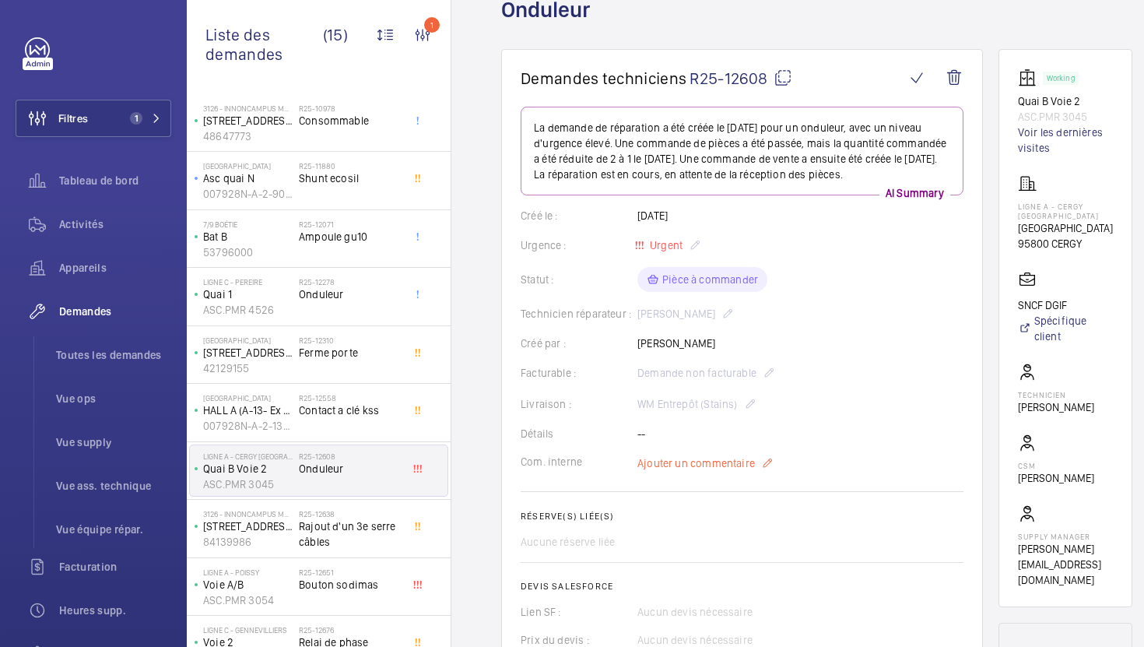
click at [710, 471] on span "Ajouter un commentaire" at bounding box center [696, 463] width 118 height 16
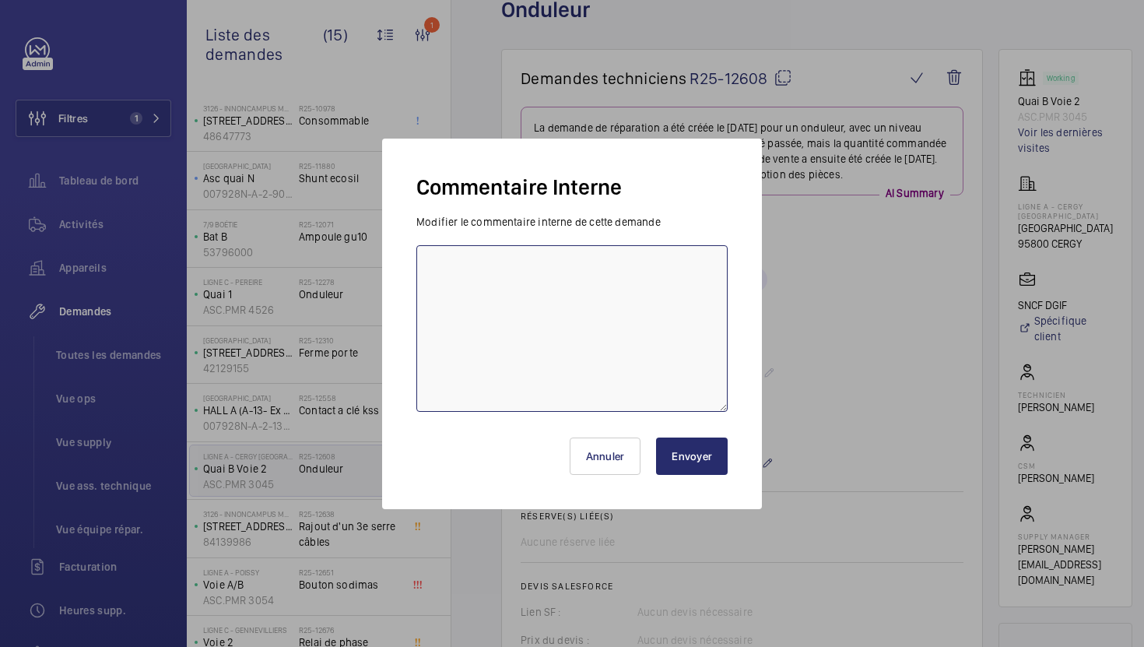
click at [592, 351] on textarea at bounding box center [571, 328] width 311 height 167
type textarea "26/09 commande faite pour le stock"
click at [670, 458] on button "Envoyer" at bounding box center [692, 455] width 72 height 37
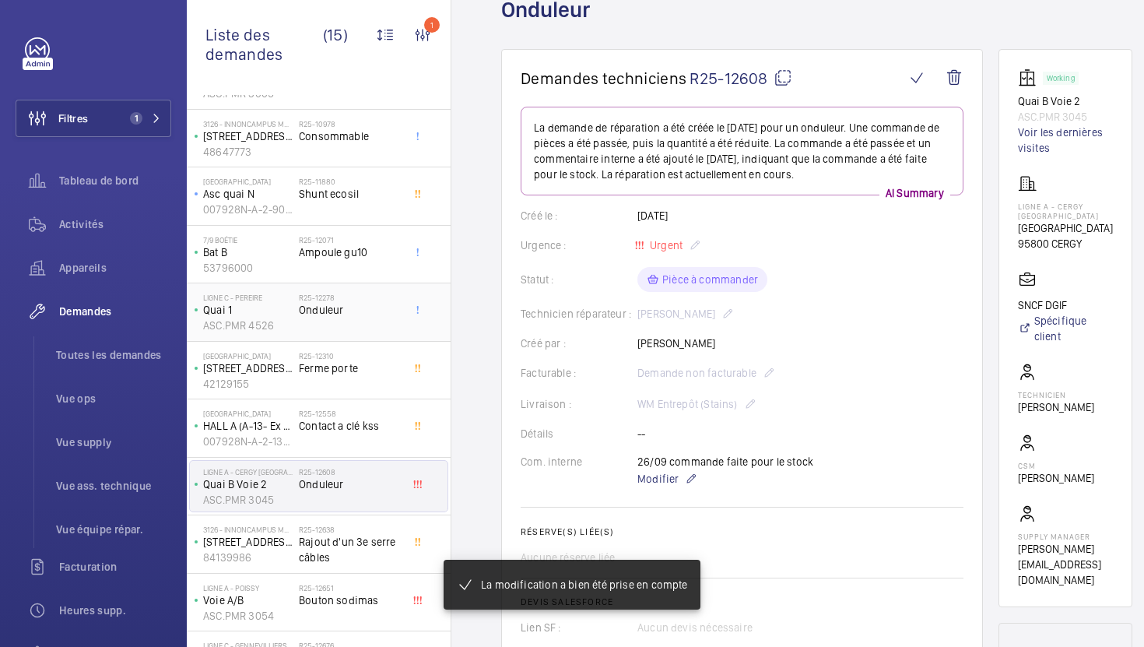
scroll to position [132, 0]
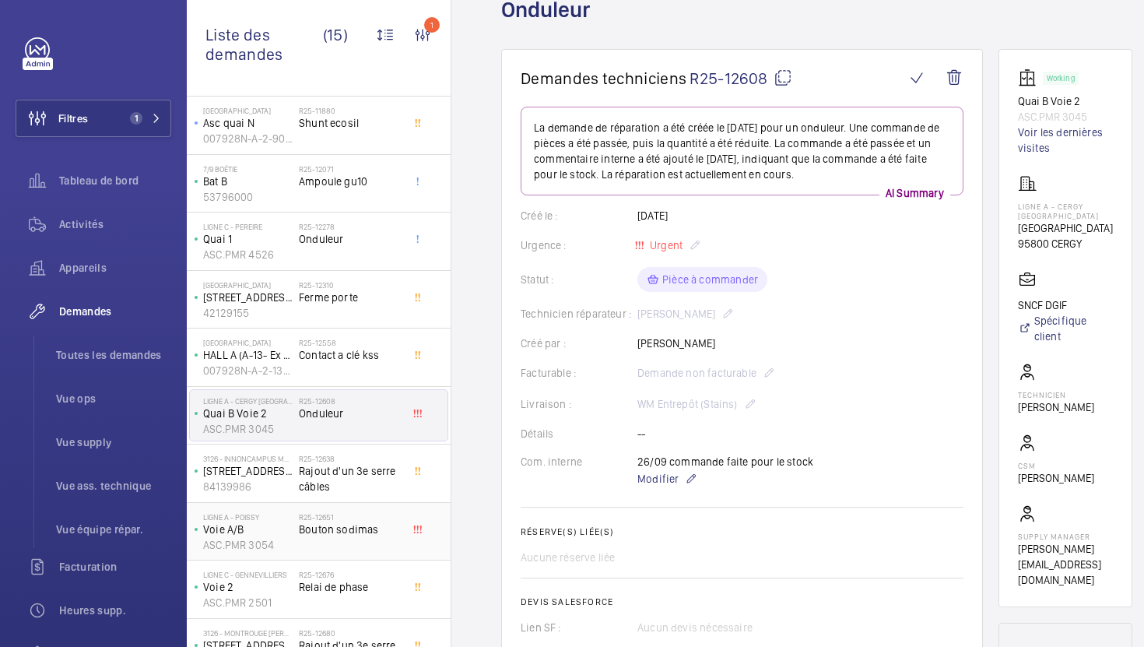
click at [384, 539] on div "R25-12651 [PERSON_NAME]" at bounding box center [350, 534] width 103 height 45
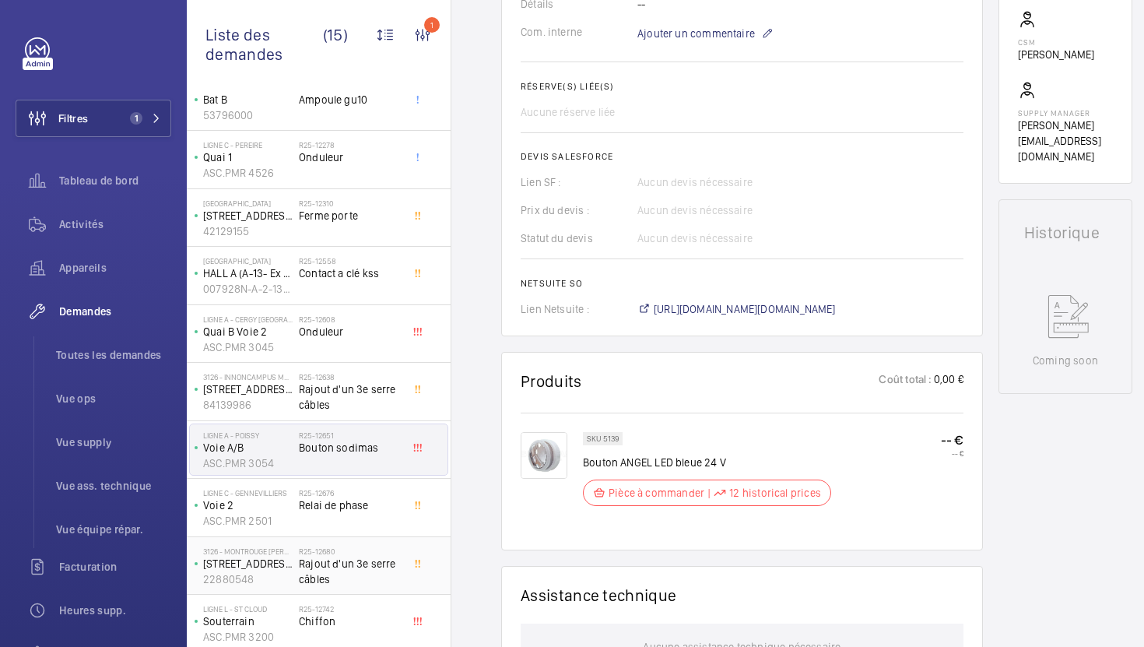
scroll to position [219, 0]
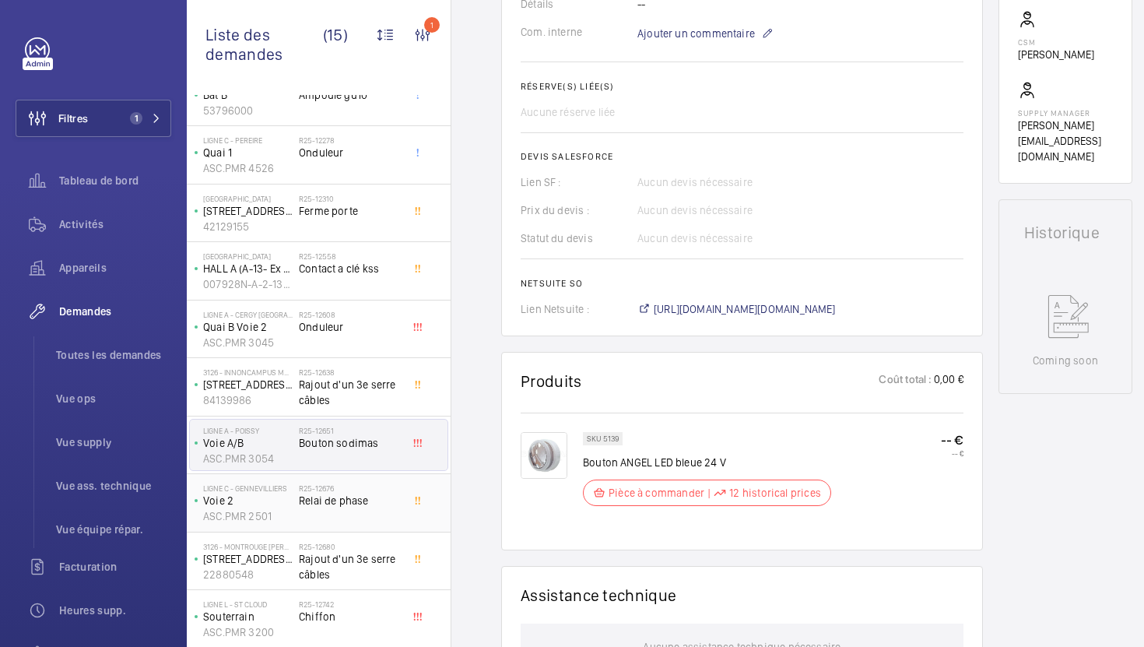
click at [396, 515] on div "R25-12676 Relai de phase" at bounding box center [350, 505] width 103 height 45
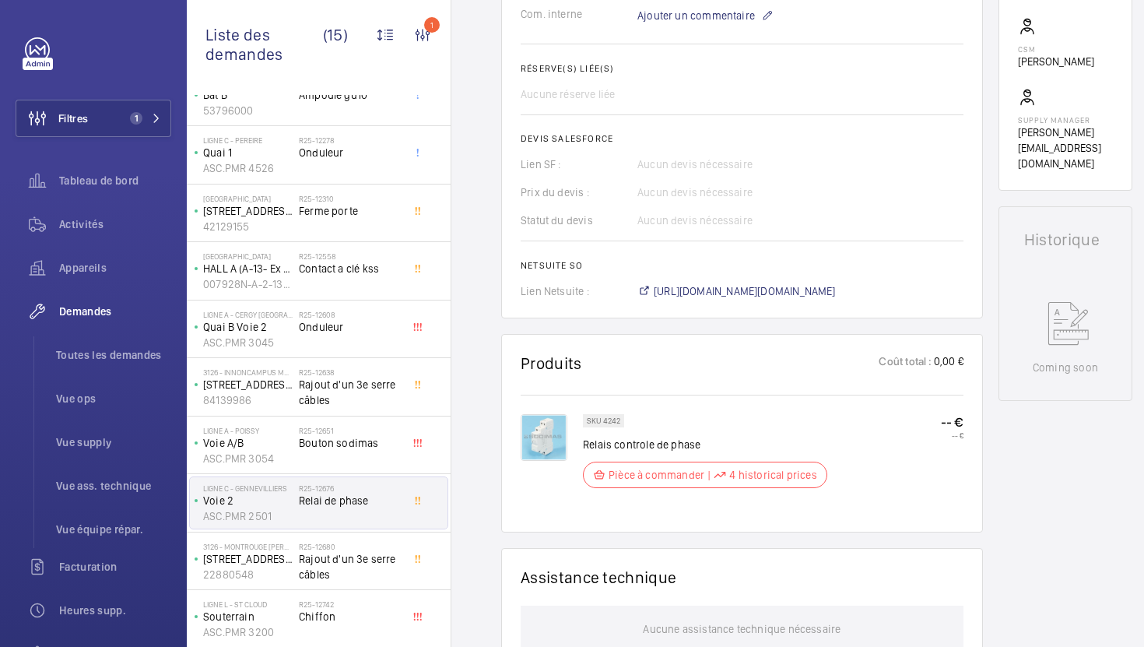
scroll to position [608, 0]
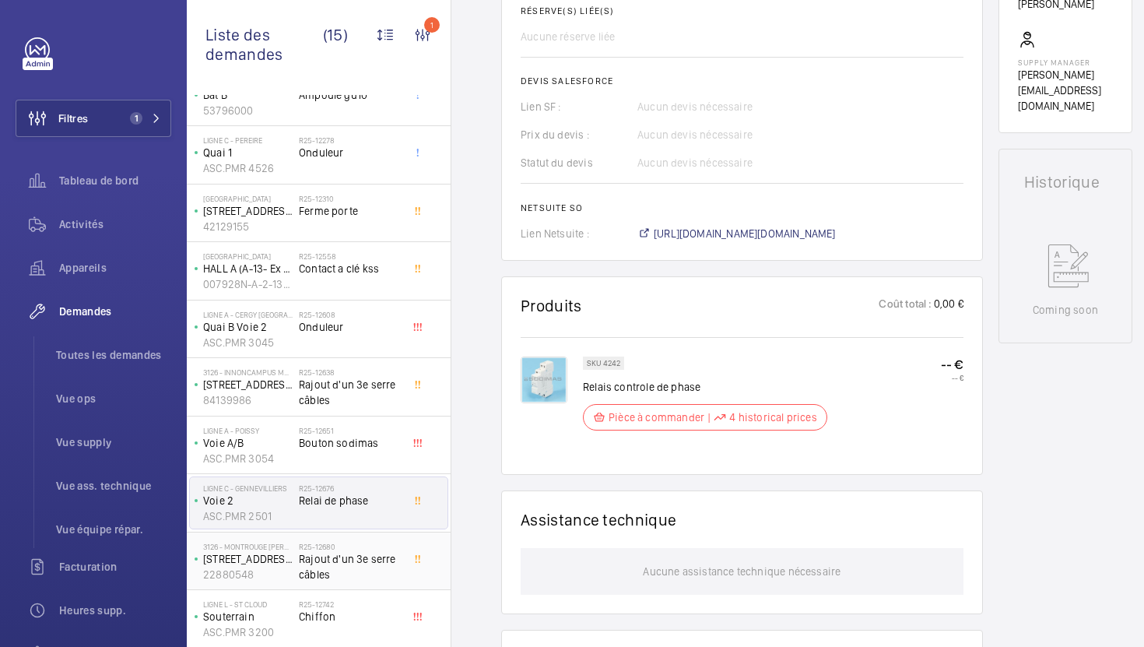
click at [366, 554] on span "Rajout d'un 3e serre câbles" at bounding box center [350, 566] width 103 height 31
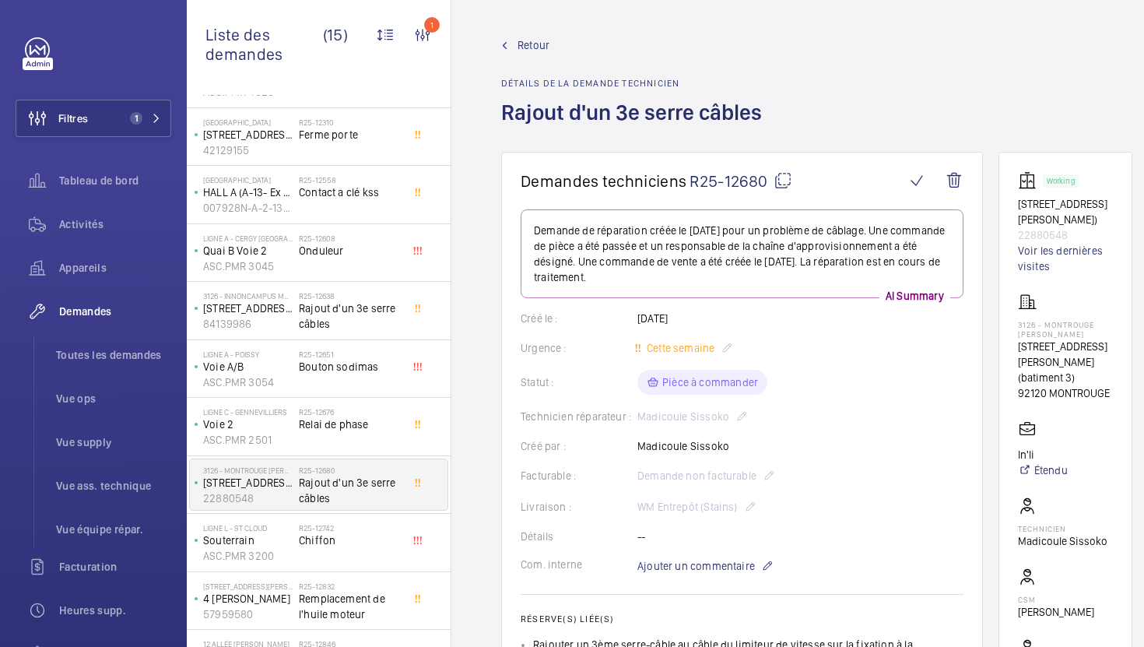
scroll to position [336, 0]
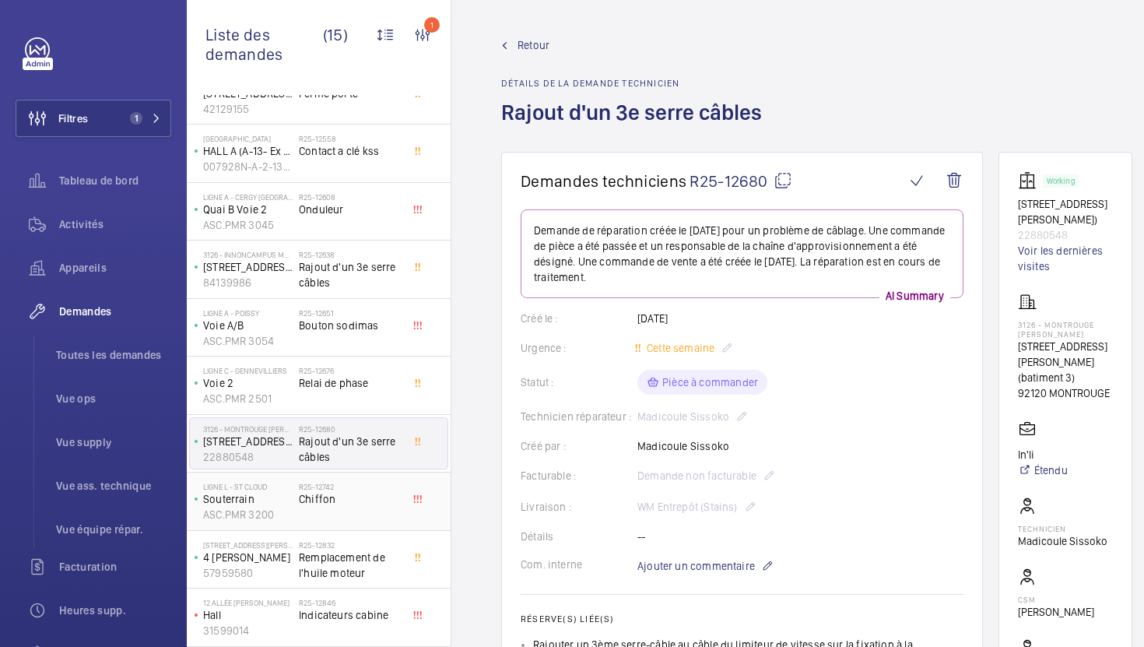
click at [383, 479] on div "R25-12742 Chiffon" at bounding box center [353, 501] width 109 height 51
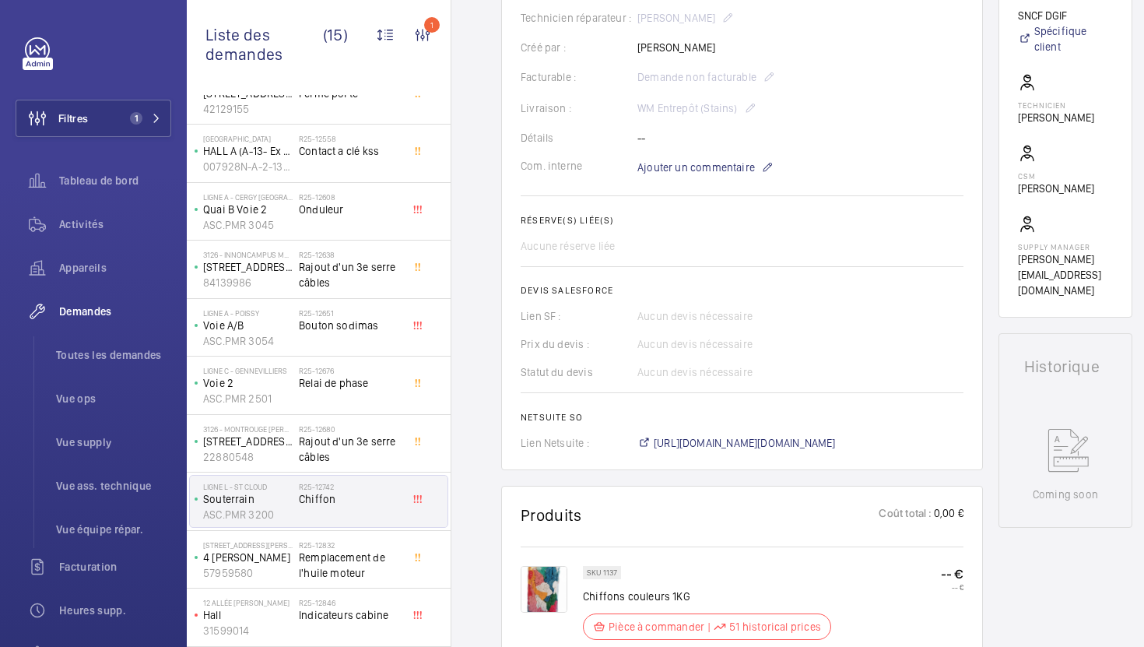
scroll to position [360, 0]
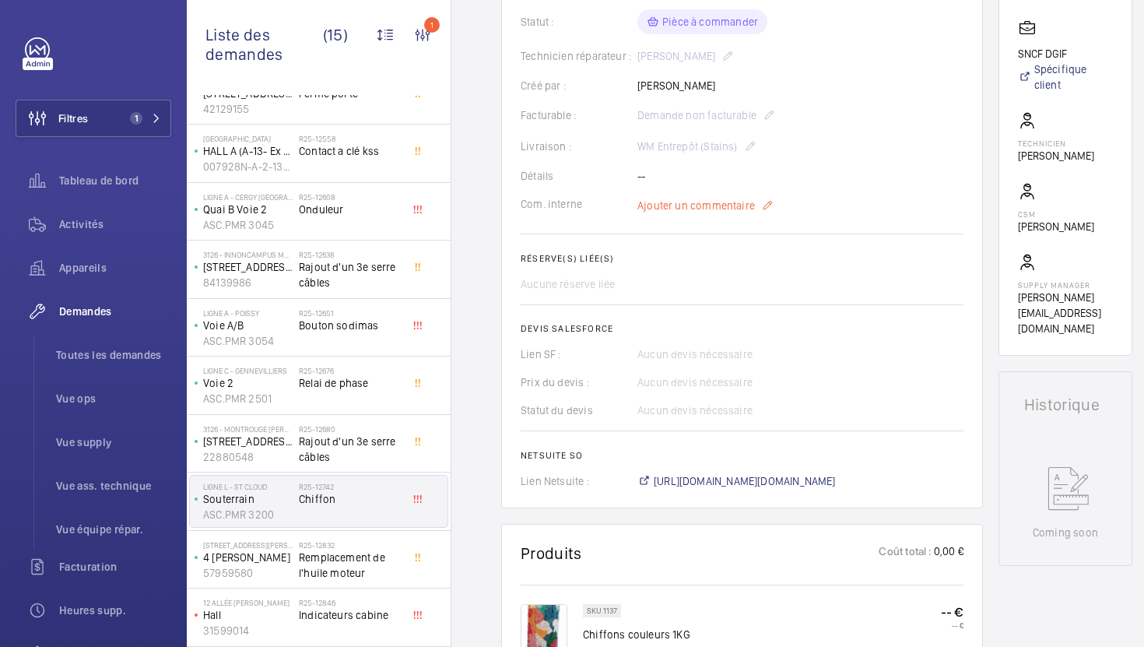
click at [725, 207] on span "Ajouter un commentaire" at bounding box center [696, 206] width 118 height 16
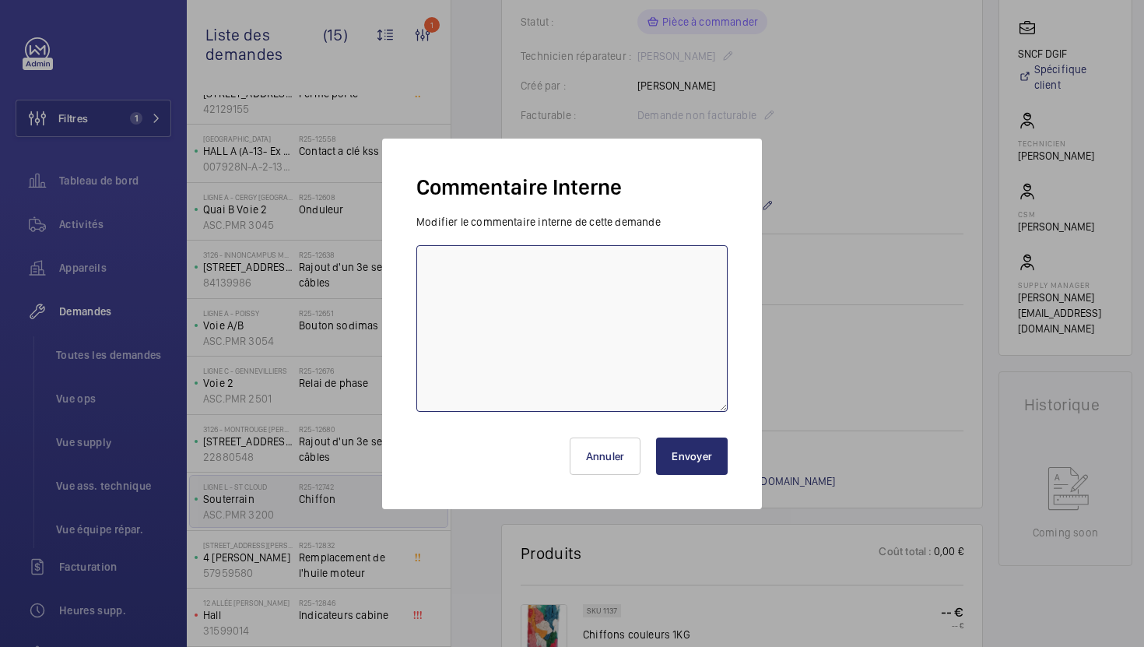
click at [616, 304] on textarea at bounding box center [571, 328] width 311 height 167
type textarea "26/09 commande faite pour le stock"
click at [709, 455] on button "Envoyer" at bounding box center [692, 455] width 72 height 37
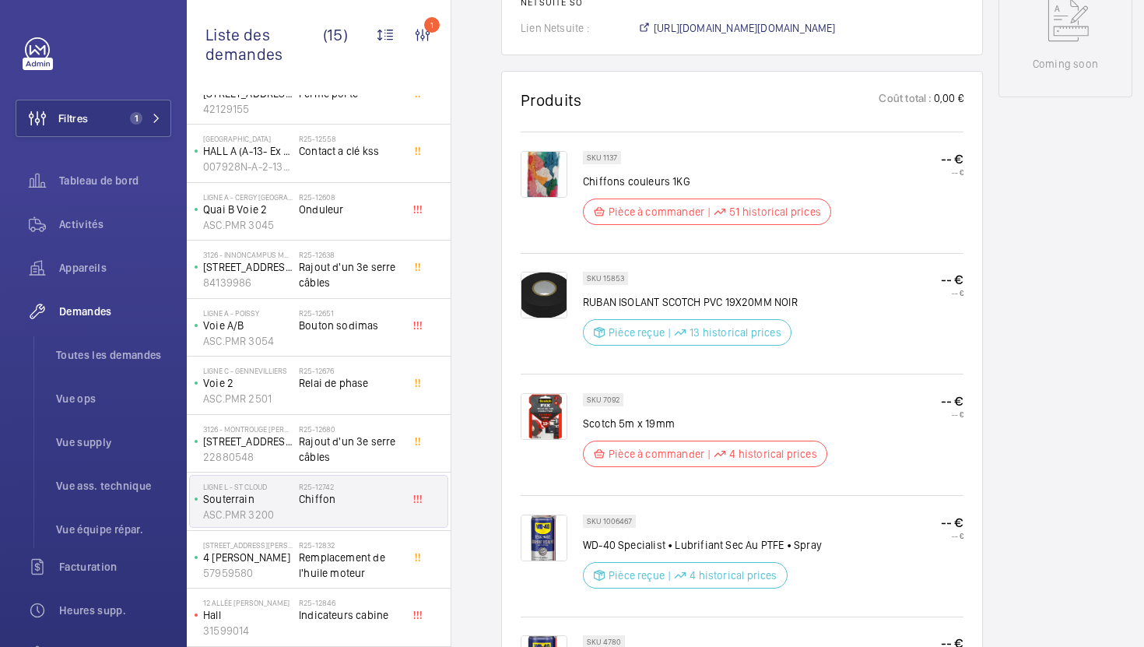
scroll to position [827, 0]
click at [614, 400] on p "SKU 7092" at bounding box center [603, 401] width 33 height 5
copy p "7092"
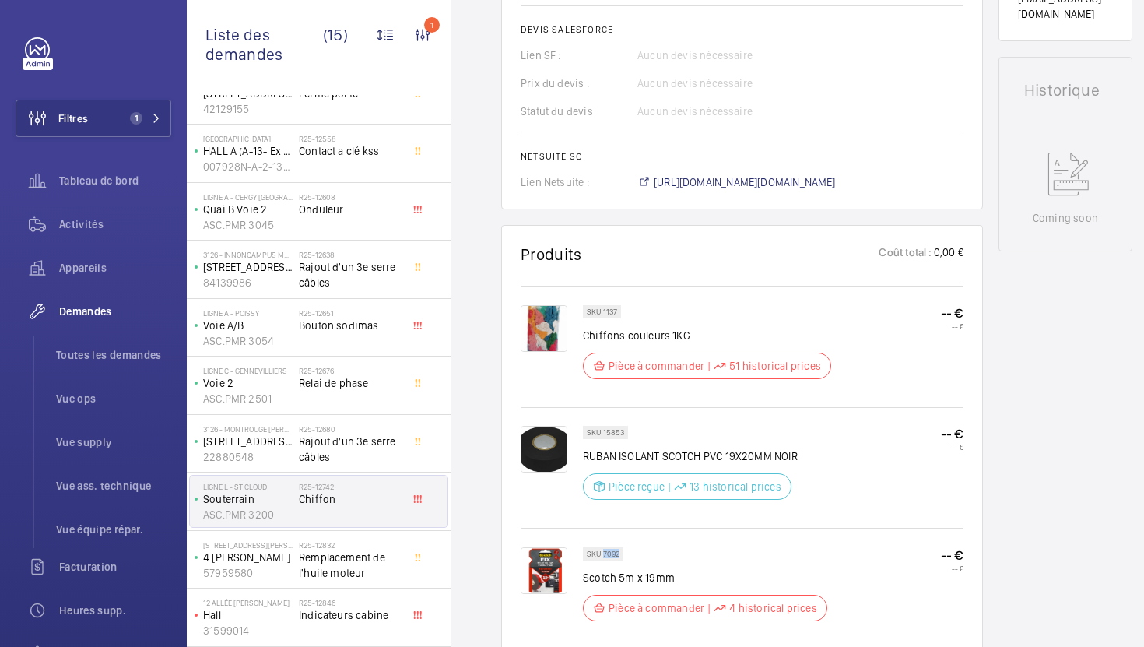
scroll to position [585, 0]
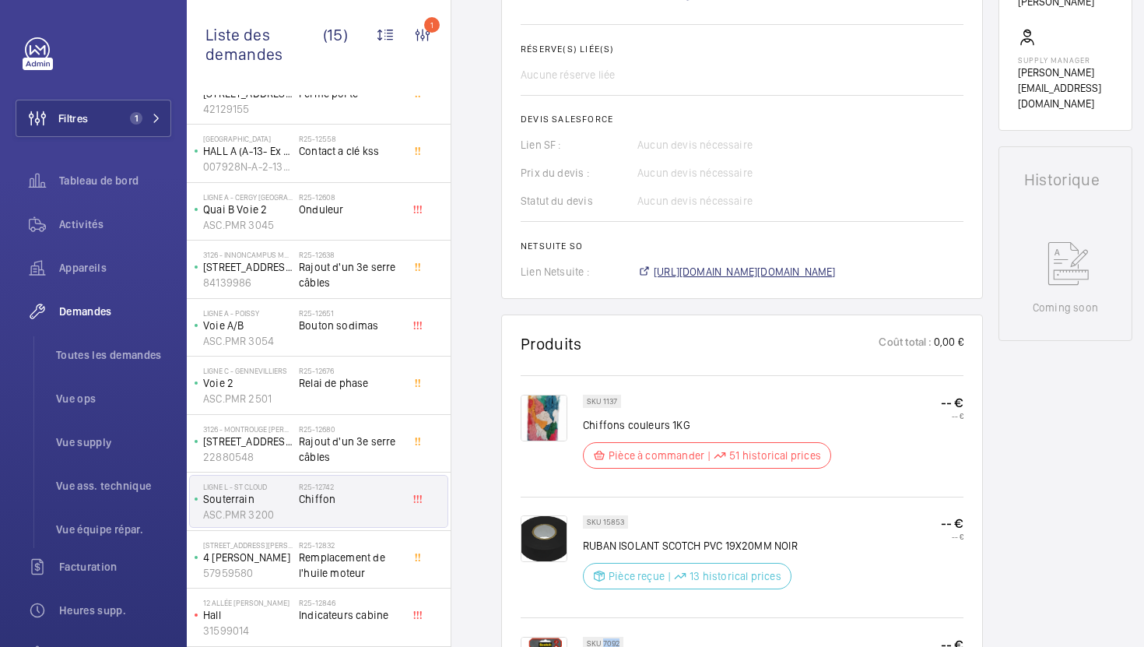
click at [767, 271] on span "[URL][DOMAIN_NAME][DOMAIN_NAME]" at bounding box center [745, 272] width 182 height 16
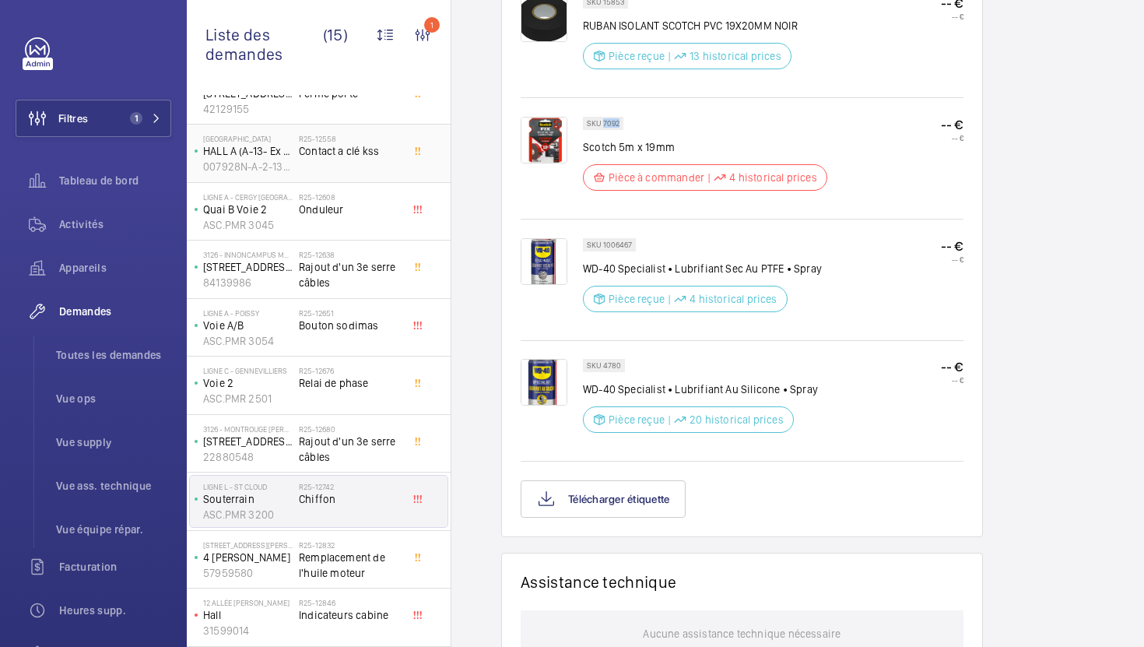
scroll to position [1108, 0]
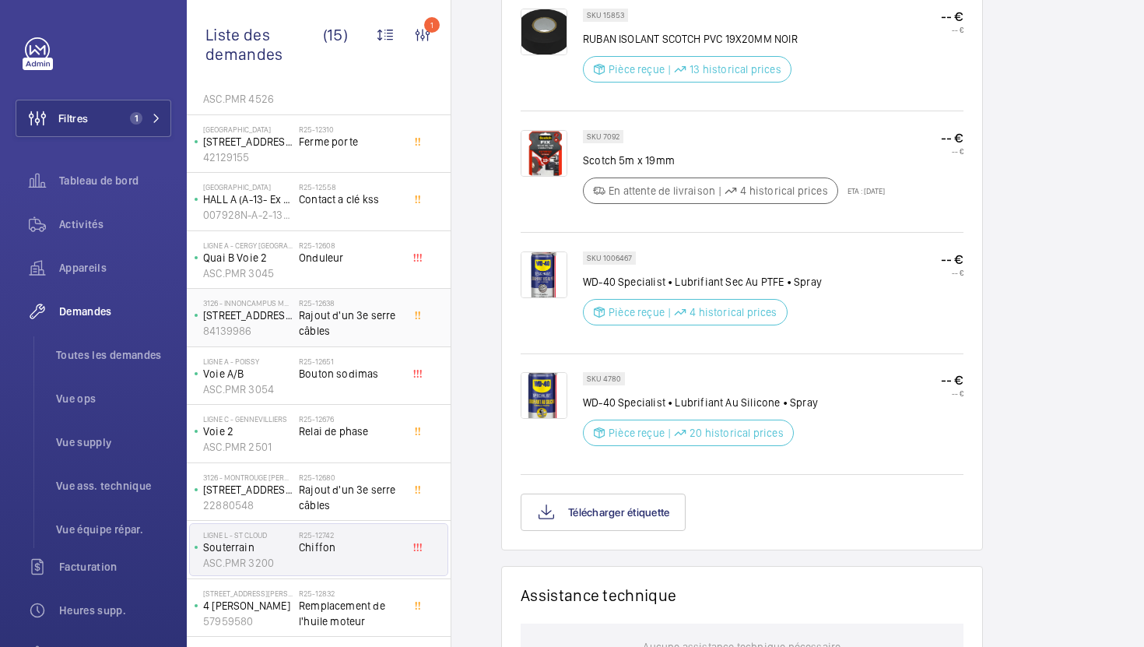
scroll to position [336, 0]
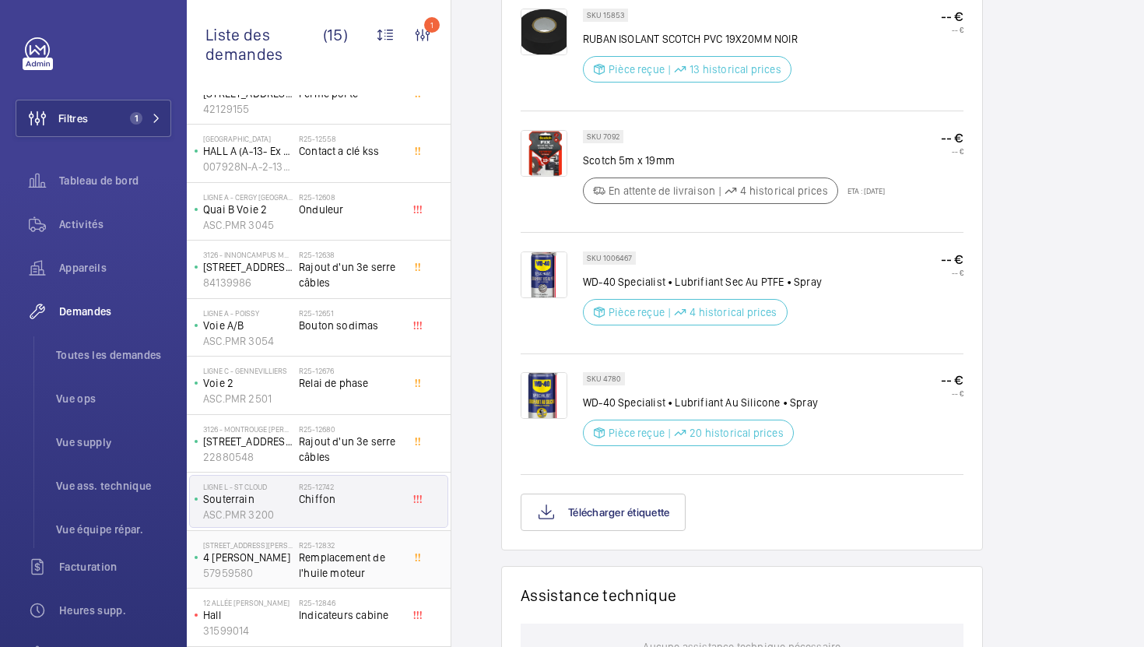
click at [400, 565] on span "Remplacement de l'huile moteur" at bounding box center [350, 565] width 103 height 31
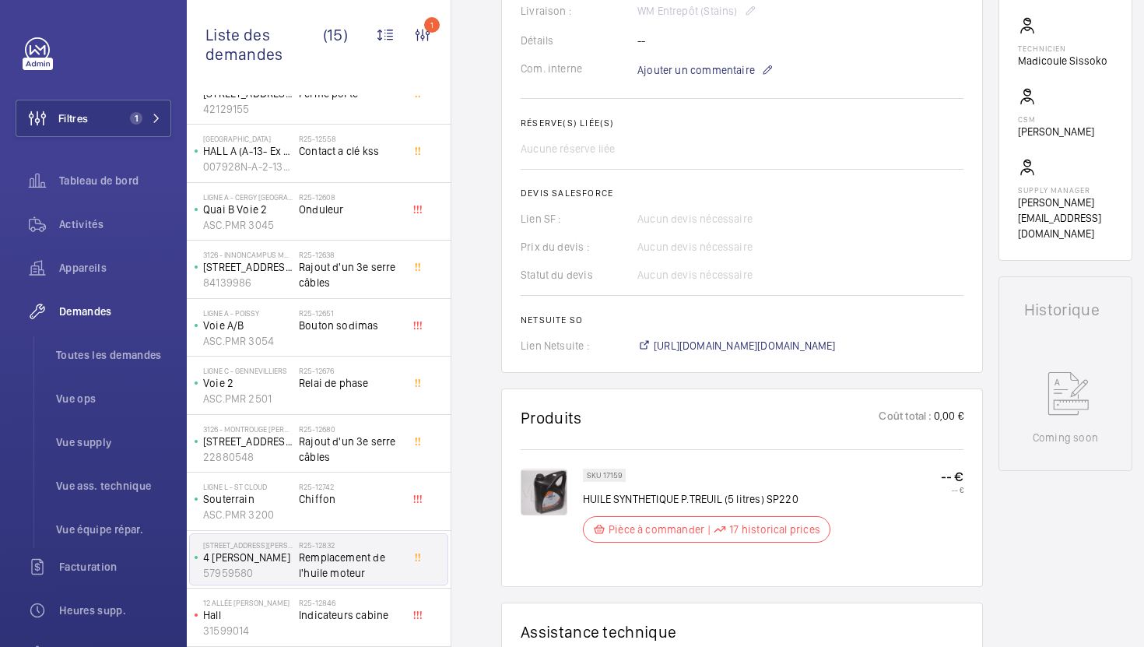
scroll to position [497, 0]
click at [366, 644] on div "[STREET_ADDRESS][PERSON_NAME] Hall 31599014 R25-12846 Indicateurs cabine" at bounding box center [319, 617] width 264 height 58
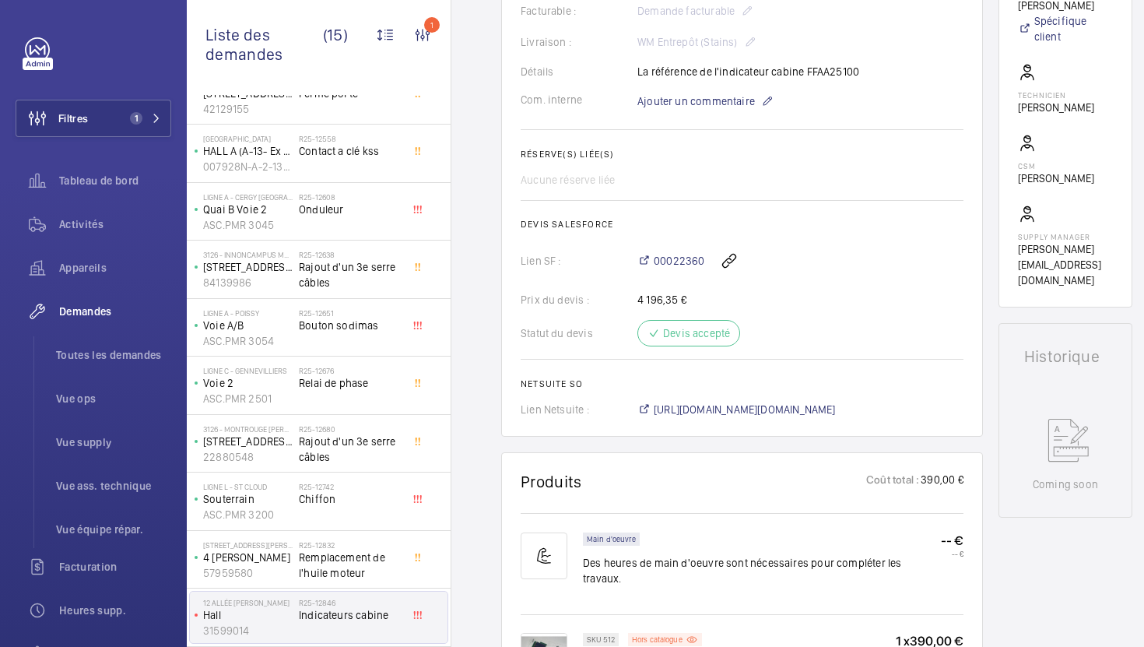
scroll to position [604, 0]
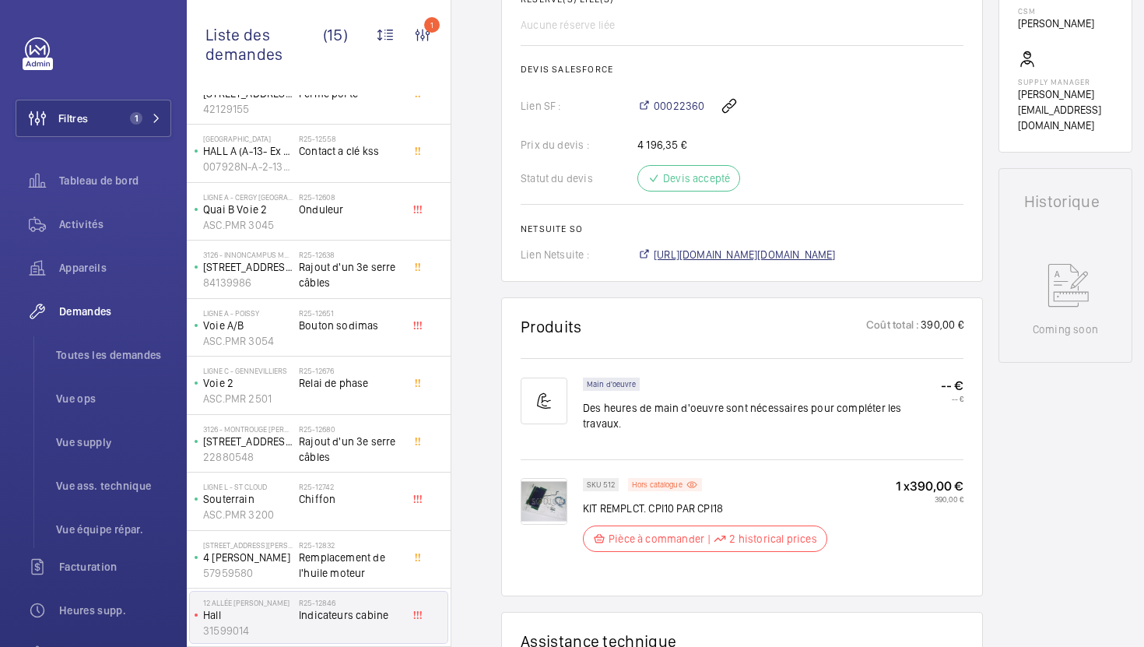
click at [774, 262] on span "[URL][DOMAIN_NAME][DOMAIN_NAME]" at bounding box center [745, 255] width 182 height 16
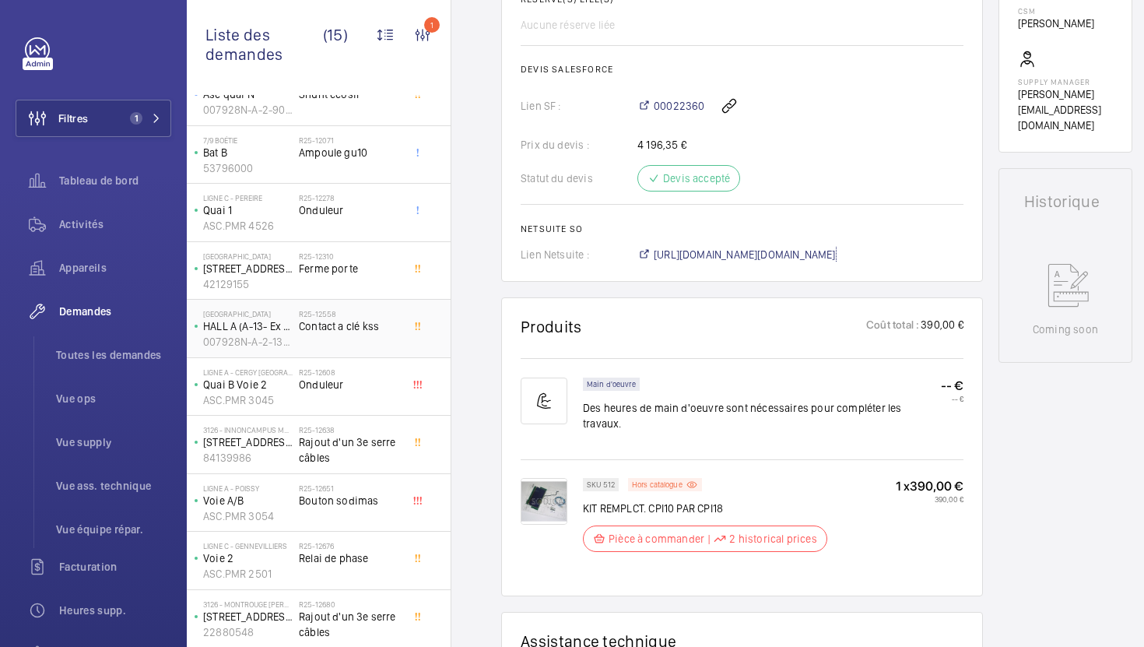
scroll to position [0, 0]
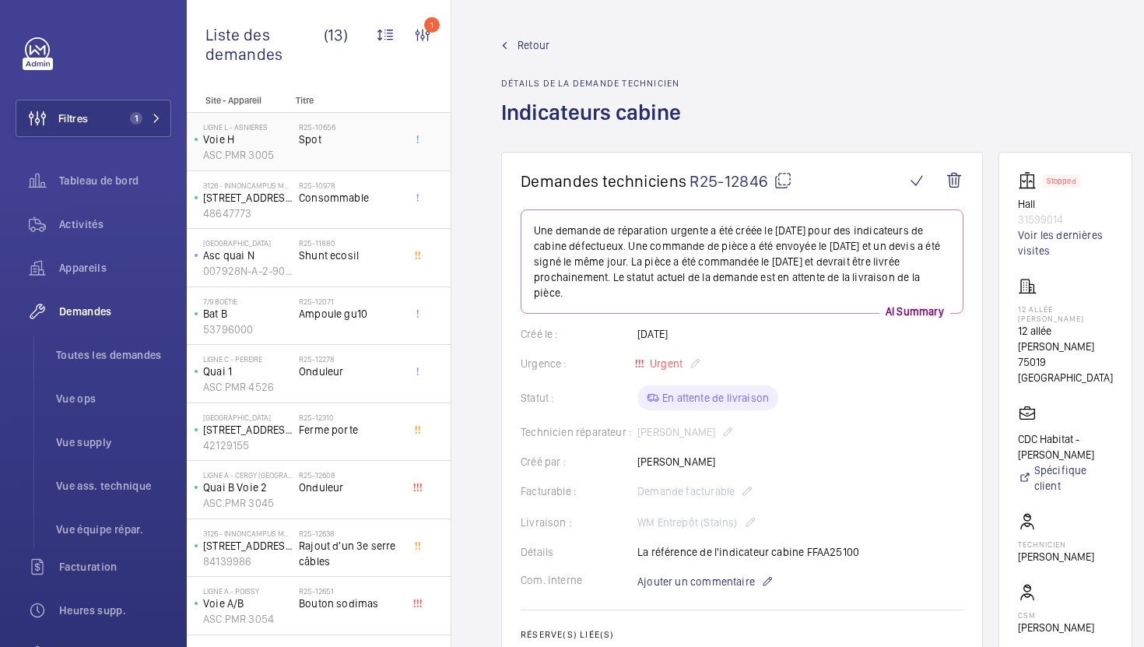
click at [376, 156] on div "R25-10656 Spot" at bounding box center [350, 144] width 103 height 45
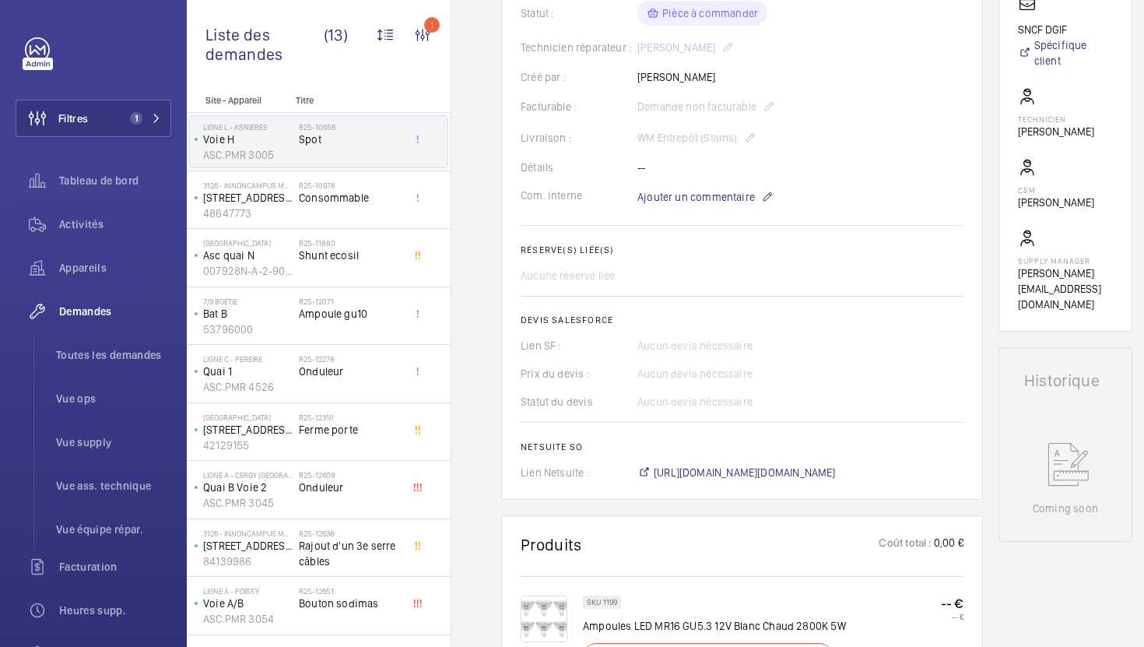
scroll to position [402, 0]
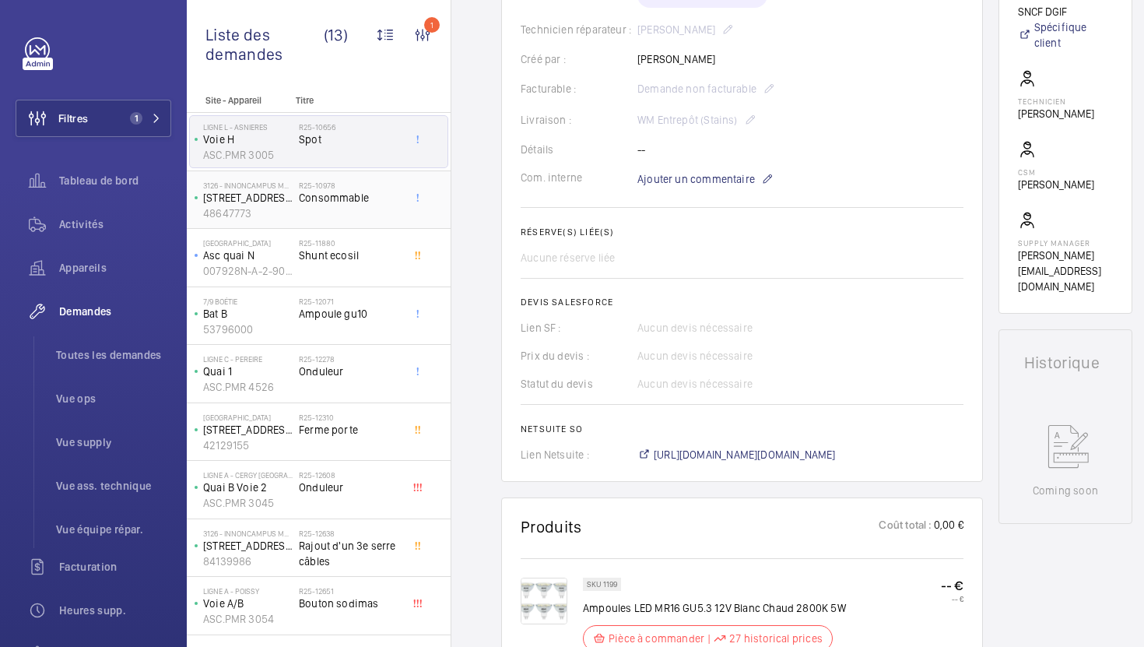
click at [378, 208] on div "R25-10978 Consommable" at bounding box center [350, 203] width 103 height 45
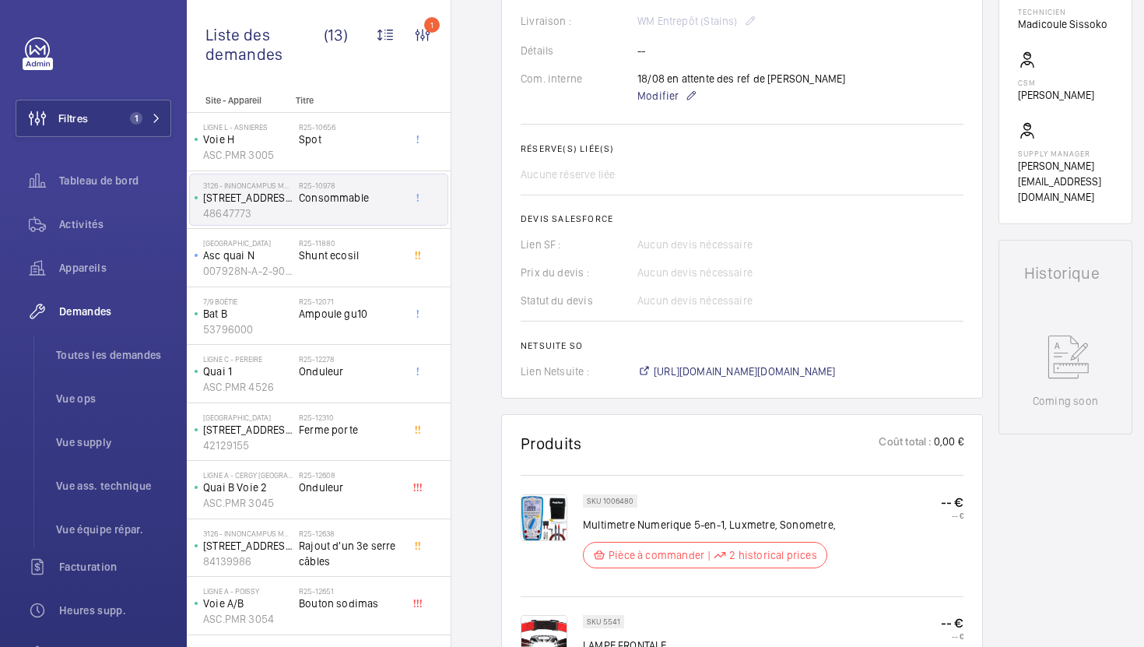
scroll to position [538, 0]
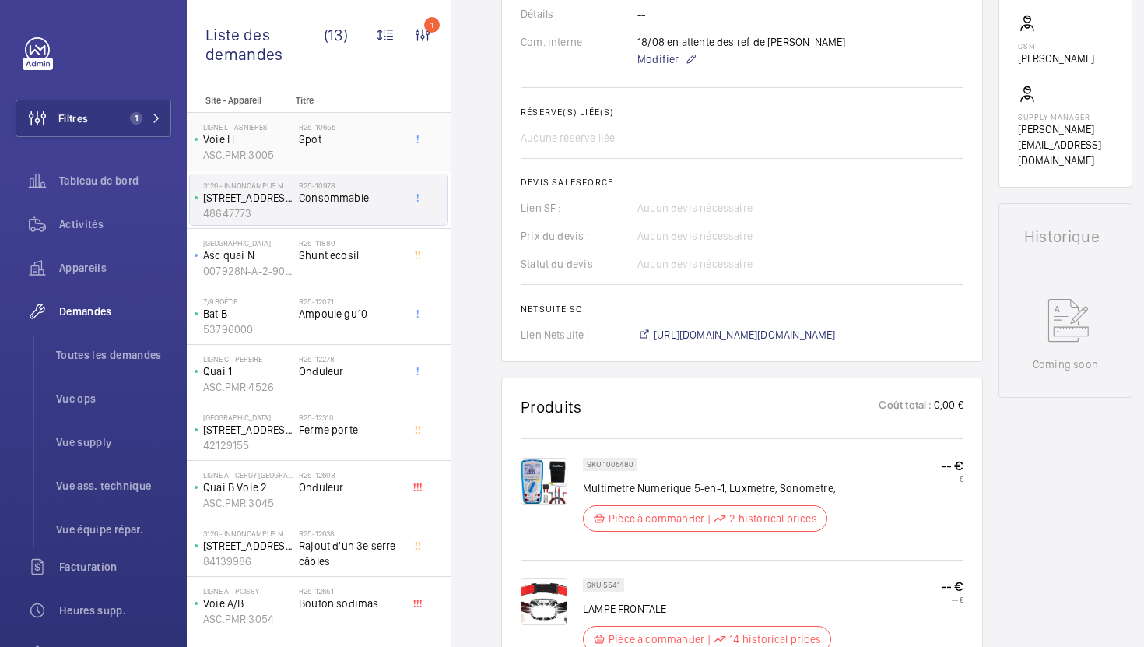
click at [340, 146] on span "Spot" at bounding box center [350, 140] width 103 height 16
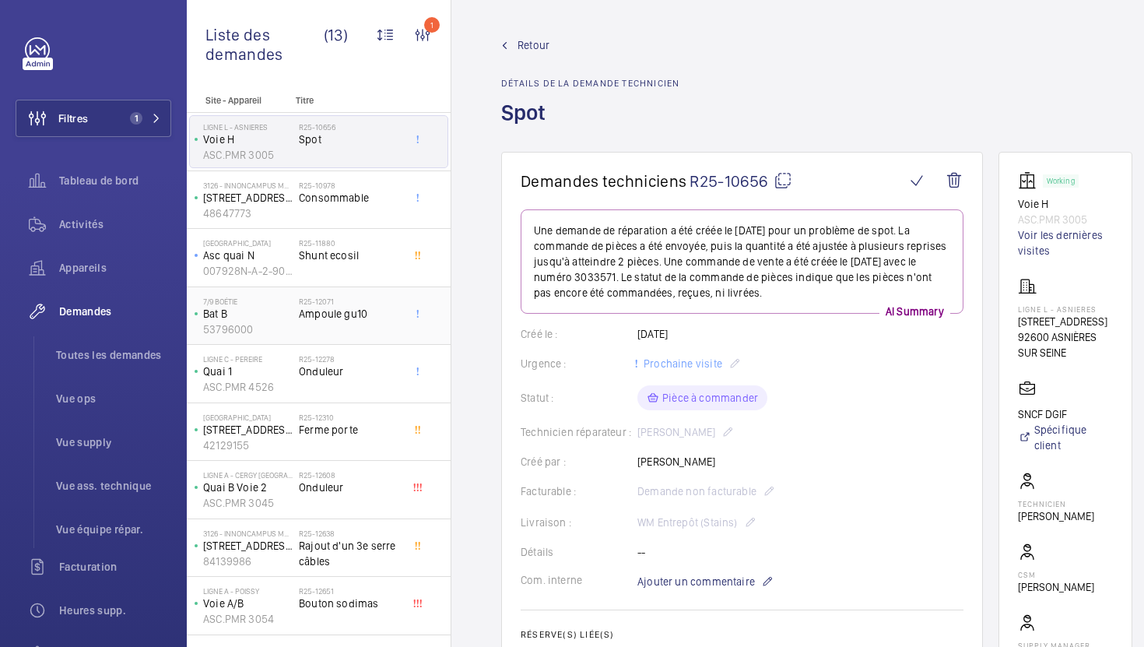
click at [369, 323] on div "R25-12071 Ampoule gu10" at bounding box center [350, 319] width 103 height 45
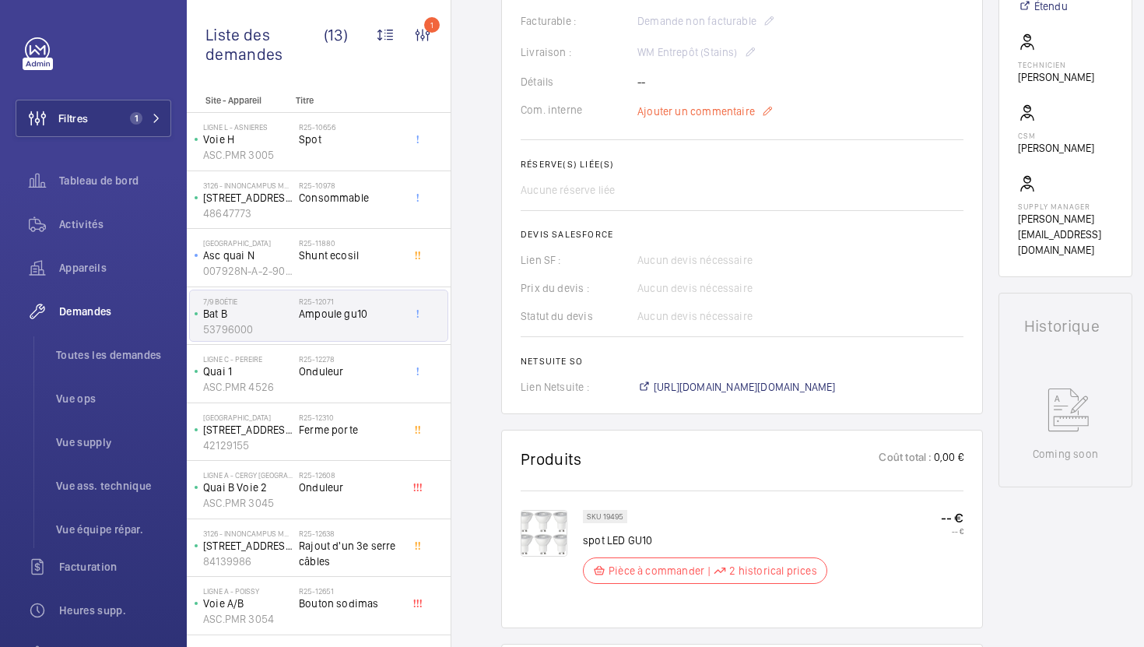
scroll to position [462, 0]
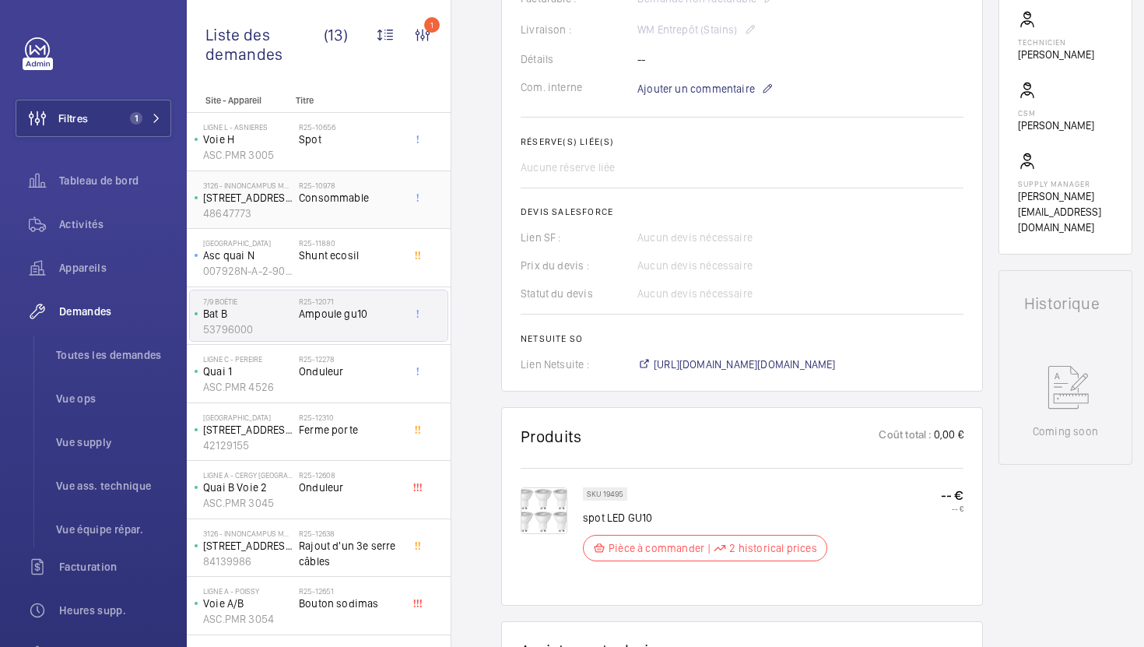
click at [331, 218] on div "R25-10978 Consommable" at bounding box center [350, 203] width 103 height 45
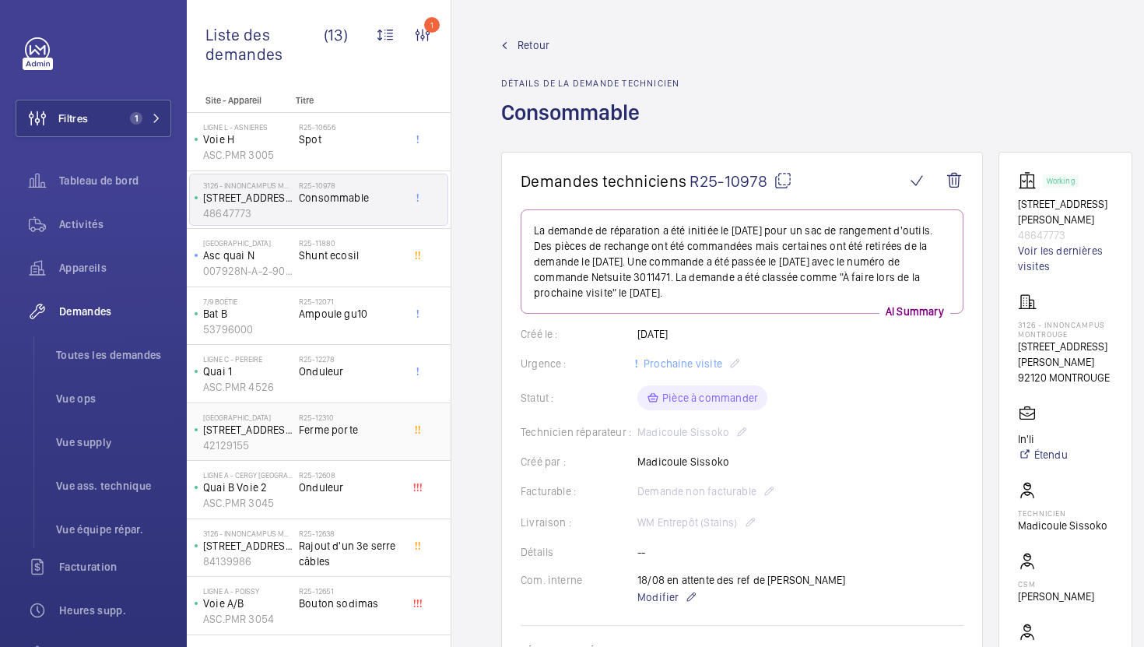
click at [354, 447] on div "R25-12310 Ferme porte" at bounding box center [350, 435] width 103 height 45
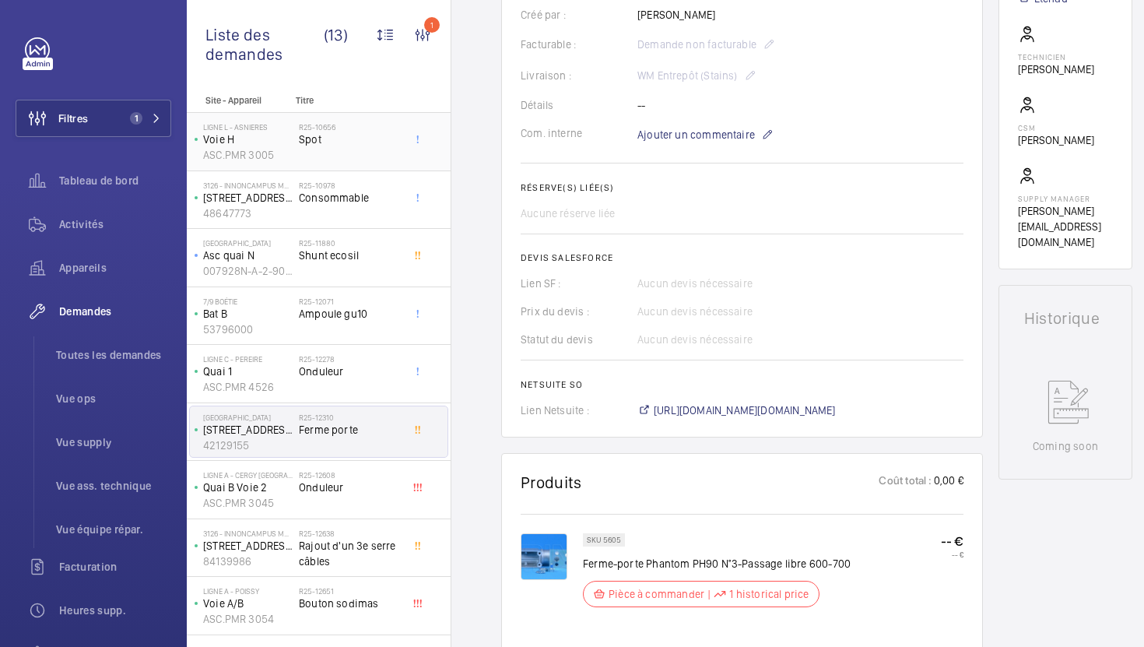
click at [372, 165] on div "R25-10656 Spot" at bounding box center [350, 144] width 103 height 45
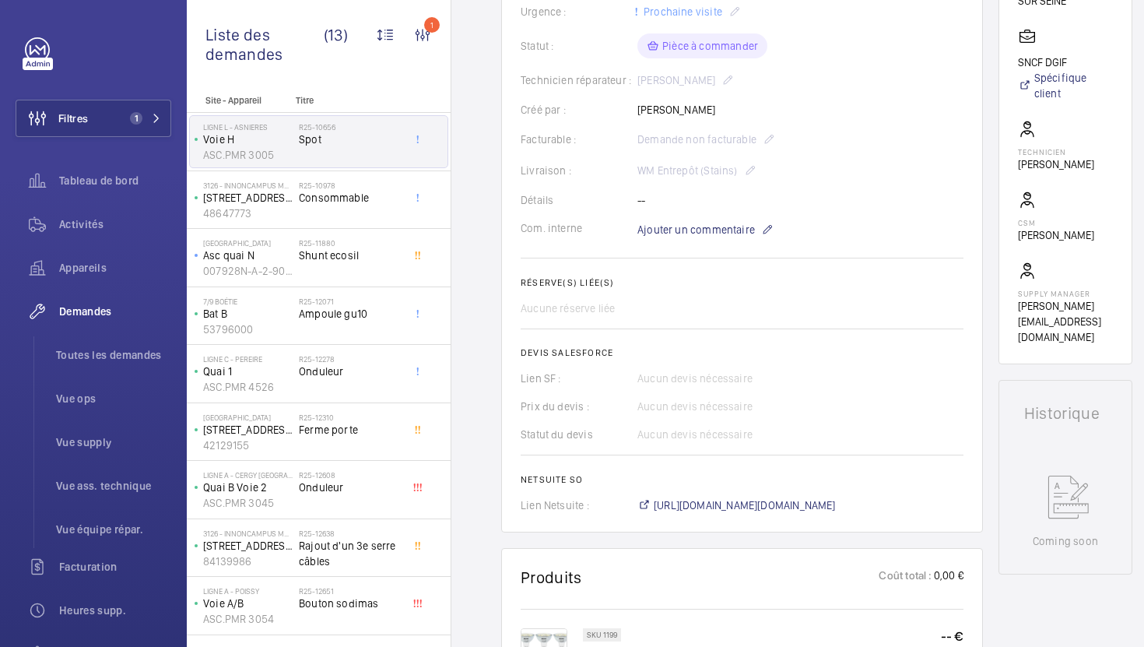
scroll to position [410, 0]
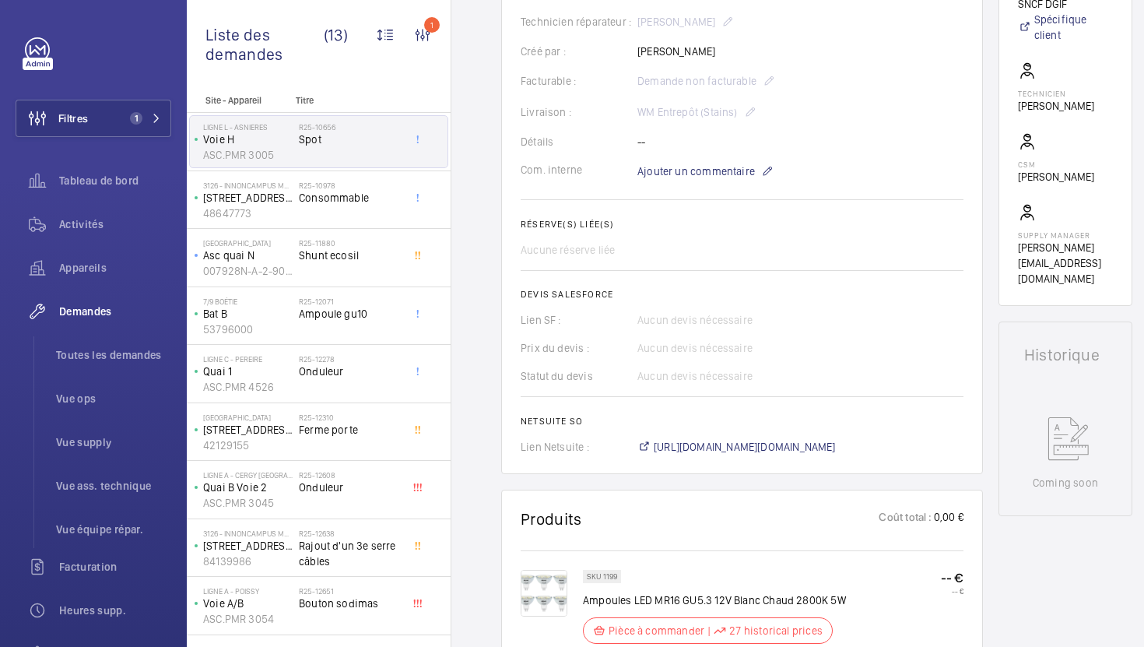
click at [613, 578] on p "SKU 1199" at bounding box center [602, 576] width 30 height 5
copy p "1199"
click at [378, 213] on div "R25-10978 Consommable" at bounding box center [350, 203] width 103 height 45
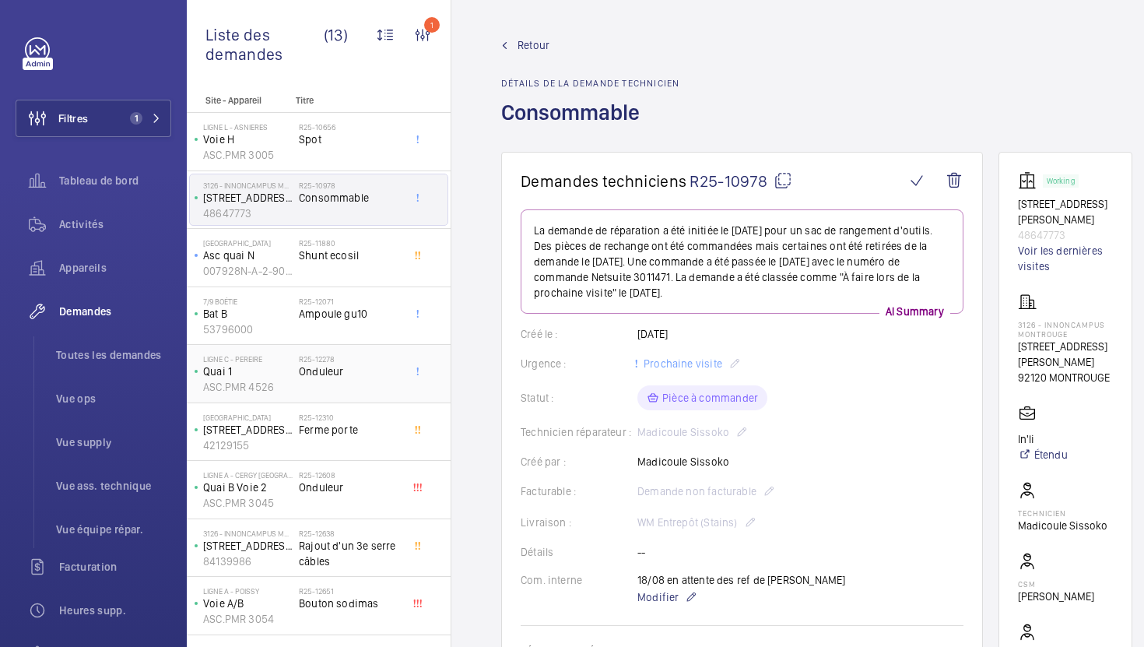
click at [371, 370] on span "Onduleur" at bounding box center [350, 371] width 103 height 16
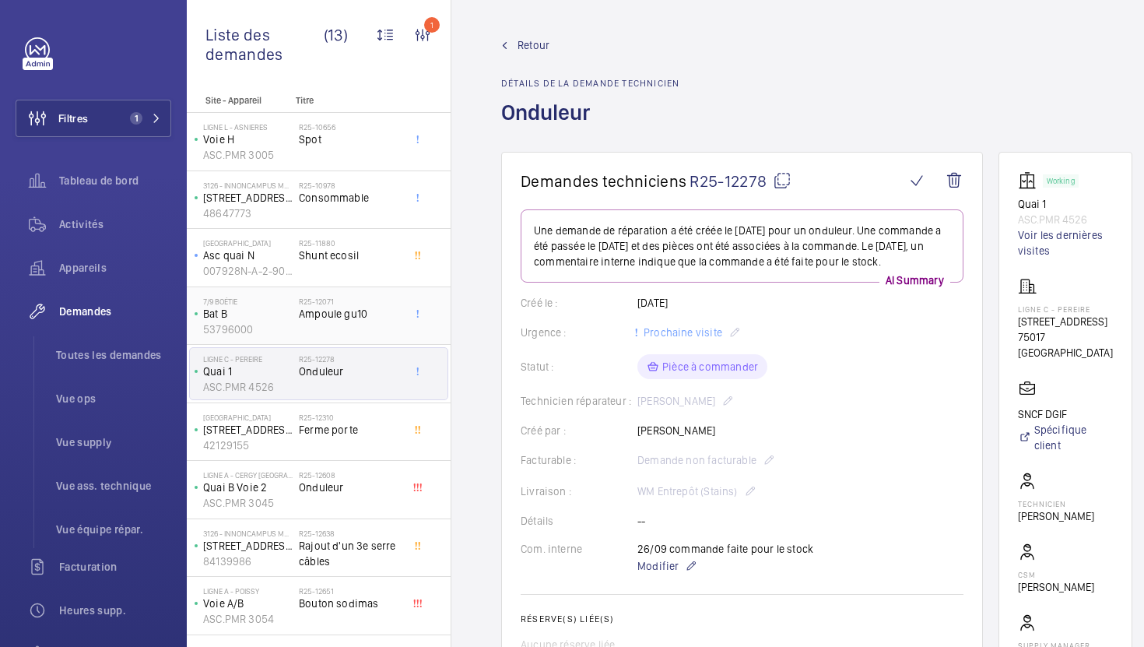
click at [377, 328] on div "R25-12071 Ampoule gu10" at bounding box center [350, 319] width 103 height 45
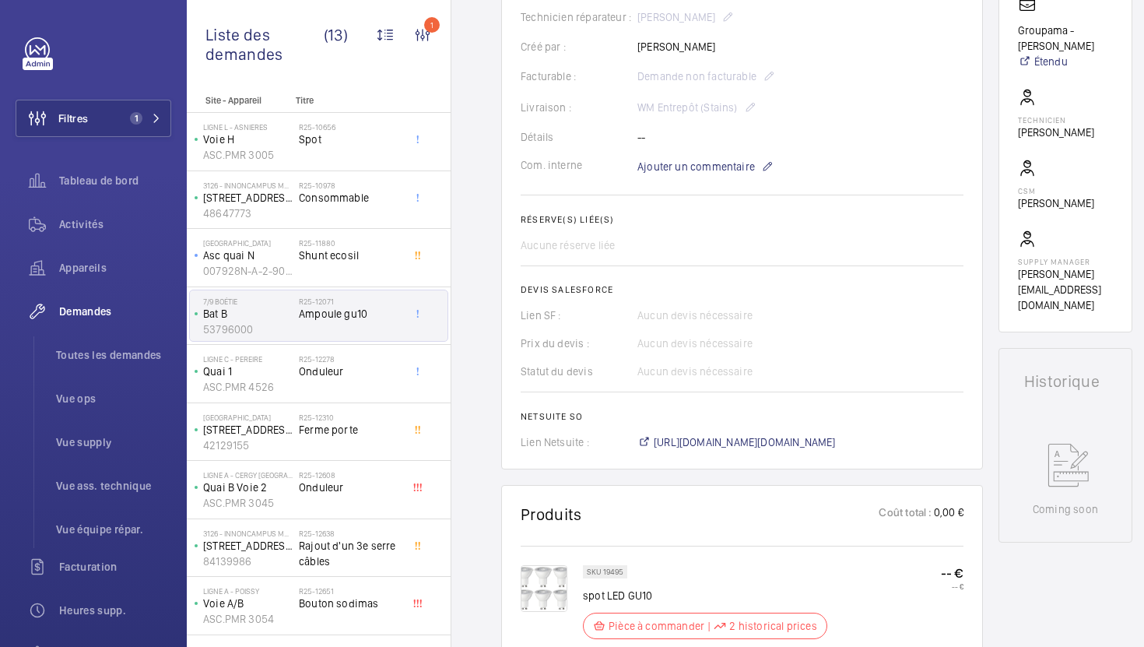
scroll to position [422, 0]
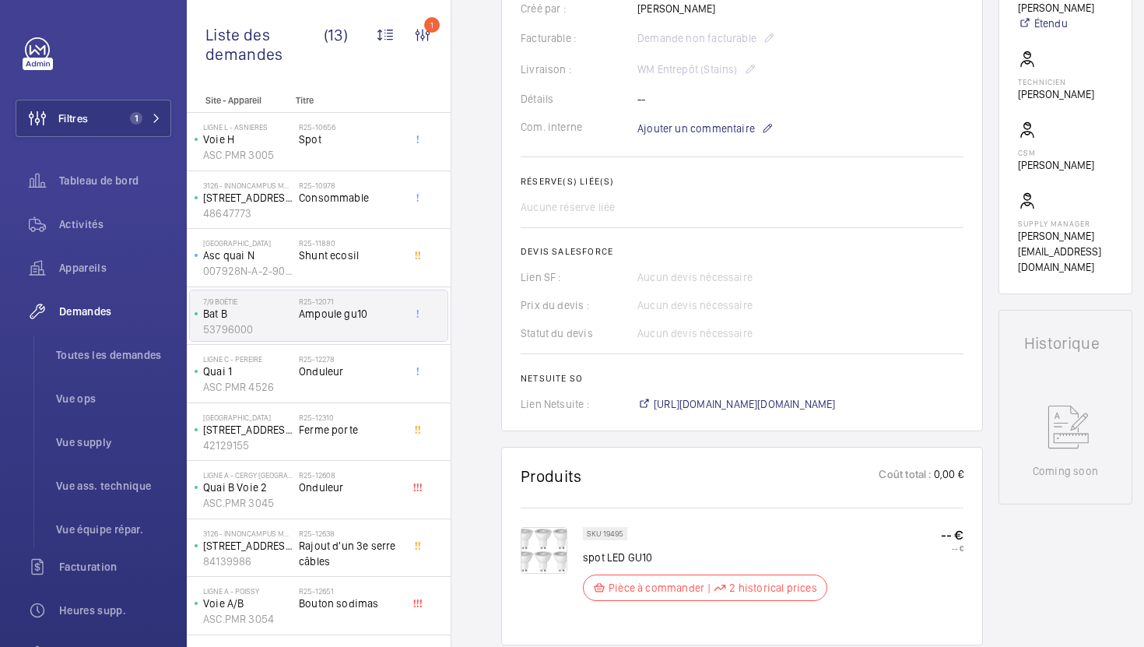
click at [613, 536] on p "SKU 19495" at bounding box center [605, 533] width 37 height 5
copy p "19495"
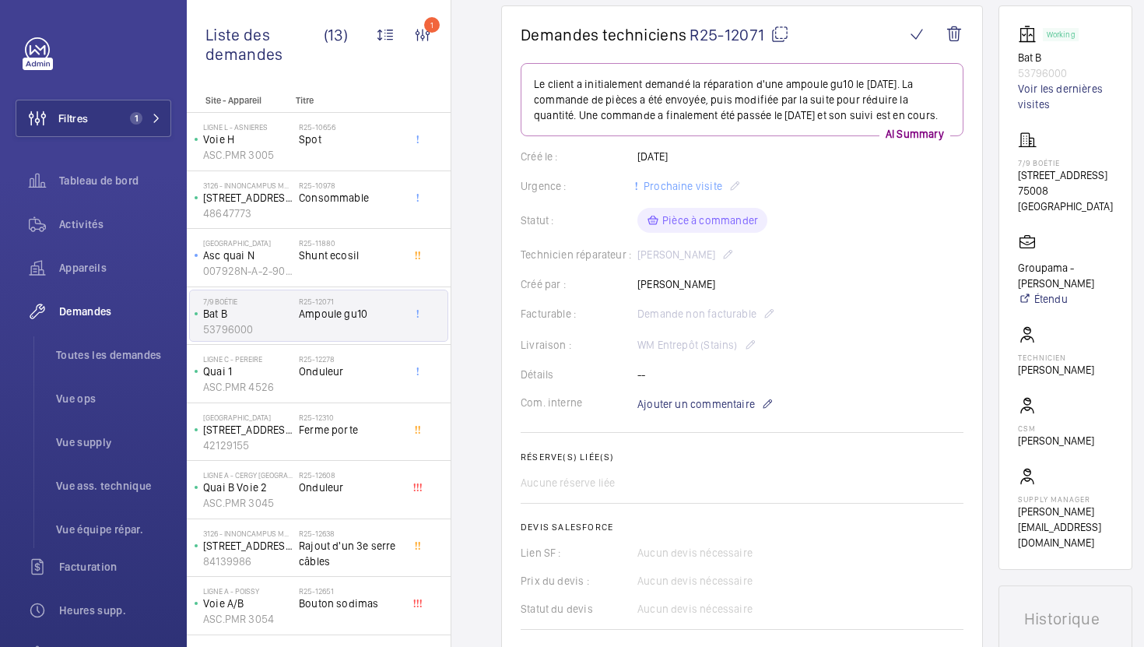
scroll to position [264, 0]
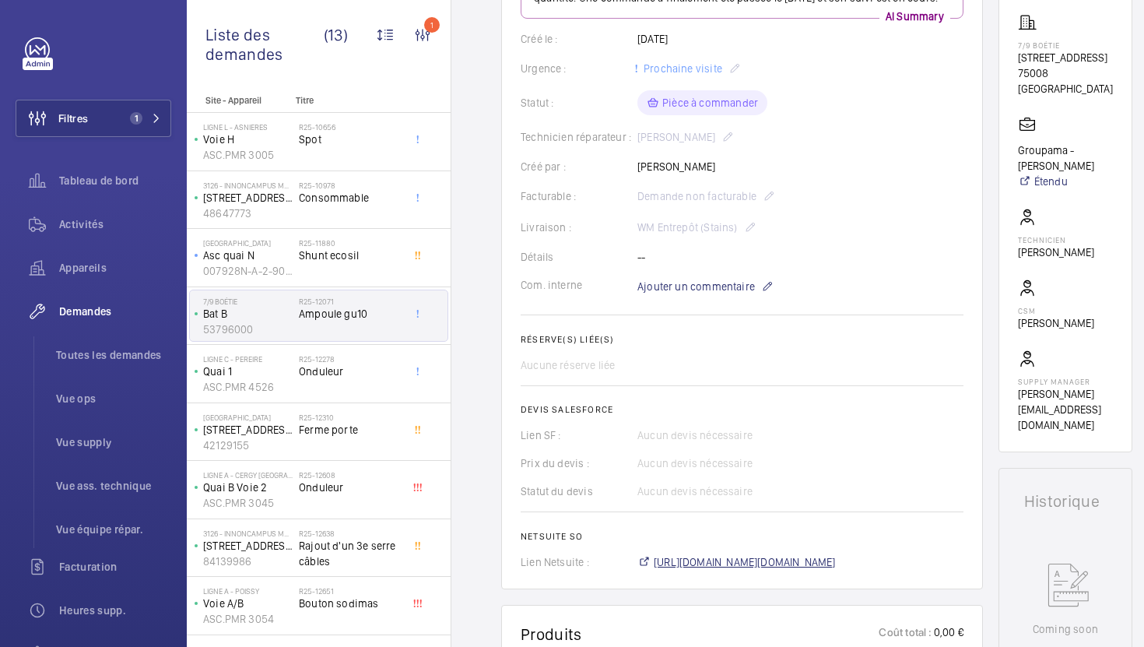
click at [699, 570] on span "https://6461500.app.netsuite.com/app/accounting/transactions/salesord.nl?id=303…" at bounding box center [745, 562] width 182 height 16
click at [377, 147] on div "R25-10656 Spot" at bounding box center [350, 144] width 103 height 45
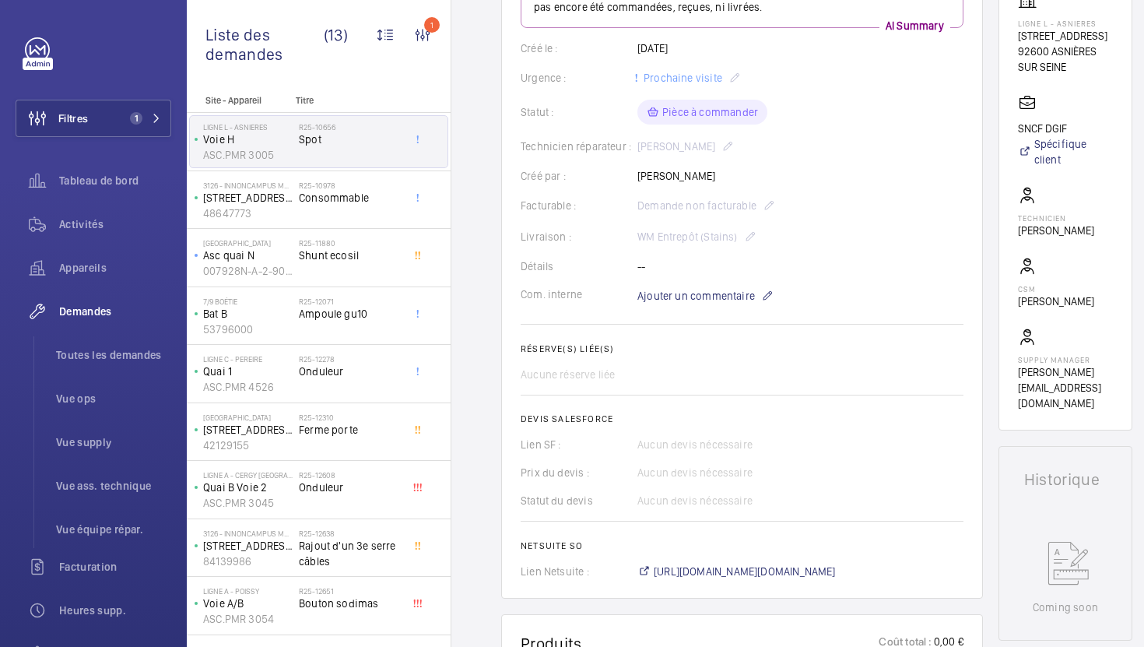
scroll to position [401, 0]
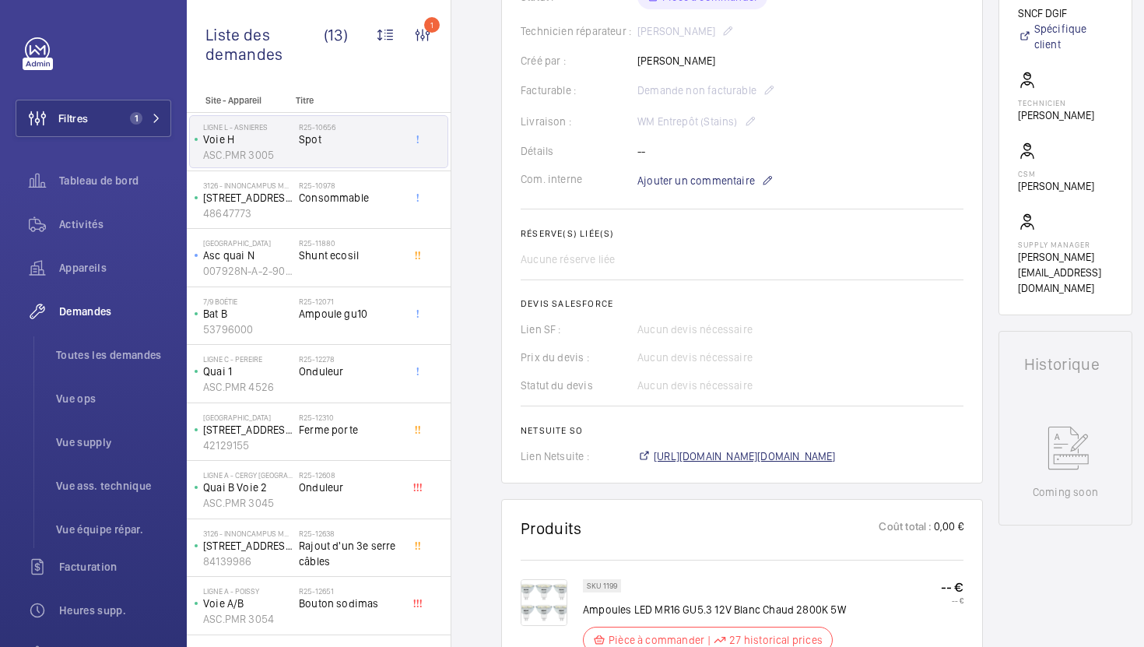
click at [737, 464] on span "https://6461500.app.netsuite.com/app/accounting/transactions/salesord.nl?id=303…" at bounding box center [745, 456] width 182 height 16
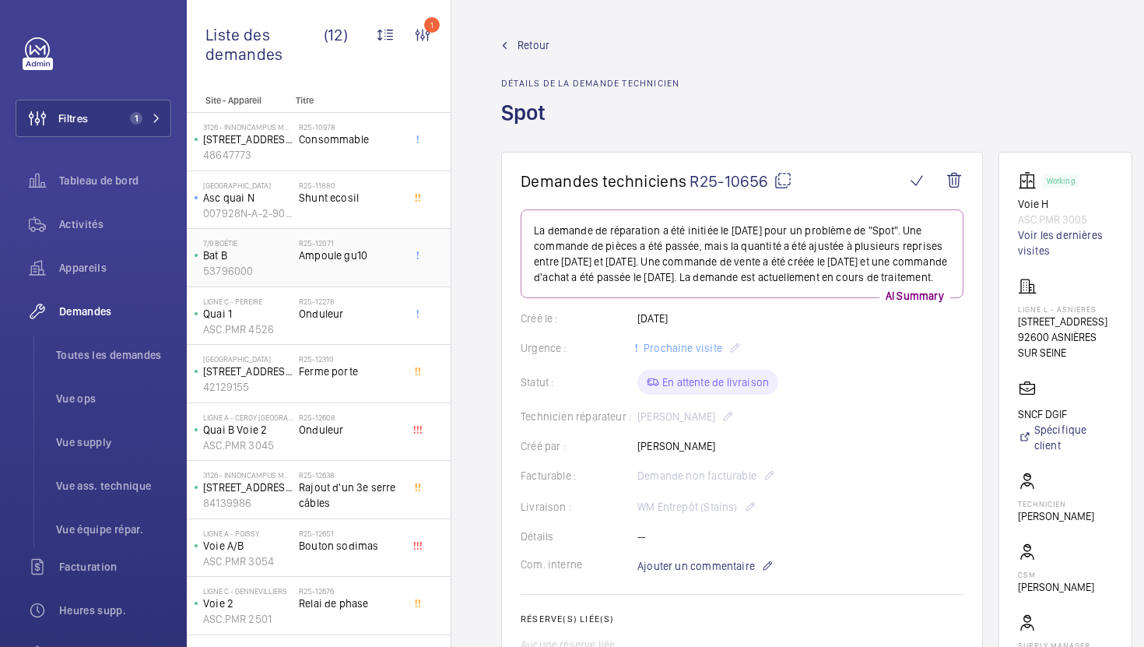
click at [367, 257] on span "Ampoule gu10" at bounding box center [350, 256] width 103 height 16
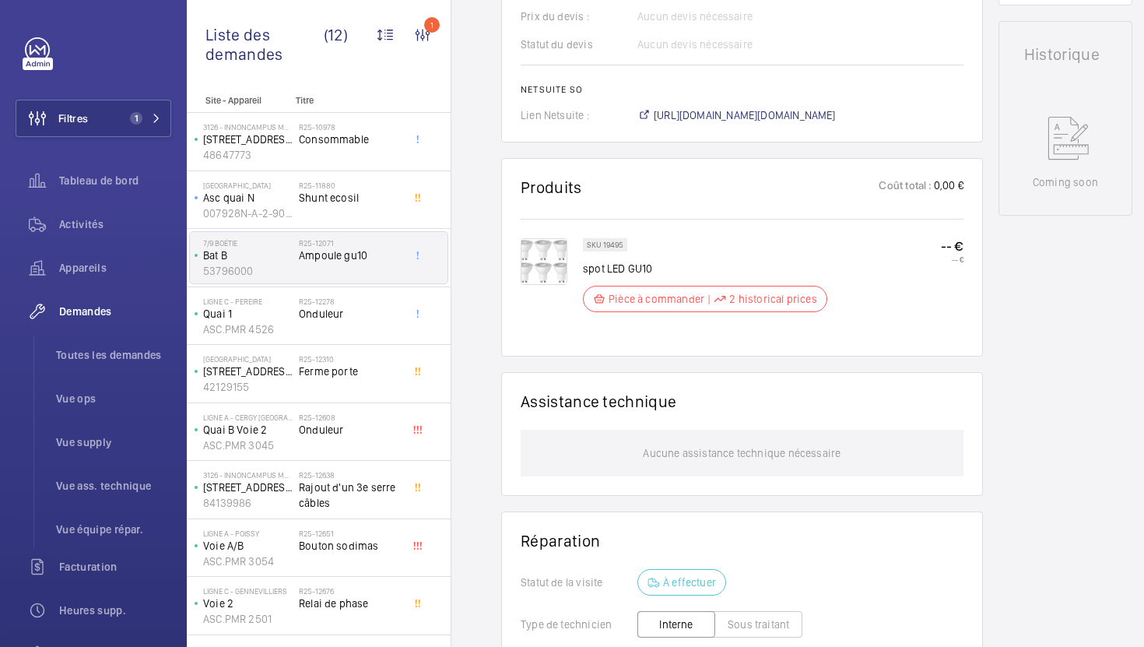
scroll to position [711, 0]
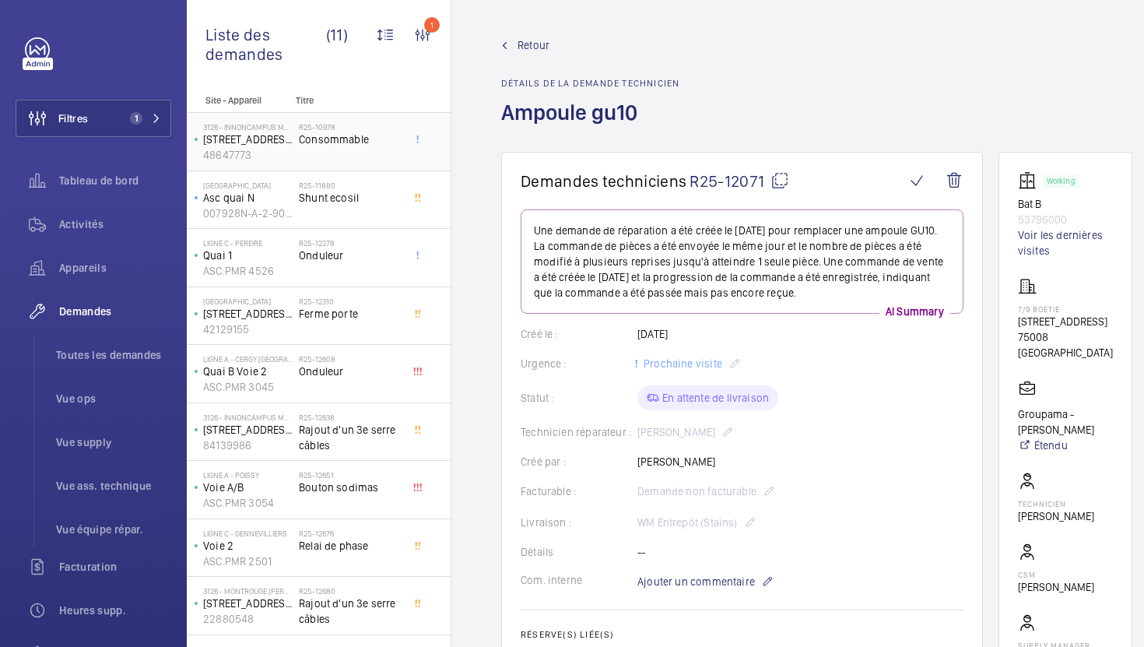
click at [378, 155] on div "R25-10978 Consommable" at bounding box center [350, 144] width 103 height 45
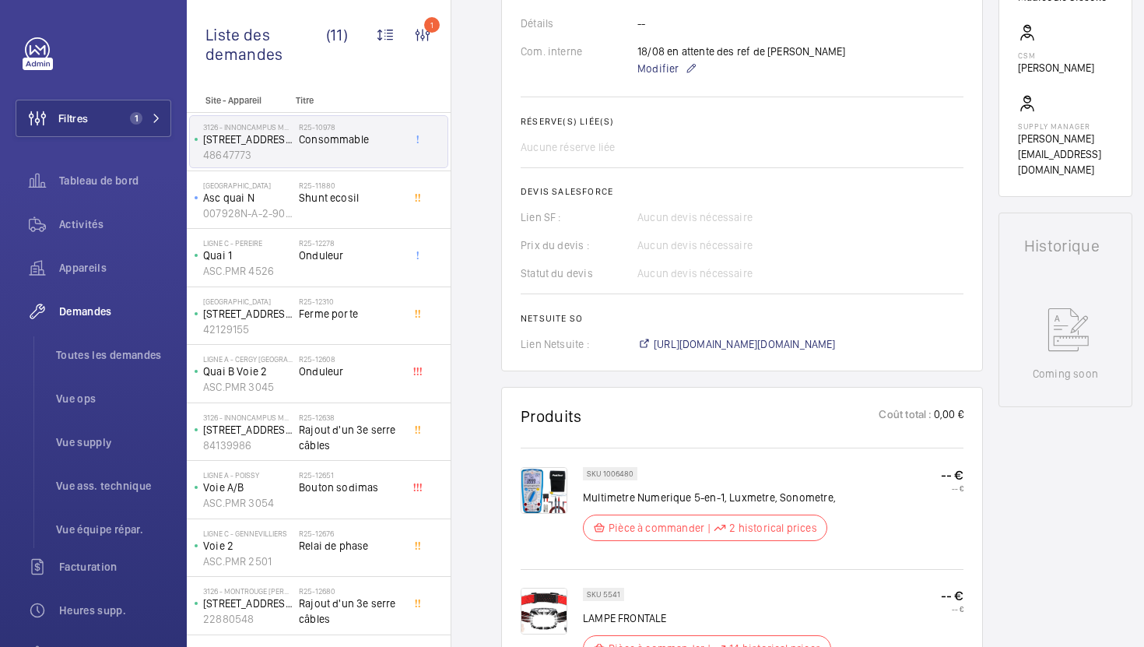
scroll to position [532, 0]
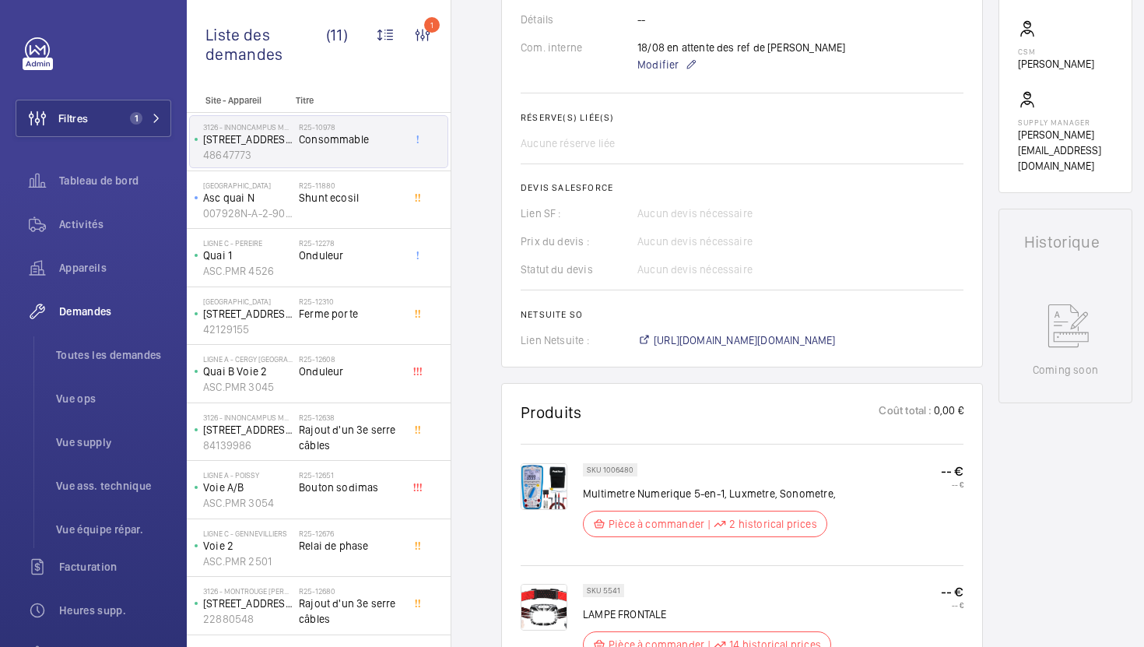
click at [613, 472] on p "SKU 1006480" at bounding box center [610, 469] width 47 height 5
copy p "1006480"
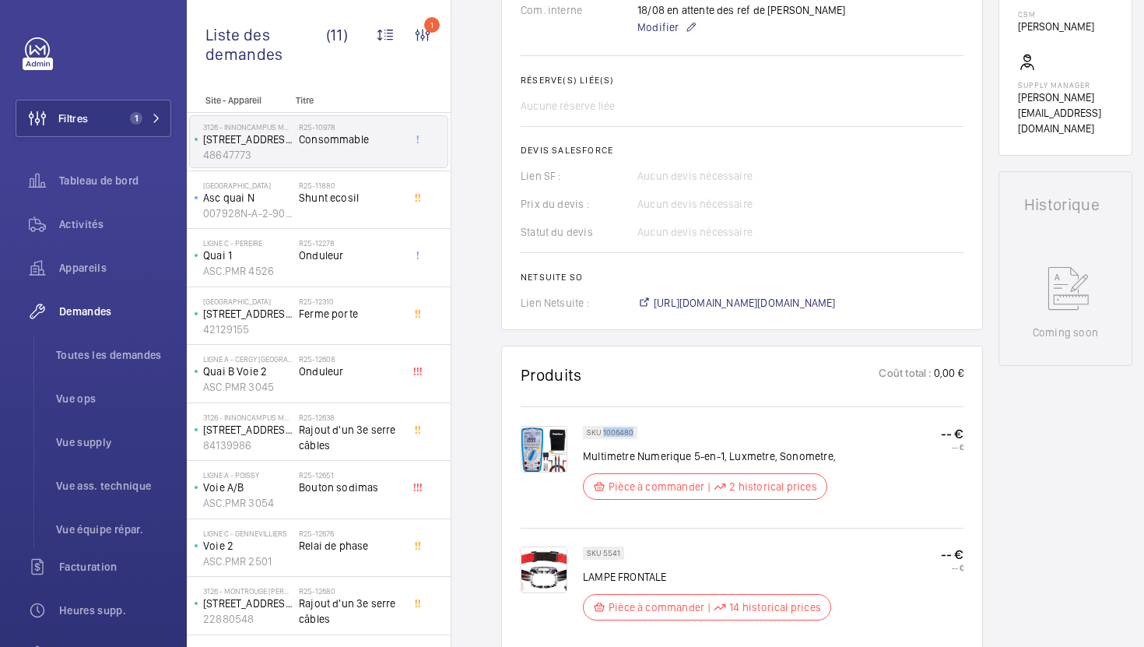
scroll to position [588, 0]
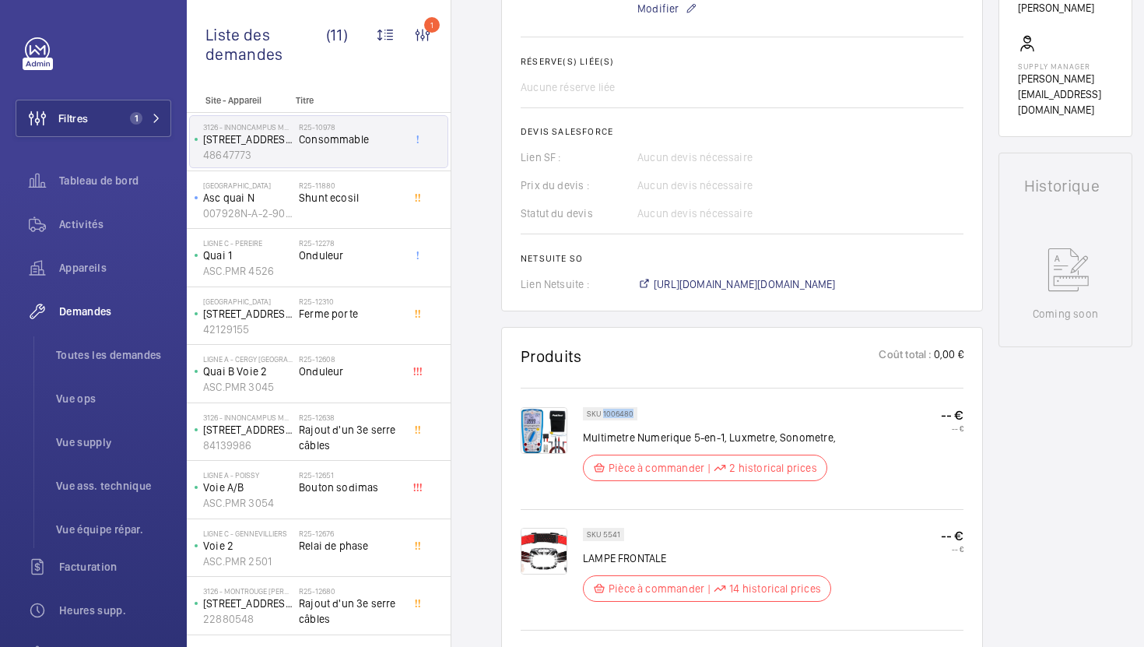
click at [607, 532] on p "SKU 5541" at bounding box center [603, 534] width 33 height 5
copy p "5541"
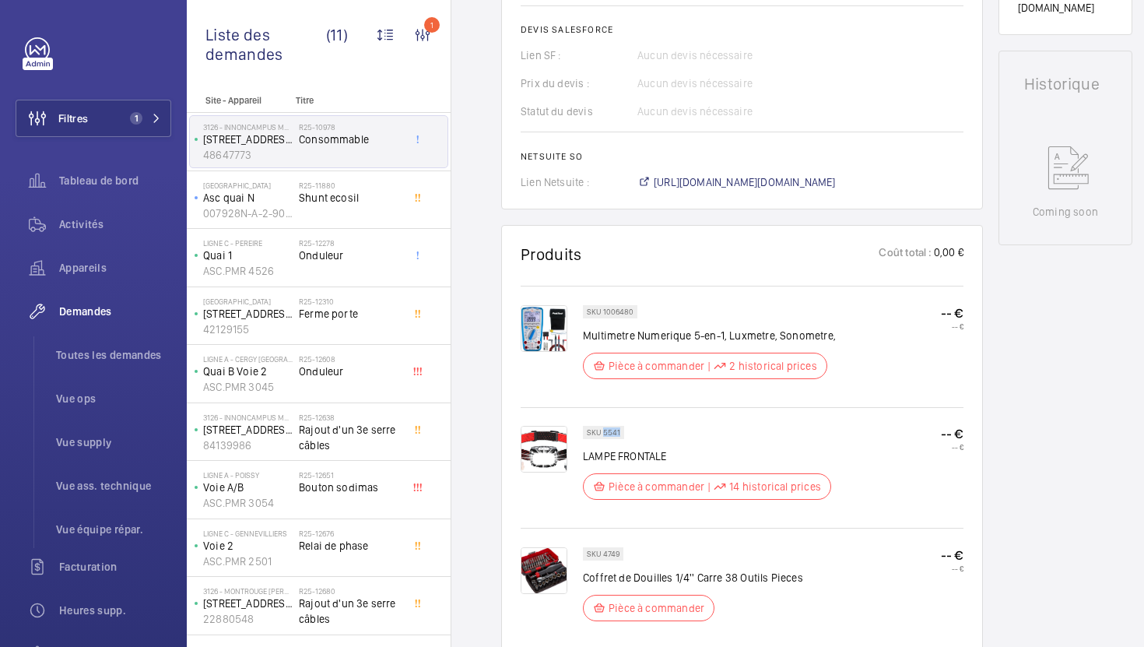
scroll to position [866, 0]
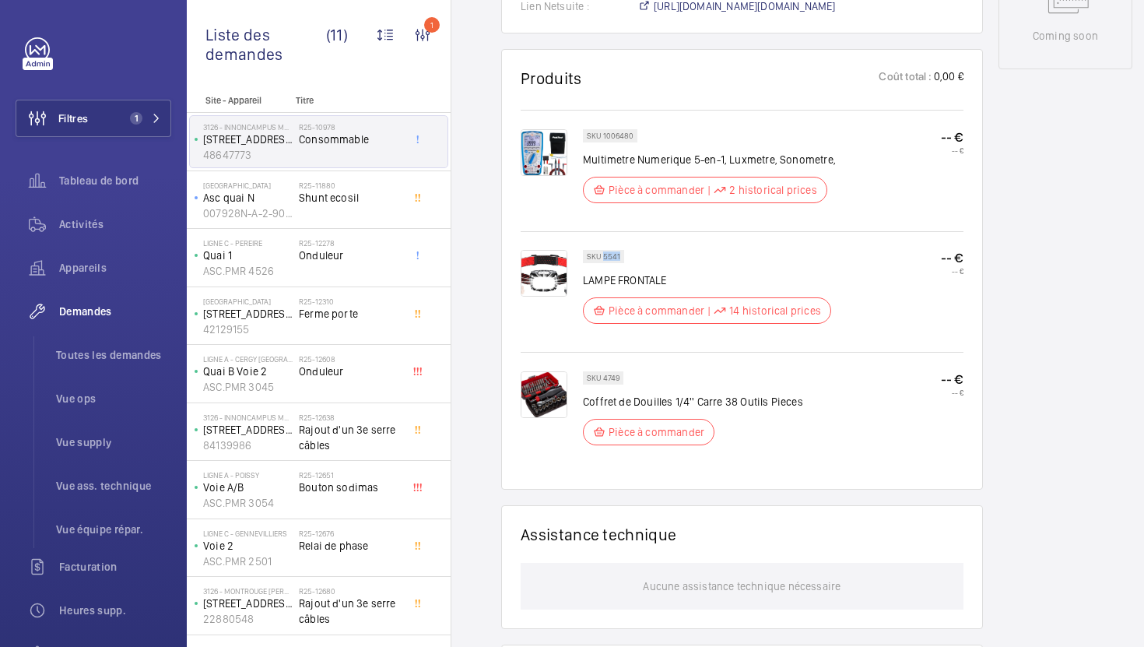
click at [617, 377] on p "SKU 4749" at bounding box center [603, 377] width 33 height 5
click at [613, 381] on p "SKU 4749" at bounding box center [603, 377] width 33 height 5
copy p "4749"
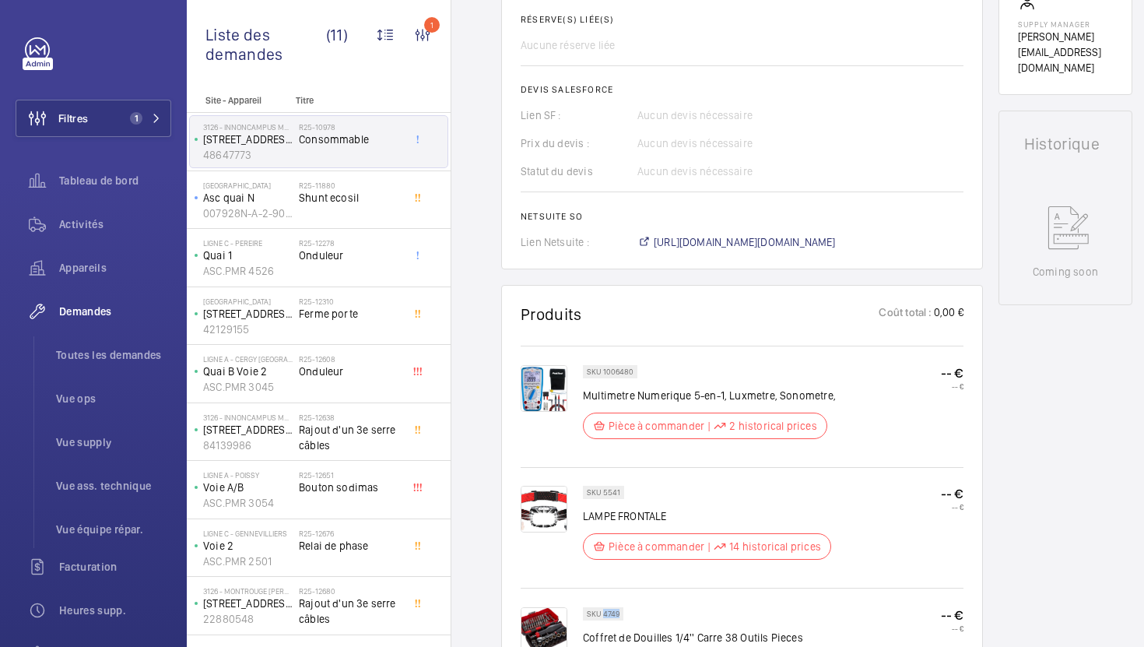
scroll to position [608, 0]
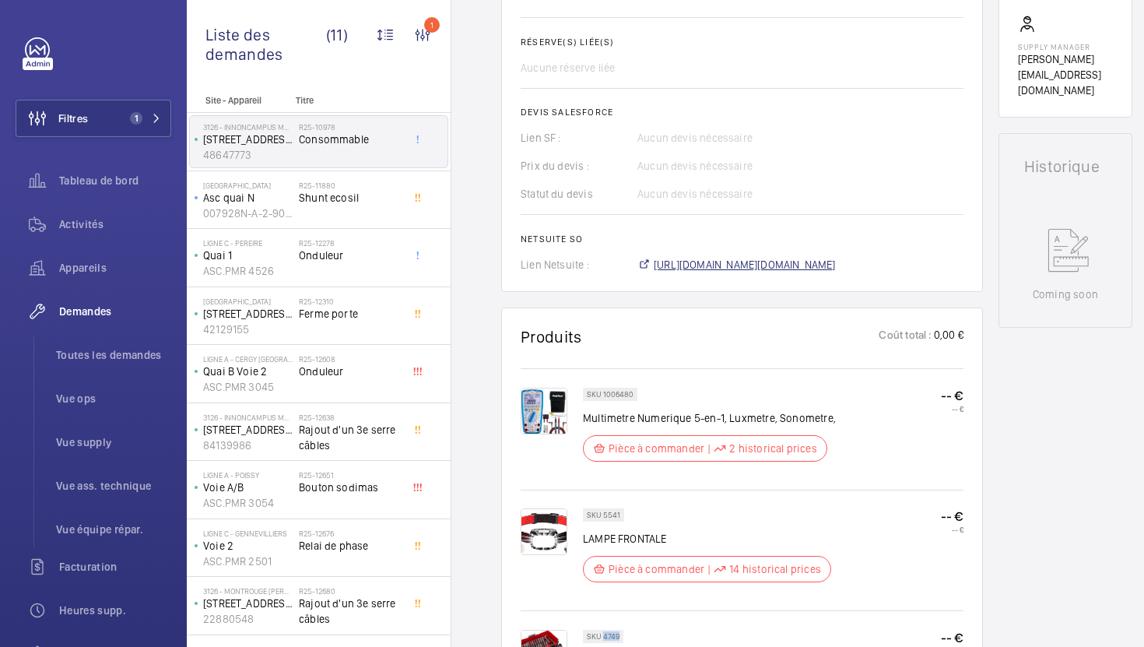
click at [781, 268] on span "[URL][DOMAIN_NAME][DOMAIN_NAME]" at bounding box center [745, 265] width 182 height 16
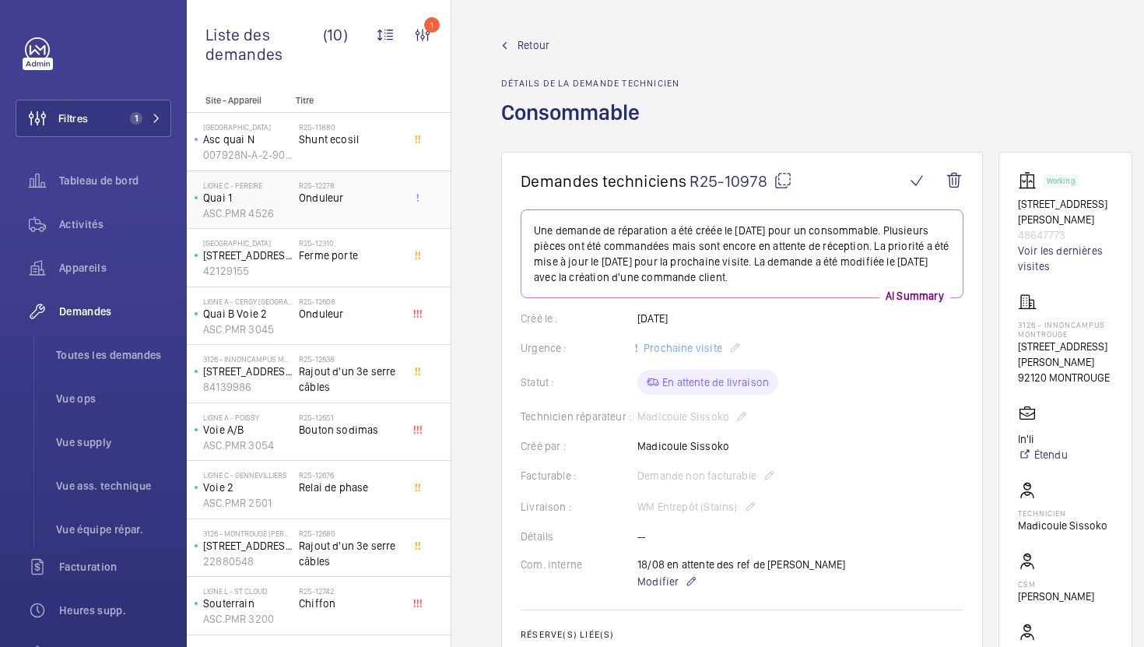
click at [377, 211] on div "R25-12278 Onduleur" at bounding box center [350, 203] width 103 height 45
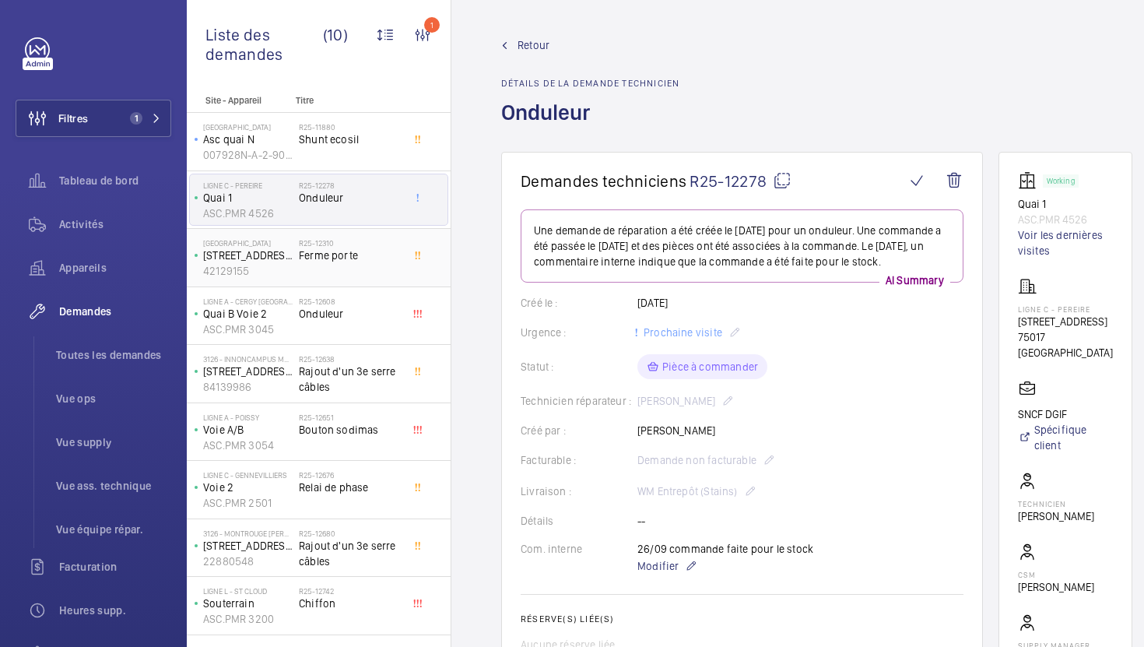
click at [401, 273] on div "R25-12310 Ferme porte" at bounding box center [350, 260] width 103 height 45
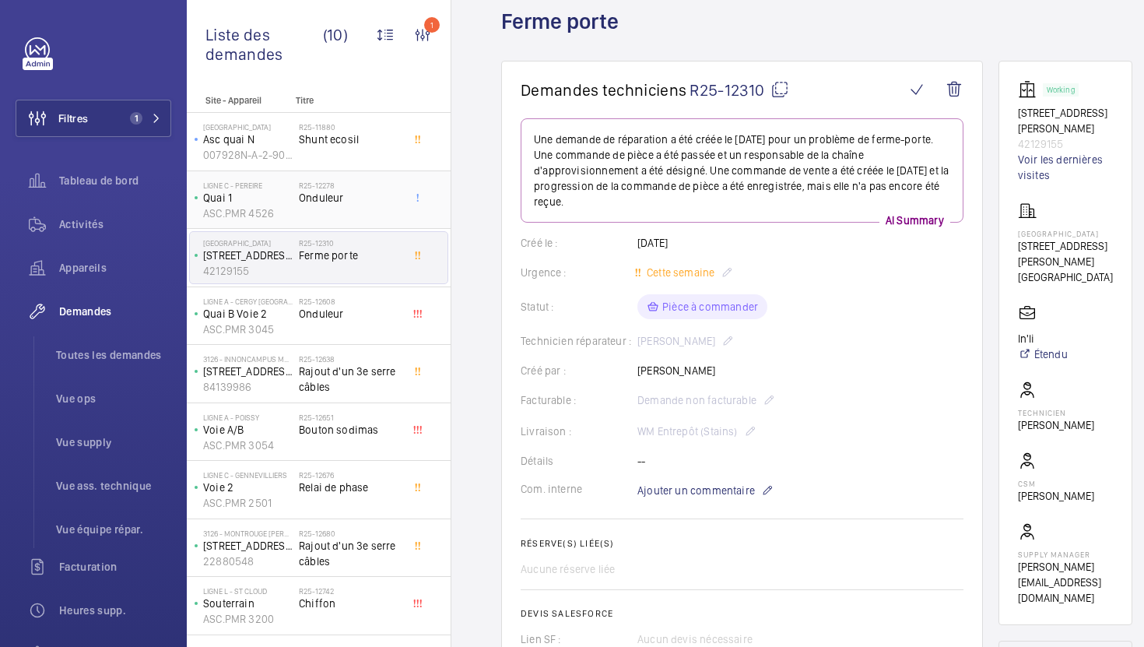
click at [358, 215] on div "R25-12278 Onduleur" at bounding box center [350, 203] width 103 height 45
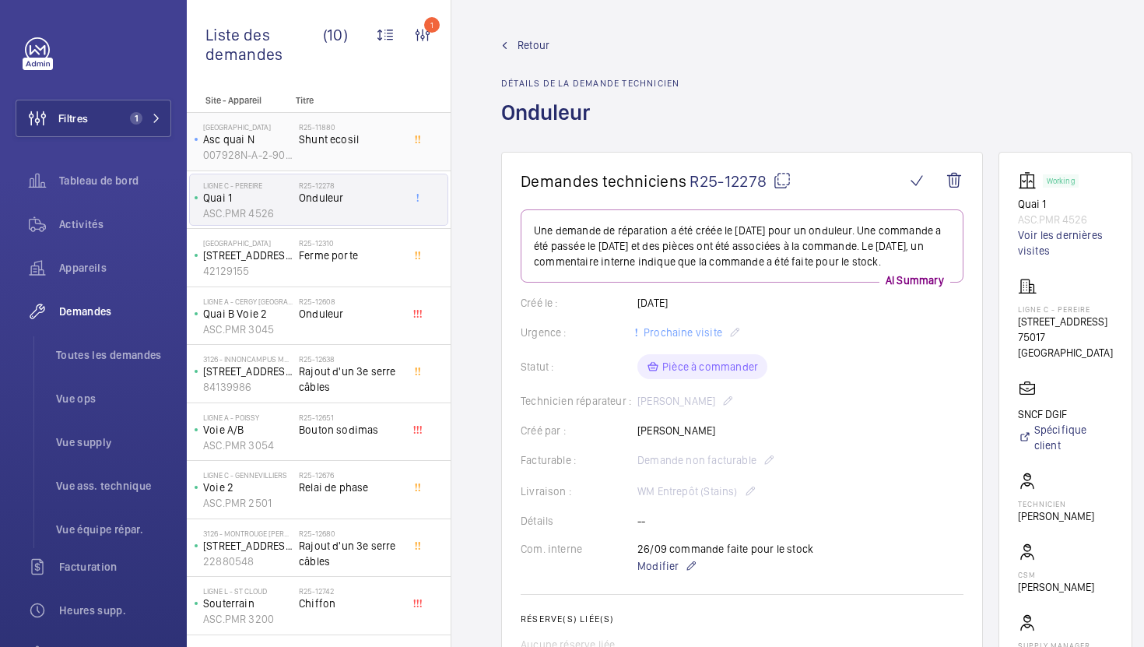
click at [395, 144] on span "Shunt ecosil" at bounding box center [350, 140] width 103 height 16
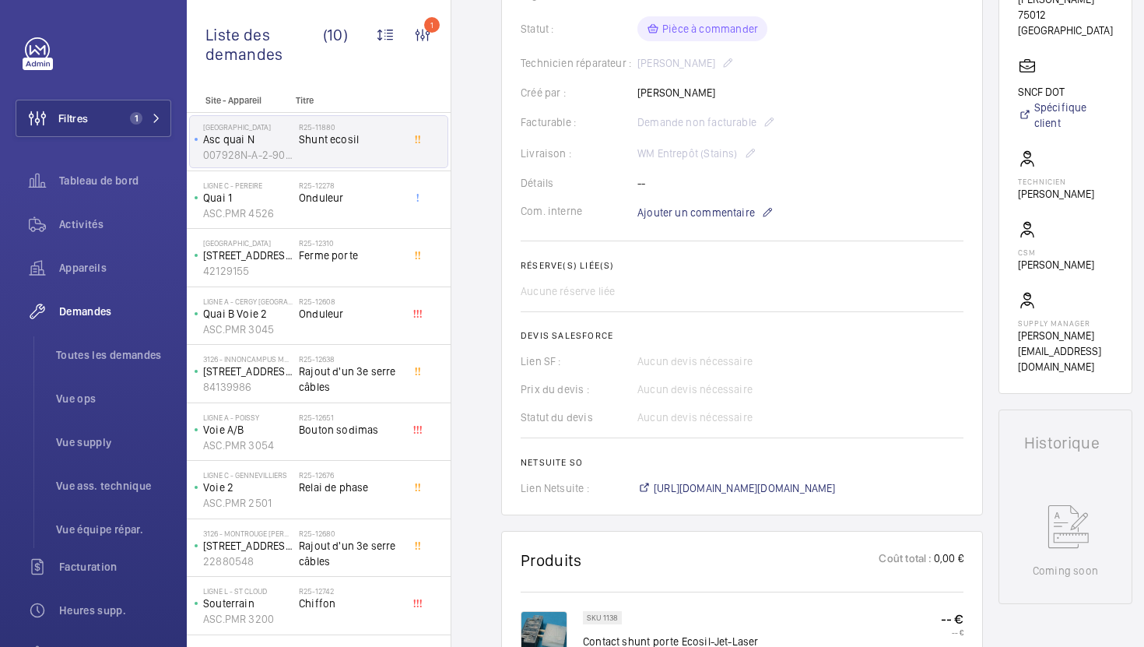
scroll to position [354, 0]
click at [365, 274] on div "R25-12310 Ferme porte" at bounding box center [350, 260] width 103 height 45
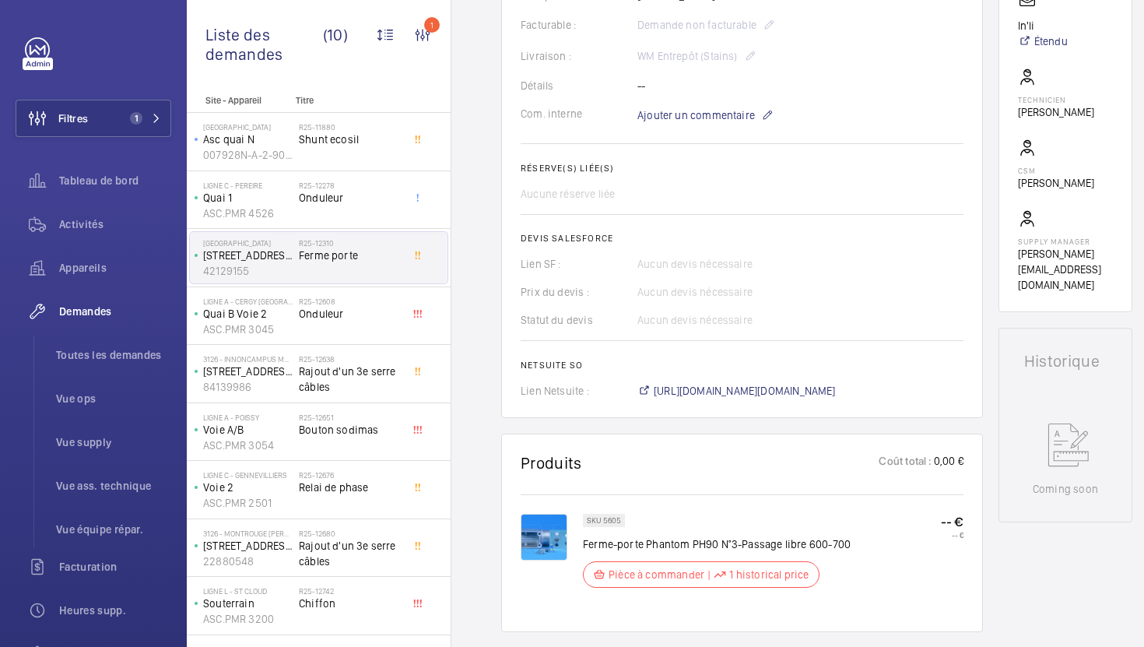
scroll to position [405, 0]
click at [751, 395] on span "[URL][DOMAIN_NAME][DOMAIN_NAME]" at bounding box center [745, 390] width 182 height 16
click at [390, 322] on div "R25-12608 Onduleur" at bounding box center [350, 319] width 103 height 45
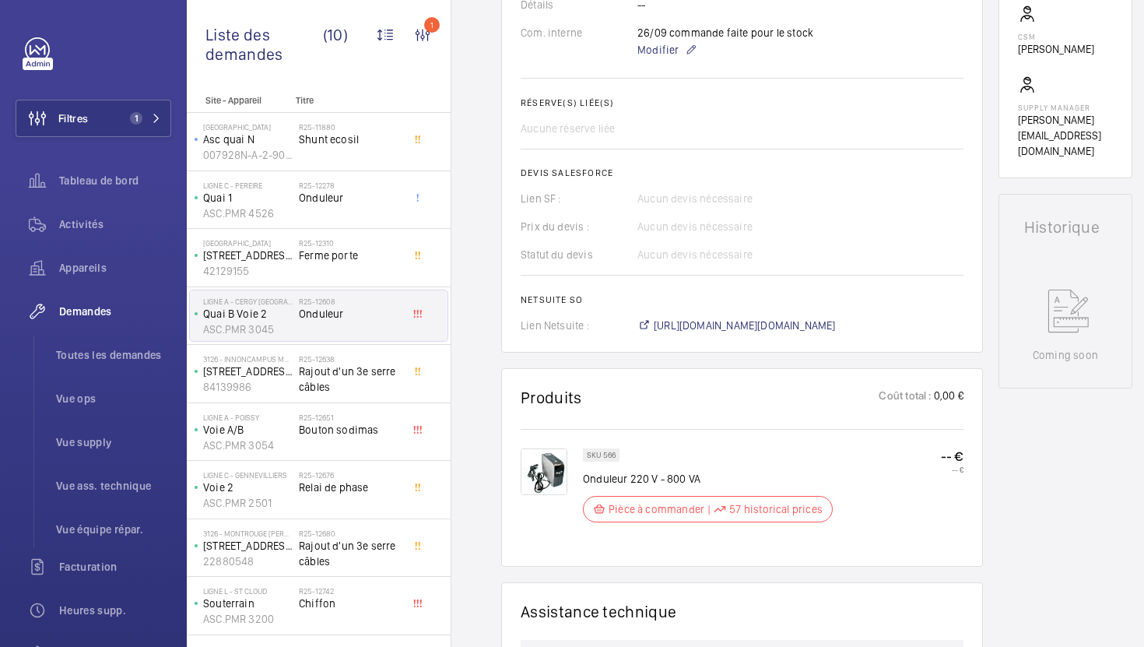
scroll to position [532, 0]
click at [376, 394] on span "Rajout d'un 3e serre câbles" at bounding box center [350, 378] width 103 height 31
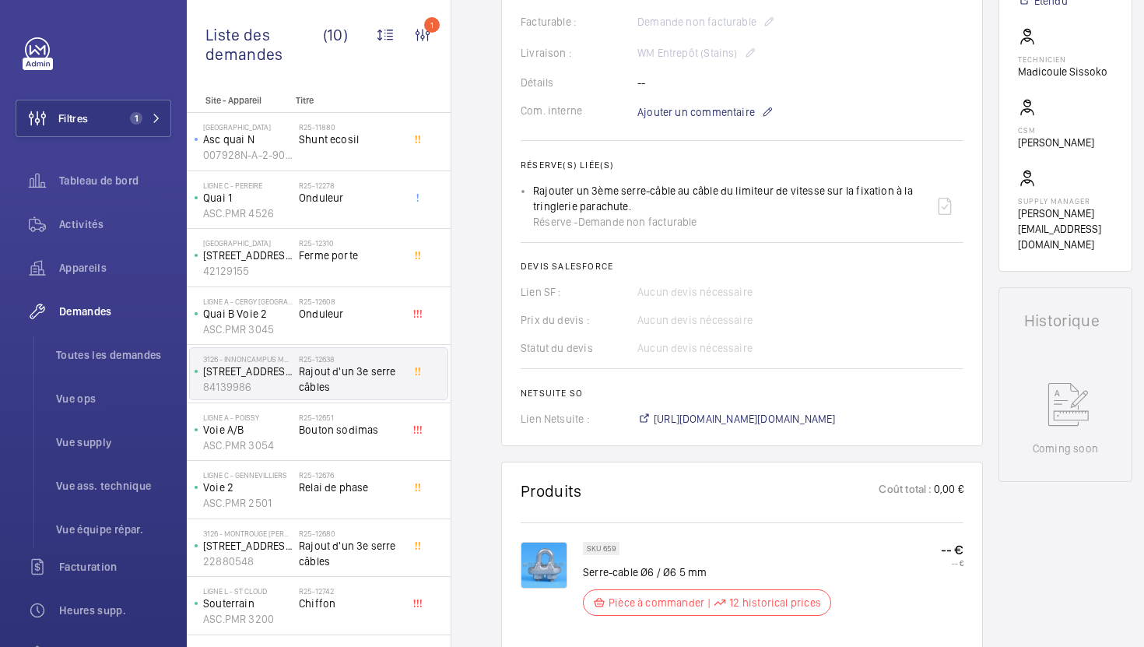
scroll to position [491, 0]
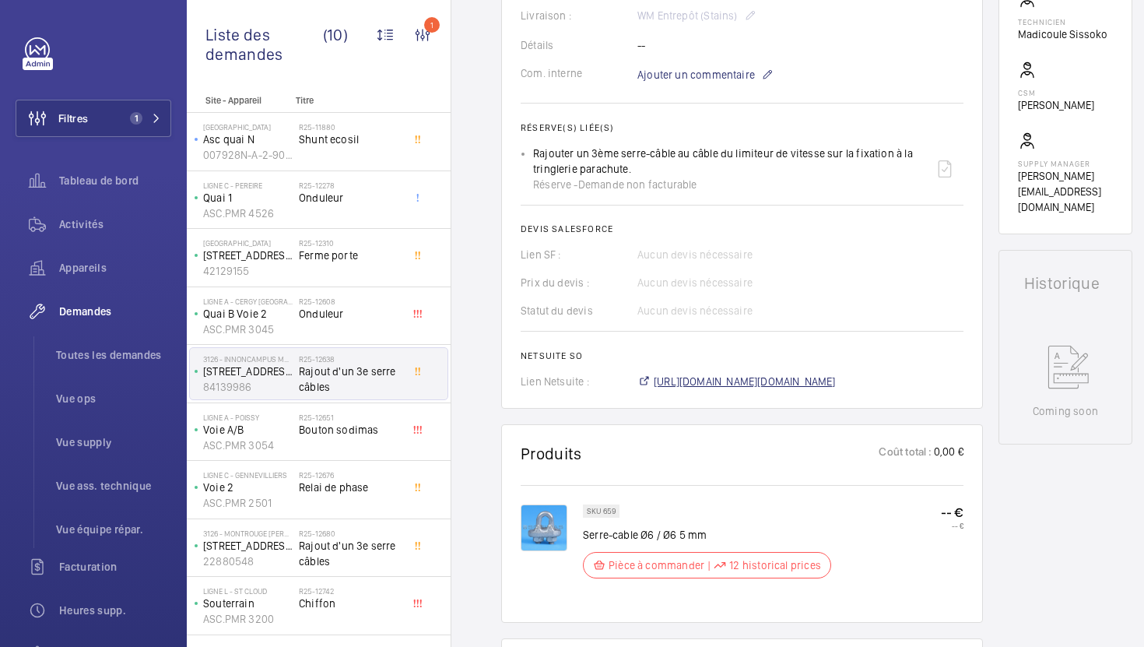
click at [750, 378] on span "[URL][DOMAIN_NAME][DOMAIN_NAME]" at bounding box center [745, 382] width 182 height 16
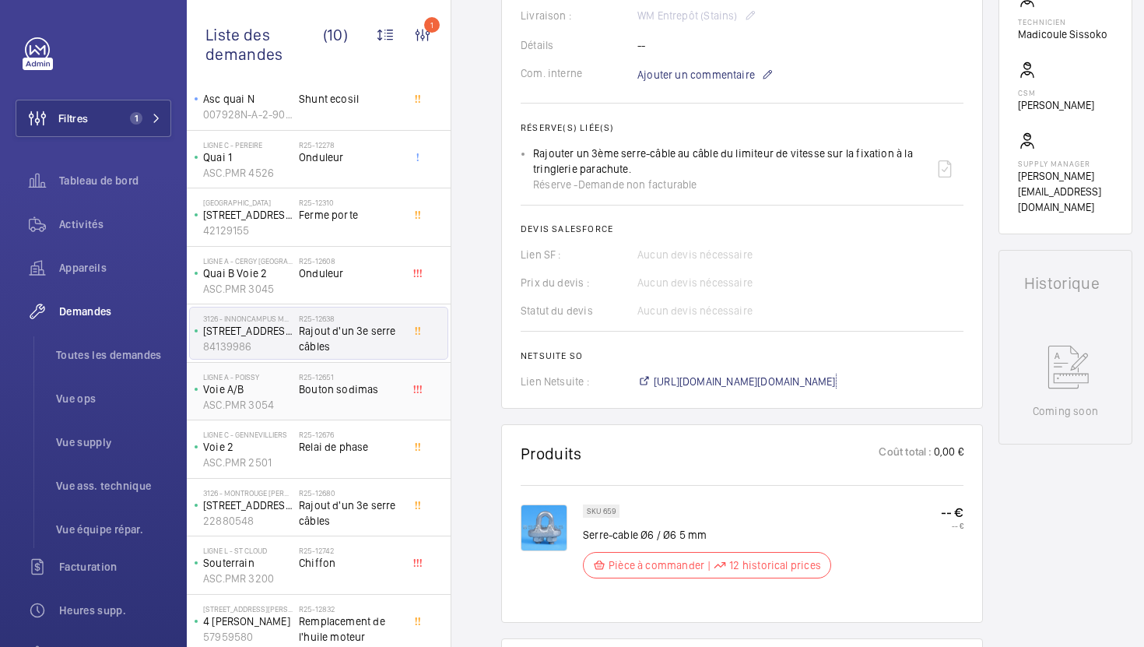
scroll to position [46, 0]
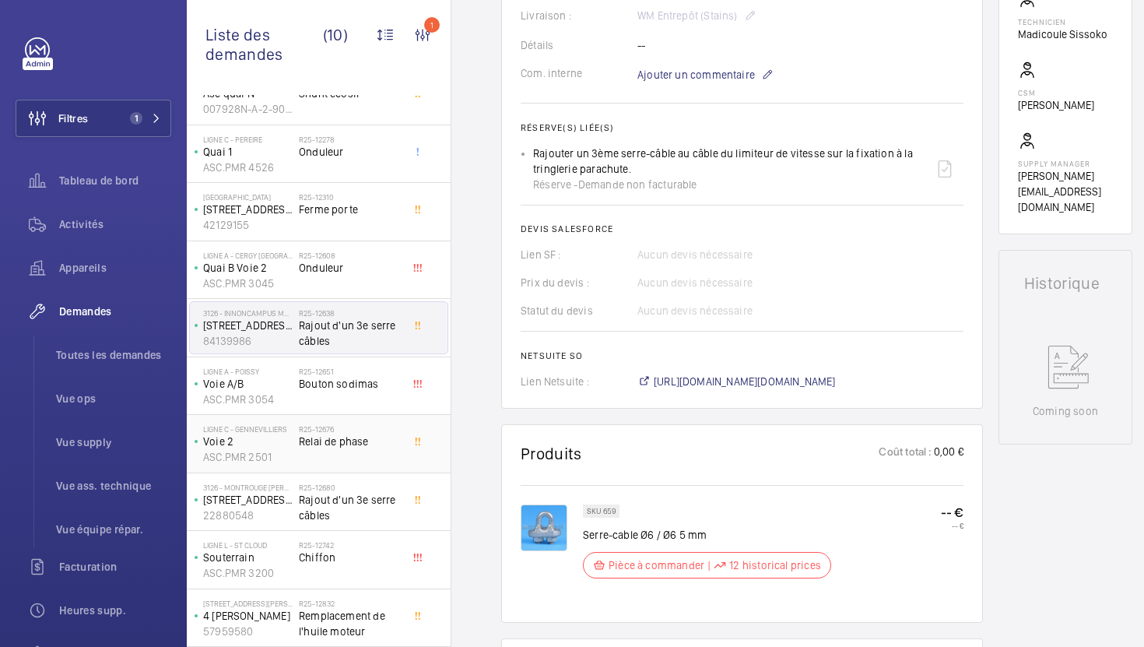
click at [378, 449] on div "R25-12676 Relai de phase" at bounding box center [350, 446] width 103 height 45
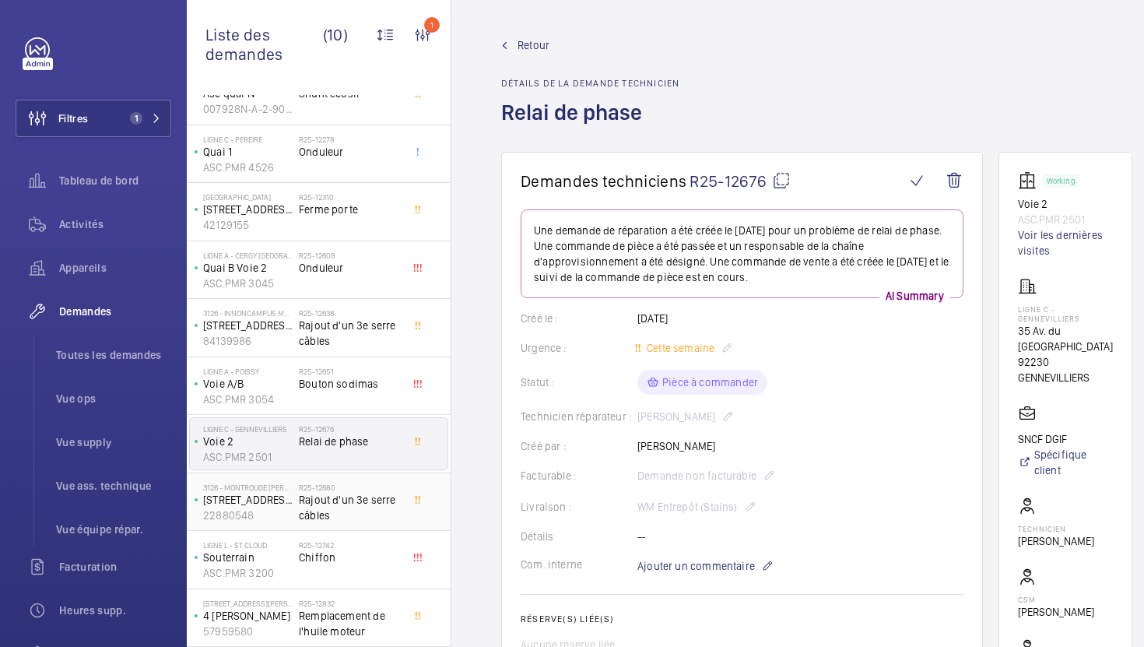
click at [381, 504] on span "Rajout d'un 3e serre câbles" at bounding box center [350, 507] width 103 height 31
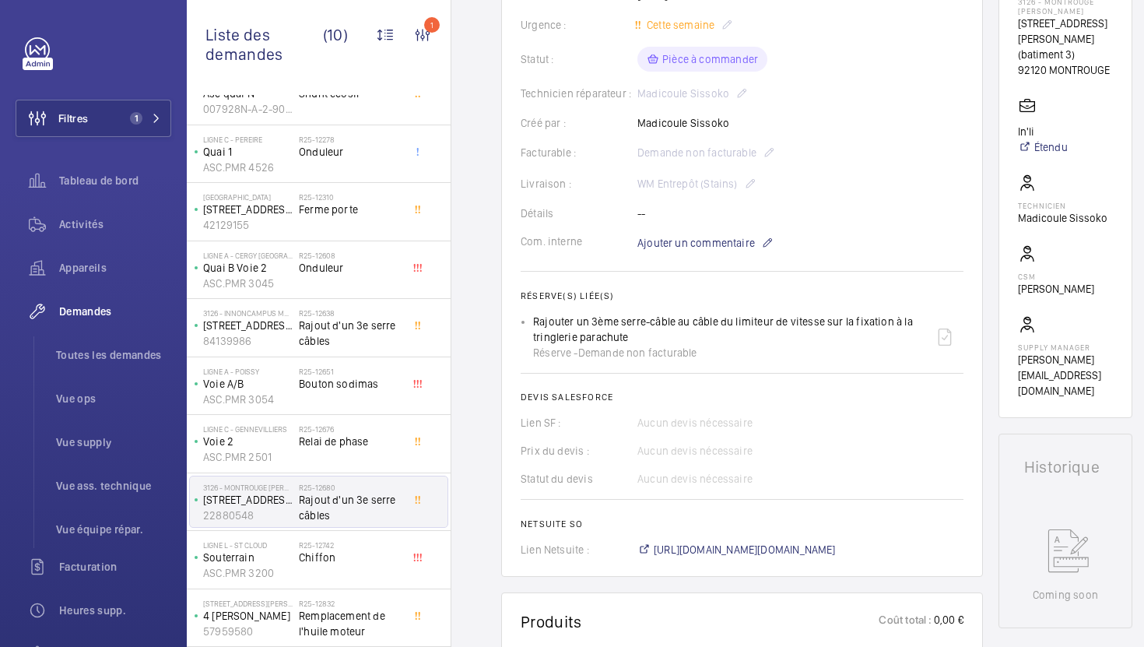
scroll to position [363, 0]
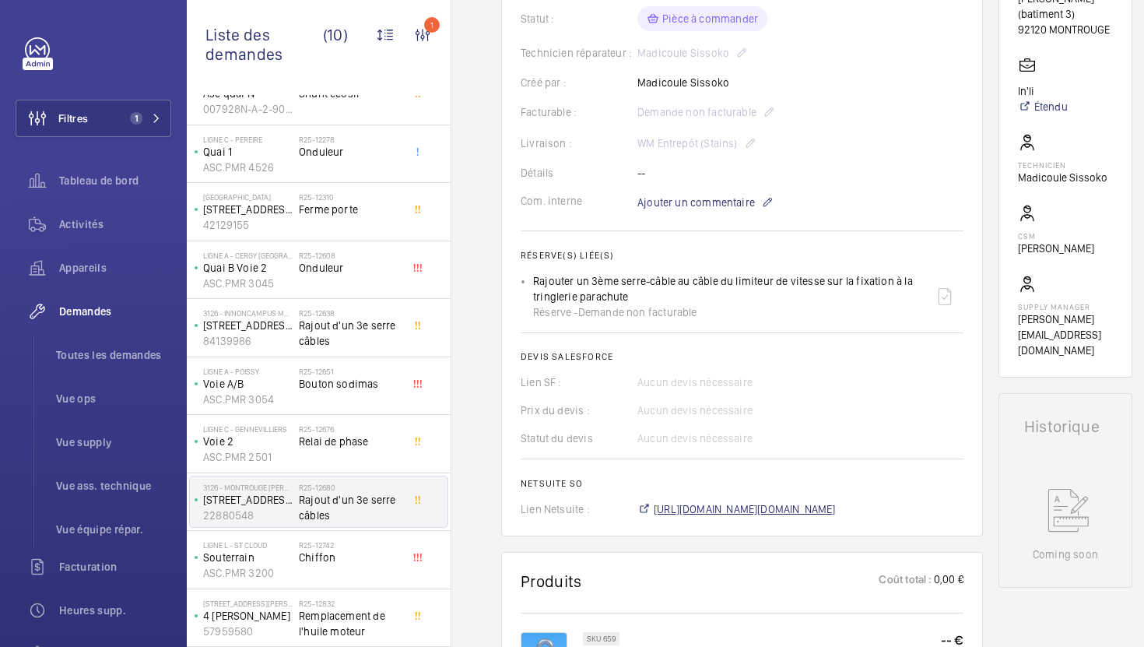
click at [704, 513] on span "[URL][DOMAIN_NAME][DOMAIN_NAME]" at bounding box center [745, 509] width 182 height 16
click at [360, 609] on span "Remplacement de l'huile moteur" at bounding box center [350, 623] width 103 height 31
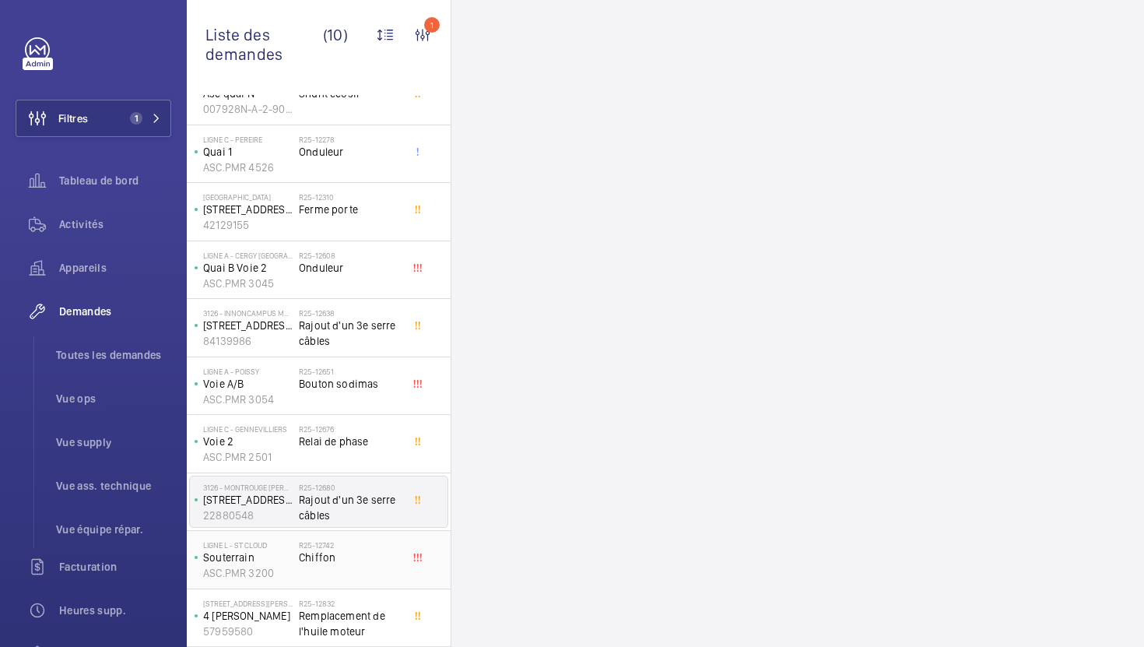
click at [373, 568] on div "R25-12742 Chiffon" at bounding box center [350, 562] width 103 height 45
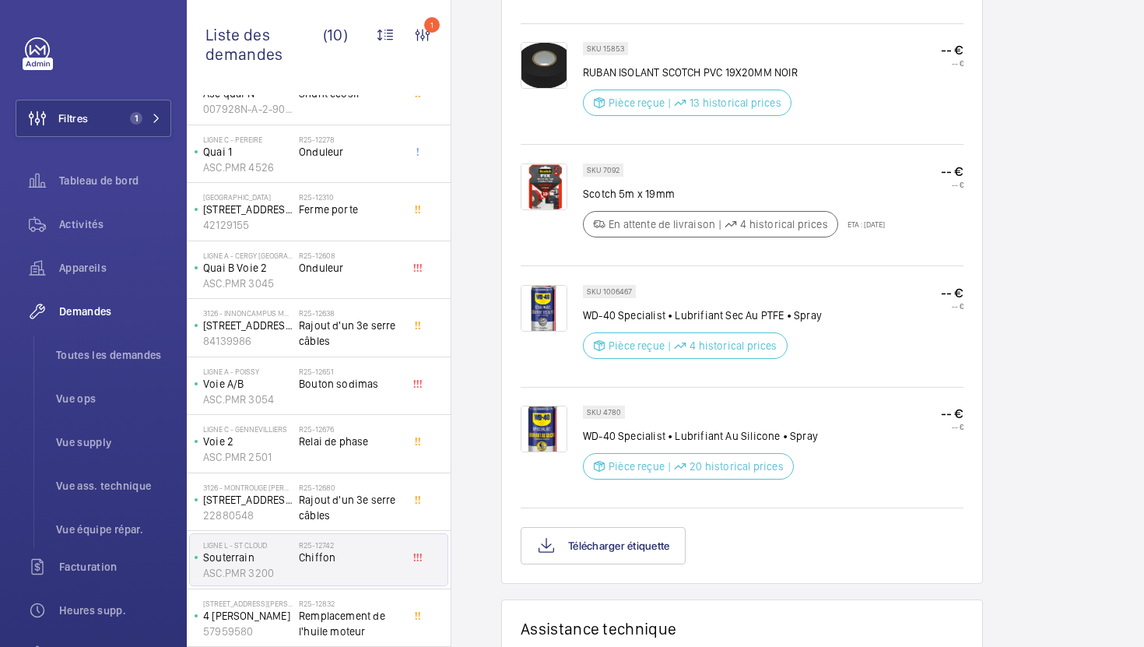
scroll to position [669, 0]
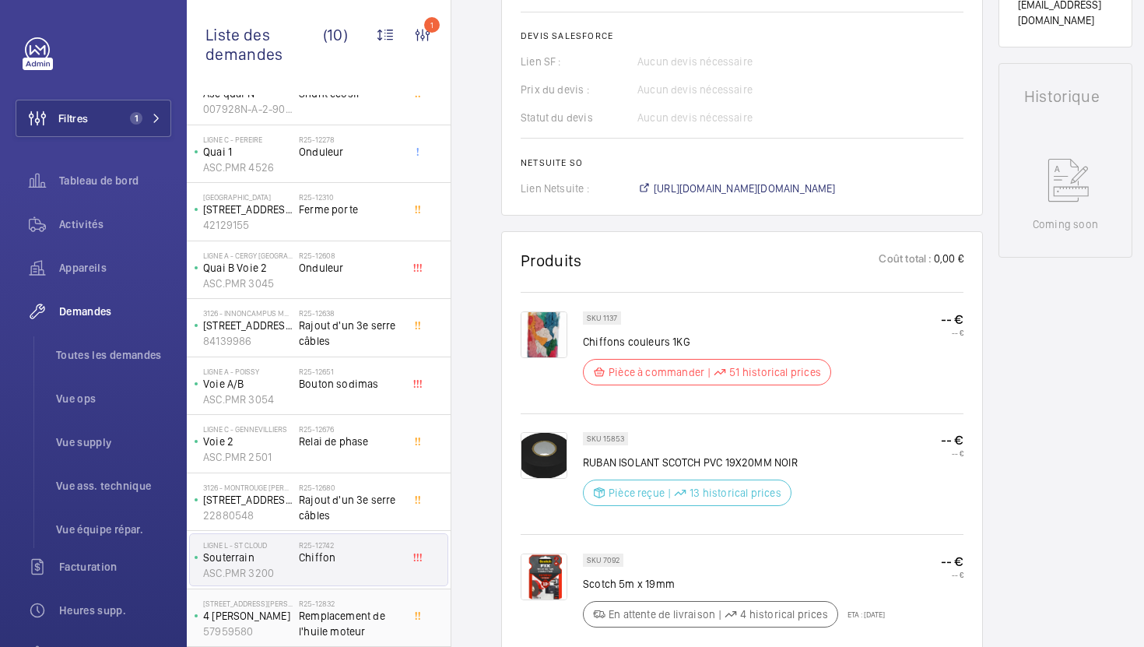
click at [377, 625] on span "Remplacement de l'huile moteur" at bounding box center [350, 623] width 103 height 31
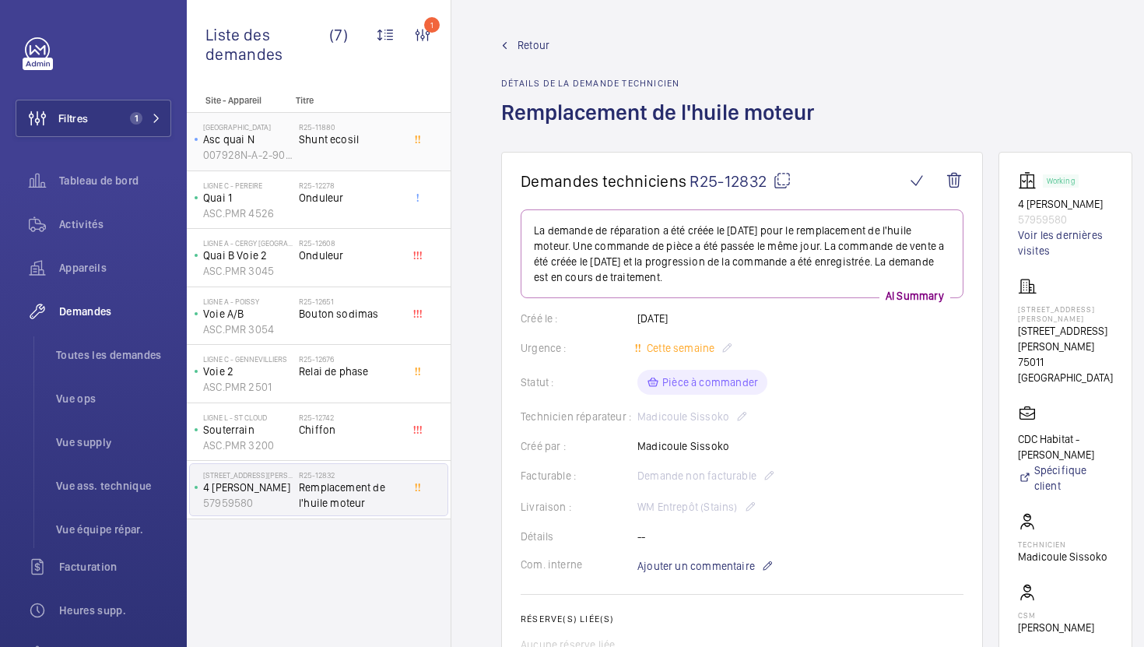
click at [372, 156] on div "R25-11880 Shunt ecosil" at bounding box center [350, 144] width 103 height 45
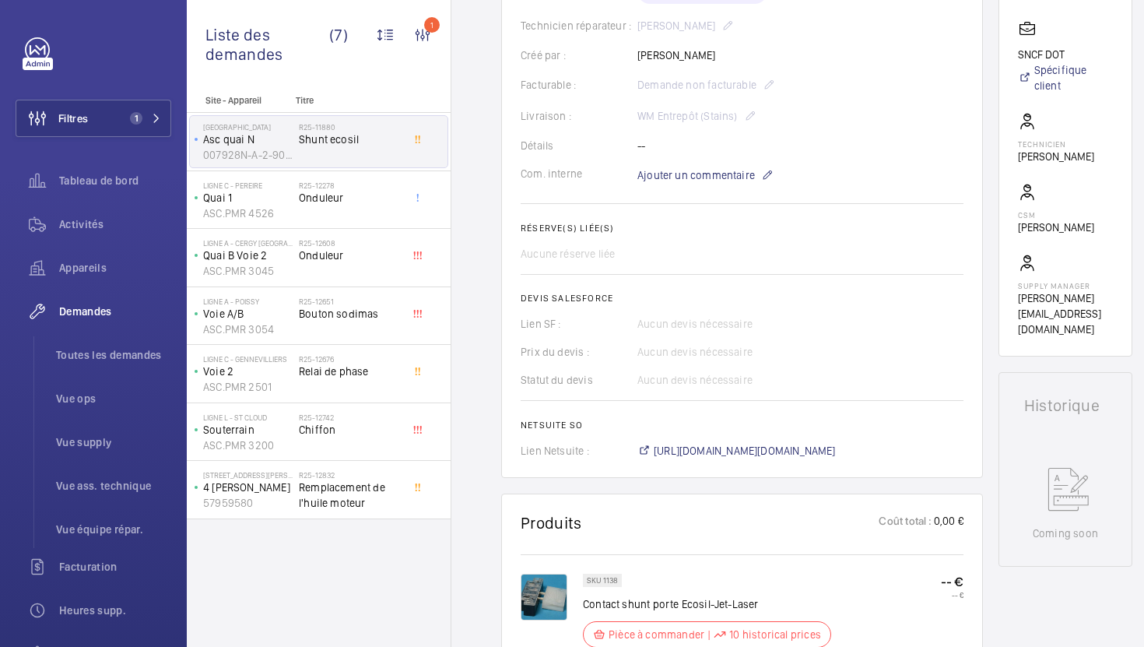
scroll to position [408, 0]
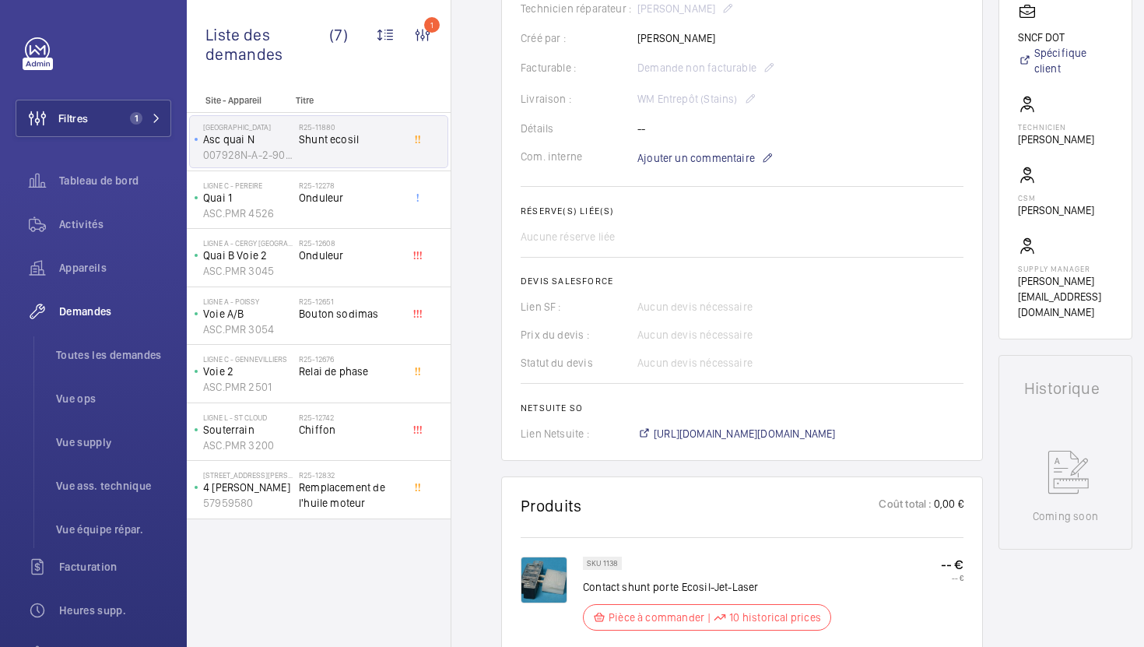
click at [614, 562] on p "SKU 1138" at bounding box center [602, 562] width 31 height 5
copy p "1138"
click at [715, 441] on span "[URL][DOMAIN_NAME][DOMAIN_NAME]" at bounding box center [745, 434] width 182 height 16
click at [340, 195] on span "Onduleur" at bounding box center [350, 198] width 103 height 16
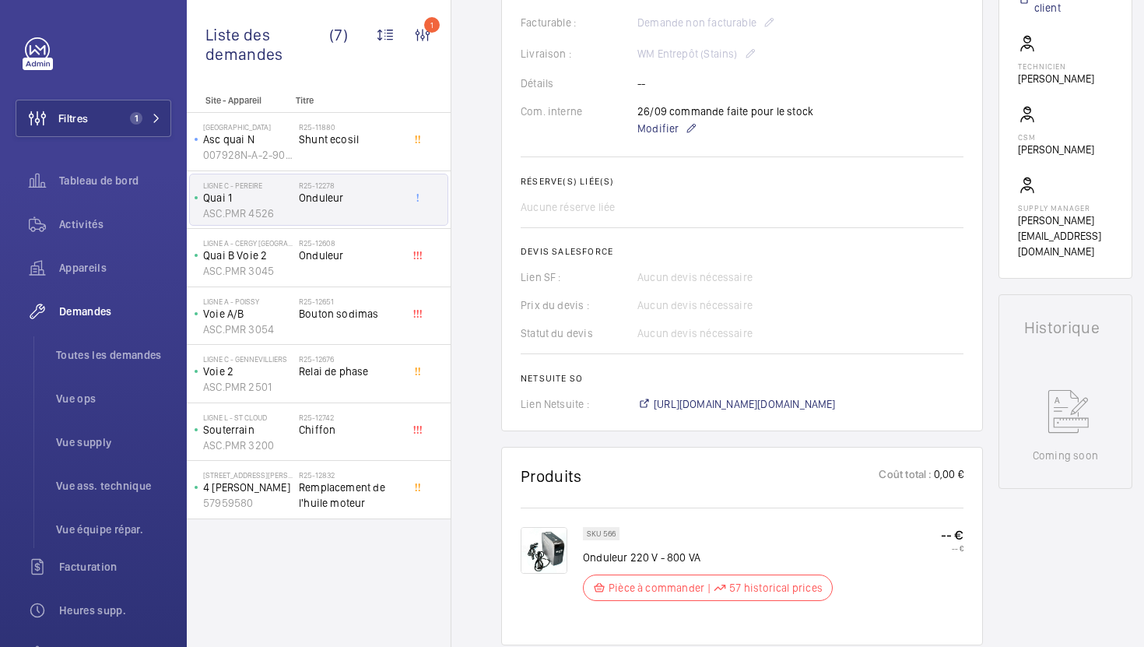
scroll to position [465, 0]
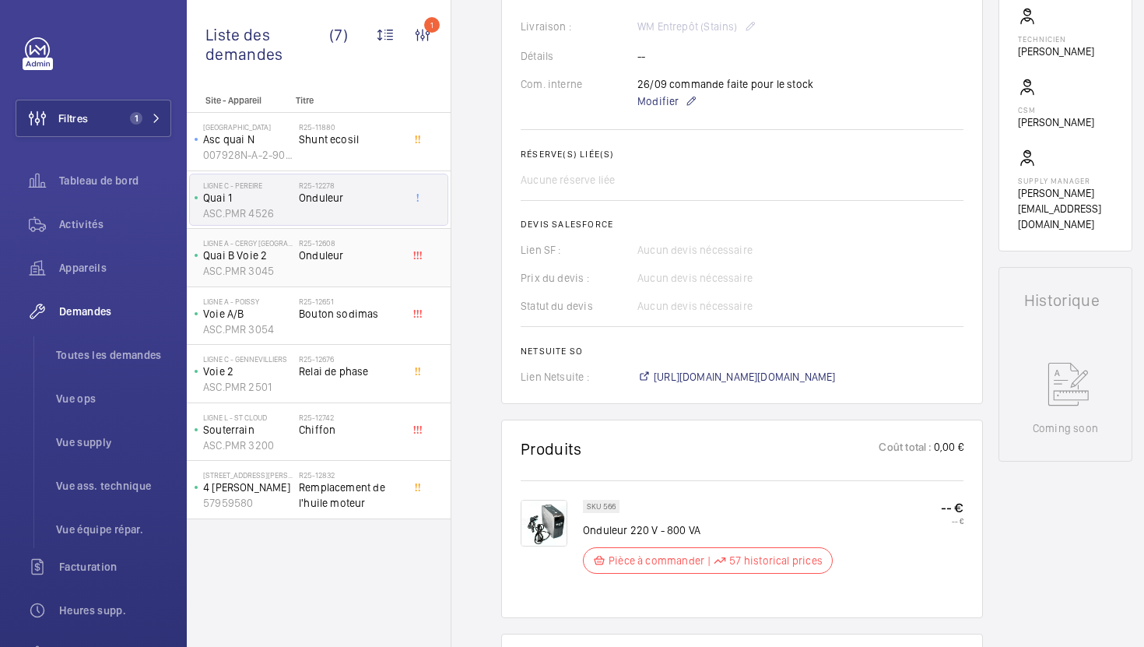
click at [367, 248] on span "Onduleur" at bounding box center [350, 256] width 103 height 16
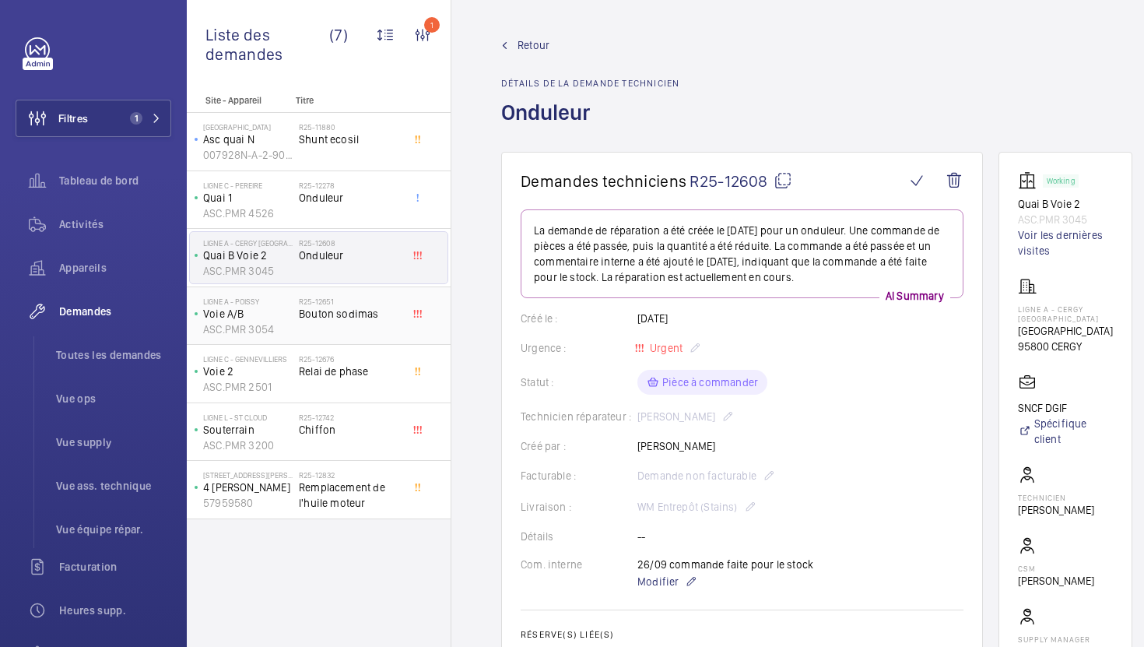
click at [362, 331] on div "R25-12651 [PERSON_NAME]" at bounding box center [350, 319] width 103 height 45
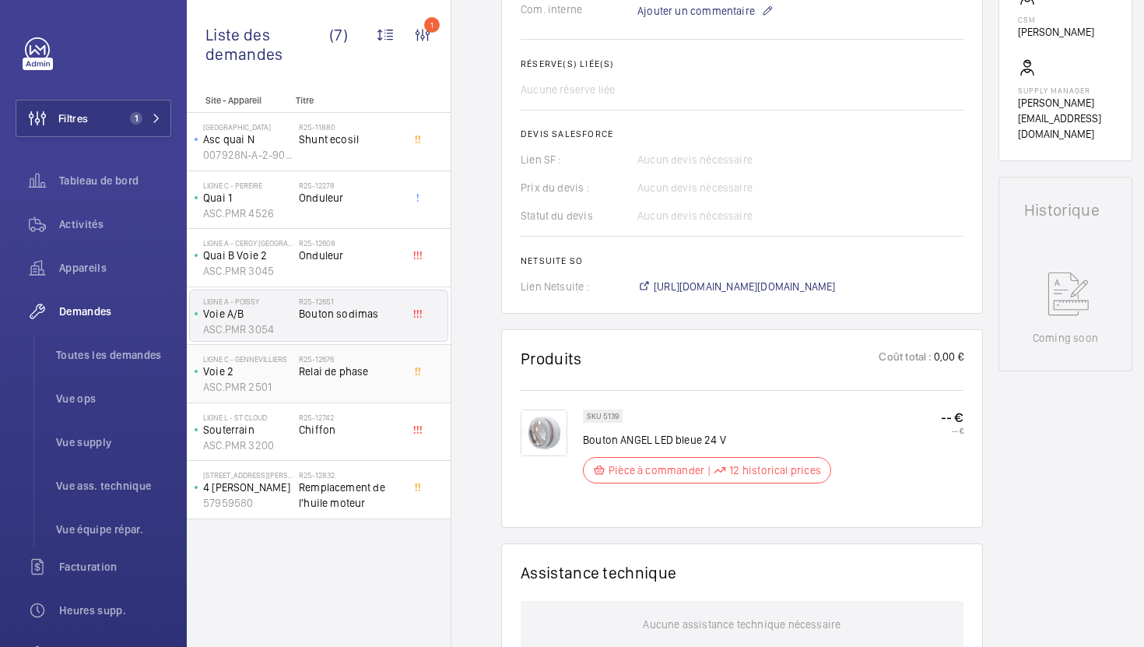
scroll to position [557, 0]
click at [715, 292] on span "[URL][DOMAIN_NAME][DOMAIN_NAME]" at bounding box center [745, 284] width 182 height 16
click at [349, 377] on span "Relai de phase" at bounding box center [350, 371] width 103 height 16
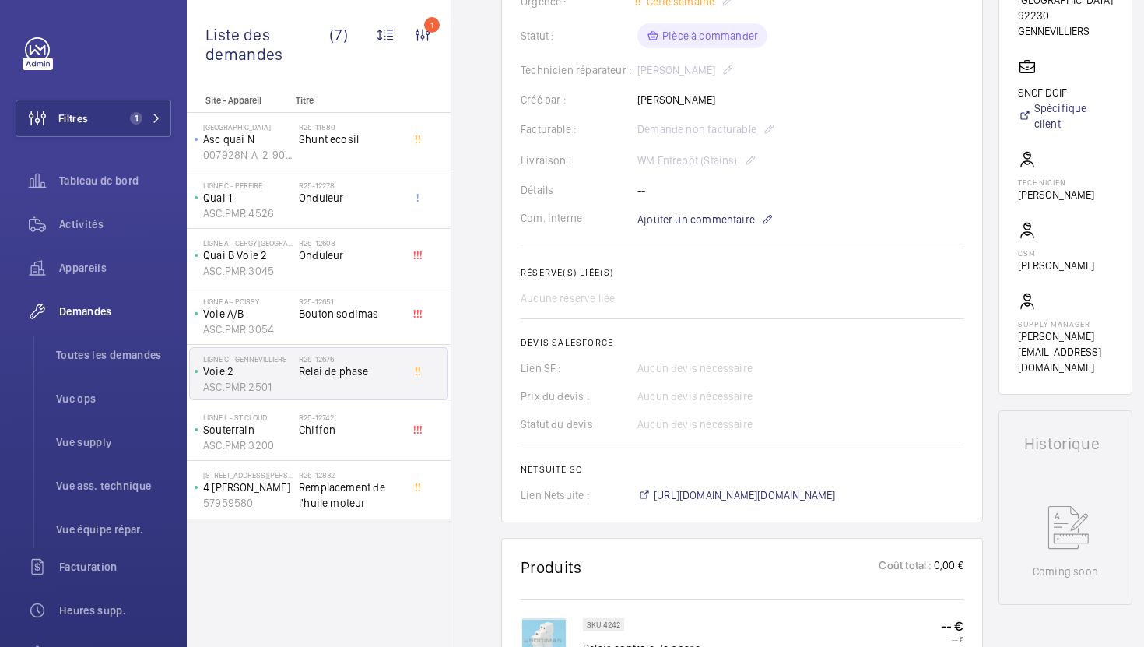
scroll to position [409, 0]
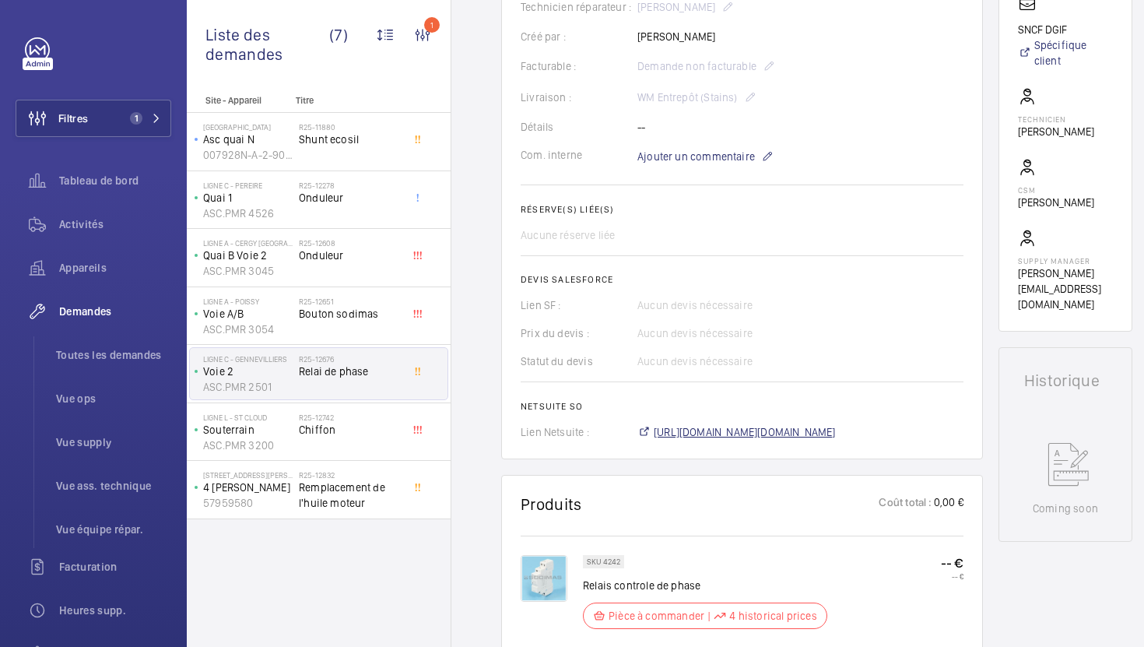
click at [742, 440] on span "https://6461500.app.netsuite.com/app/accounting/transactions/salesord.nl?id=303…" at bounding box center [745, 432] width 182 height 16
click at [377, 262] on span "Onduleur" at bounding box center [350, 256] width 103 height 16
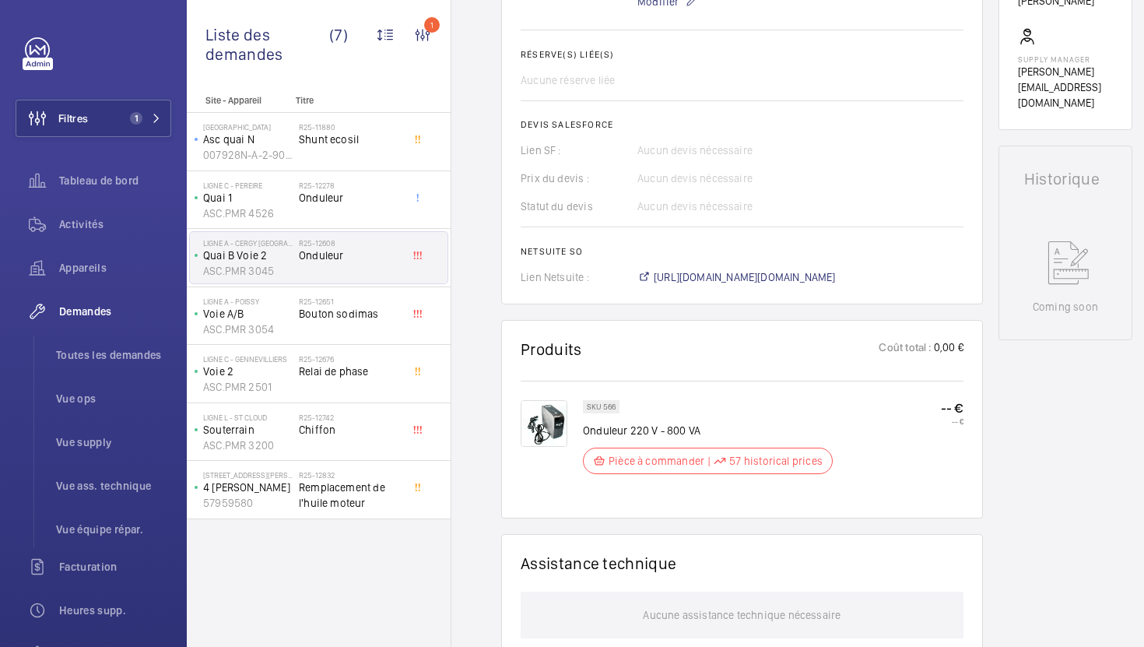
scroll to position [578, 0]
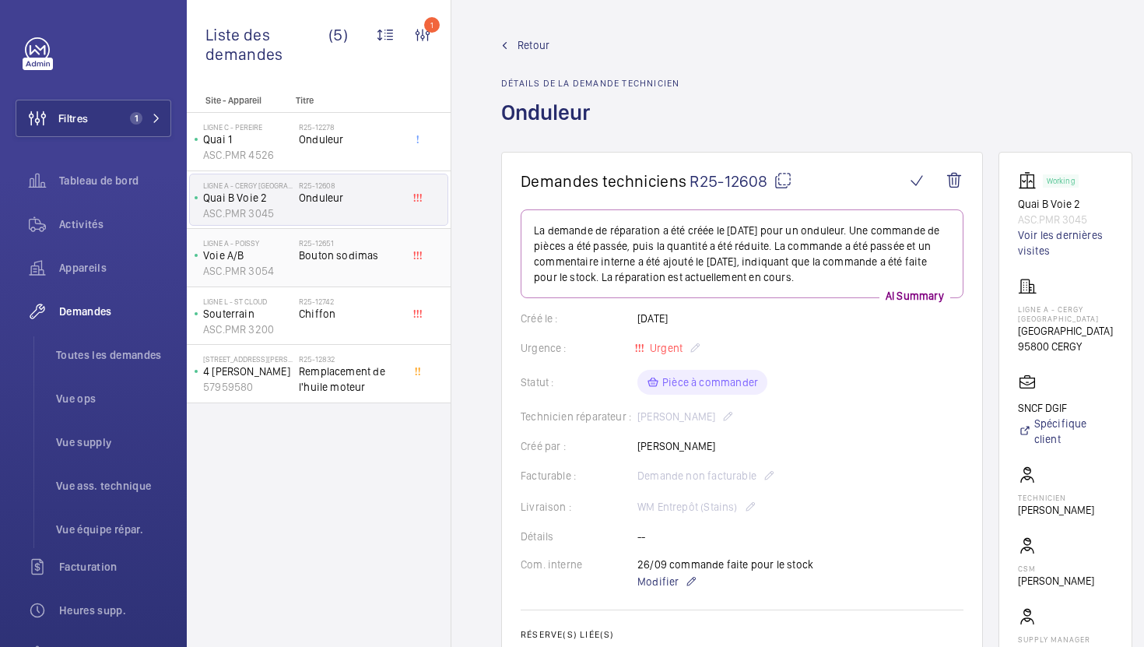
click at [396, 263] on div "R25-12651 [PERSON_NAME]" at bounding box center [350, 260] width 103 height 45
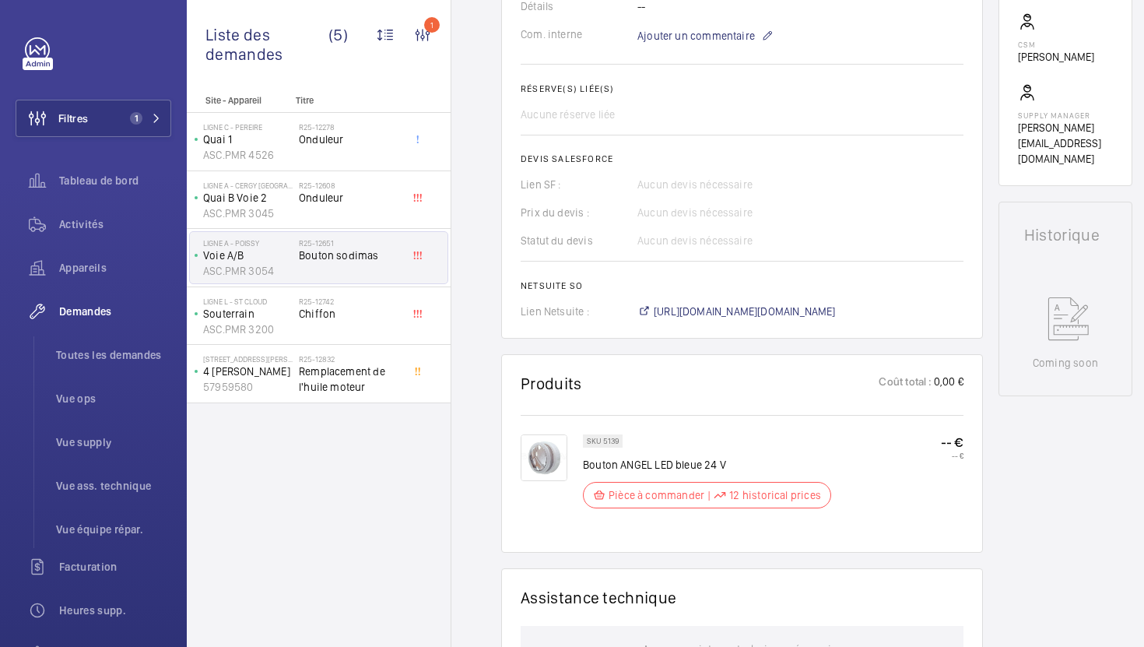
scroll to position [543, 0]
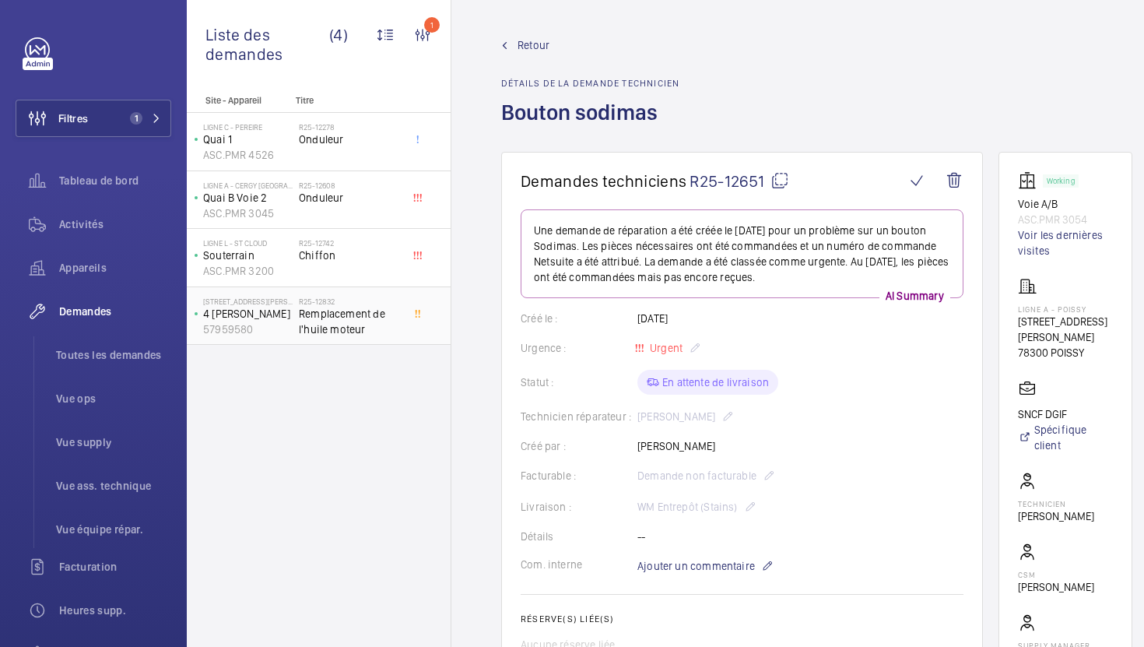
click at [403, 323] on div "R25-12832 Remplacement de l'huile moteur" at bounding box center [353, 315] width 109 height 51
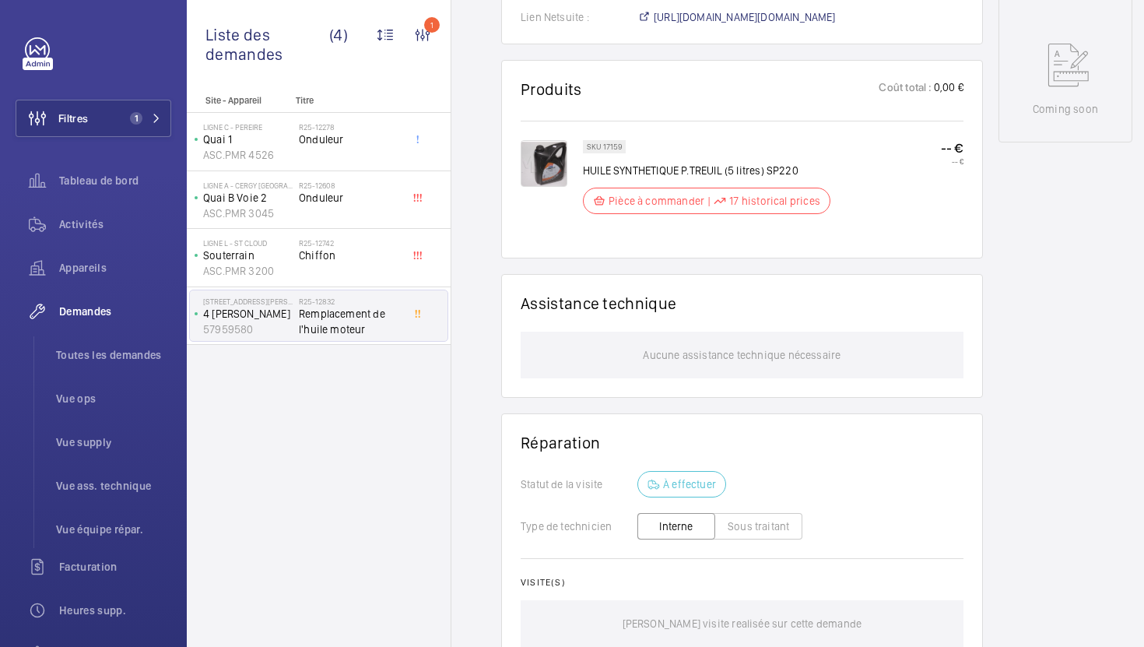
scroll to position [792, 0]
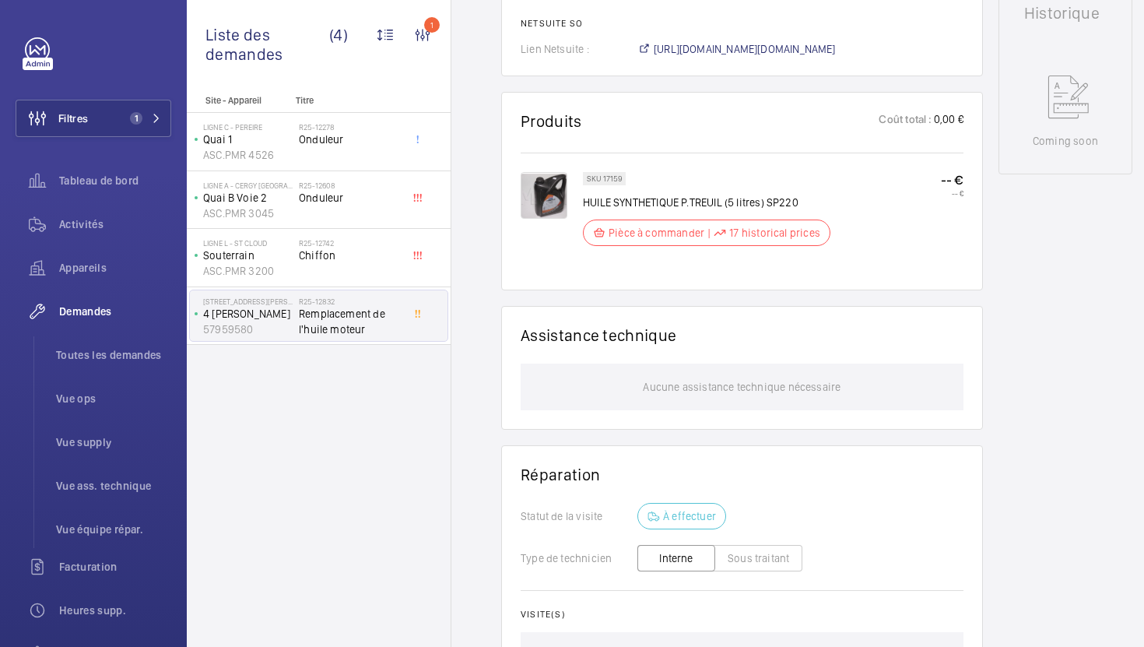
click at [618, 178] on p "SKU 17159" at bounding box center [604, 178] width 35 height 5
copy p "17159"
